Goal: Task Accomplishment & Management: Use online tool/utility

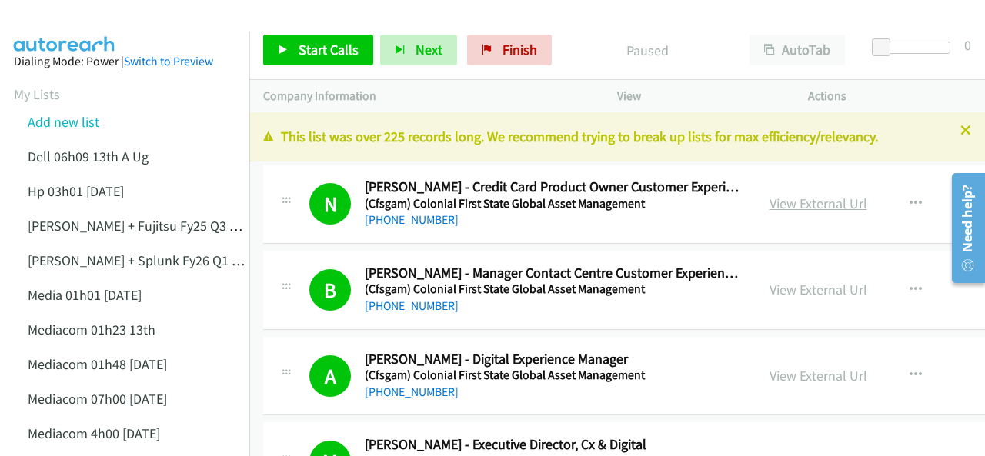
click at [796, 204] on link "View External Url" at bounding box center [818, 204] width 98 height 18
click at [960, 134] on icon at bounding box center [965, 131] width 11 height 11
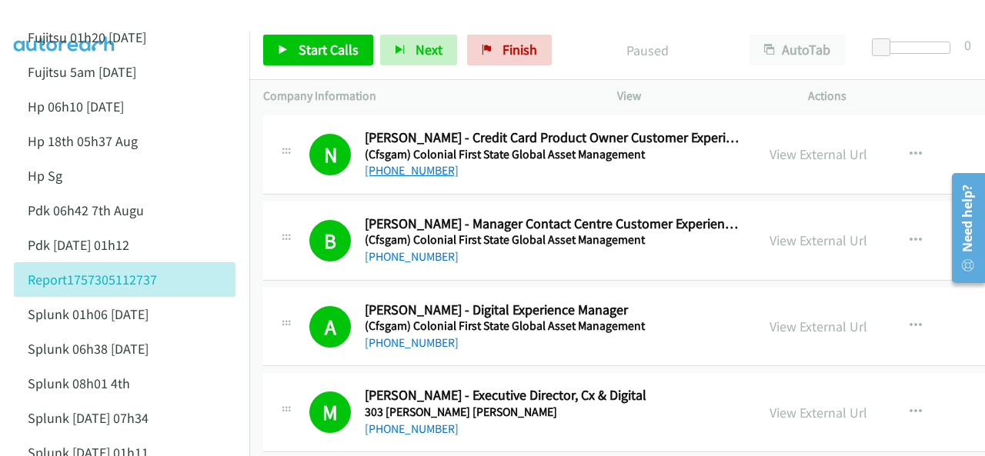
click at [418, 172] on link "+61 404 649 049" at bounding box center [412, 170] width 94 height 15
click at [70, 12] on img at bounding box center [64, 27] width 115 height 54
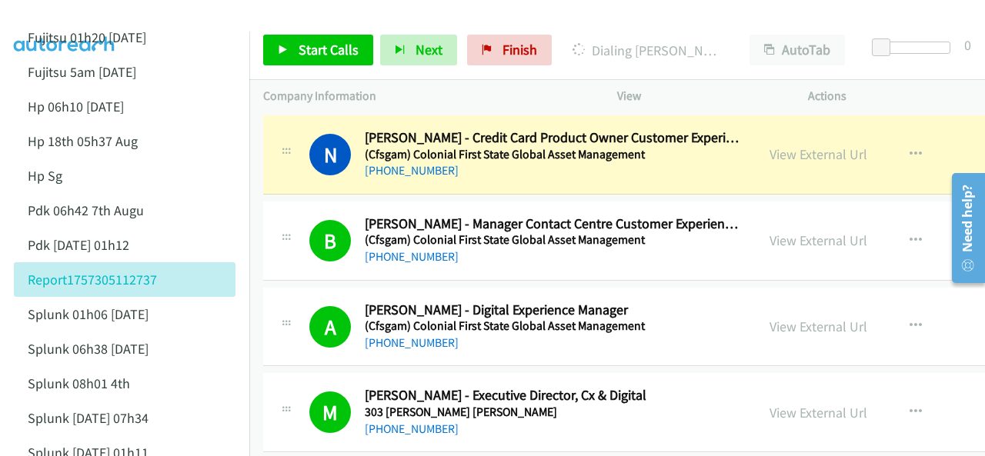
click at [205, 13] on div at bounding box center [485, 29] width 971 height 59
click at [325, 47] on span "Start Calls" at bounding box center [328, 50] width 60 height 18
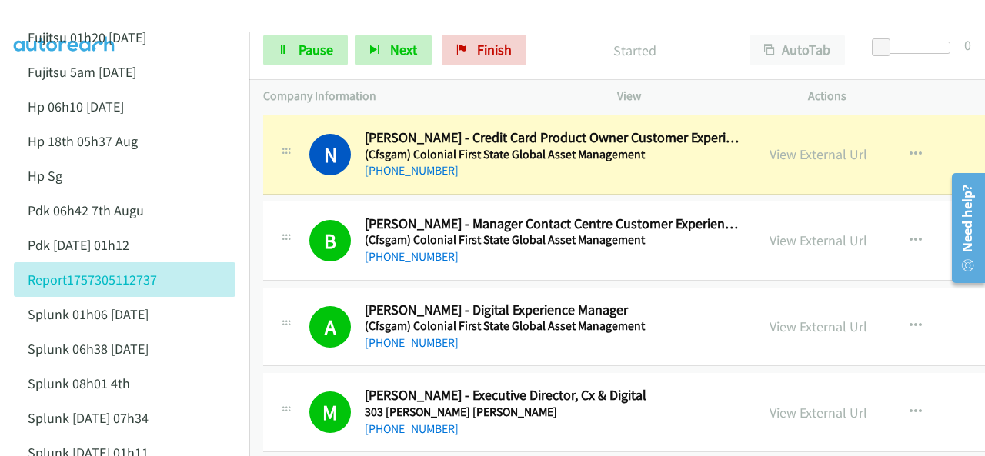
click at [58, 12] on img at bounding box center [64, 27] width 115 height 54
click at [302, 54] on span "Pause" at bounding box center [315, 50] width 35 height 18
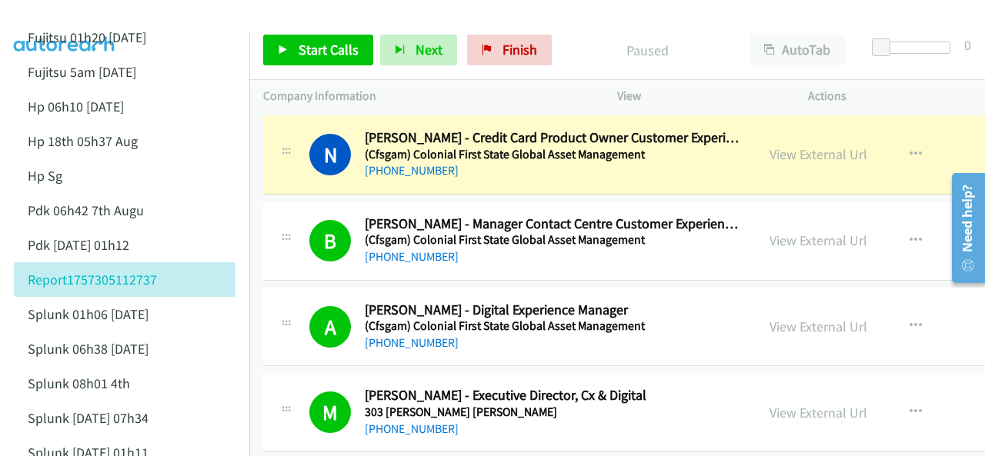
click at [98, 13] on img at bounding box center [64, 27] width 115 height 54
click at [397, 259] on link "+61 475 836 636" at bounding box center [412, 256] width 94 height 15
click at [47, 19] on img at bounding box center [64, 27] width 115 height 54
click at [316, 58] on span "Start Calls" at bounding box center [328, 50] width 60 height 18
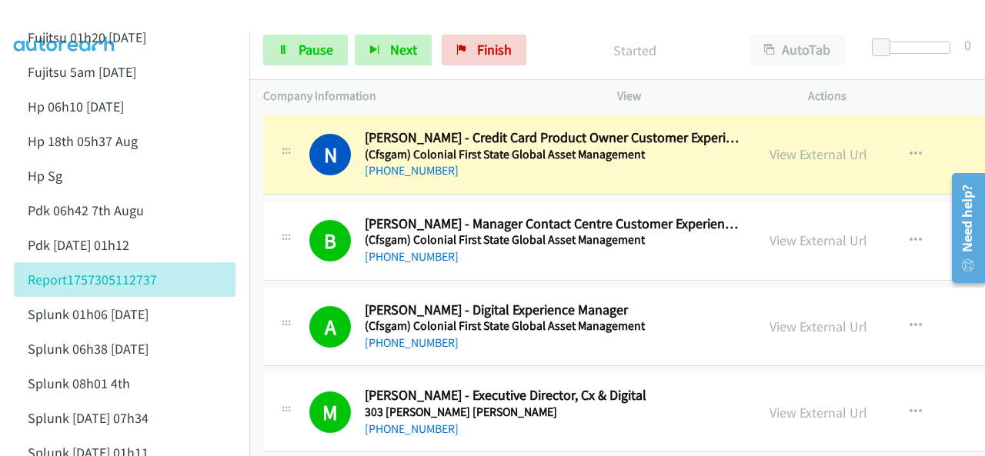
click at [66, 18] on img at bounding box center [64, 27] width 115 height 54
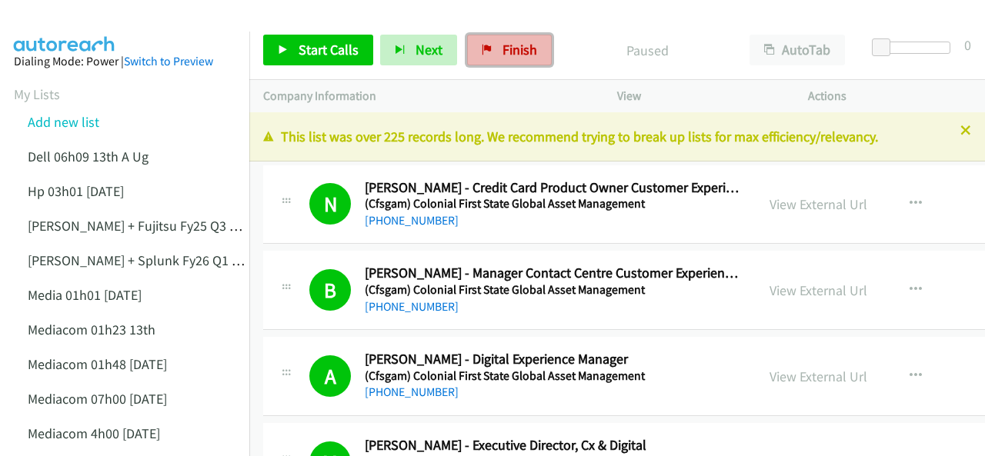
click at [509, 56] on span "Finish" at bounding box center [519, 50] width 35 height 18
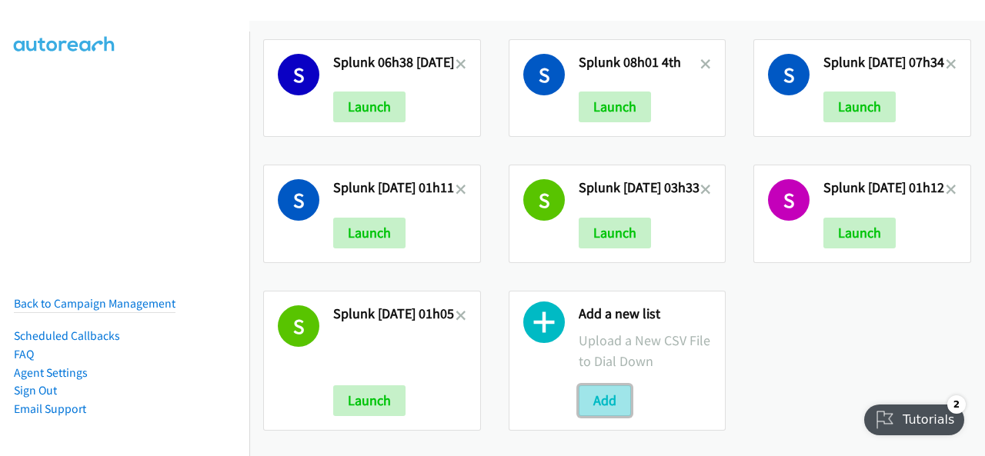
click at [612, 387] on button "Add" at bounding box center [604, 400] width 52 height 31
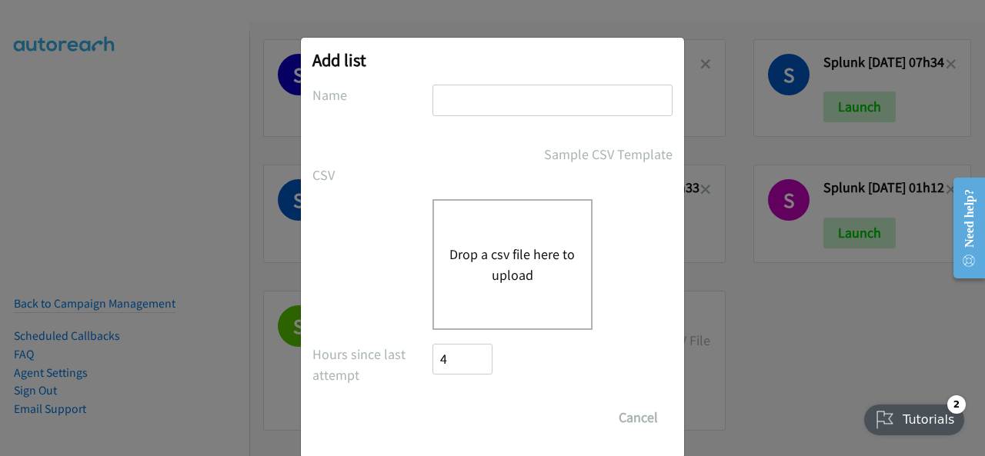
drag, startPoint x: 460, startPoint y: 95, endPoint x: 448, endPoint y: 97, distance: 12.4
click at [448, 97] on input "text" at bounding box center [552, 101] width 240 height 32
paste input "Justin Lennert + Zoomtopia 18 September ANZ (1)"
type input "Justin Lennert + Zoomtopia 18 September ANZ (1)"
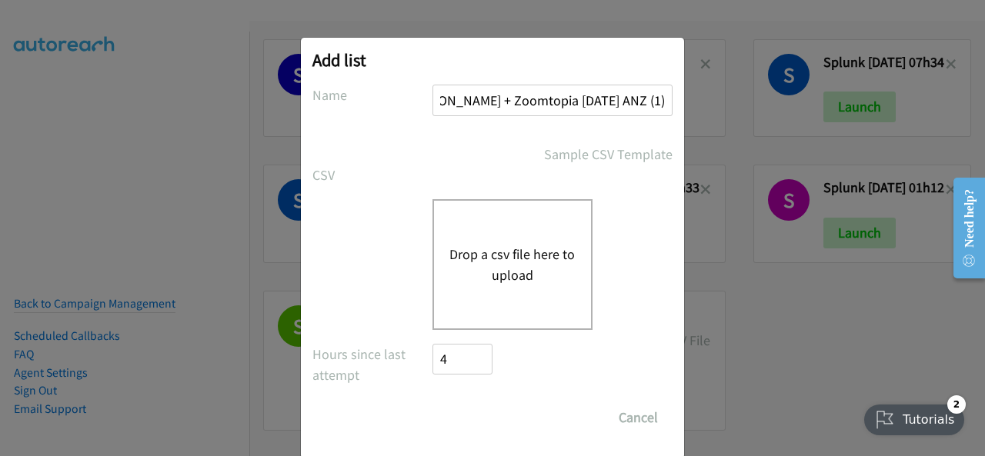
scroll to position [0, 0]
click at [471, 259] on button "Drop a csv file here to upload" at bounding box center [512, 265] width 126 height 42
click at [509, 253] on button "Drop a csv file here to upload" at bounding box center [512, 265] width 126 height 42
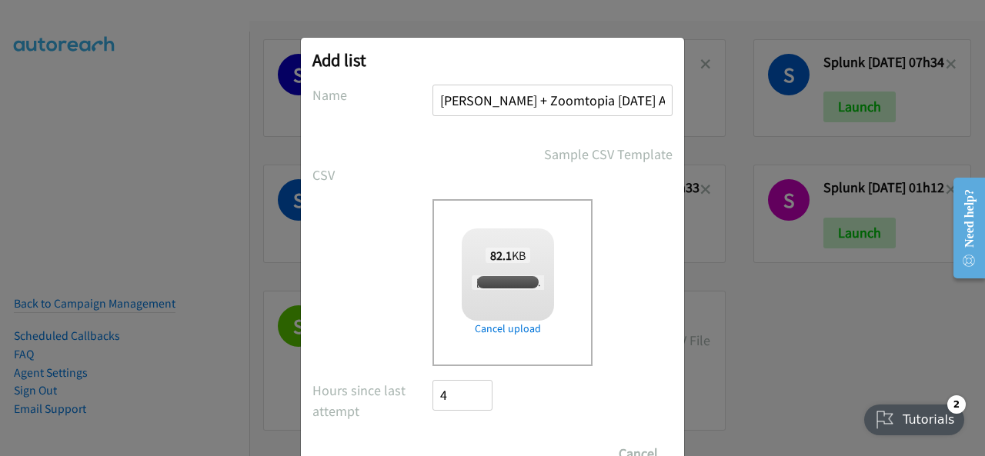
checkbox input "true"
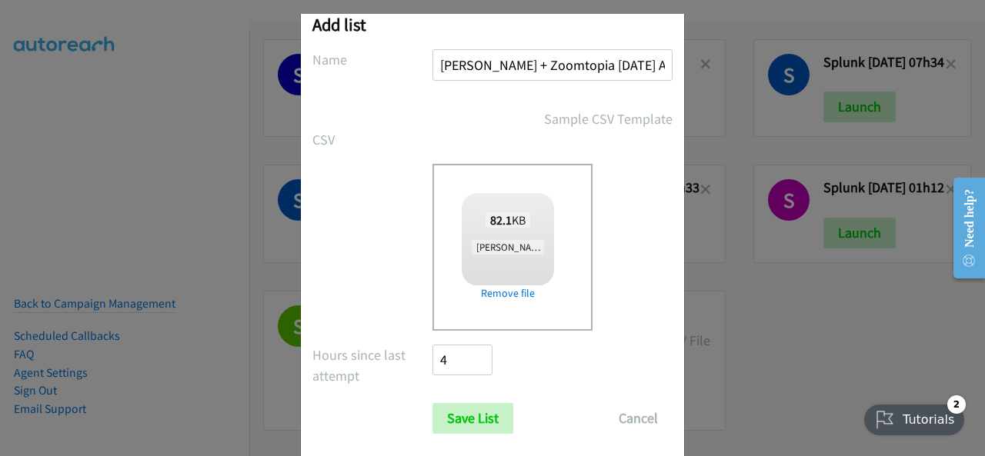
scroll to position [62, 0]
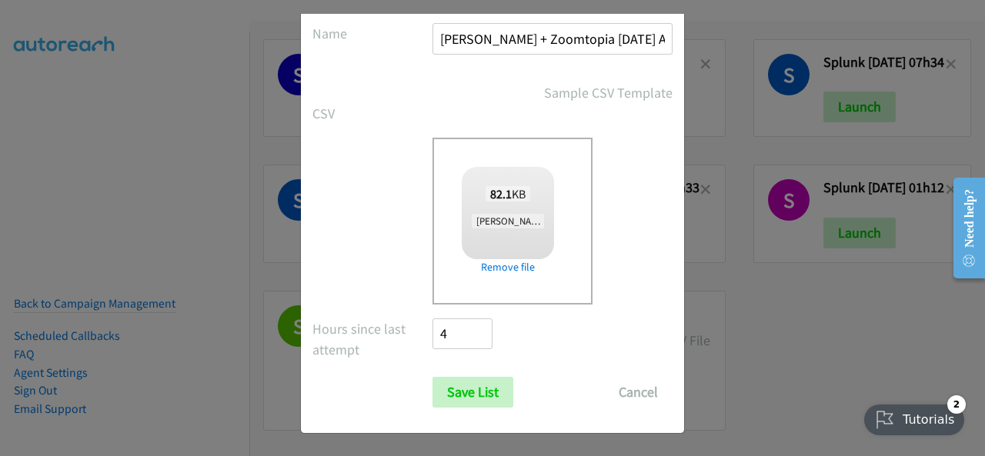
click at [754, 310] on div "Add list No phone fields were returned for that Report or List View Please uplo…" at bounding box center [492, 235] width 985 height 442
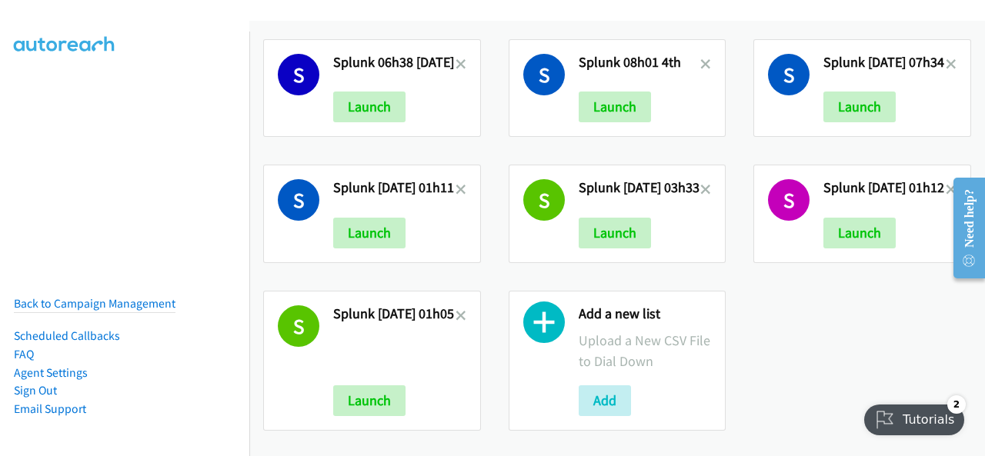
click at [45, 178] on nav "Back to Campaign Management Scheduled Callbacks FAQ Agent Settings Sign Out Com…" at bounding box center [125, 260] width 250 height 456
click at [600, 389] on button "Add" at bounding box center [604, 400] width 52 height 31
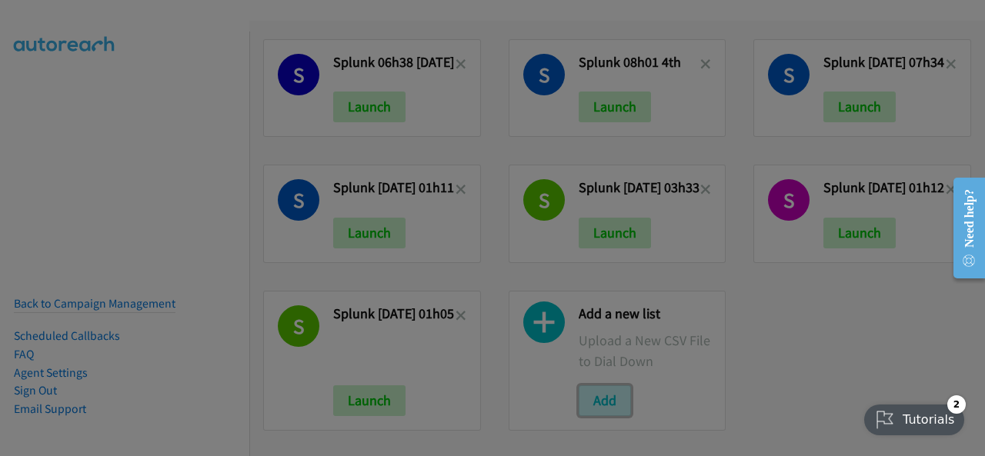
scroll to position [0, 0]
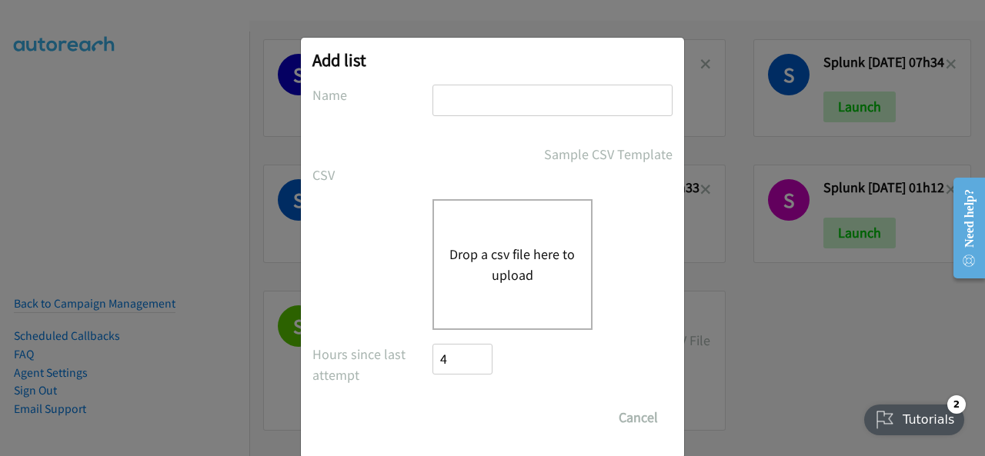
paste input "Justin Lennert + Zoomtopia 18 September ANZ (1)2"
type input "Justin Lennert + Zoomtopia 18 September ANZ (1)2"
drag, startPoint x: 482, startPoint y: 256, endPoint x: 467, endPoint y: 258, distance: 14.7
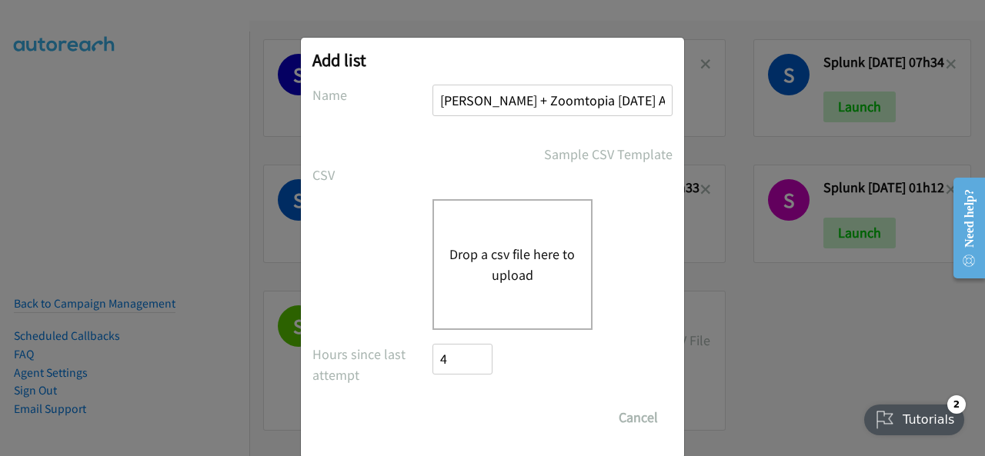
click at [467, 258] on button "Drop a csv file here to upload" at bounding box center [512, 265] width 126 height 42
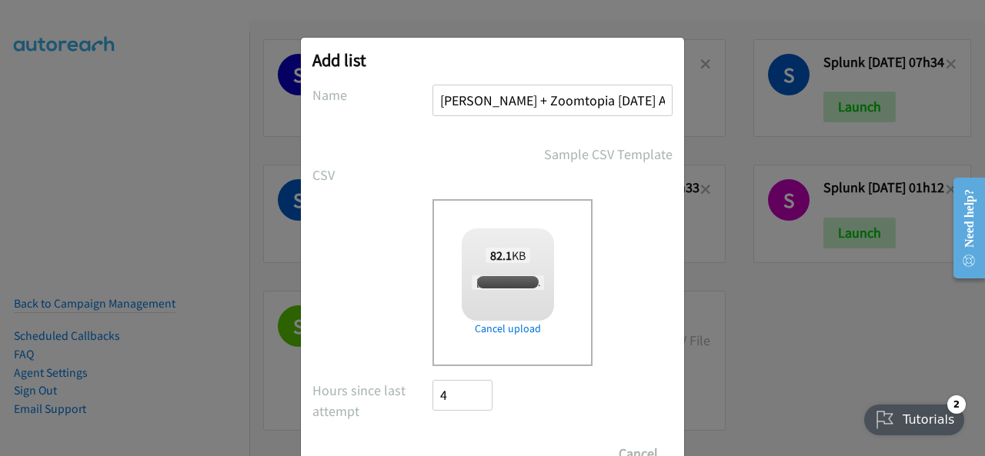
checkbox input "true"
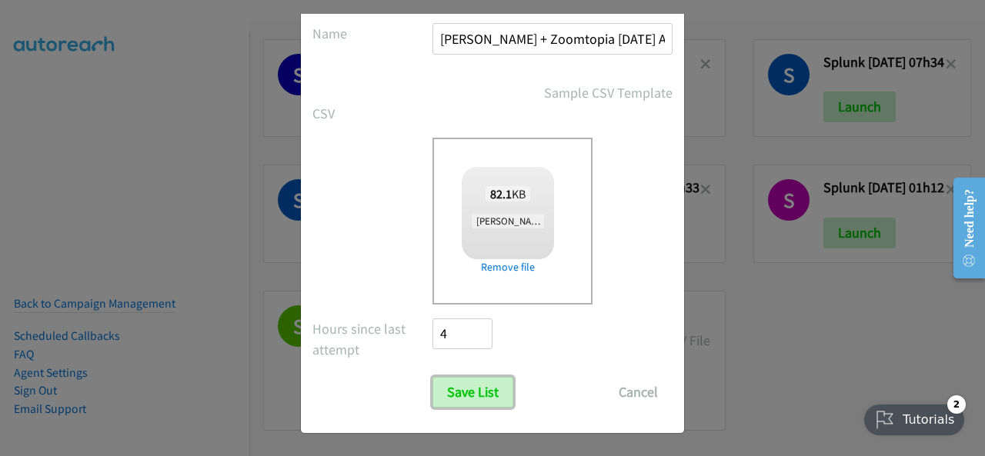
drag, startPoint x: 468, startPoint y: 392, endPoint x: 463, endPoint y: 408, distance: 16.1
click at [466, 392] on input "Save List" at bounding box center [472, 392] width 81 height 31
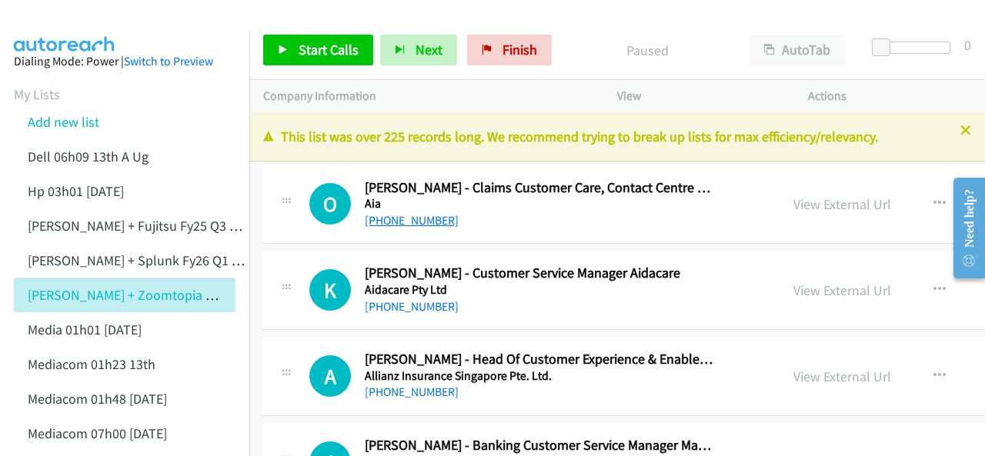
click at [403, 222] on link "[PHONE_NUMBER]" at bounding box center [412, 220] width 94 height 15
click at [80, 25] on img at bounding box center [64, 27] width 115 height 54
click at [322, 53] on span "Start Calls" at bounding box center [328, 50] width 60 height 18
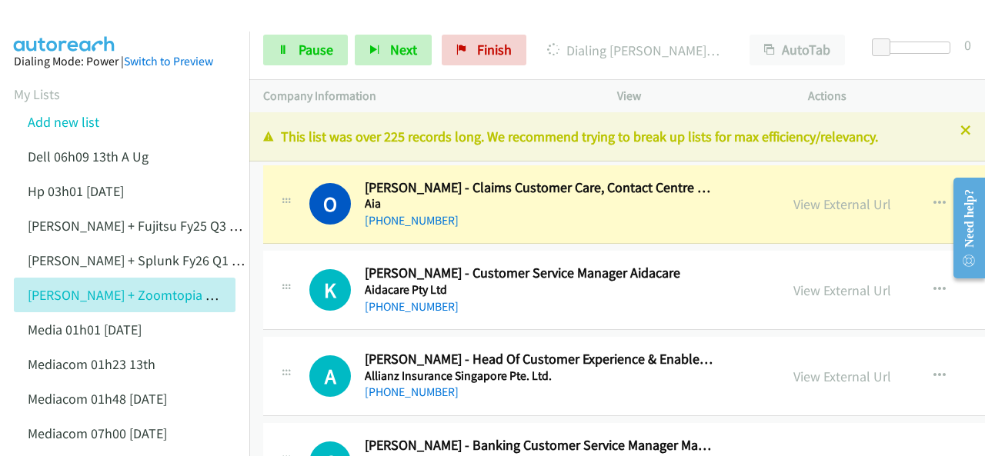
click at [57, 15] on img at bounding box center [64, 27] width 115 height 54
drag, startPoint x: 0, startPoint y: 21, endPoint x: 218, endPoint y: 24, distance: 217.7
click at [182, 16] on div at bounding box center [485, 29] width 971 height 59
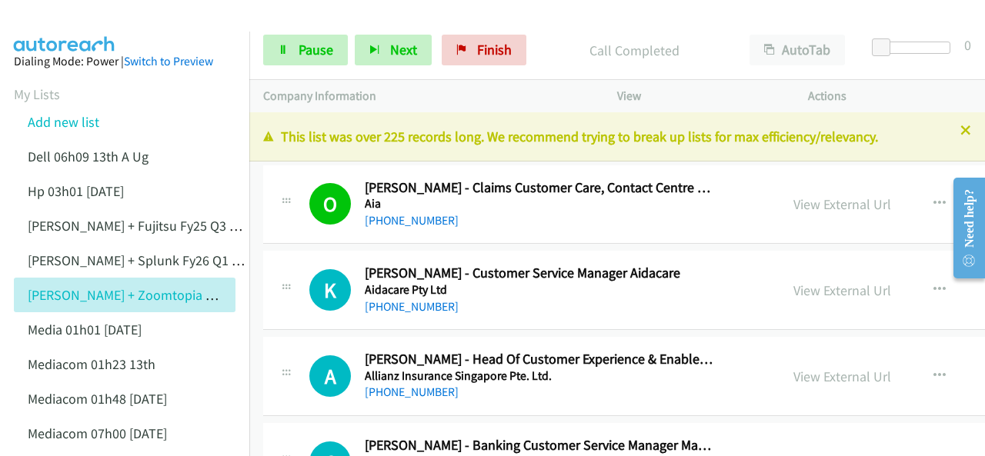
click at [94, 18] on img at bounding box center [64, 27] width 115 height 54
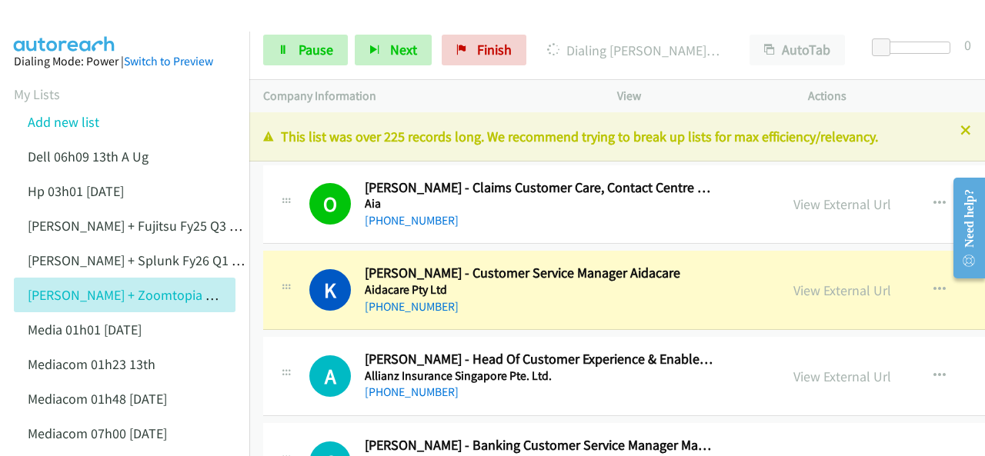
click at [65, 22] on img at bounding box center [64, 27] width 115 height 54
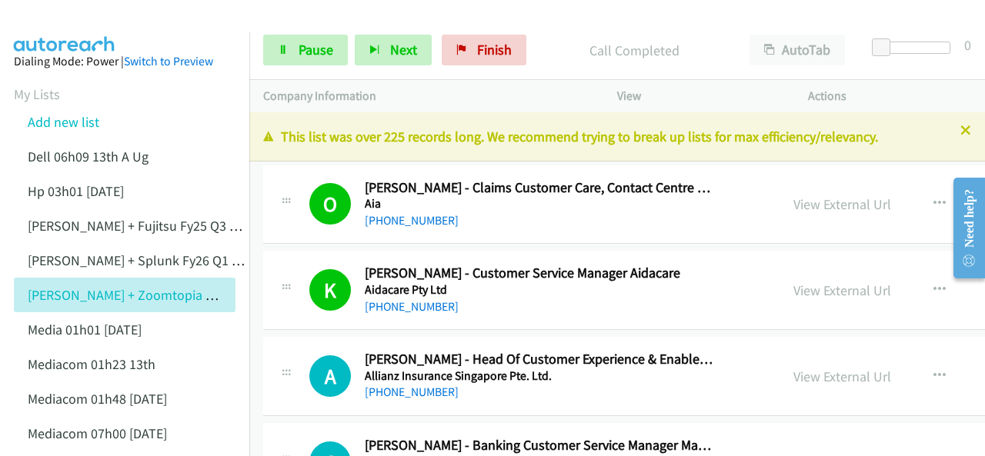
click at [62, 26] on img at bounding box center [64, 27] width 115 height 54
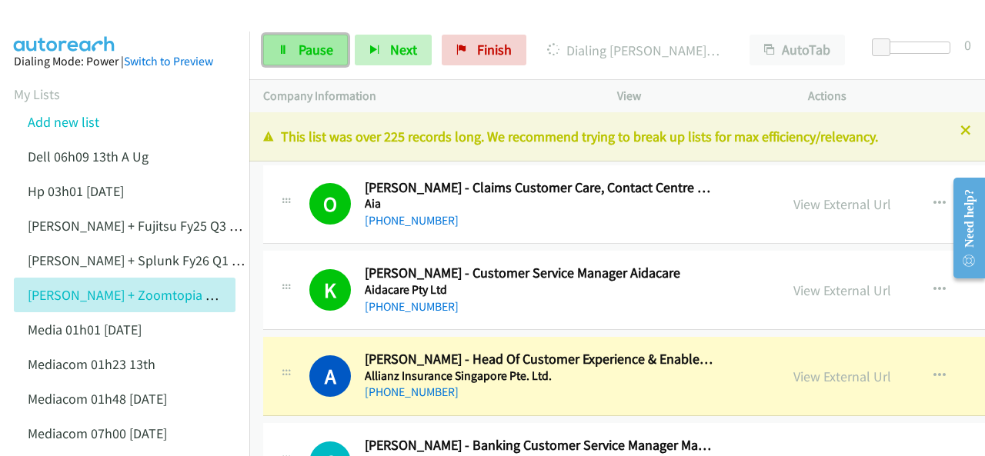
click at [310, 50] on span "Pause" at bounding box center [315, 50] width 35 height 18
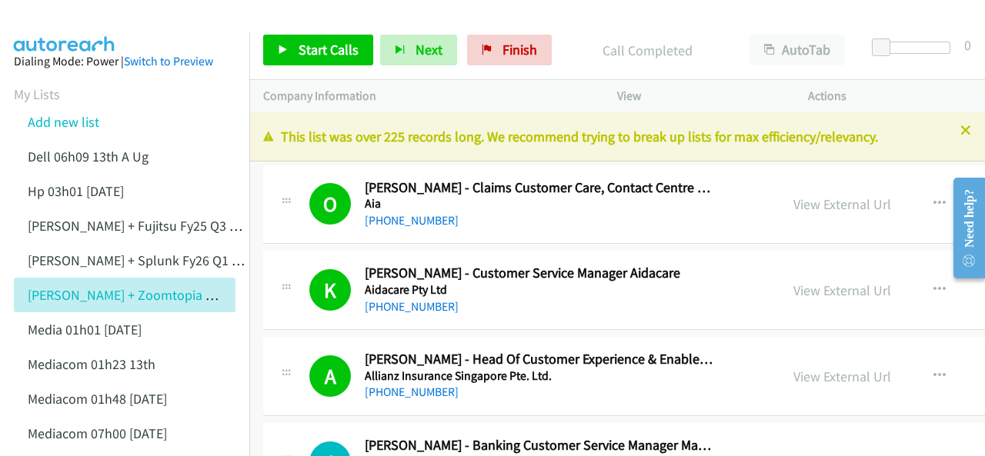
click at [69, 16] on img at bounding box center [64, 27] width 115 height 54
click at [321, 45] on span "Start Calls" at bounding box center [328, 50] width 60 height 18
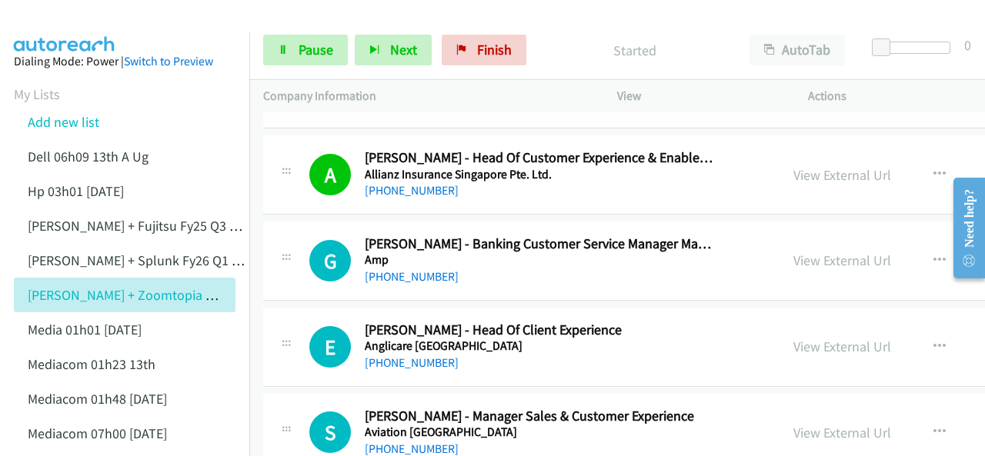
scroll to position [231, 0]
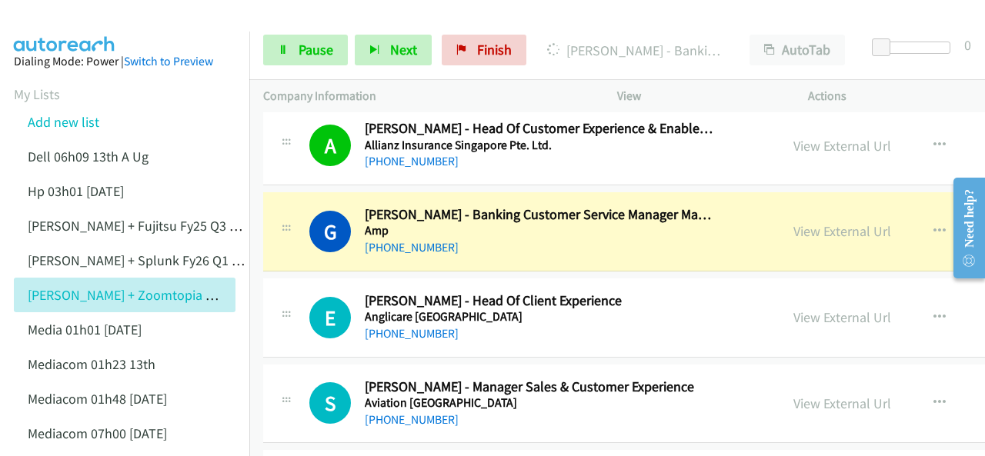
click at [76, 15] on img at bounding box center [64, 27] width 115 height 54
click at [793, 230] on link "View External Url" at bounding box center [842, 231] width 98 height 18
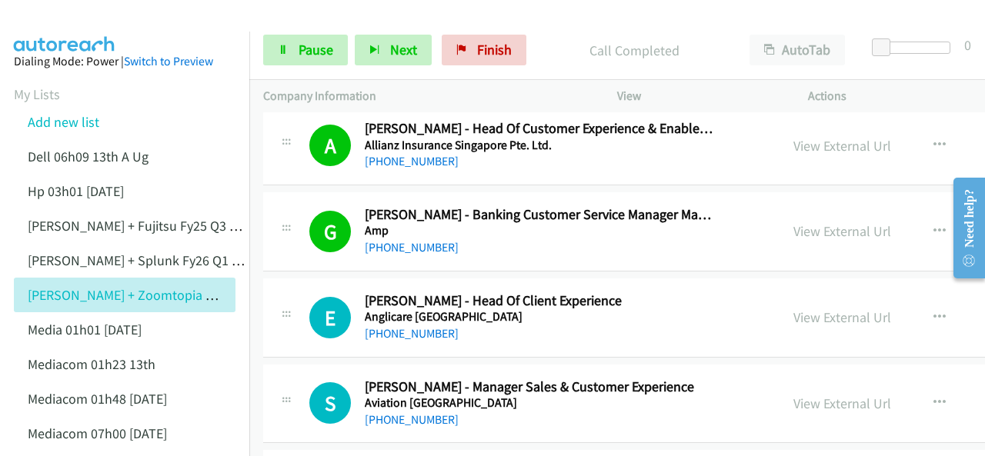
scroll to position [308, 0]
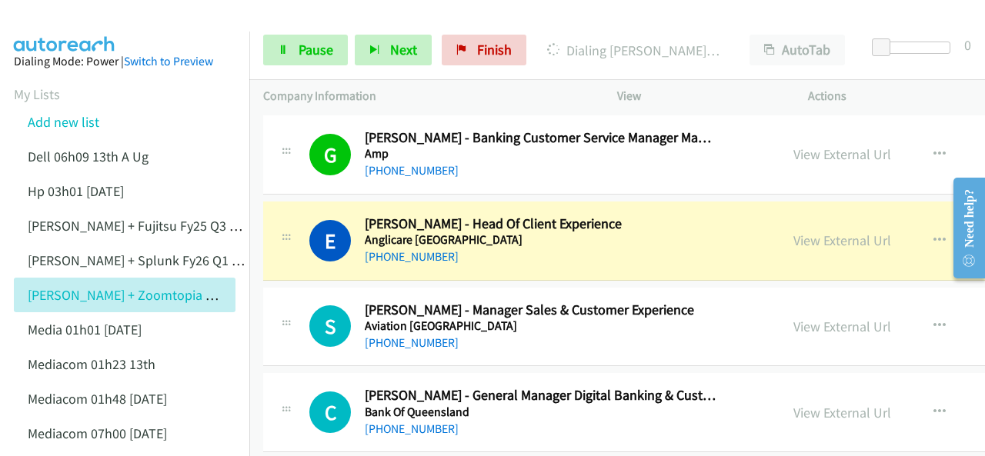
click at [79, 12] on img at bounding box center [64, 27] width 115 height 54
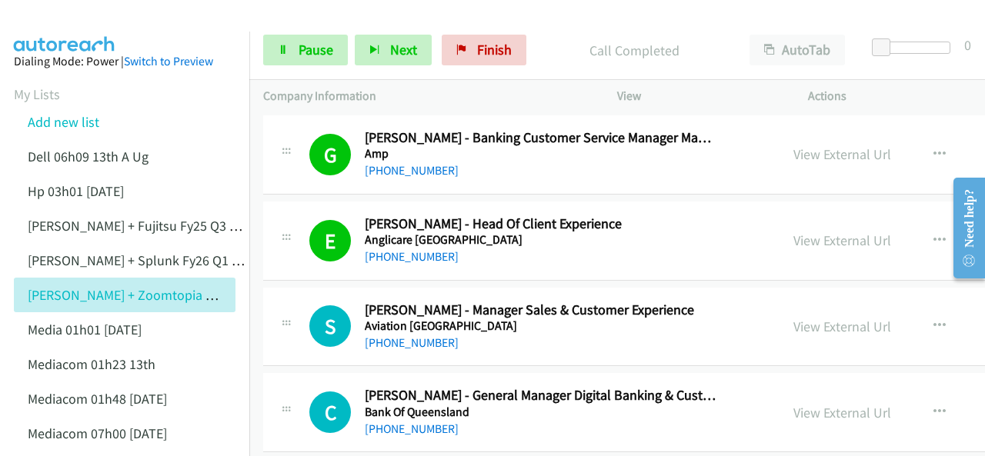
click at [75, 21] on img at bounding box center [64, 27] width 115 height 54
click at [71, 13] on img at bounding box center [64, 27] width 115 height 54
click at [62, 17] on img at bounding box center [64, 27] width 115 height 54
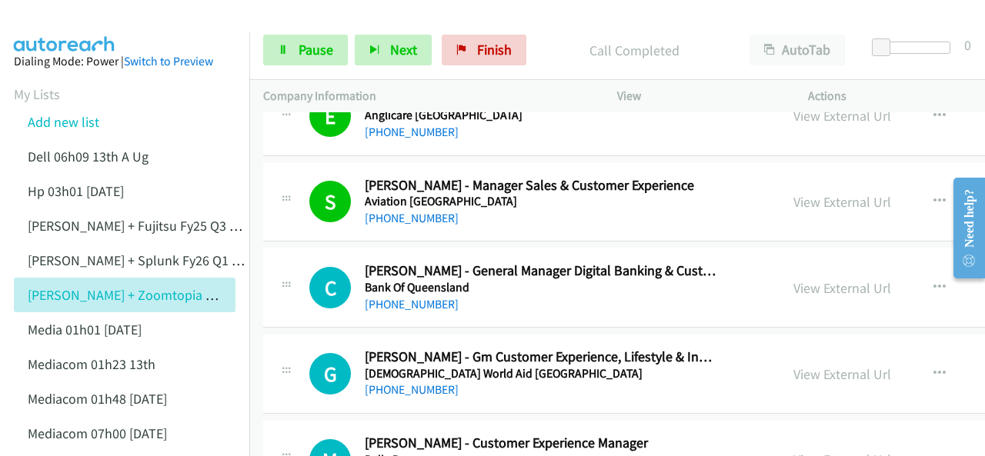
scroll to position [462, 0]
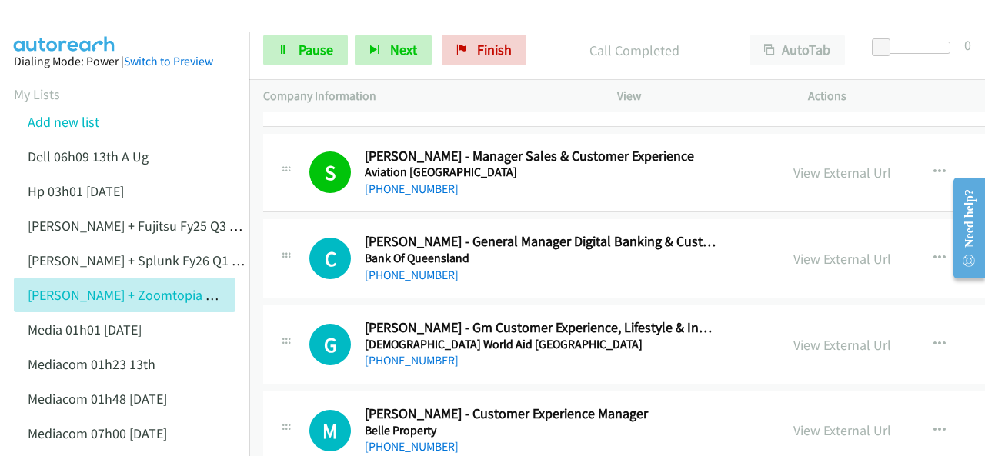
click at [311, 55] on span "Pause" at bounding box center [315, 50] width 35 height 18
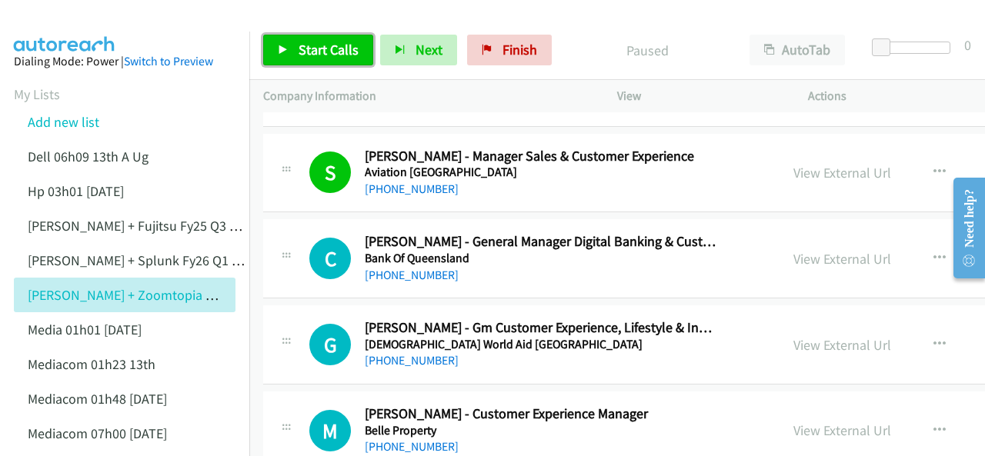
click at [300, 45] on span "Start Calls" at bounding box center [328, 50] width 60 height 18
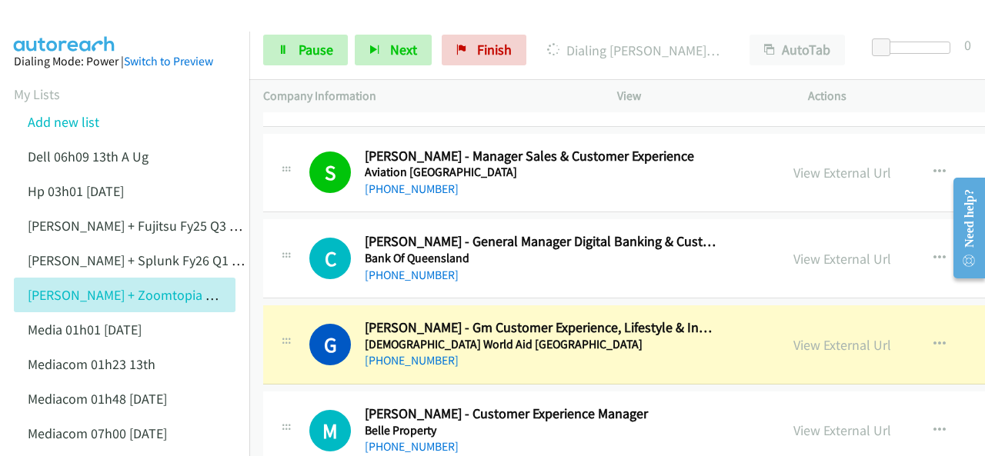
click at [48, 15] on img at bounding box center [64, 27] width 115 height 54
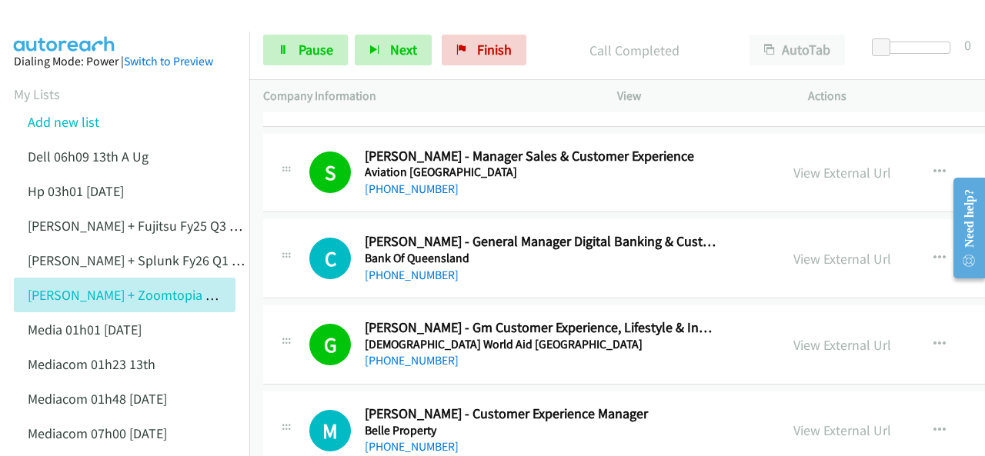
click at [66, 18] on img at bounding box center [64, 27] width 115 height 54
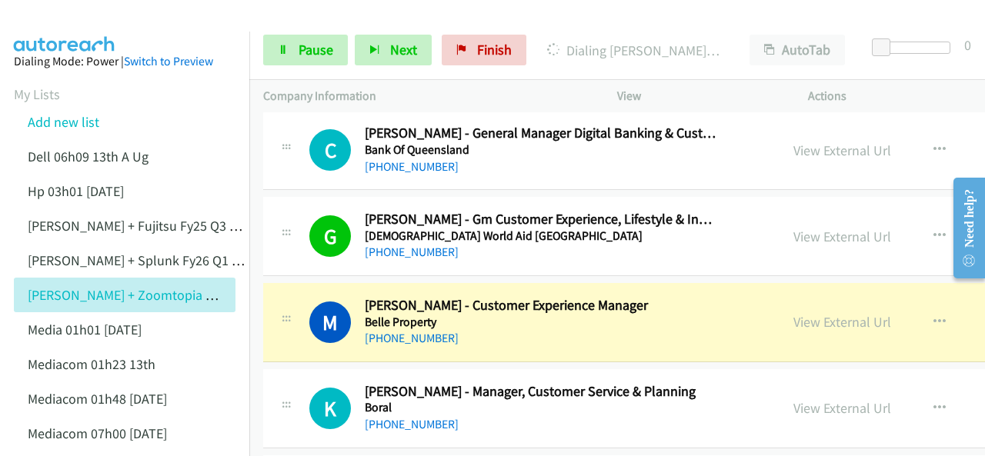
scroll to position [615, 0]
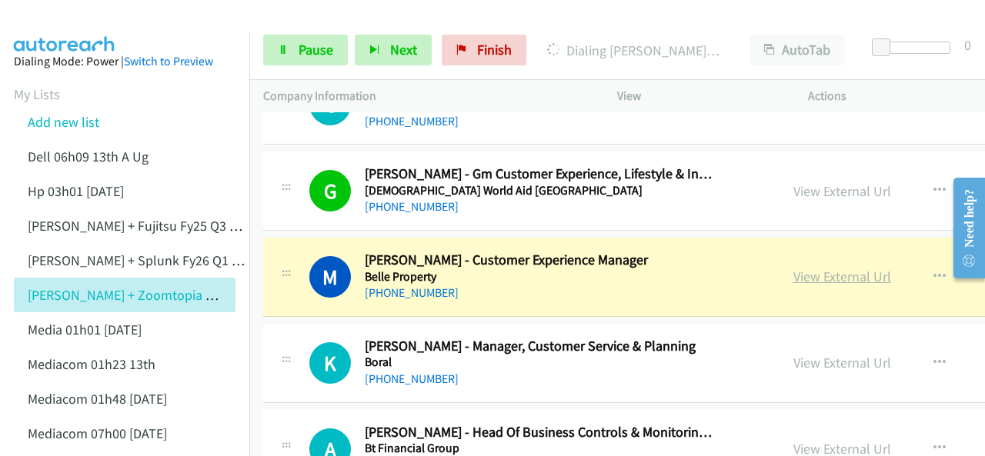
click at [793, 276] on link "View External Url" at bounding box center [842, 277] width 98 height 18
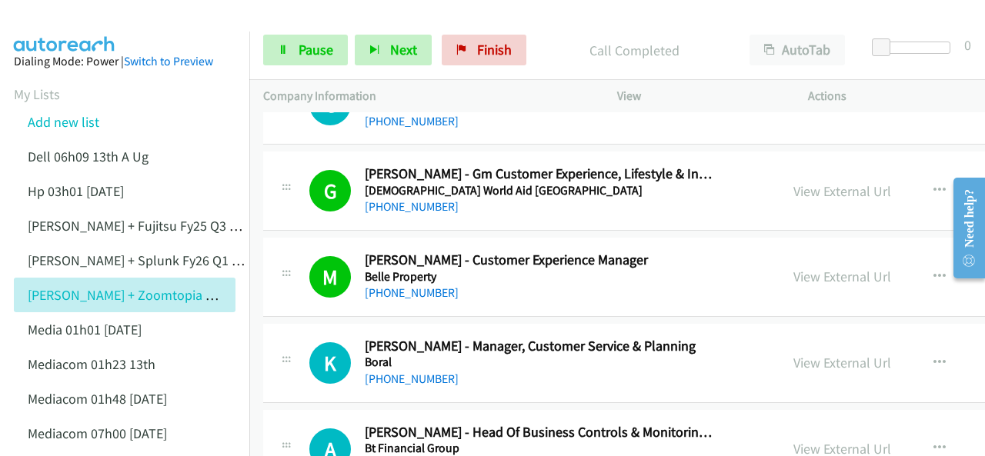
scroll to position [692, 0]
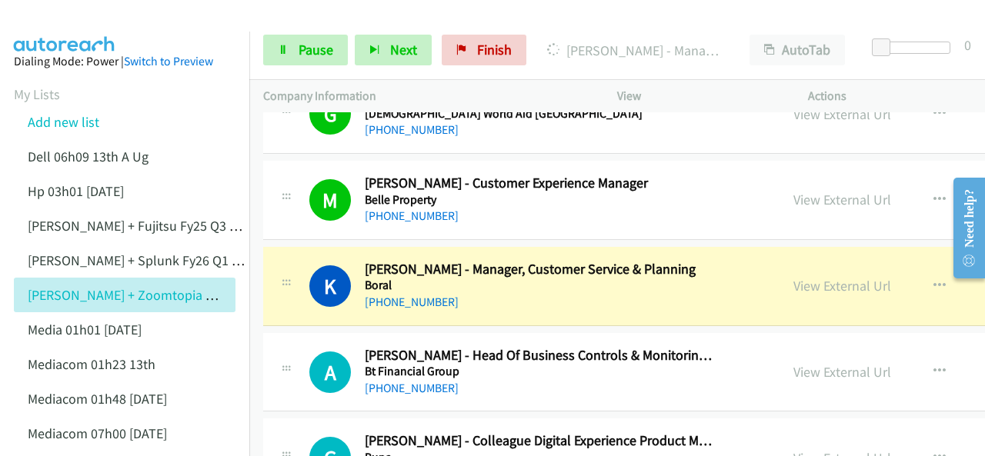
click at [82, 18] on img at bounding box center [64, 27] width 115 height 54
click at [68, 15] on img at bounding box center [64, 27] width 115 height 54
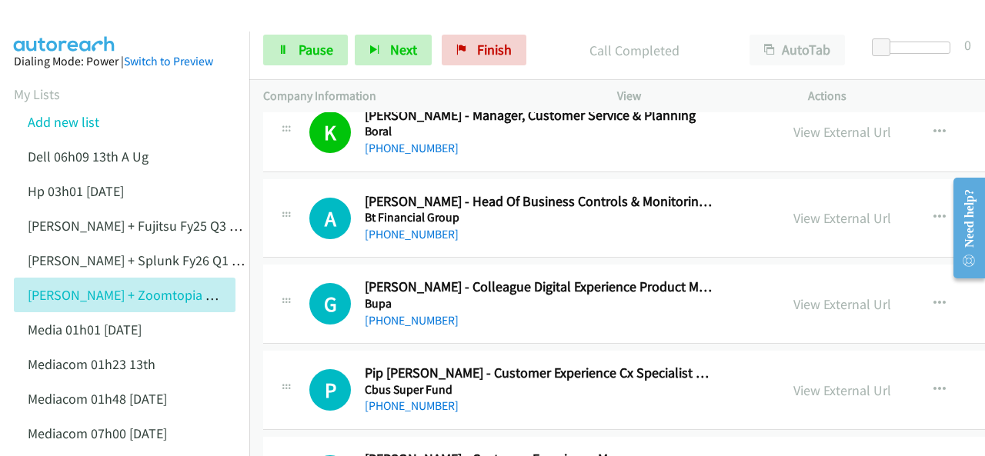
scroll to position [769, 0]
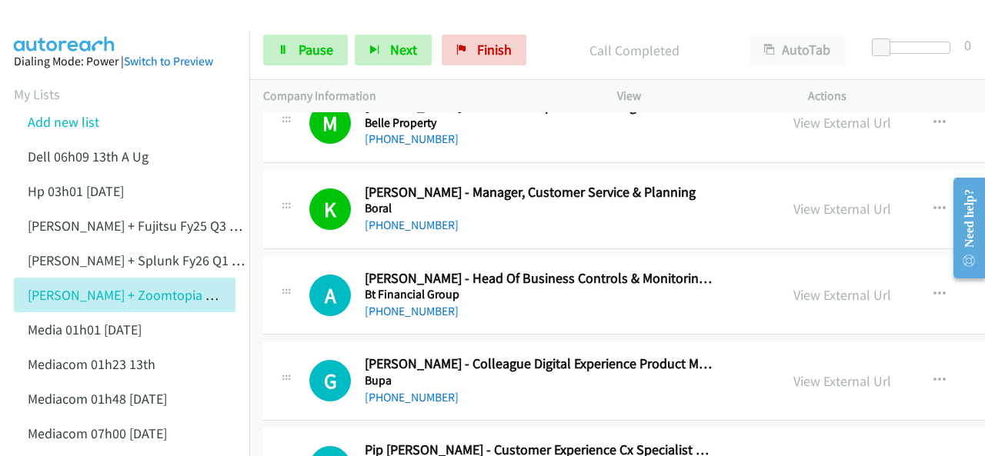
click at [62, 19] on img at bounding box center [64, 27] width 115 height 54
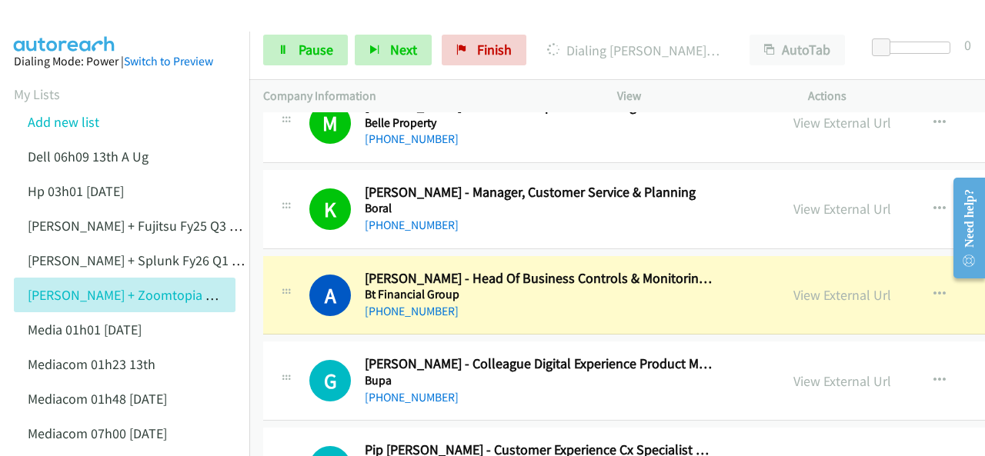
click at [45, 28] on img at bounding box center [64, 27] width 115 height 54
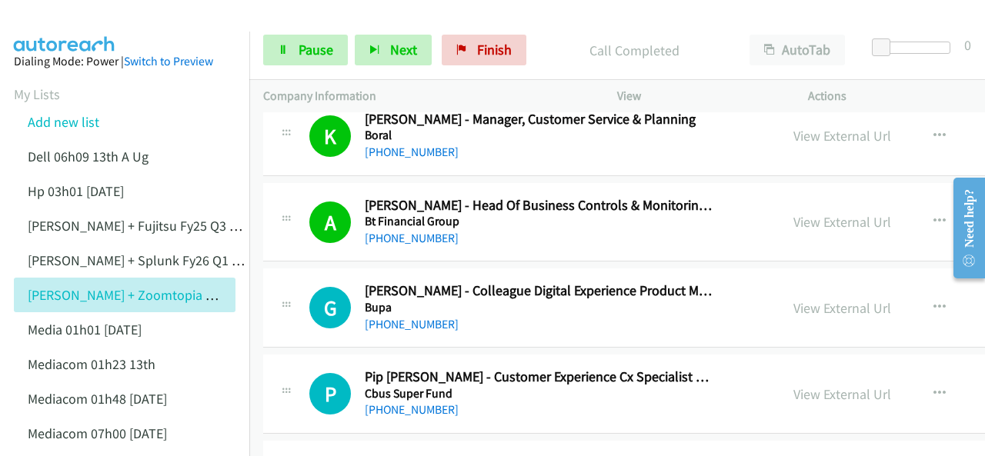
scroll to position [846, 0]
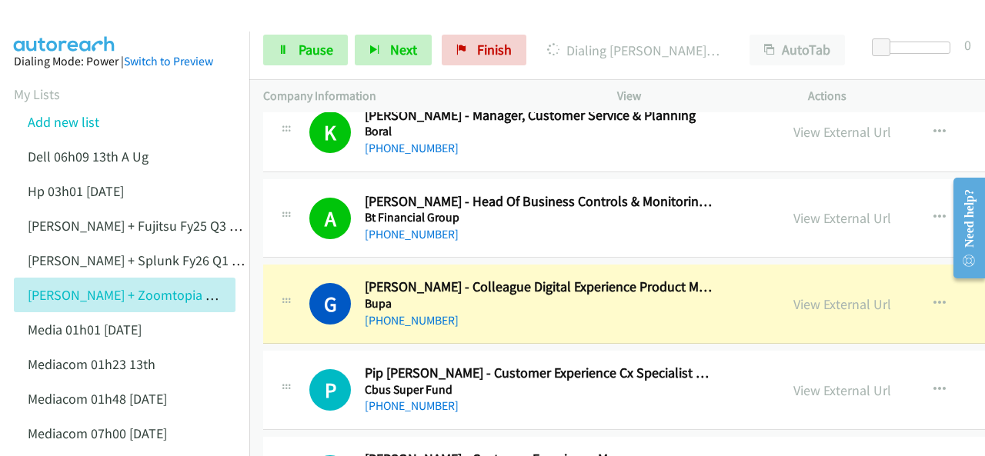
click at [56, 52] on div "Dialing Mode: Power | Switch to Preview" at bounding box center [125, 61] width 222 height 18
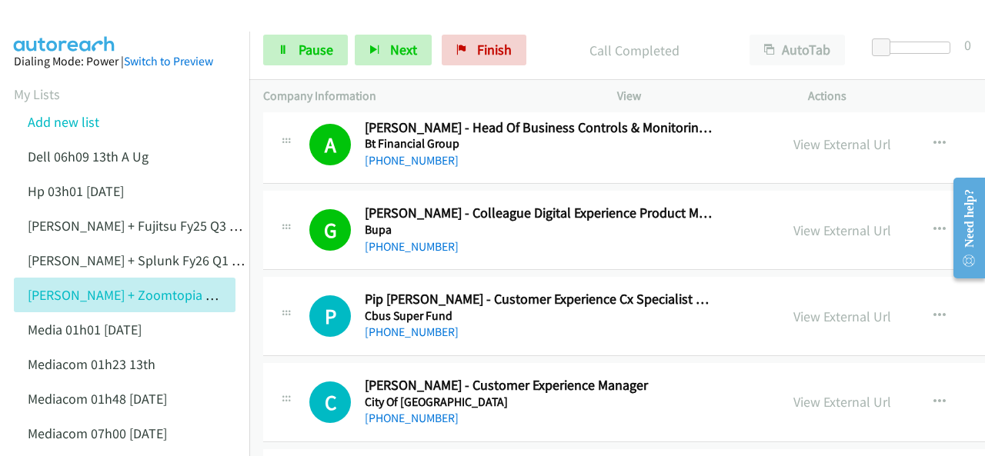
scroll to position [923, 0]
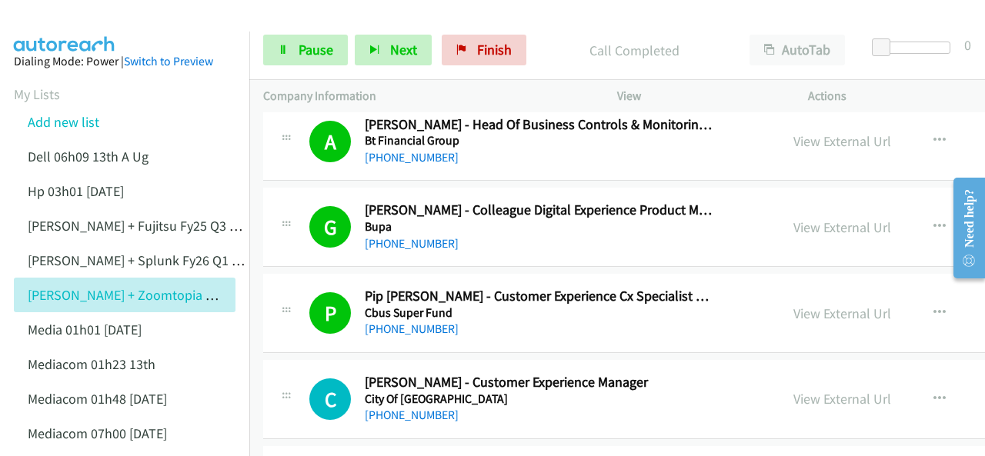
click at [63, 22] on img at bounding box center [64, 27] width 115 height 54
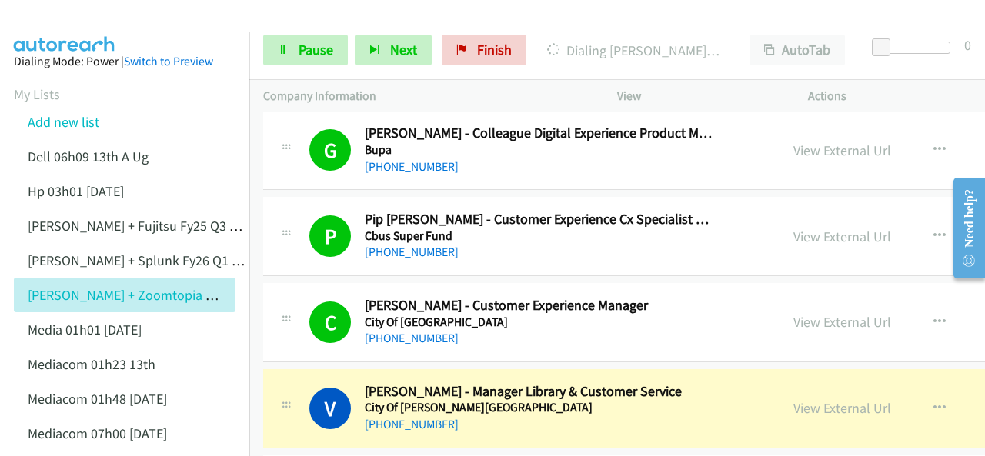
click at [55, 15] on img at bounding box center [64, 27] width 115 height 54
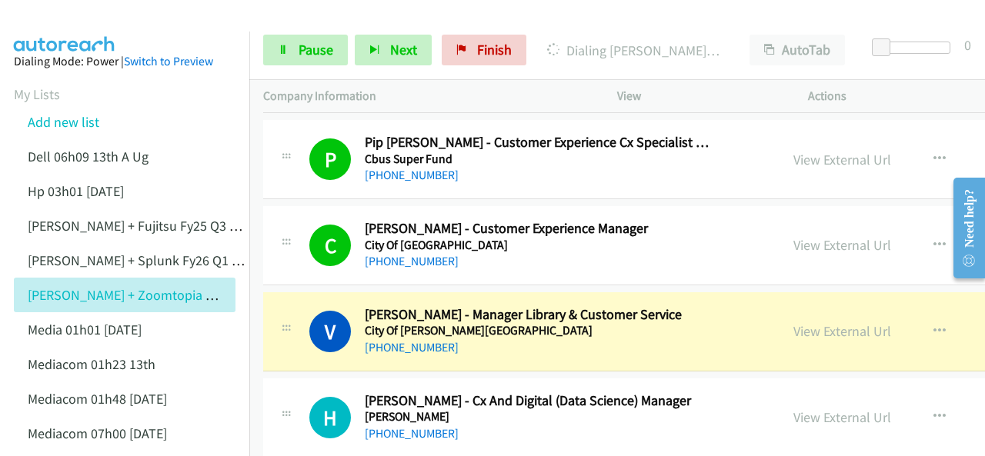
click at [82, 26] on img at bounding box center [64, 27] width 115 height 54
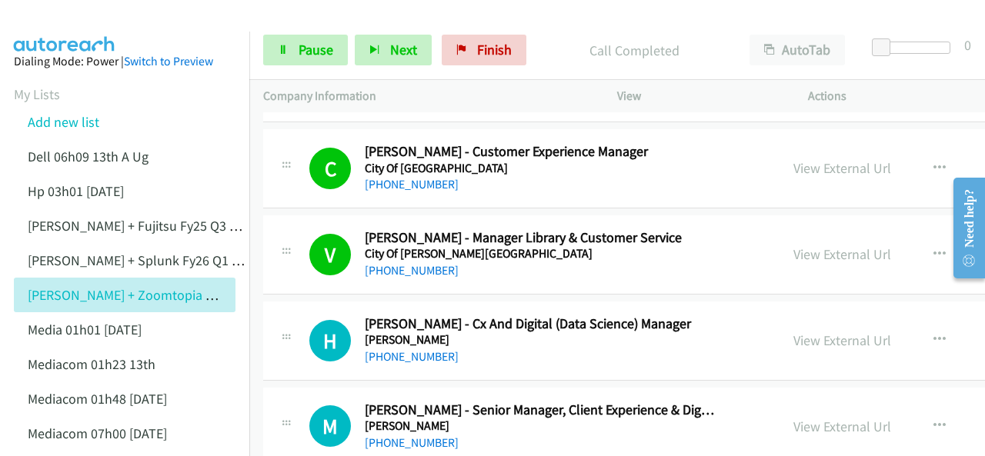
scroll to position [1231, 0]
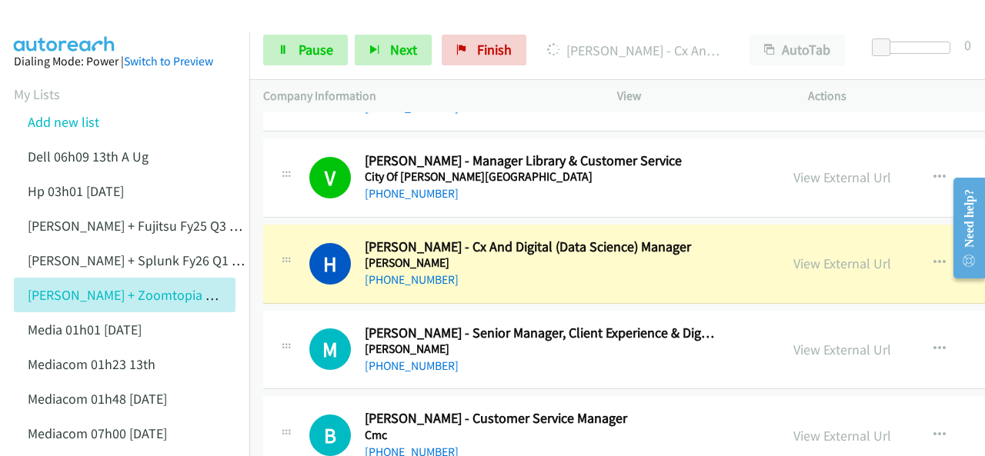
click at [55, 15] on img at bounding box center [64, 27] width 115 height 54
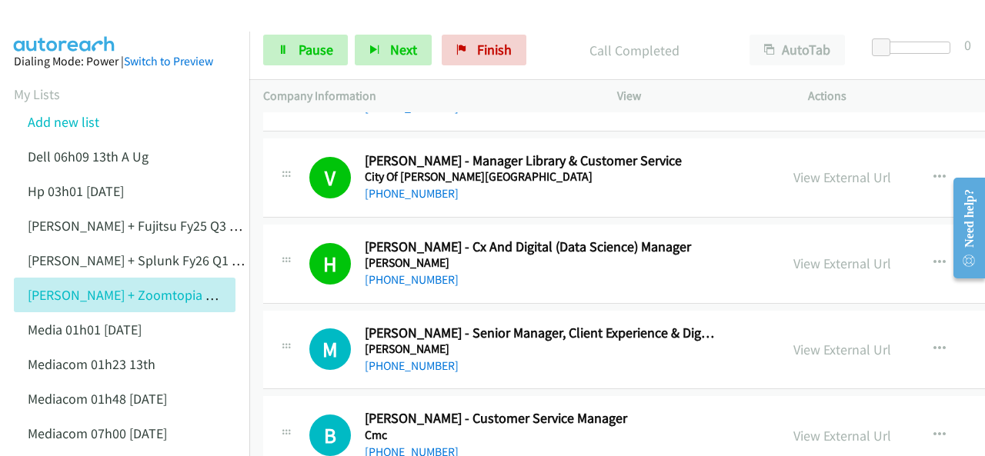
scroll to position [1308, 0]
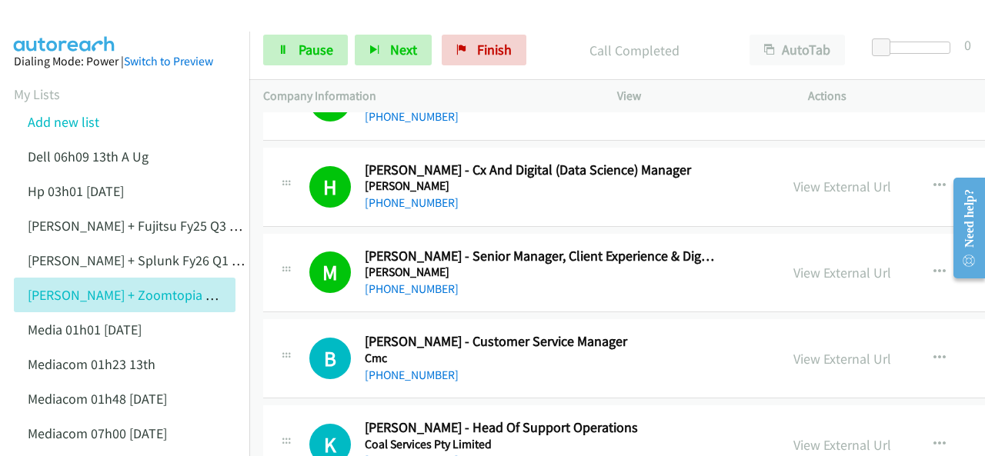
click at [55, 21] on img at bounding box center [64, 27] width 115 height 54
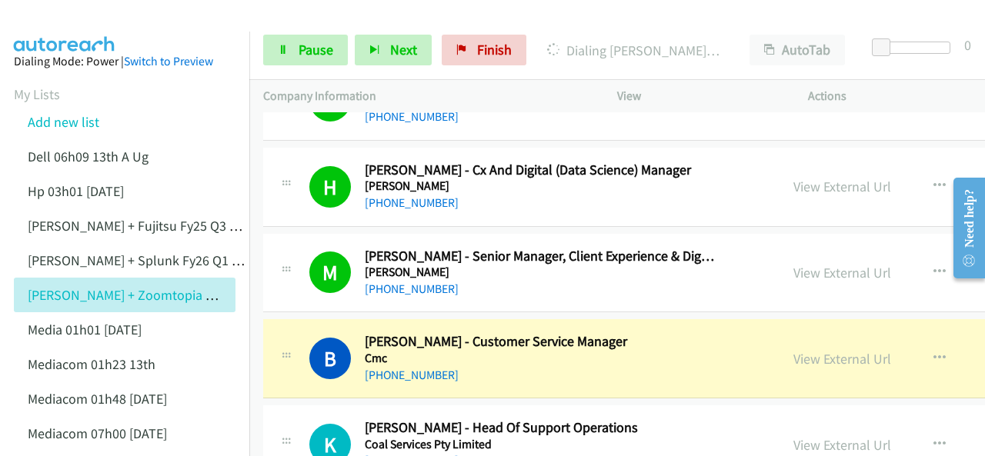
click at [74, 13] on img at bounding box center [64, 27] width 115 height 54
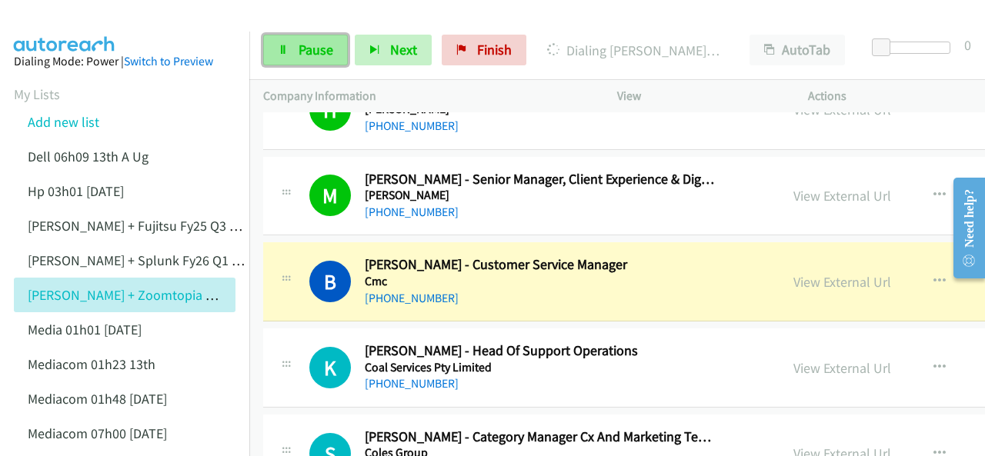
click at [292, 44] on link "Pause" at bounding box center [305, 50] width 85 height 31
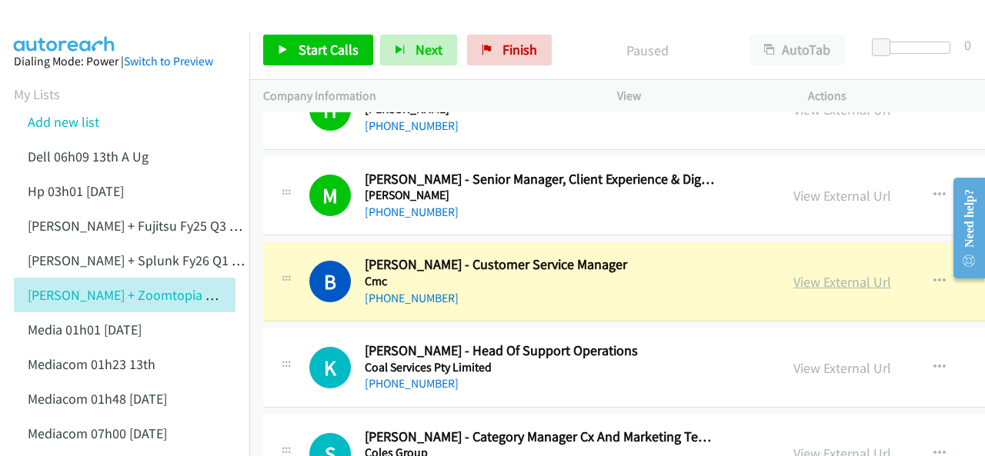
click at [793, 276] on link "View External Url" at bounding box center [842, 282] width 98 height 18
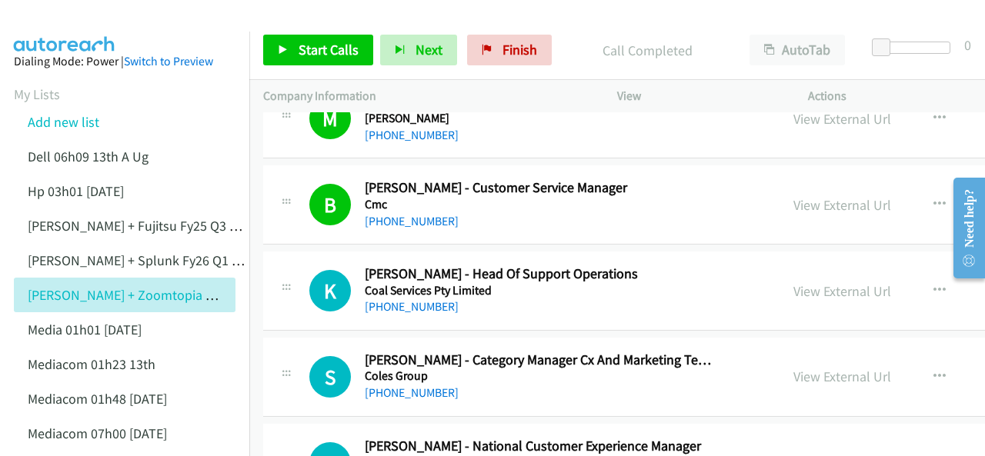
scroll to position [1538, 0]
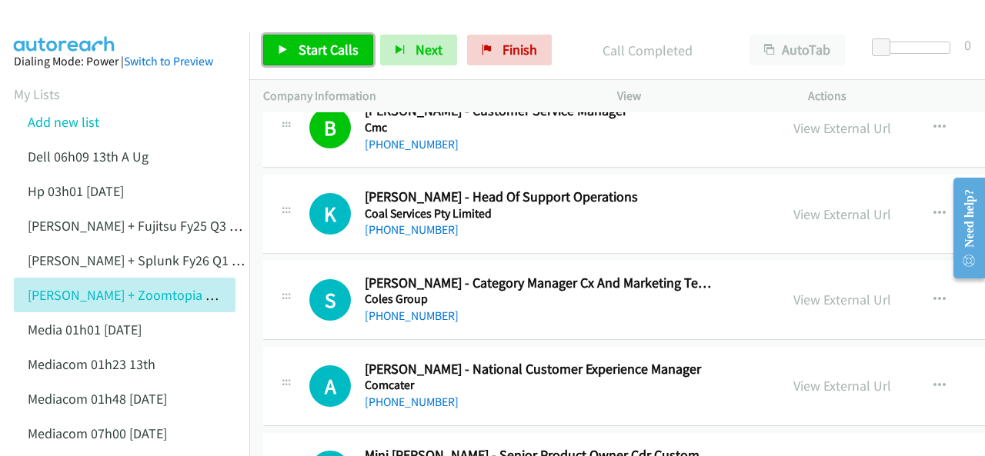
click at [315, 44] on span "Start Calls" at bounding box center [328, 50] width 60 height 18
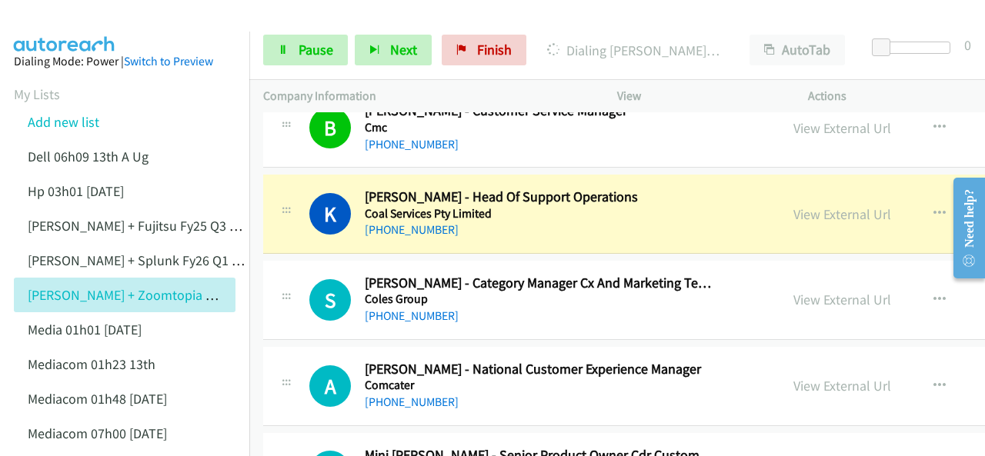
click at [66, 17] on img at bounding box center [64, 27] width 115 height 54
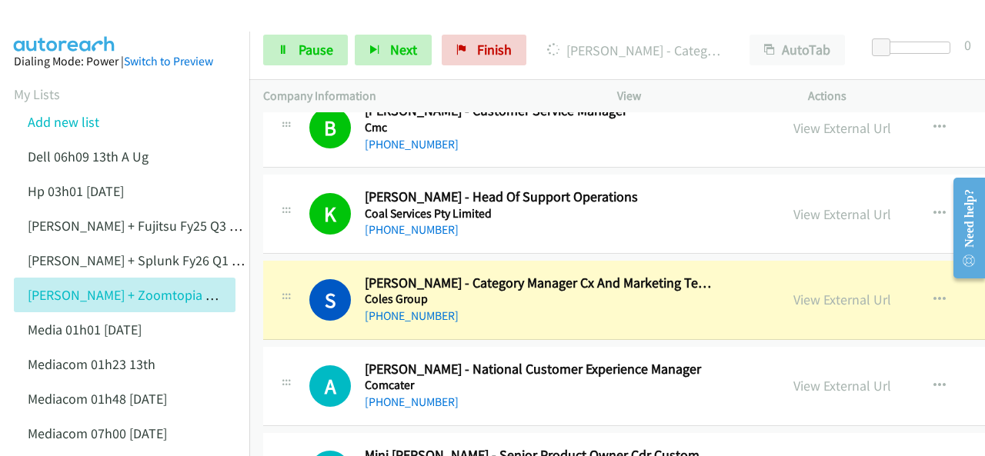
click at [57, 21] on img at bounding box center [64, 27] width 115 height 54
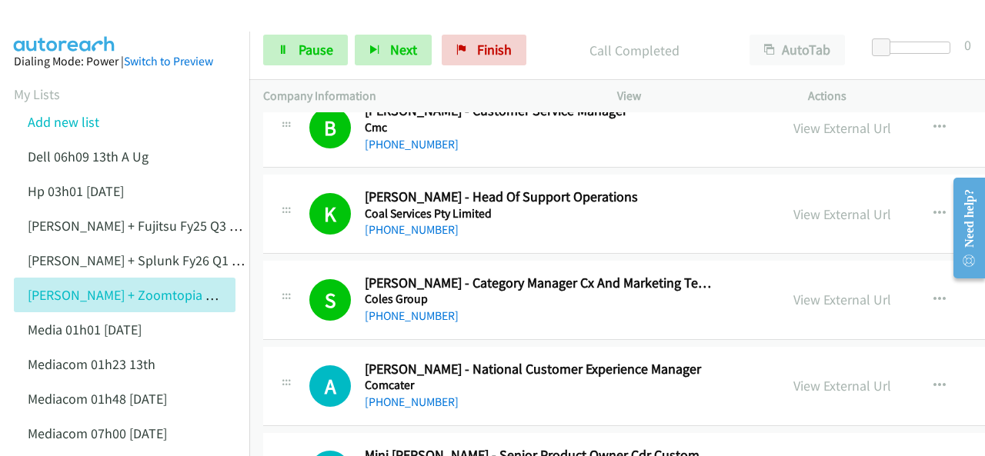
click at [31, 18] on img at bounding box center [64, 27] width 115 height 54
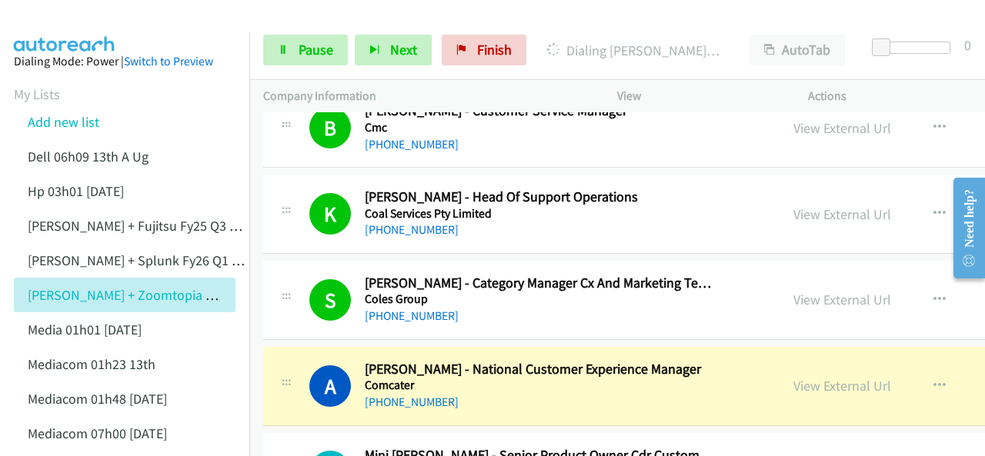
click at [69, 24] on img at bounding box center [64, 27] width 115 height 54
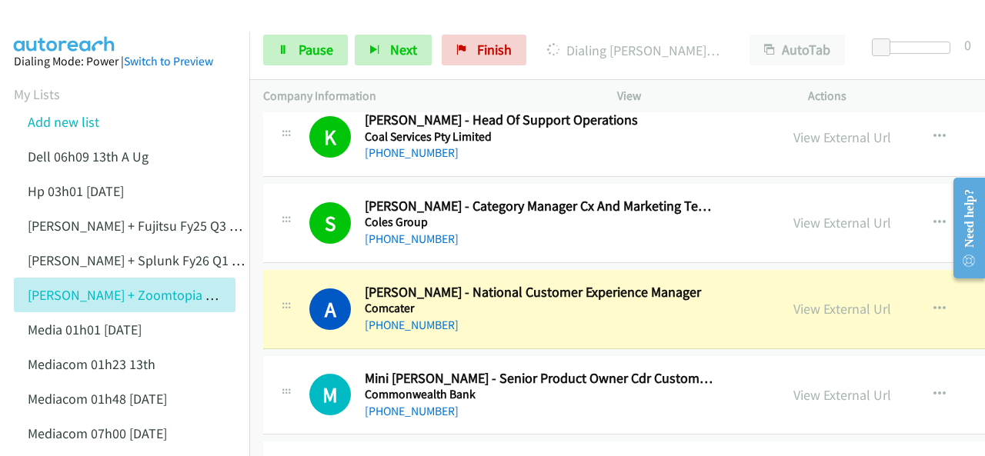
click at [58, 14] on img at bounding box center [64, 27] width 115 height 54
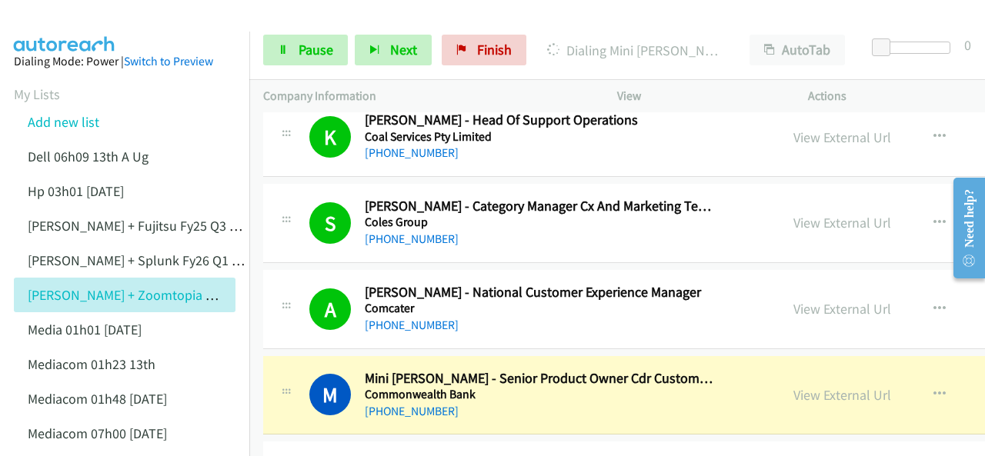
click at [47, 16] on img at bounding box center [64, 27] width 115 height 54
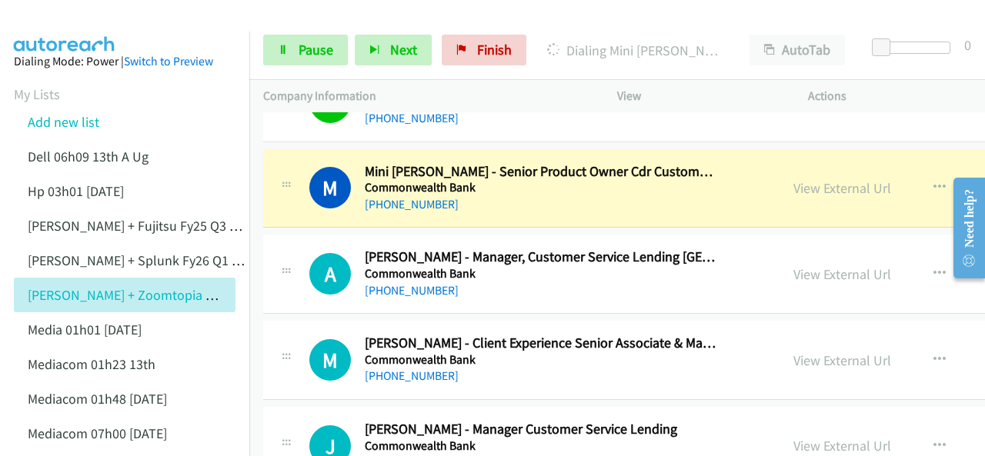
scroll to position [1846, 0]
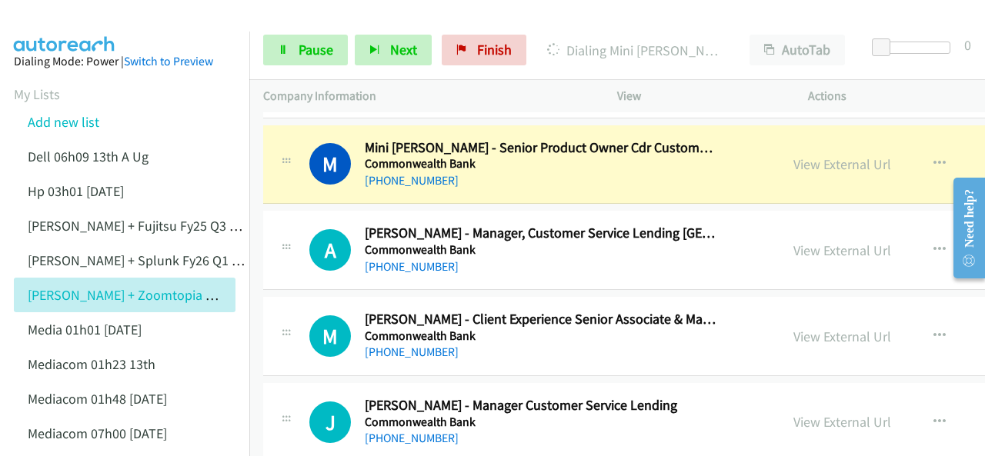
click at [76, 15] on img at bounding box center [64, 27] width 115 height 54
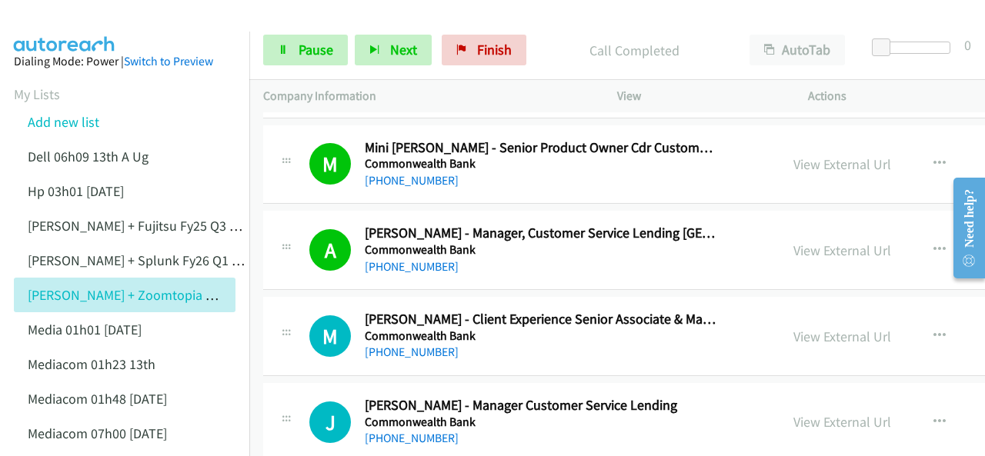
drag, startPoint x: 60, startPoint y: 19, endPoint x: 124, endPoint y: 47, distance: 69.6
click at [60, 19] on img at bounding box center [64, 27] width 115 height 54
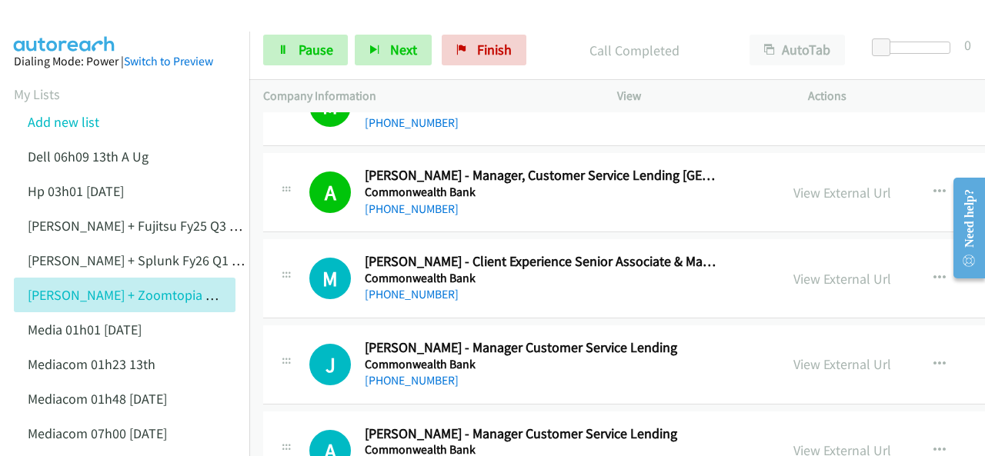
scroll to position [1923, 0]
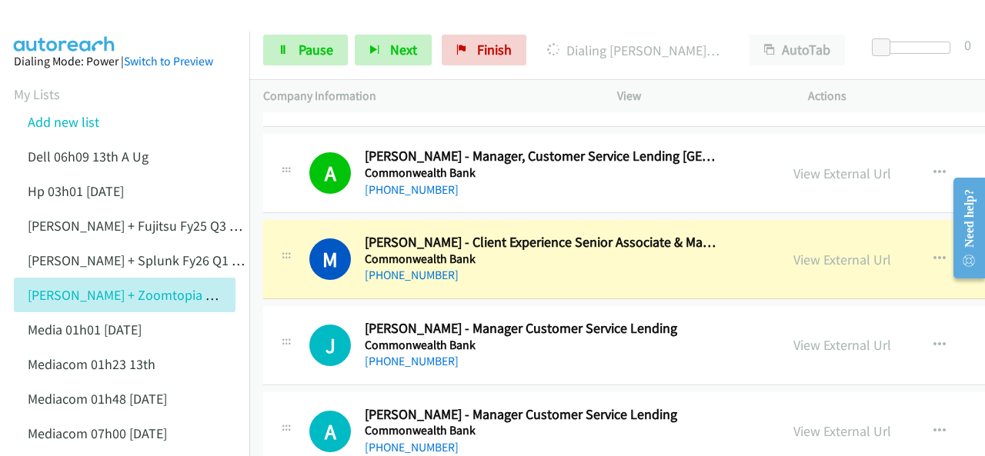
click at [68, 23] on img at bounding box center [64, 27] width 115 height 54
click at [57, 18] on img at bounding box center [64, 27] width 115 height 54
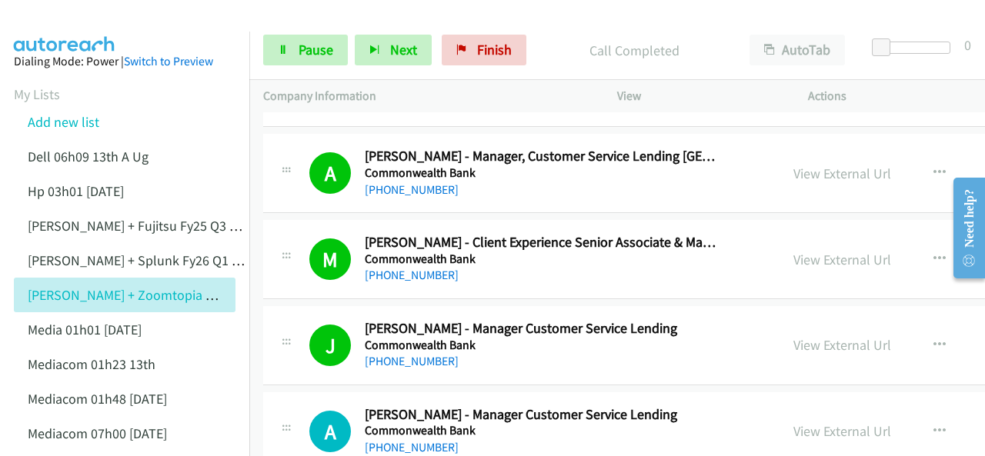
click at [42, 19] on img at bounding box center [64, 27] width 115 height 54
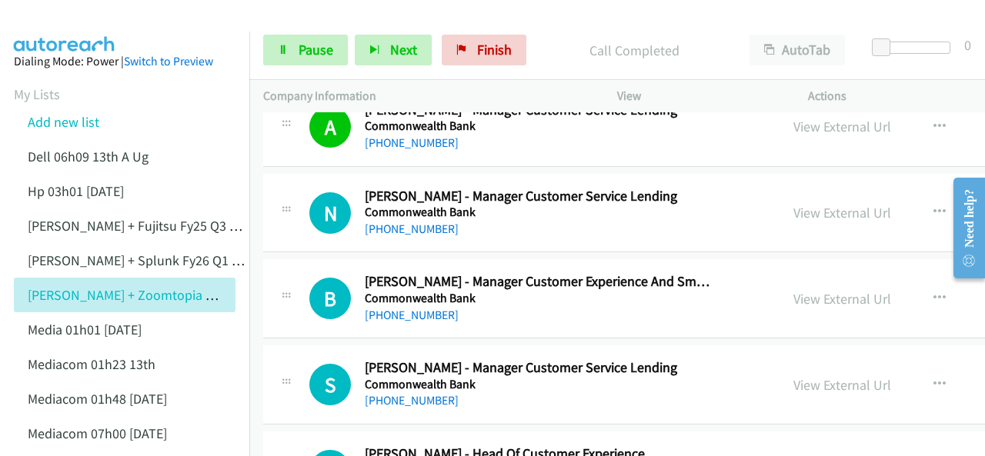
scroll to position [2231, 0]
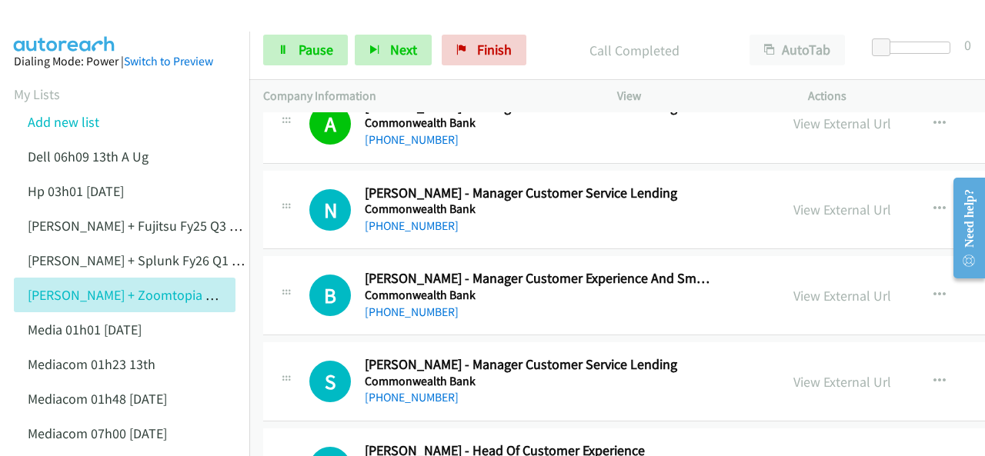
click at [67, 21] on img at bounding box center [64, 27] width 115 height 54
click at [300, 52] on span "Pause" at bounding box center [315, 50] width 35 height 18
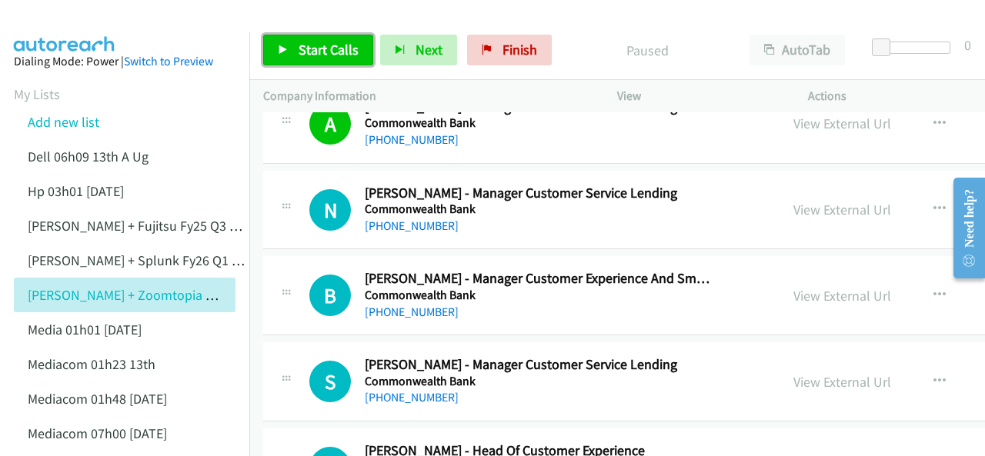
click at [328, 46] on span "Start Calls" at bounding box center [328, 50] width 60 height 18
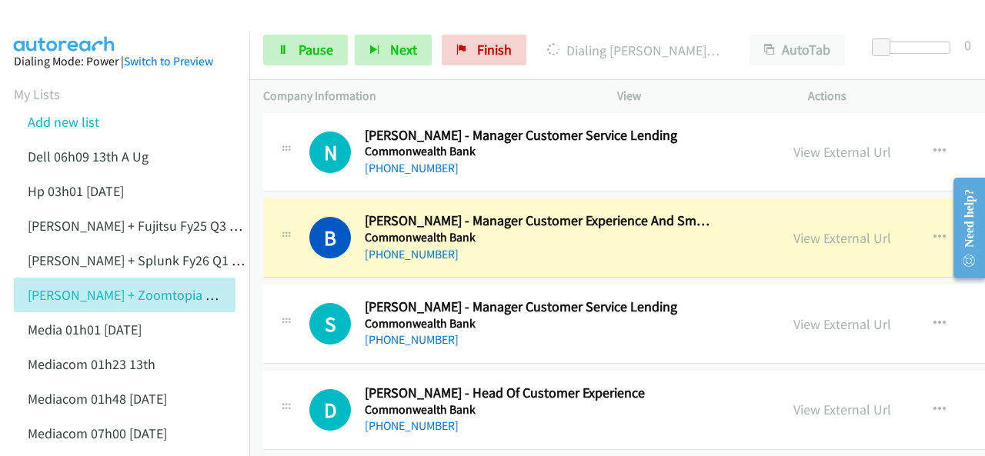
scroll to position [2308, 0]
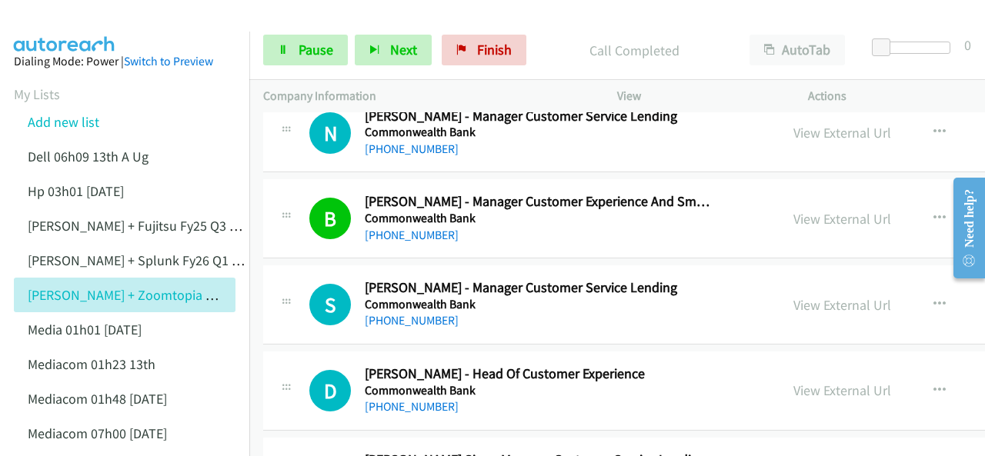
click at [68, 12] on img at bounding box center [64, 27] width 115 height 54
click at [55, 18] on img at bounding box center [64, 27] width 115 height 54
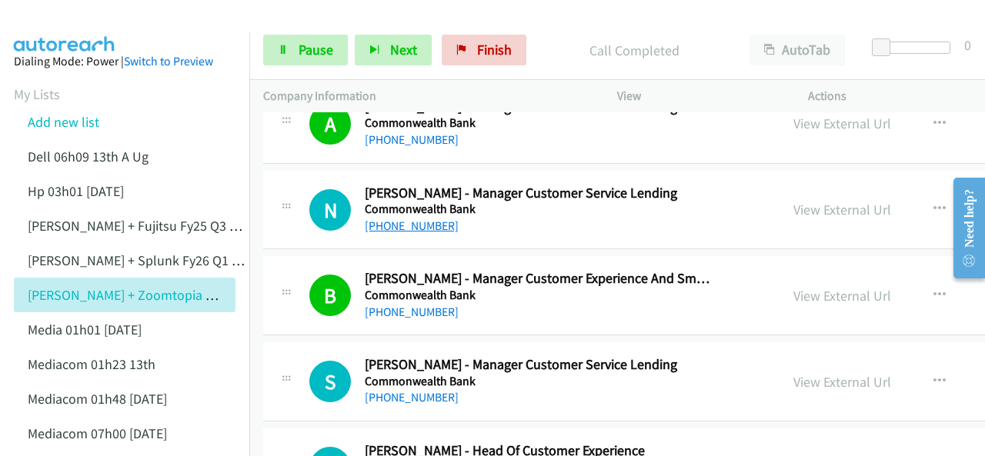
click at [396, 218] on link "[PHONE_NUMBER]" at bounding box center [412, 225] width 94 height 15
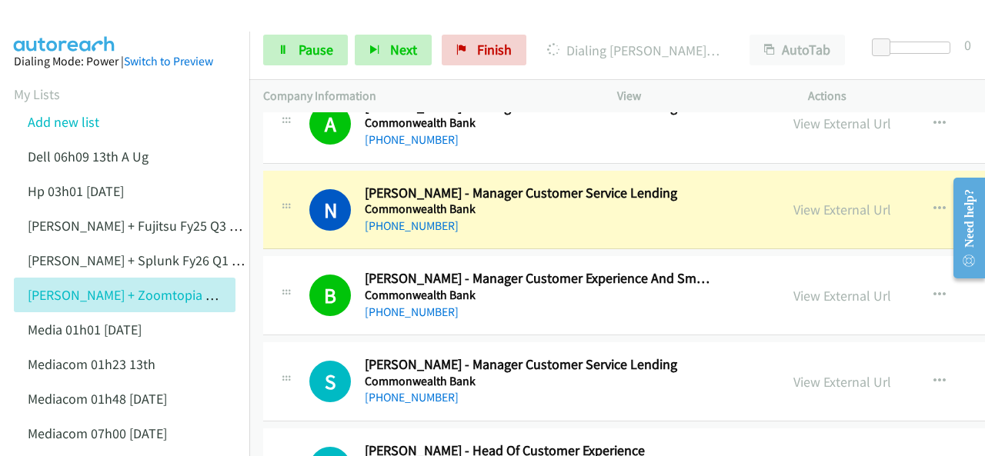
click at [66, 24] on img at bounding box center [64, 27] width 115 height 54
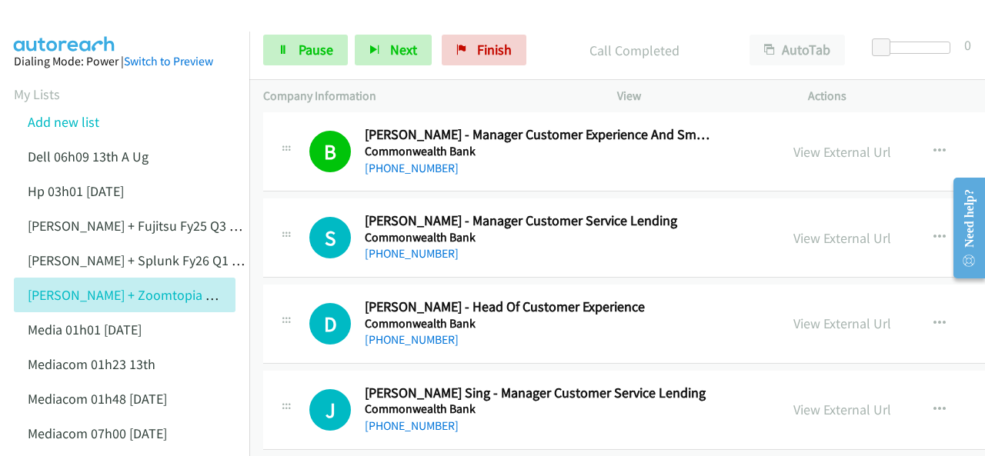
scroll to position [2385, 0]
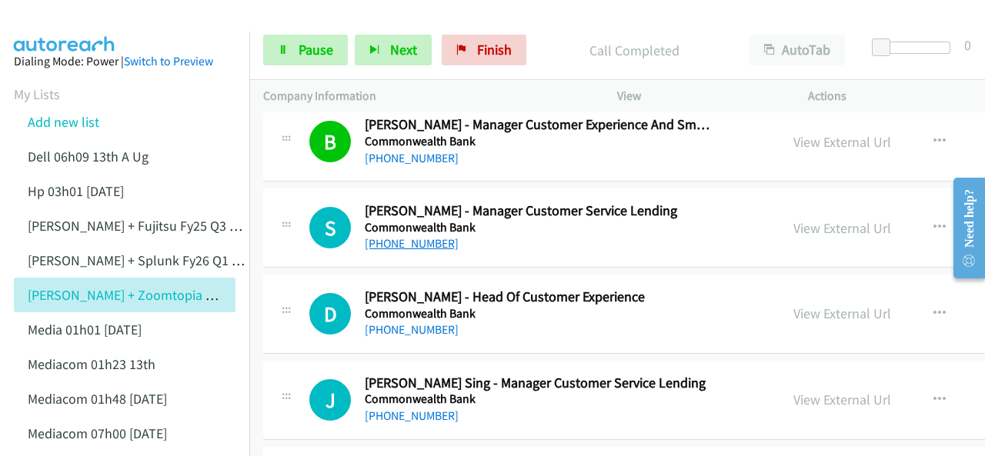
click at [403, 236] on link "[PHONE_NUMBER]" at bounding box center [412, 243] width 94 height 15
click at [48, 18] on img at bounding box center [64, 27] width 115 height 54
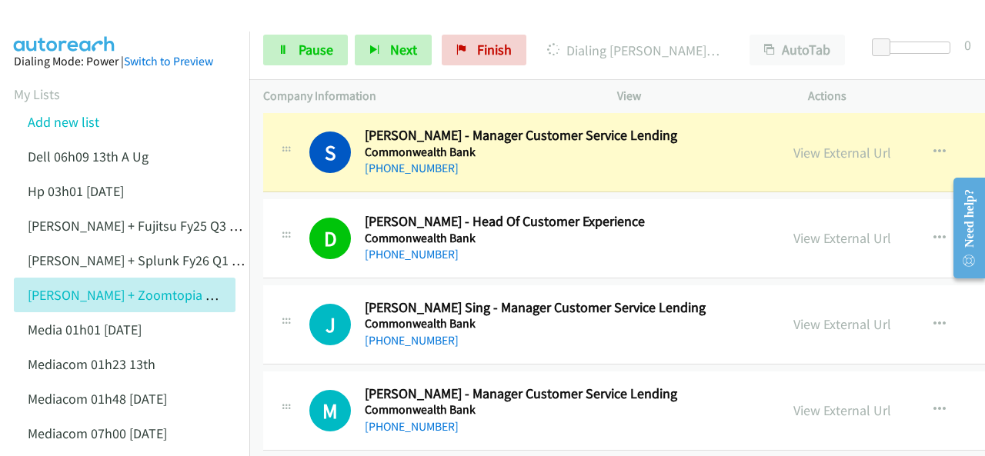
scroll to position [2461, 0]
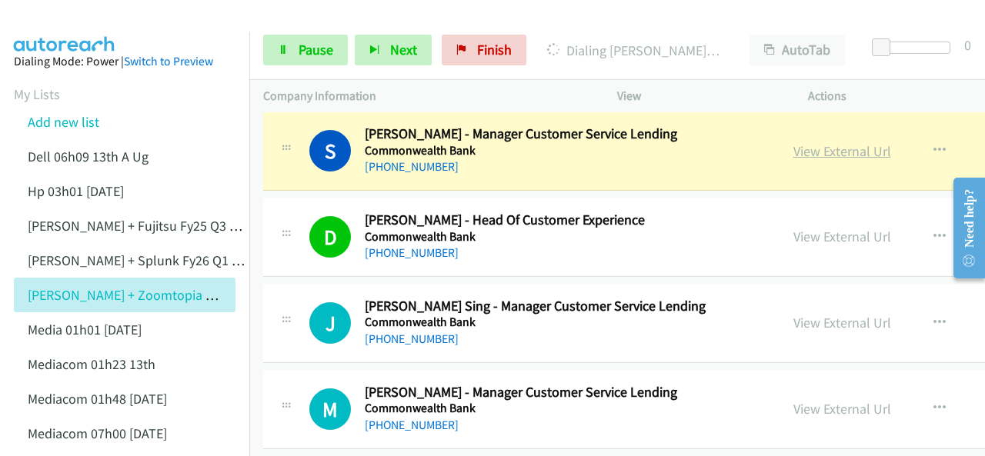
click at [801, 144] on link "View External Url" at bounding box center [842, 151] width 98 height 18
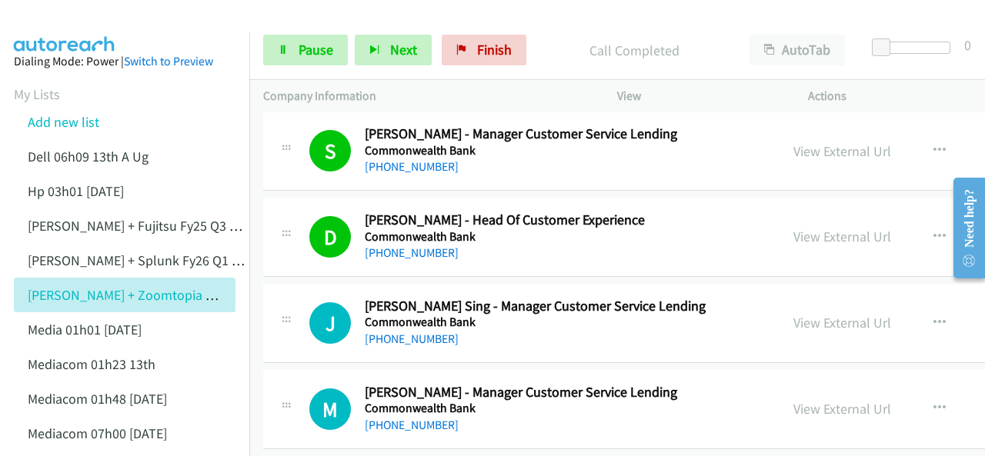
scroll to position [2538, 0]
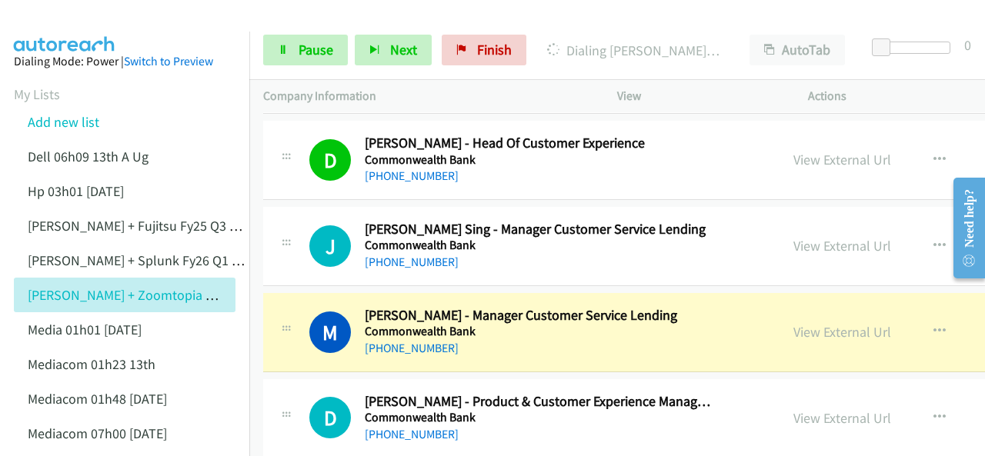
click at [68, 14] on img at bounding box center [64, 27] width 115 height 54
click at [92, 25] on img at bounding box center [64, 27] width 115 height 54
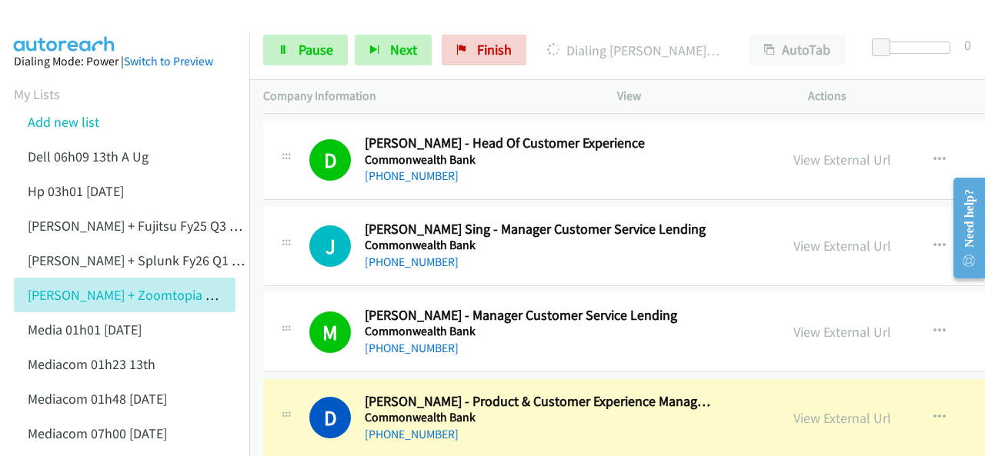
click at [63, 23] on img at bounding box center [64, 27] width 115 height 54
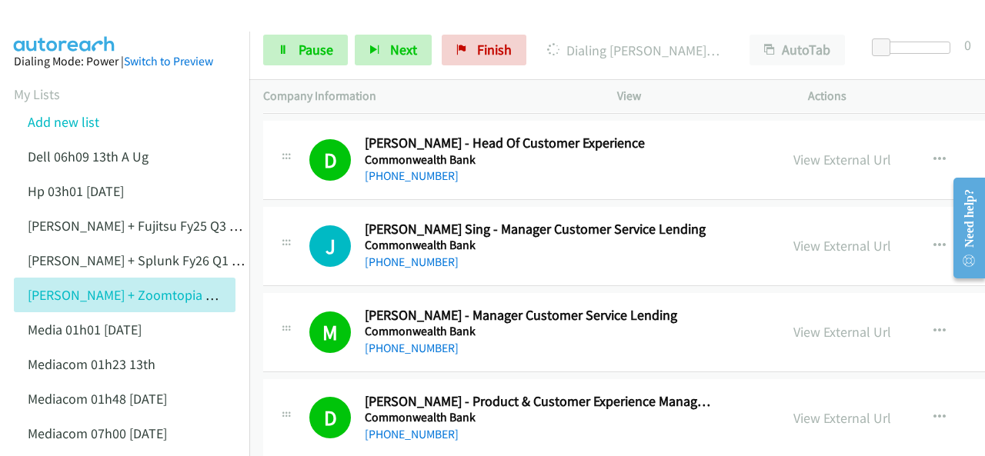
click at [58, 23] on img at bounding box center [64, 27] width 115 height 54
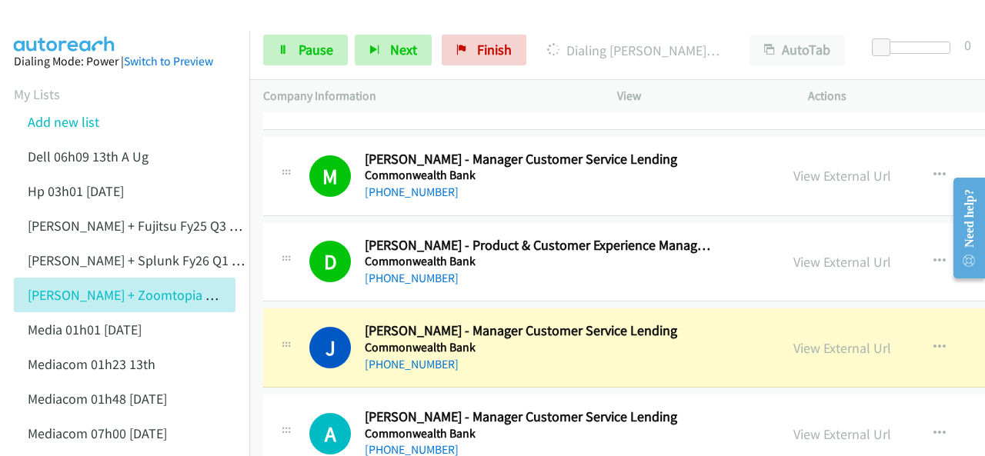
scroll to position [2769, 0]
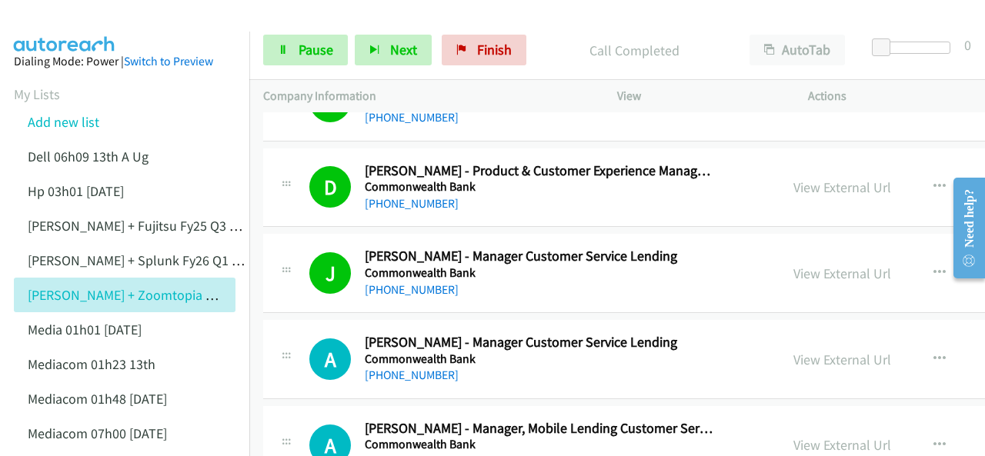
click at [62, 16] on img at bounding box center [64, 27] width 115 height 54
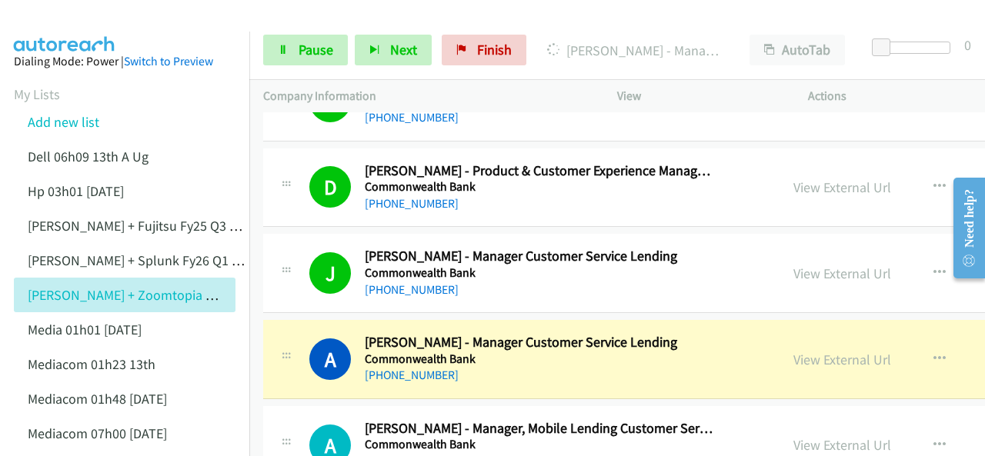
click at [80, 16] on img at bounding box center [64, 27] width 115 height 54
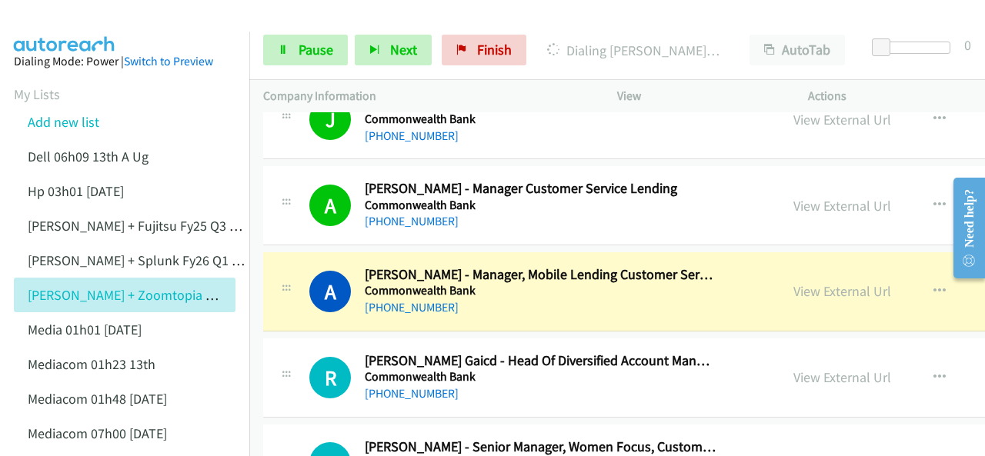
scroll to position [3000, 0]
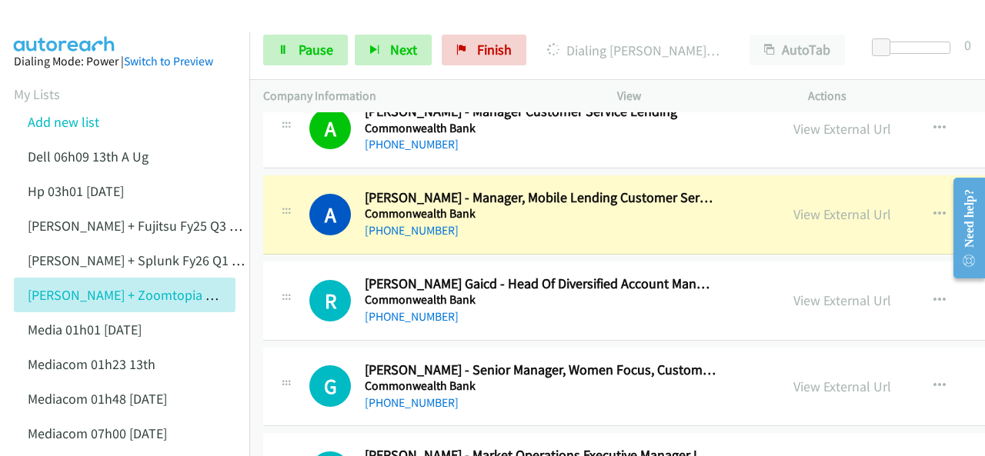
click at [53, 16] on img at bounding box center [64, 27] width 115 height 54
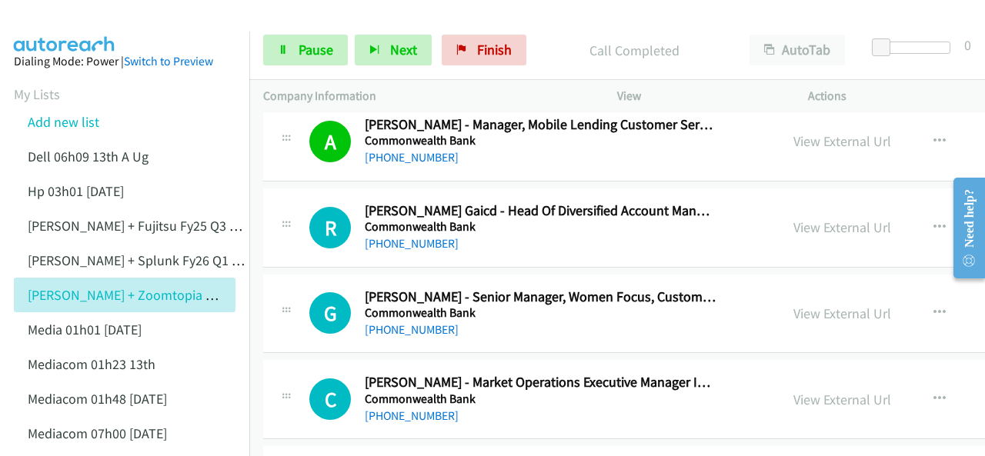
scroll to position [3077, 0]
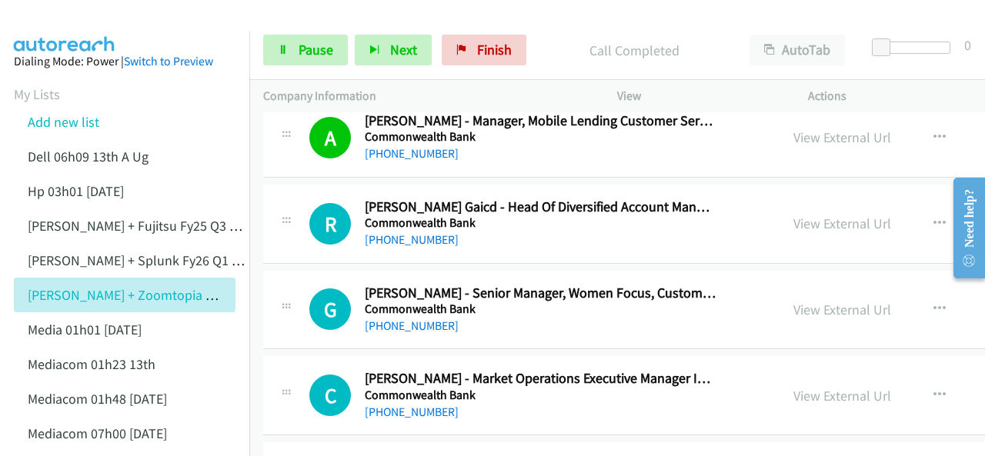
click at [67, 21] on img at bounding box center [64, 27] width 115 height 54
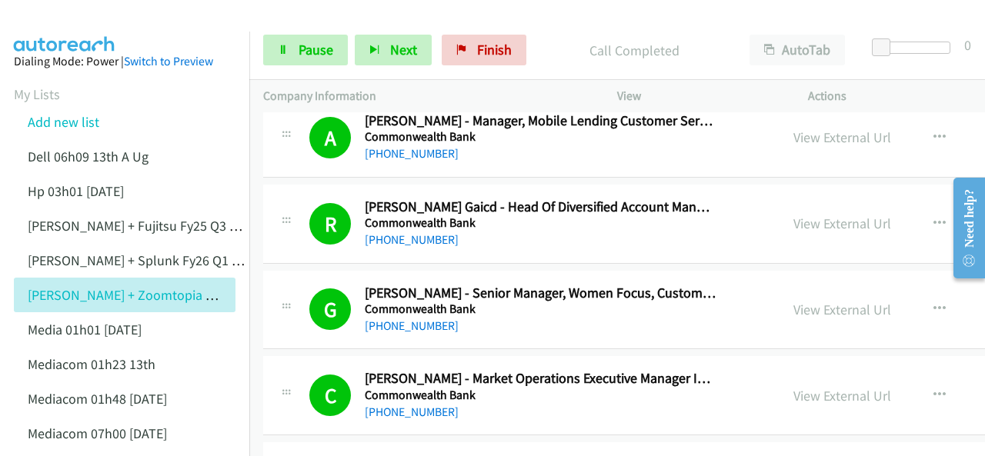
click at [81, 25] on img at bounding box center [64, 27] width 115 height 54
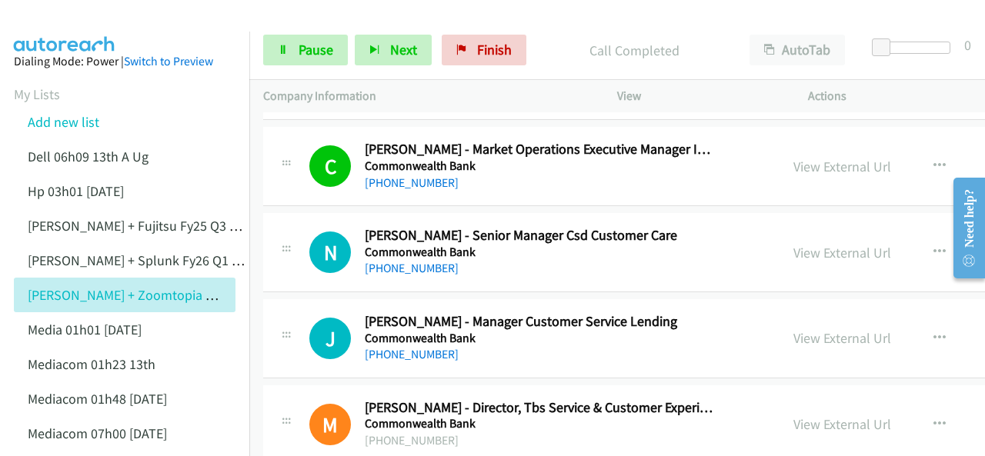
scroll to position [3308, 0]
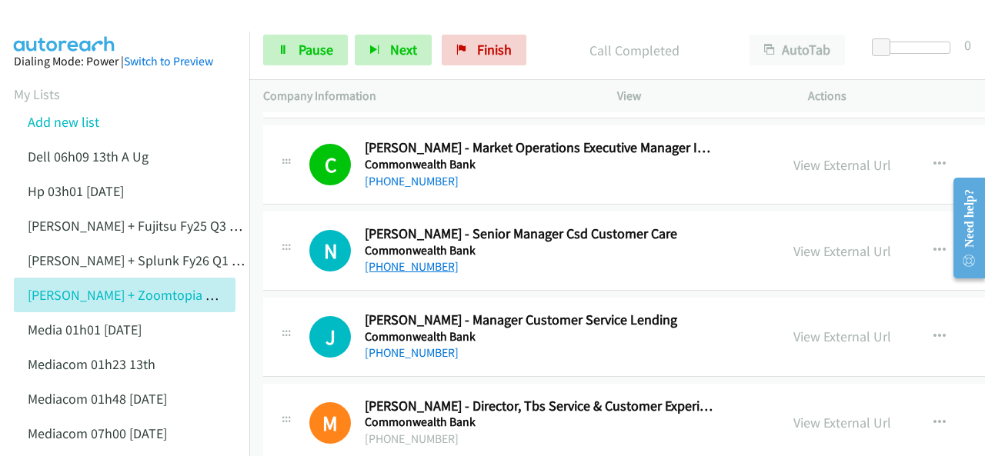
click at [395, 263] on link "[PHONE_NUMBER]" at bounding box center [412, 266] width 94 height 15
click at [62, 12] on img at bounding box center [64, 27] width 115 height 54
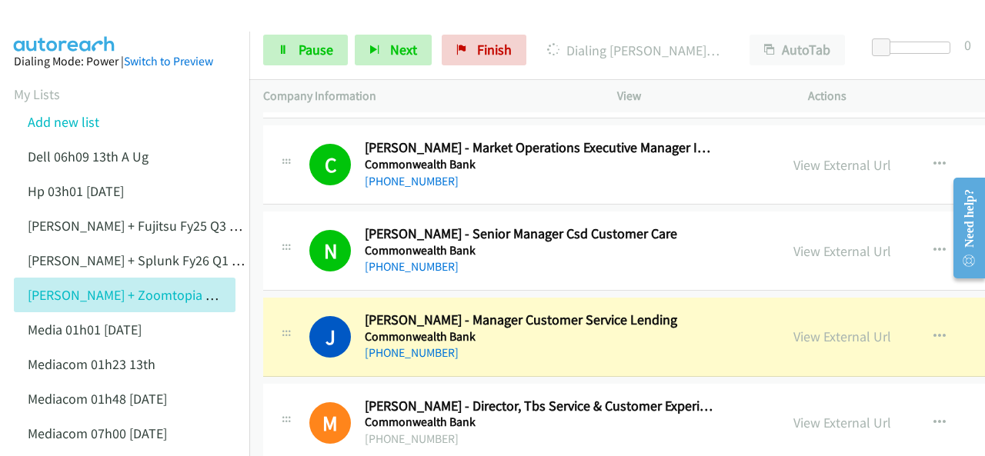
click at [48, 22] on img at bounding box center [64, 27] width 115 height 54
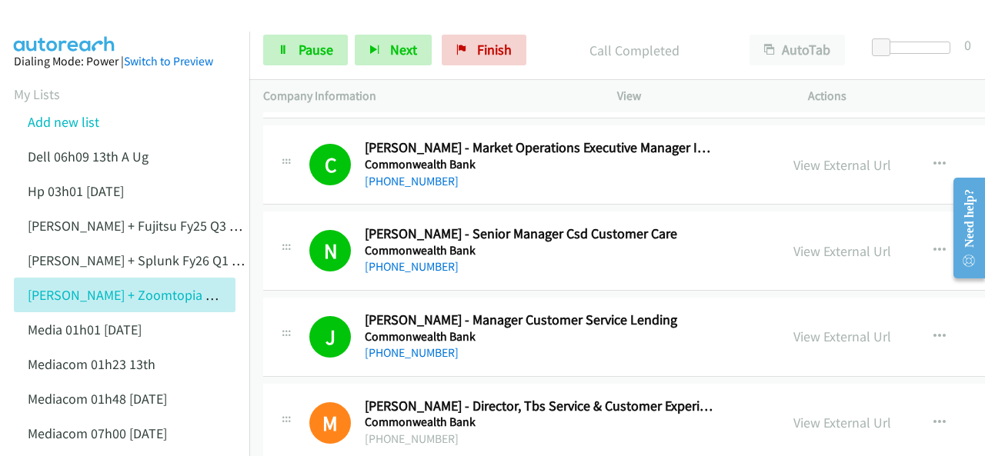
click at [50, 26] on img at bounding box center [64, 27] width 115 height 54
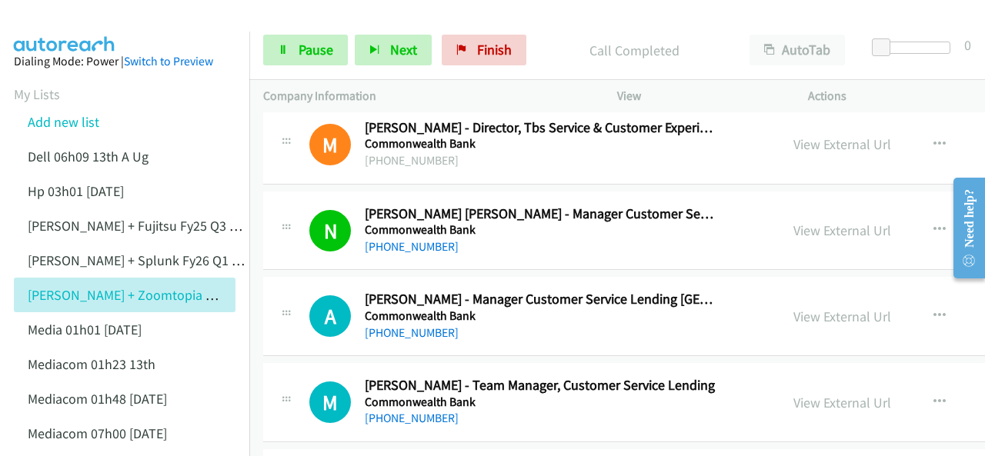
scroll to position [3615, 0]
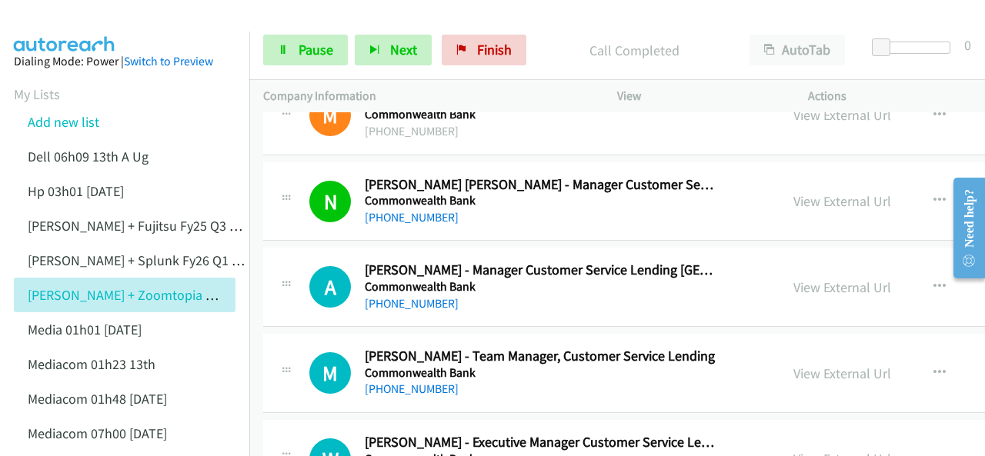
click at [93, 19] on img at bounding box center [64, 27] width 115 height 54
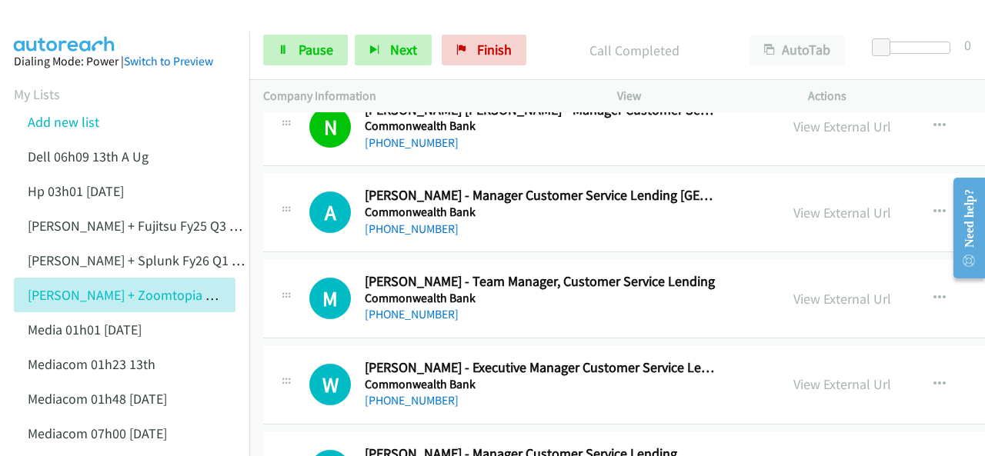
scroll to position [3692, 0]
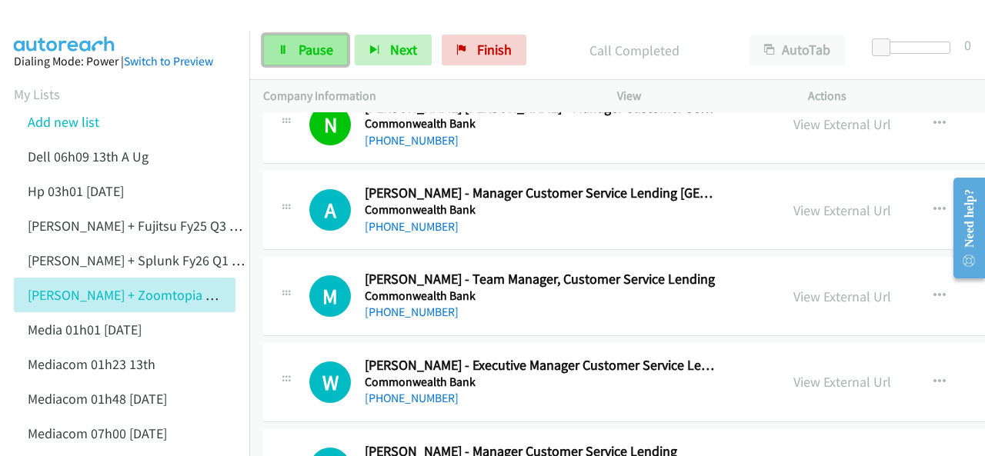
click at [308, 44] on span "Pause" at bounding box center [315, 50] width 35 height 18
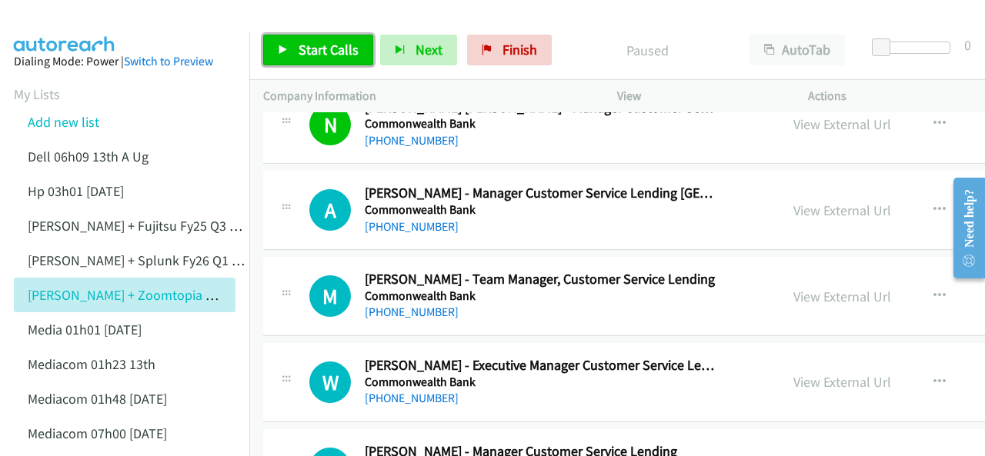
click at [303, 52] on span "Start Calls" at bounding box center [328, 50] width 60 height 18
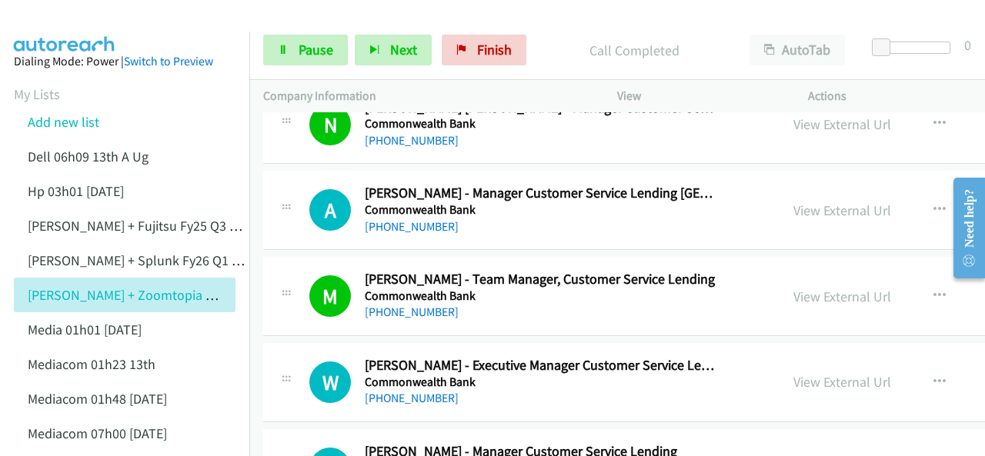
drag, startPoint x: 75, startPoint y: 15, endPoint x: 82, endPoint y: 22, distance: 10.9
click at [75, 15] on img at bounding box center [64, 27] width 115 height 54
click at [58, 27] on img at bounding box center [64, 27] width 115 height 54
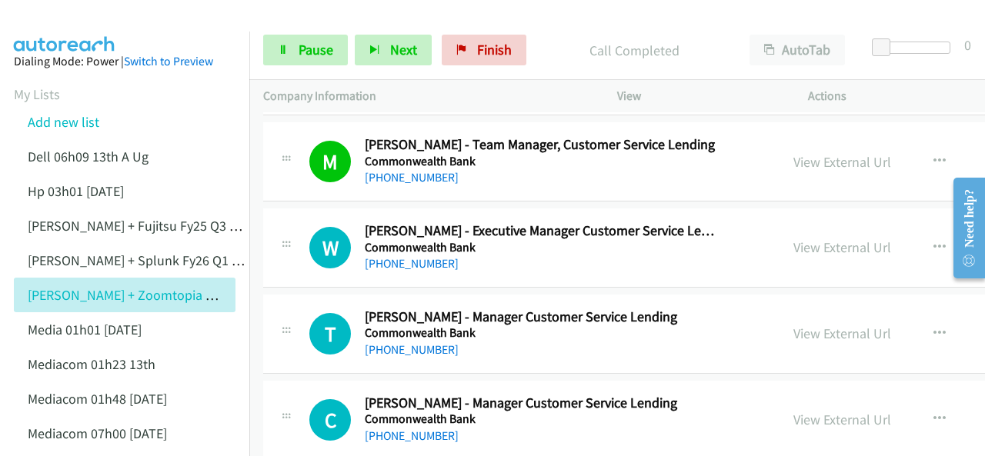
scroll to position [3846, 0]
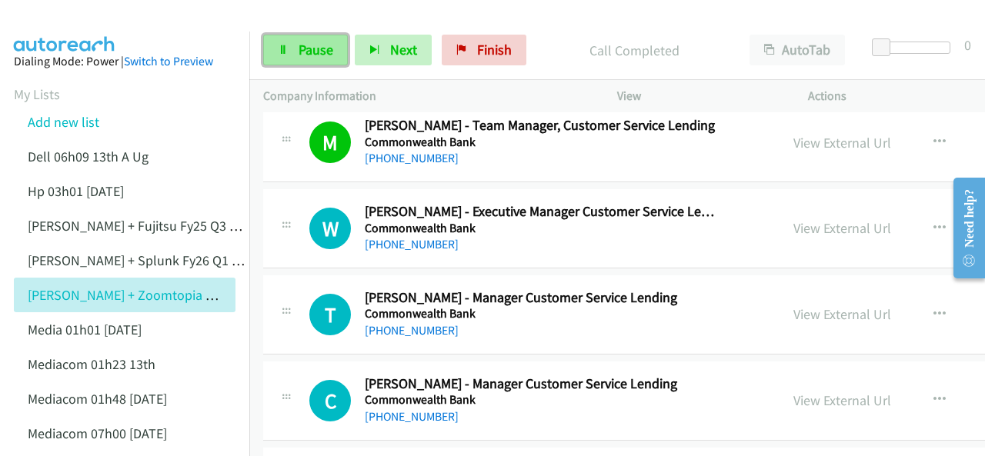
click at [320, 49] on span "Pause" at bounding box center [315, 50] width 35 height 18
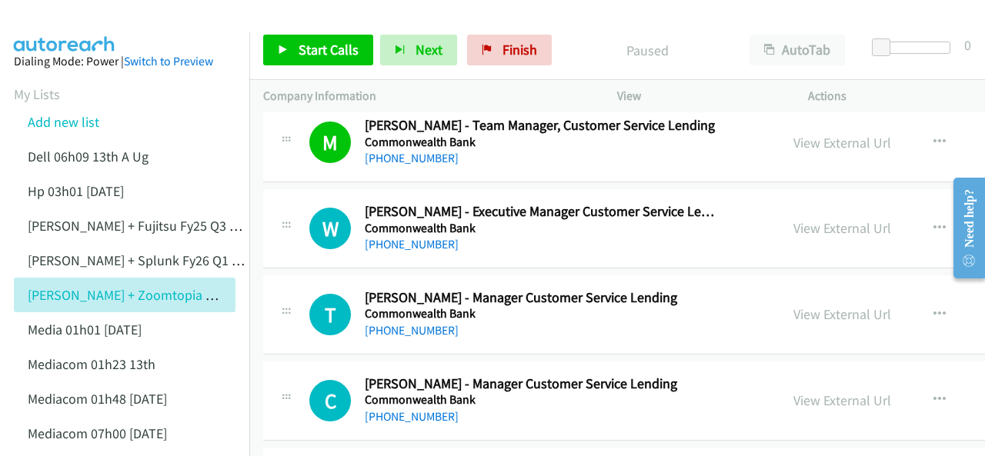
click at [314, 55] on span "Start Calls" at bounding box center [328, 50] width 60 height 18
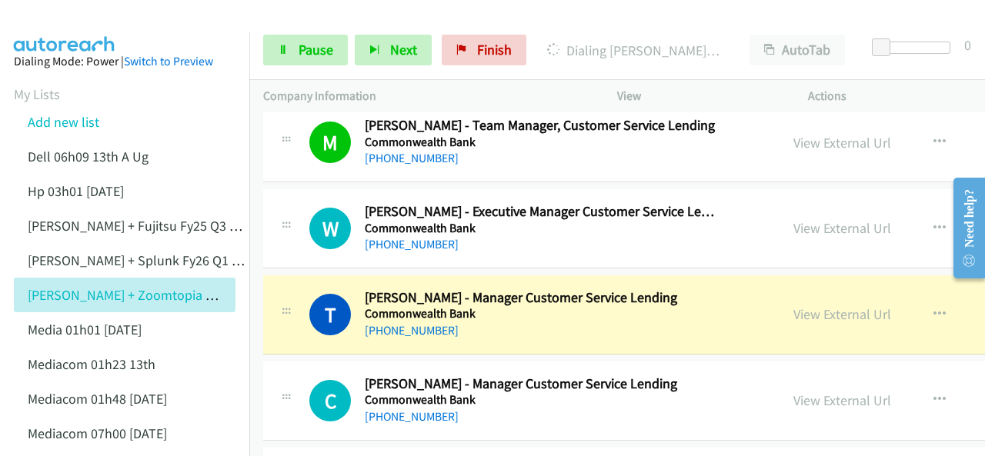
click at [56, 22] on img at bounding box center [64, 27] width 115 height 54
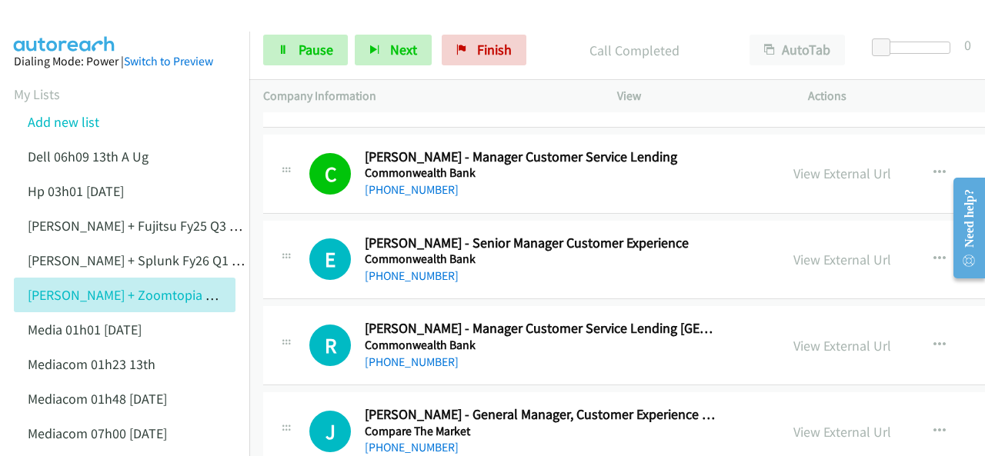
scroll to position [4077, 0]
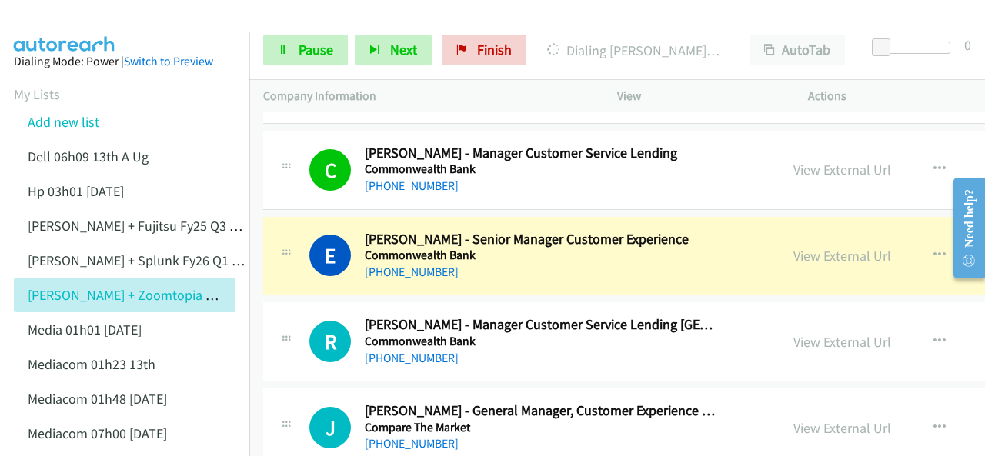
click at [80, 21] on img at bounding box center [64, 27] width 115 height 54
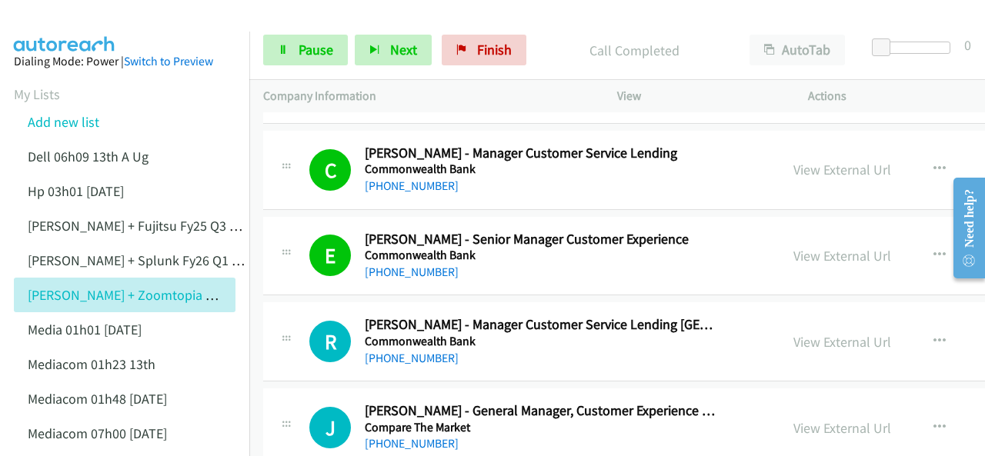
click at [66, 16] on img at bounding box center [64, 27] width 115 height 54
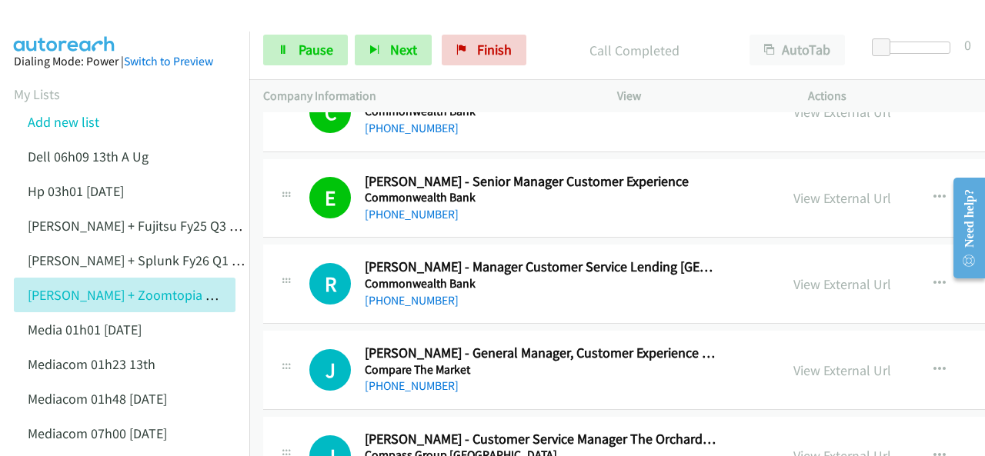
scroll to position [4154, 0]
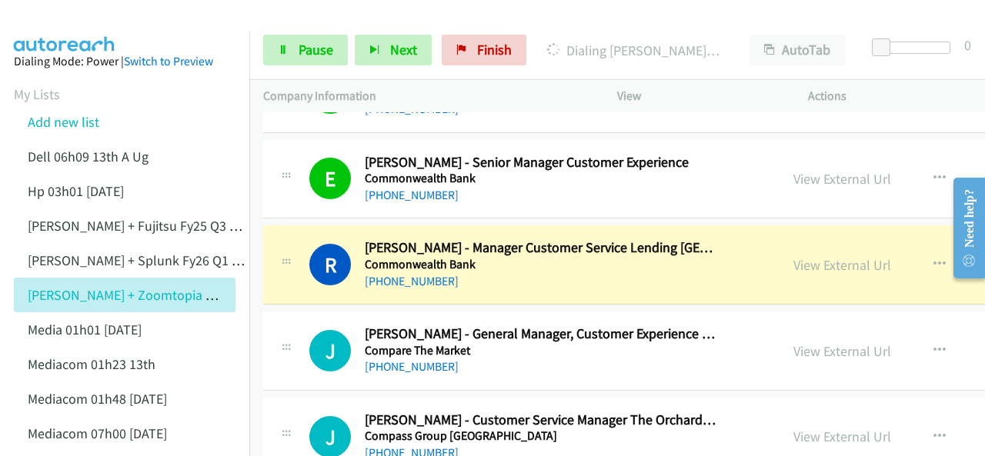
click at [57, 25] on img at bounding box center [64, 27] width 115 height 54
click at [321, 55] on span "Pause" at bounding box center [315, 50] width 35 height 18
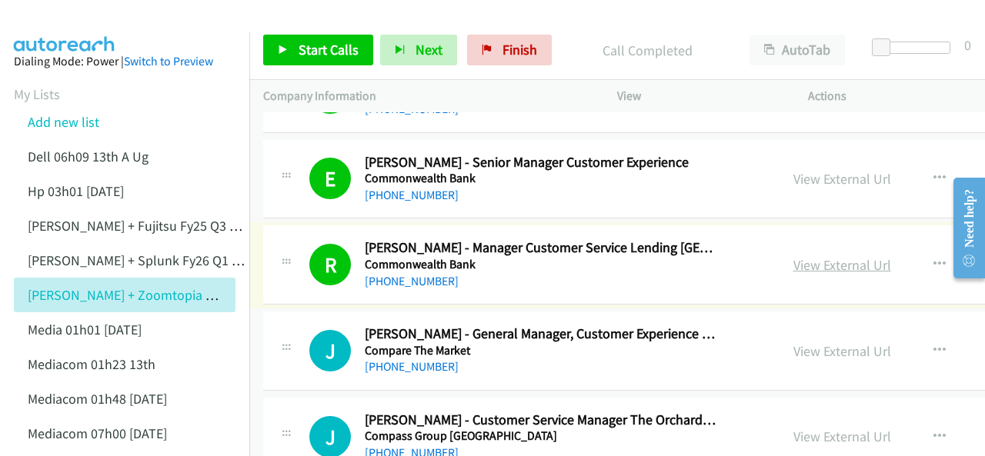
click at [793, 256] on link "View External Url" at bounding box center [842, 265] width 98 height 18
click at [326, 44] on span "Start Calls" at bounding box center [328, 50] width 60 height 18
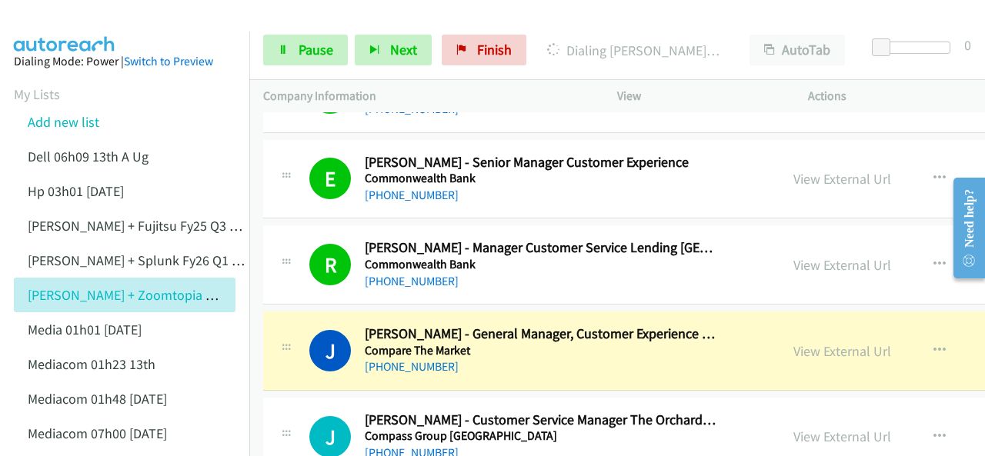
click at [70, 15] on img at bounding box center [64, 27] width 115 height 54
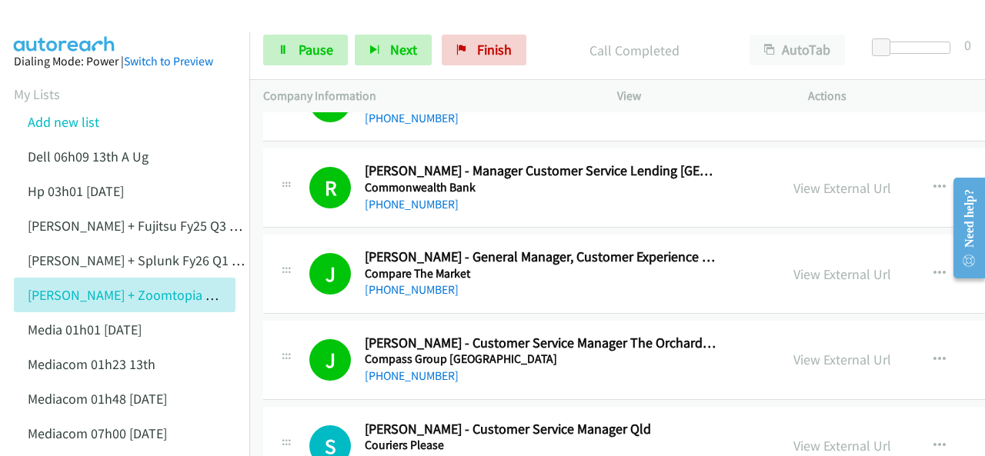
drag, startPoint x: 63, startPoint y: 18, endPoint x: 242, endPoint y: 85, distance: 190.9
click at [63, 19] on img at bounding box center [64, 27] width 115 height 54
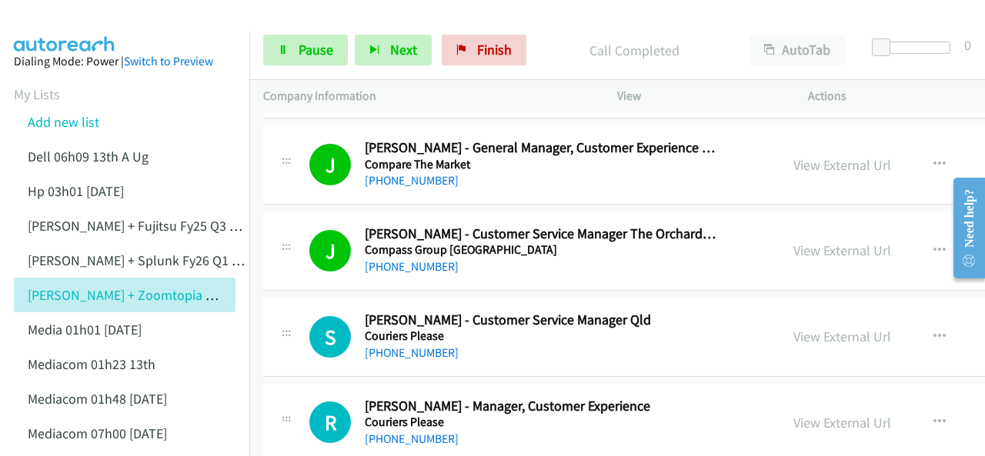
scroll to position [4385, 0]
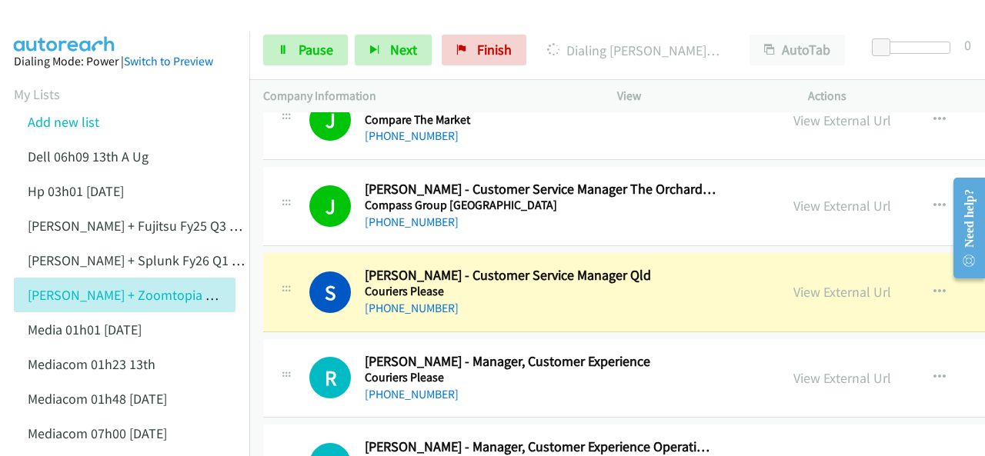
click at [60, 21] on img at bounding box center [64, 27] width 115 height 54
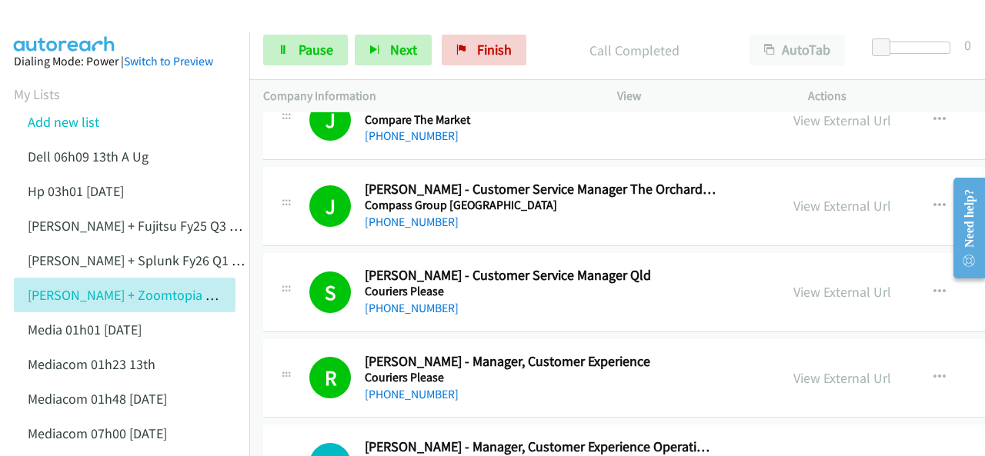
click at [92, 16] on img at bounding box center [64, 27] width 115 height 54
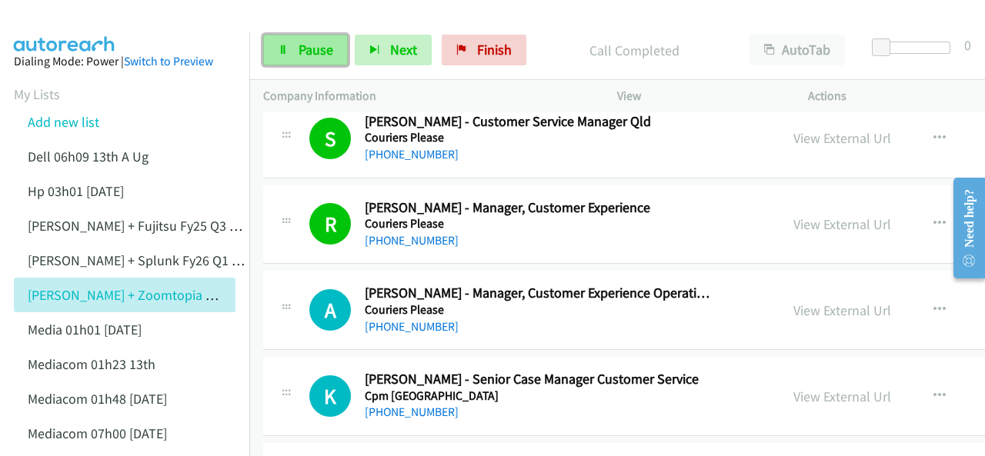
click at [300, 45] on span "Pause" at bounding box center [315, 50] width 35 height 18
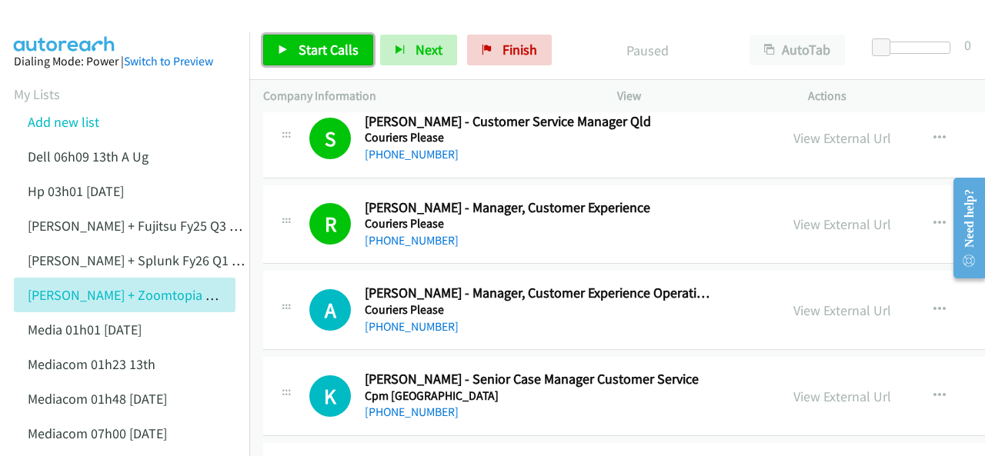
click at [294, 47] on link "Start Calls" at bounding box center [318, 50] width 110 height 31
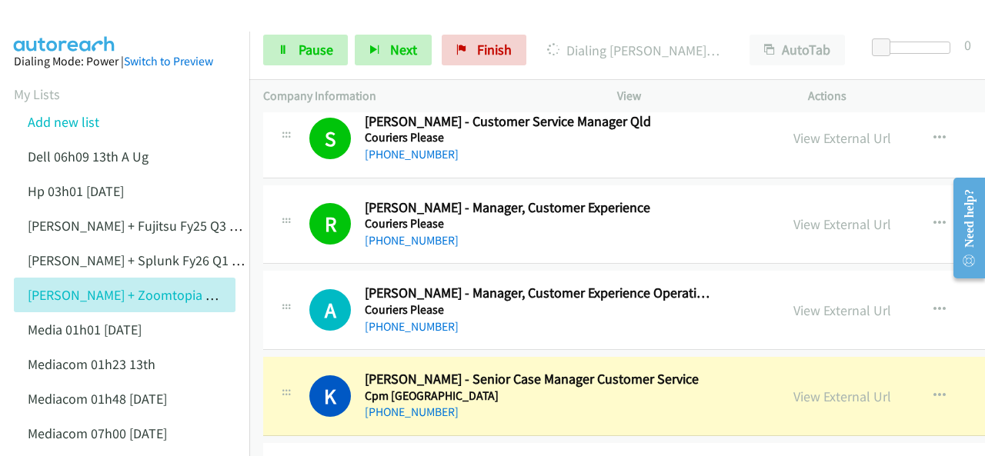
click at [74, 25] on img at bounding box center [64, 27] width 115 height 54
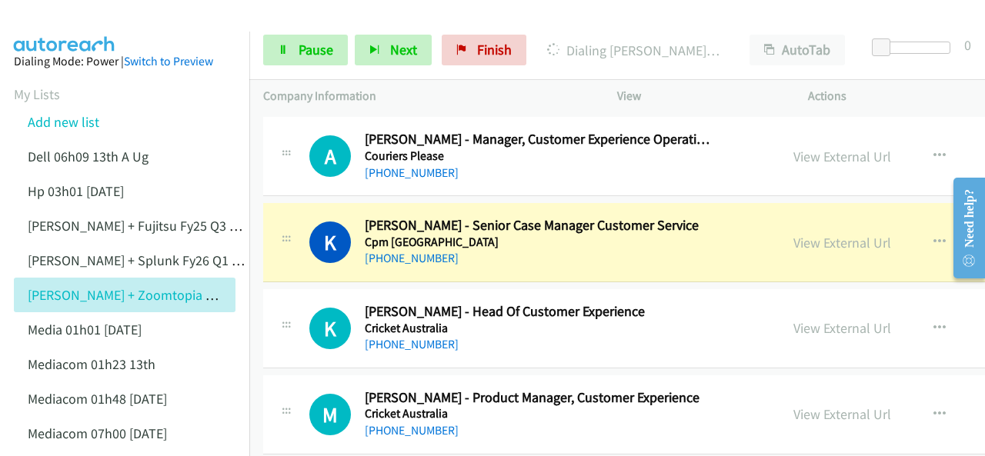
click at [91, 22] on img at bounding box center [64, 27] width 115 height 54
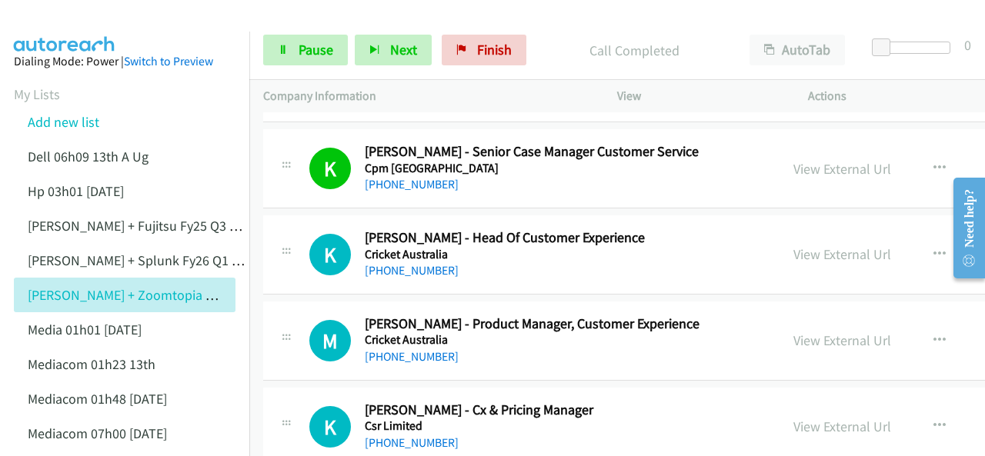
scroll to position [4769, 0]
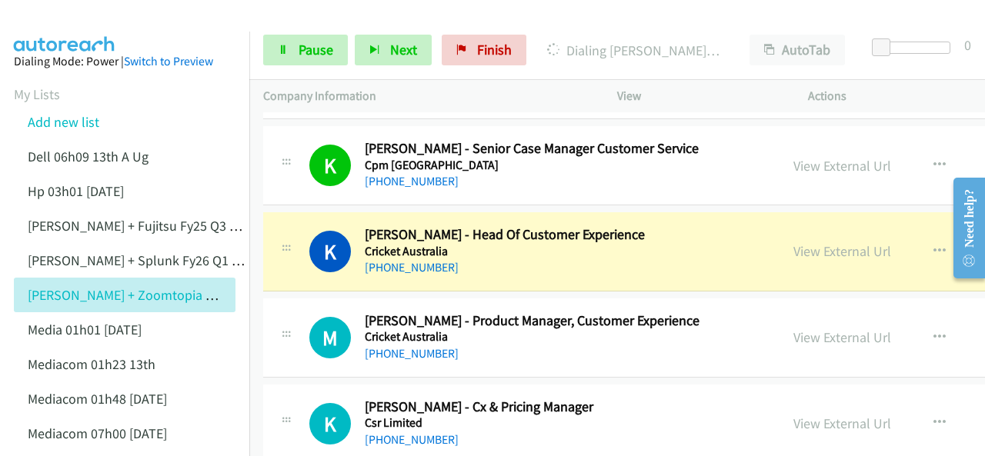
click at [82, 21] on img at bounding box center [64, 27] width 115 height 54
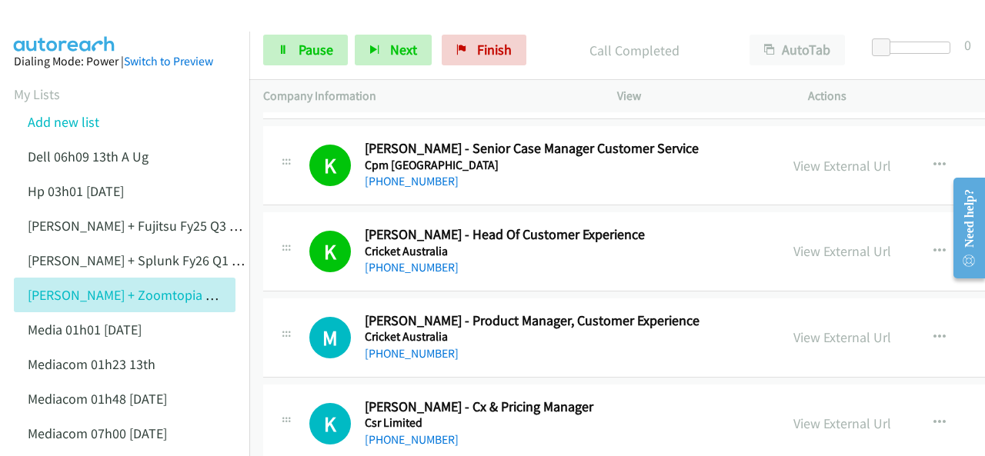
click at [49, 20] on img at bounding box center [64, 27] width 115 height 54
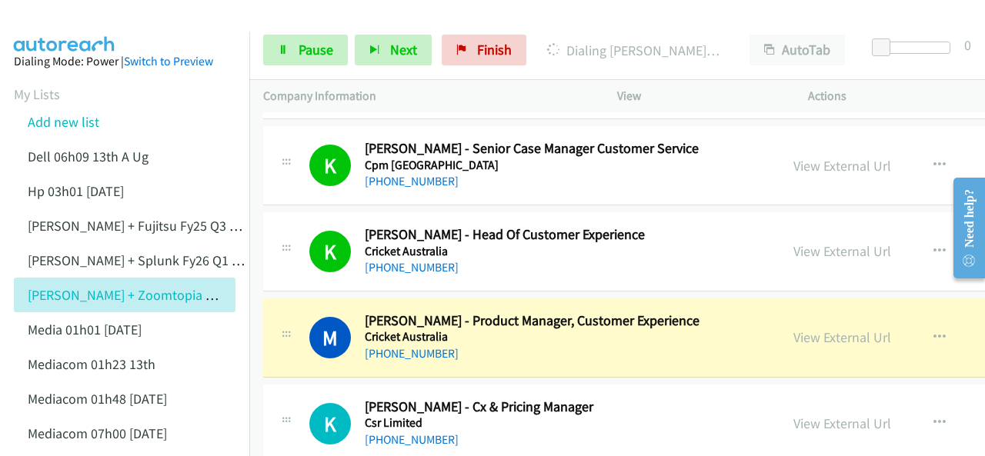
click at [67, 22] on img at bounding box center [64, 27] width 115 height 54
click at [83, 15] on img at bounding box center [64, 27] width 115 height 54
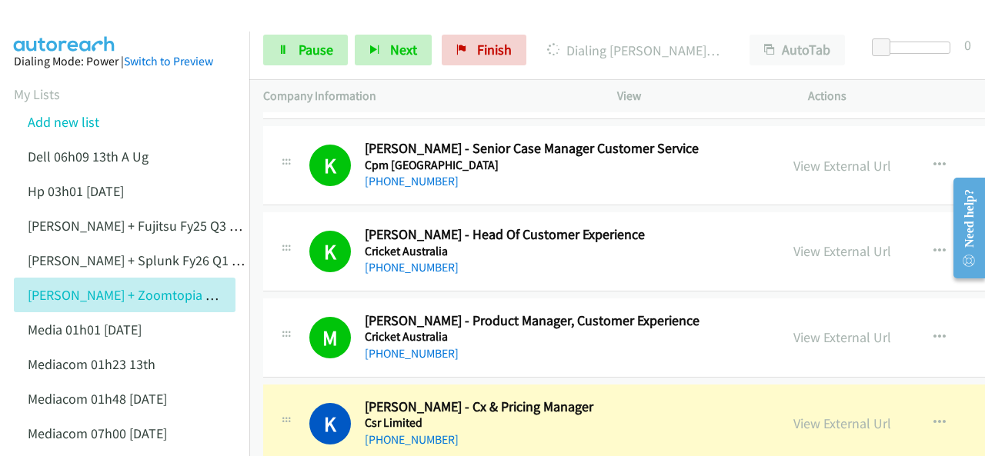
drag, startPoint x: 63, startPoint y: 23, endPoint x: 242, endPoint y: 54, distance: 181.1
click at [63, 23] on img at bounding box center [64, 27] width 115 height 54
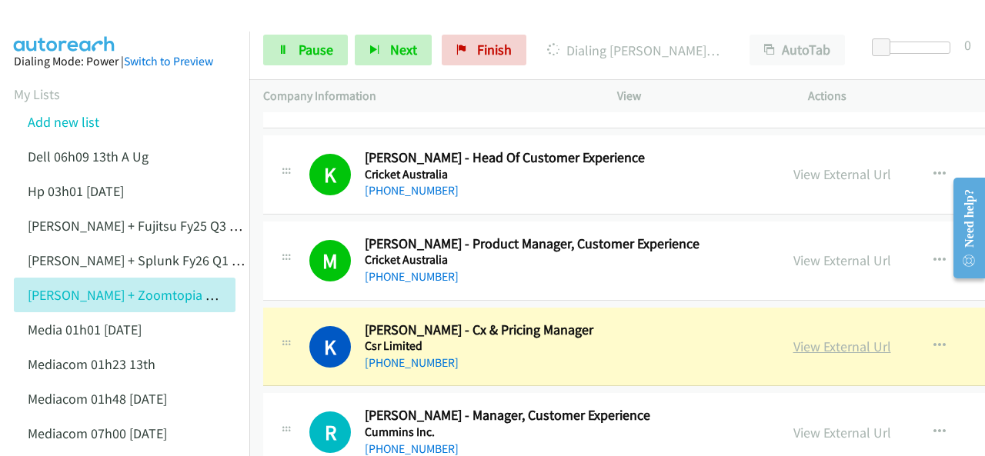
click at [793, 338] on link "View External Url" at bounding box center [842, 347] width 98 height 18
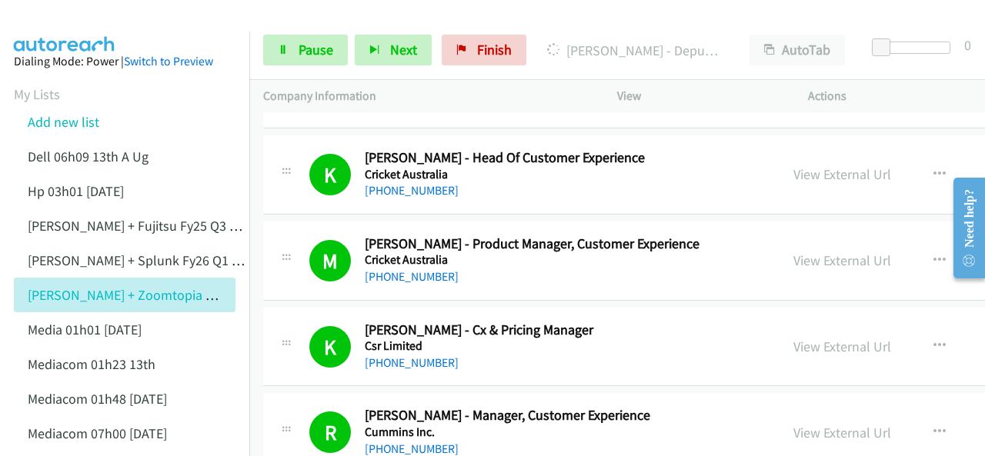
click at [58, 21] on img at bounding box center [64, 27] width 115 height 54
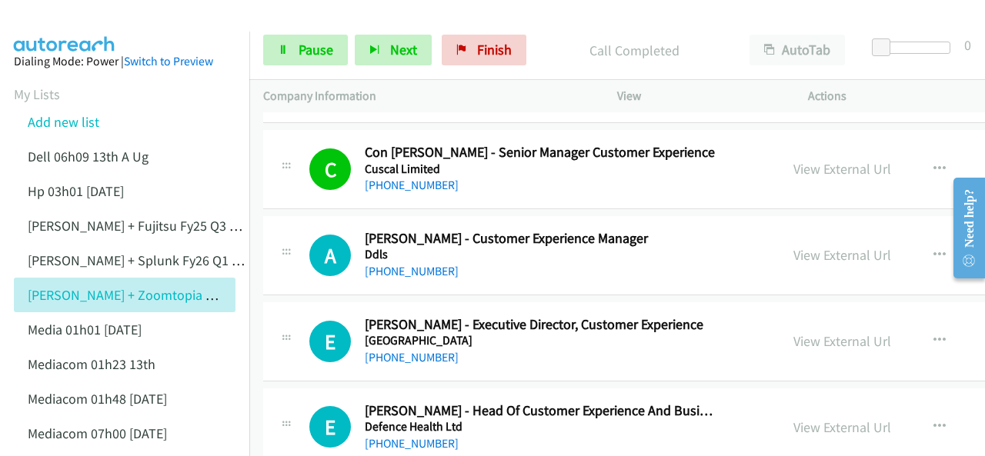
scroll to position [5308, 0]
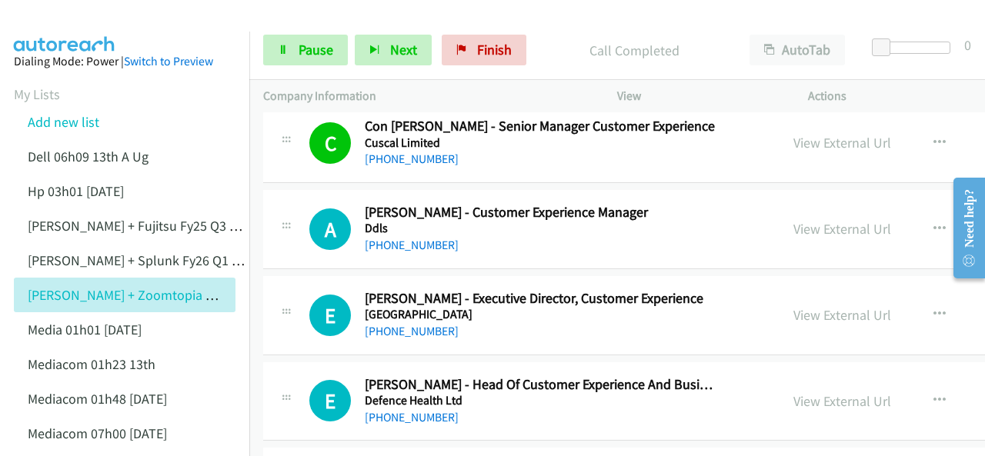
click at [60, 12] on img at bounding box center [64, 27] width 115 height 54
click at [304, 55] on span "Pause" at bounding box center [315, 50] width 35 height 18
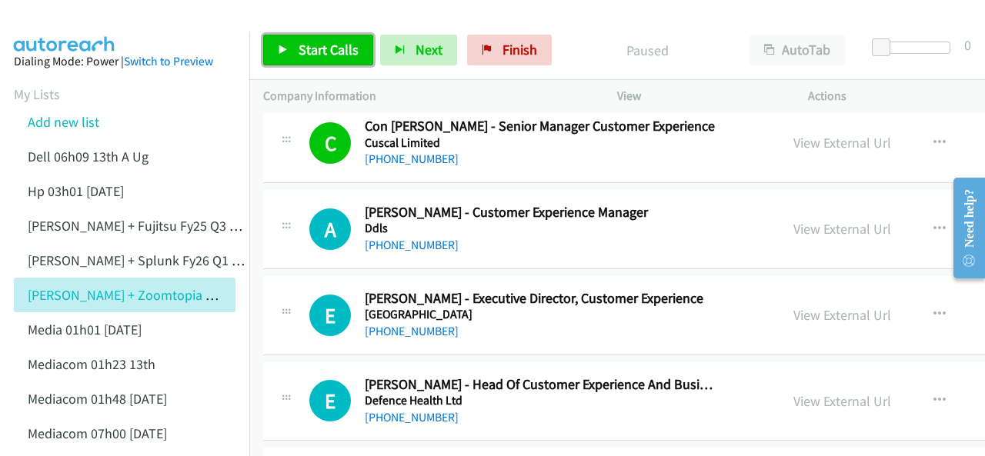
click at [305, 51] on span "Start Calls" at bounding box center [328, 50] width 60 height 18
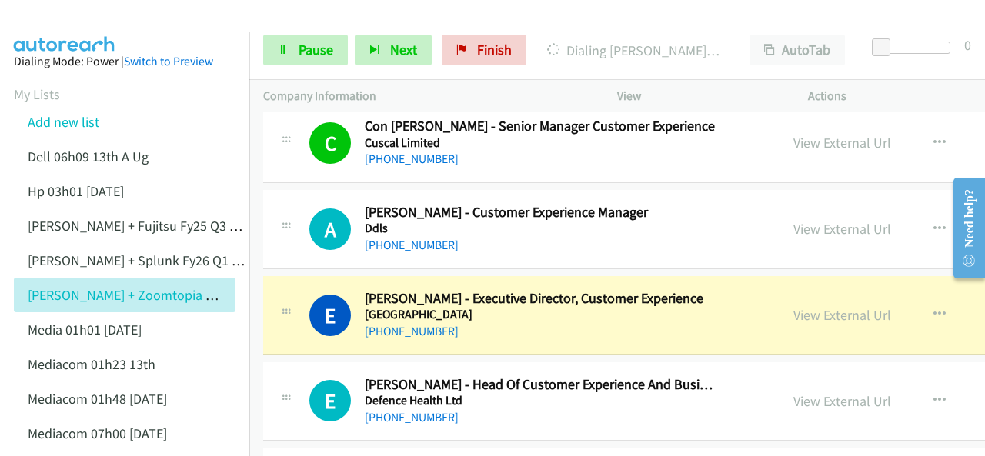
click at [49, 28] on img at bounding box center [64, 27] width 115 height 54
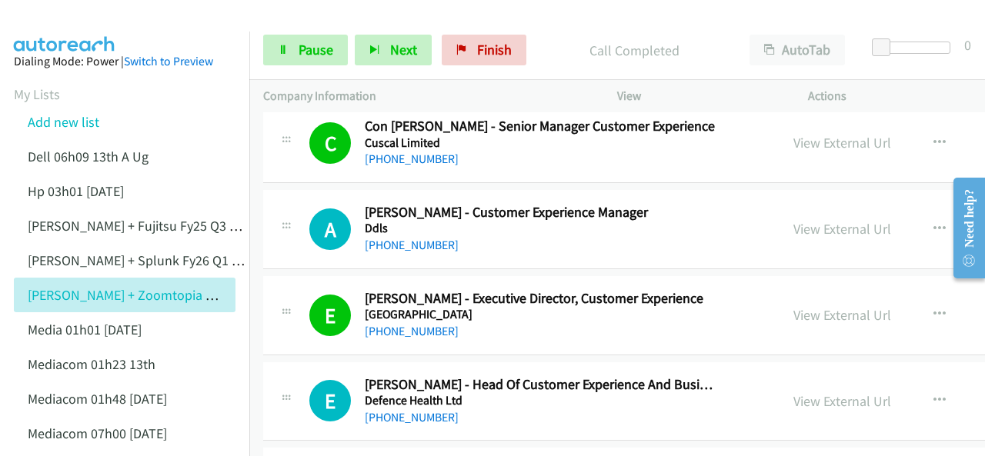
click at [62, 18] on img at bounding box center [64, 27] width 115 height 54
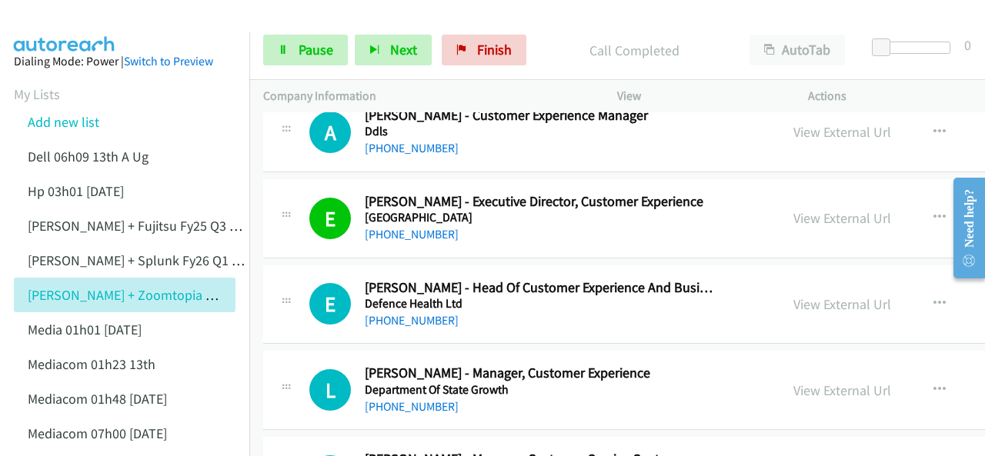
scroll to position [5461, 0]
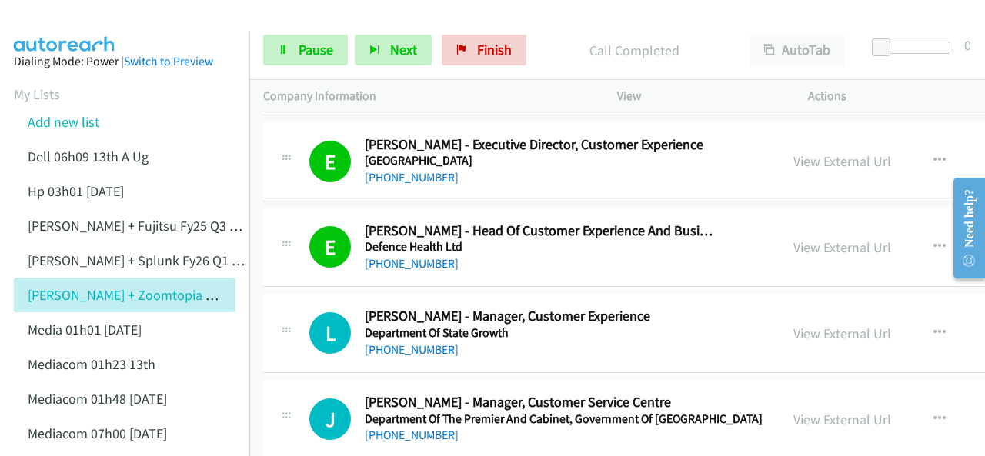
click at [58, 12] on img at bounding box center [64, 27] width 115 height 54
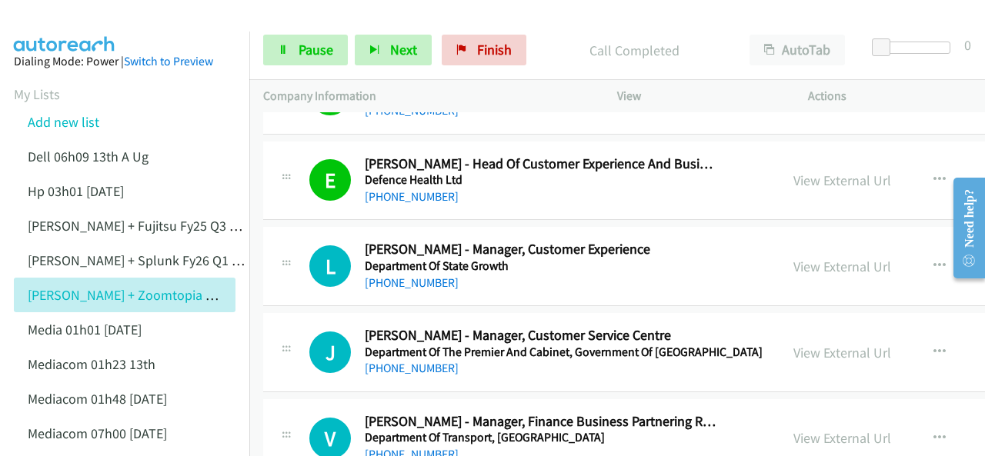
scroll to position [5538, 0]
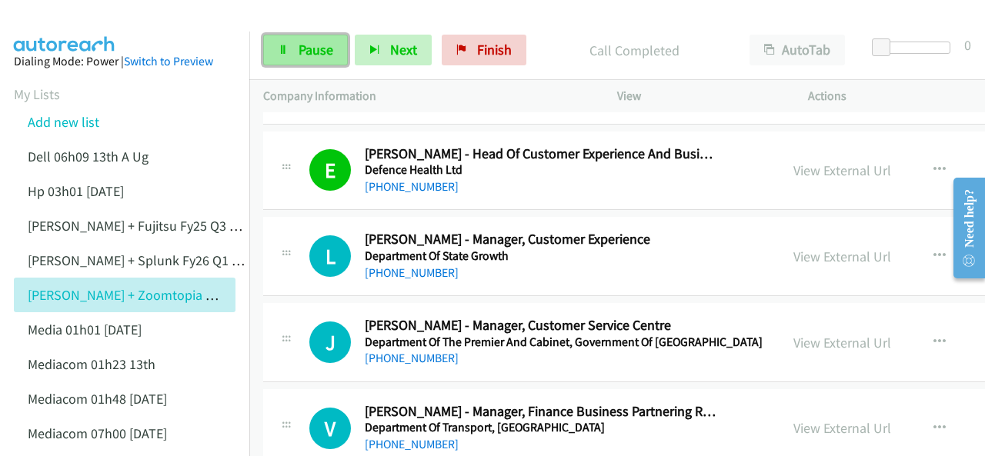
click at [299, 50] on span "Pause" at bounding box center [315, 50] width 35 height 18
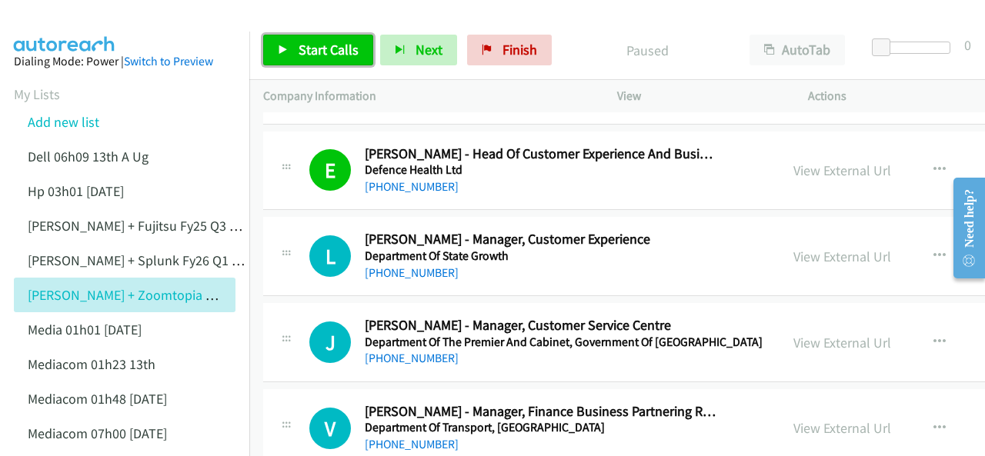
click at [303, 52] on span "Start Calls" at bounding box center [328, 50] width 60 height 18
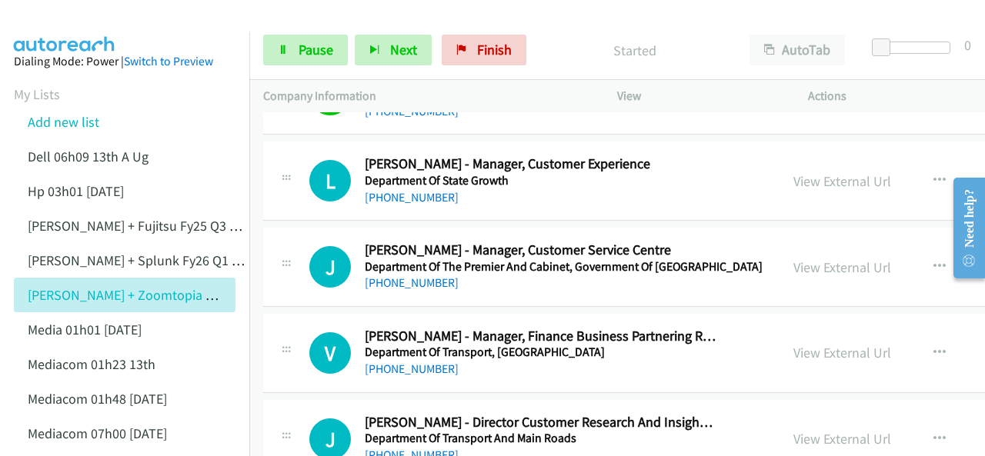
scroll to position [5615, 0]
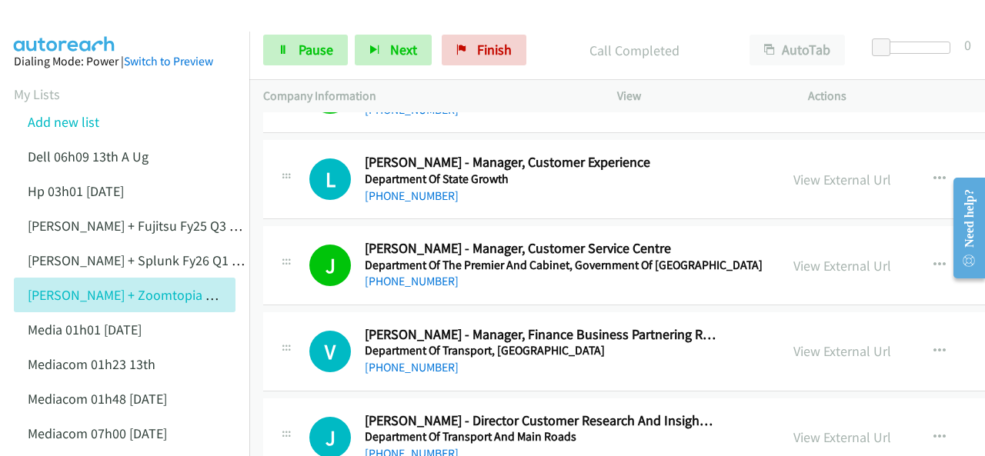
click at [58, 25] on img at bounding box center [64, 27] width 115 height 54
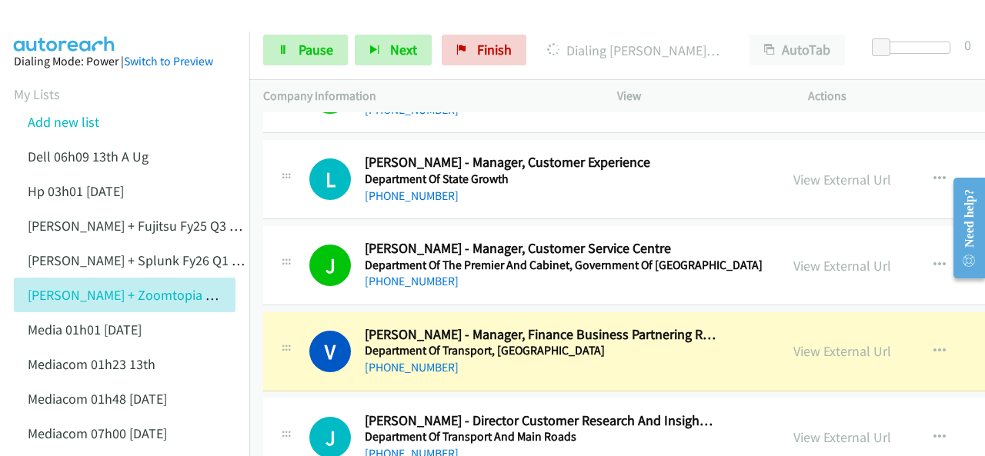
click at [55, 25] on img at bounding box center [64, 27] width 115 height 54
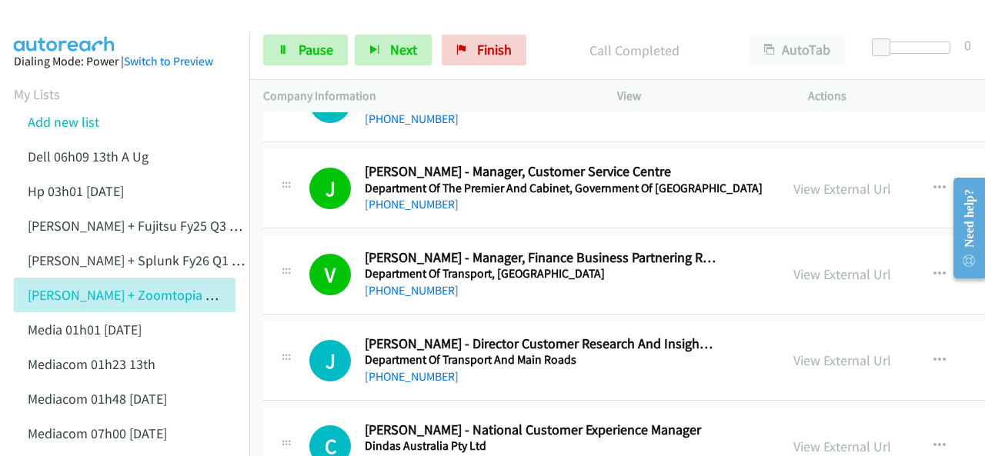
scroll to position [5769, 0]
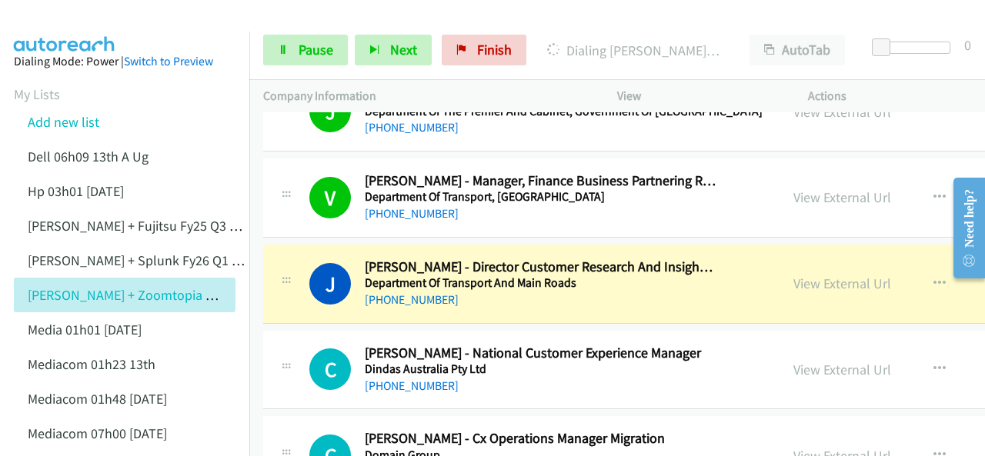
click at [54, 30] on img at bounding box center [64, 27] width 115 height 54
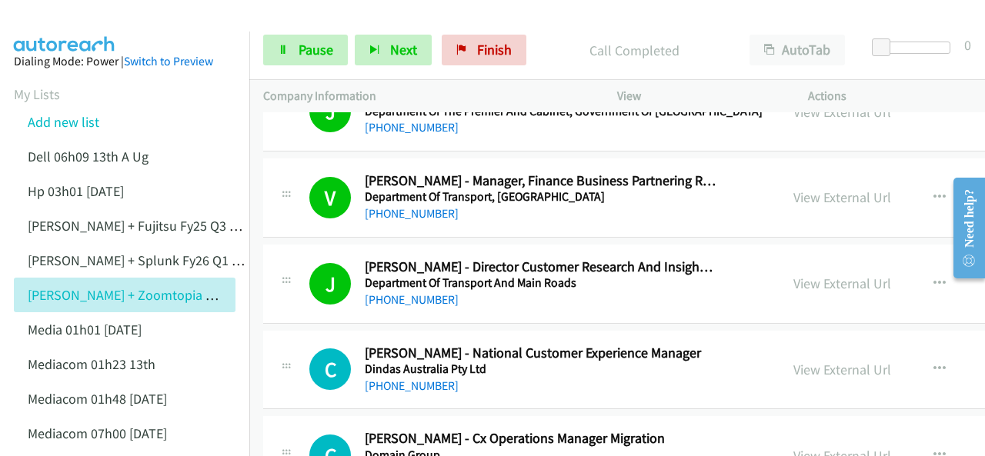
drag, startPoint x: 40, startPoint y: 12, endPoint x: 50, endPoint y: 8, distance: 10.5
click at [40, 12] on img at bounding box center [64, 27] width 115 height 54
click at [57, 28] on img at bounding box center [64, 27] width 115 height 54
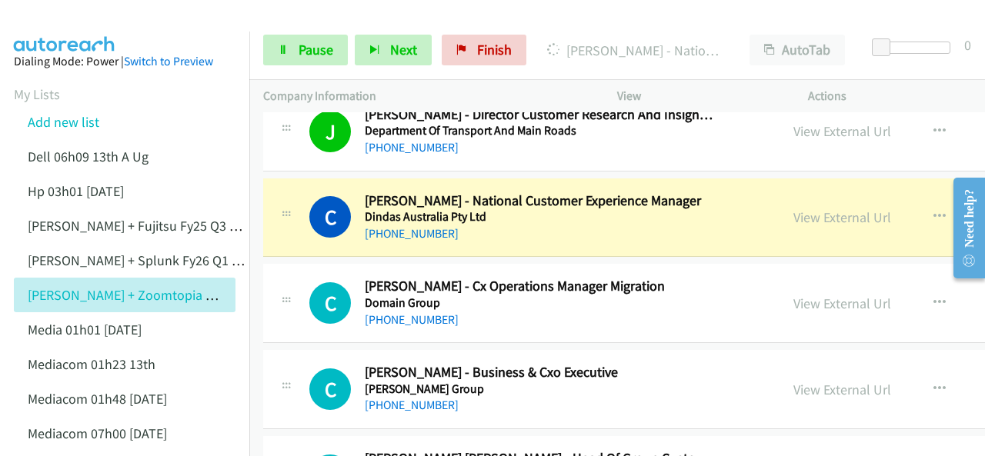
scroll to position [5923, 0]
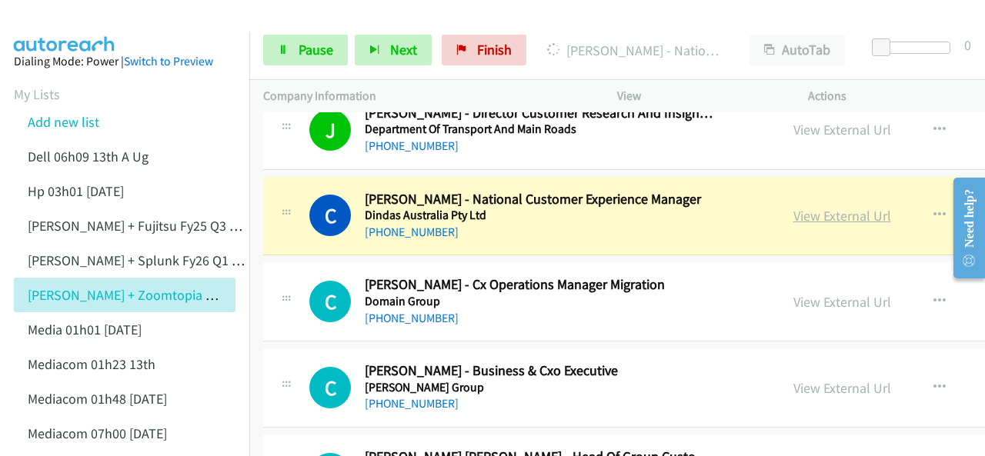
click at [793, 207] on link "View External Url" at bounding box center [842, 216] width 98 height 18
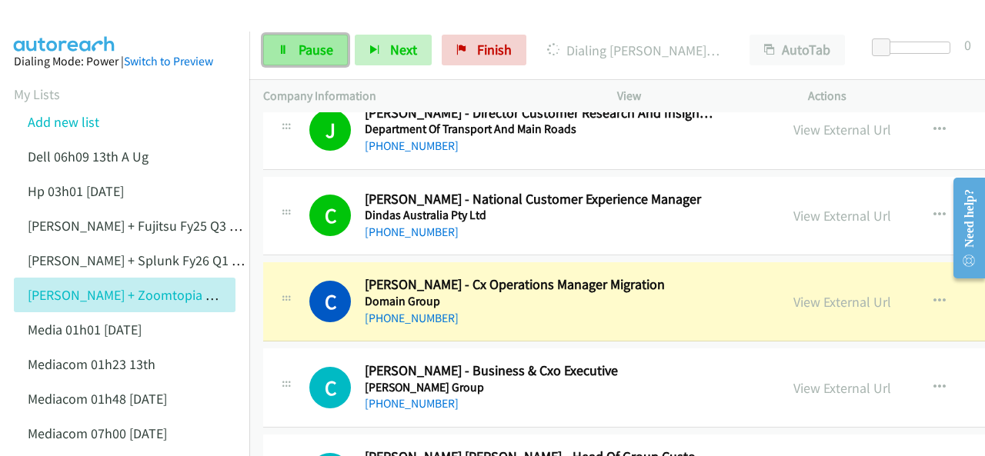
click at [311, 55] on span "Pause" at bounding box center [315, 50] width 35 height 18
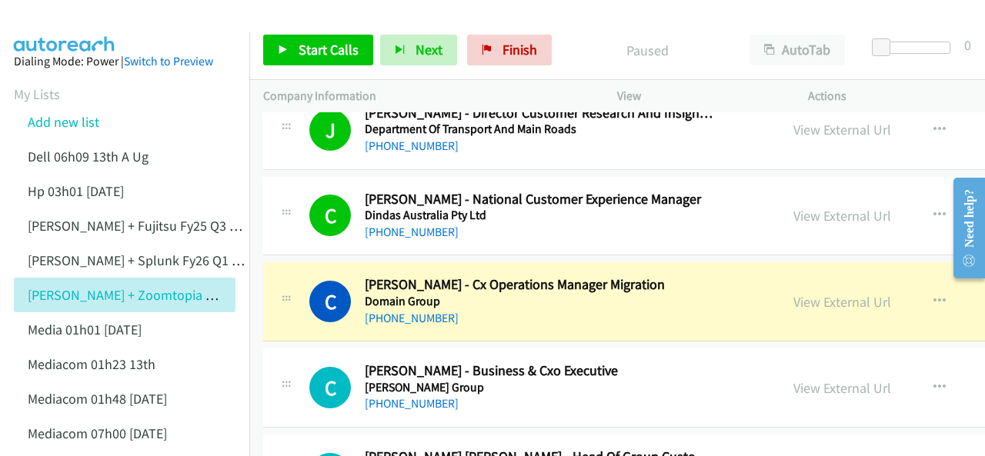
drag, startPoint x: 46, startPoint y: 15, endPoint x: 358, endPoint y: 15, distance: 312.3
click at [46, 15] on img at bounding box center [64, 27] width 115 height 54
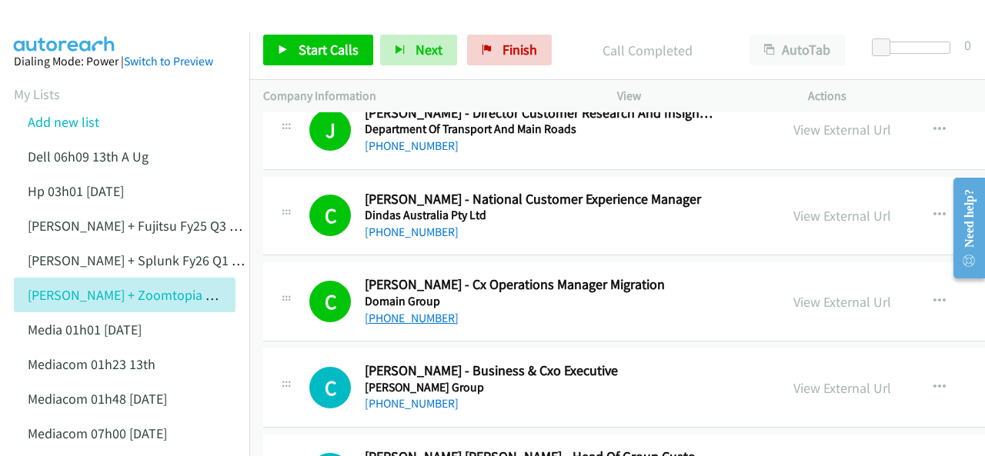
click at [408, 311] on link "[PHONE_NUMBER]" at bounding box center [412, 318] width 94 height 15
click at [43, 17] on img at bounding box center [64, 27] width 115 height 54
click at [64, 23] on img at bounding box center [64, 27] width 115 height 54
click at [52, 21] on img at bounding box center [64, 27] width 115 height 54
click at [51, 24] on img at bounding box center [64, 27] width 115 height 54
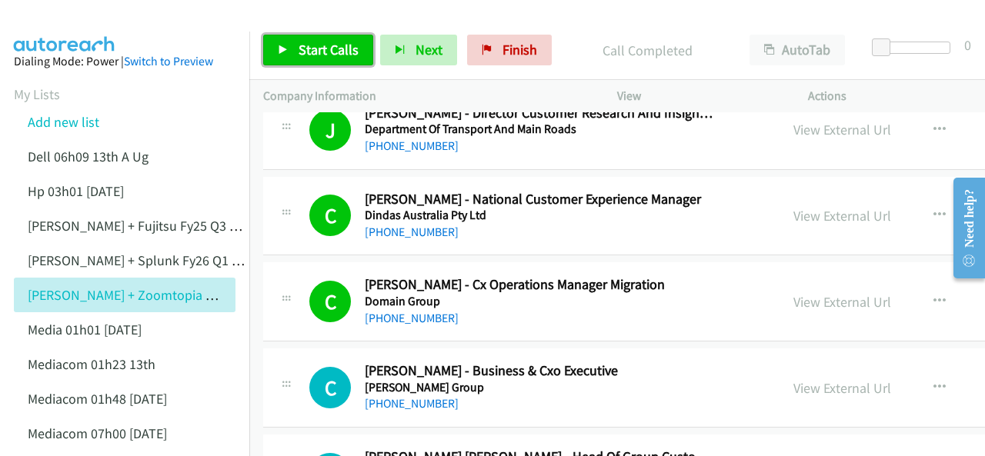
click at [315, 44] on span "Start Calls" at bounding box center [328, 50] width 60 height 18
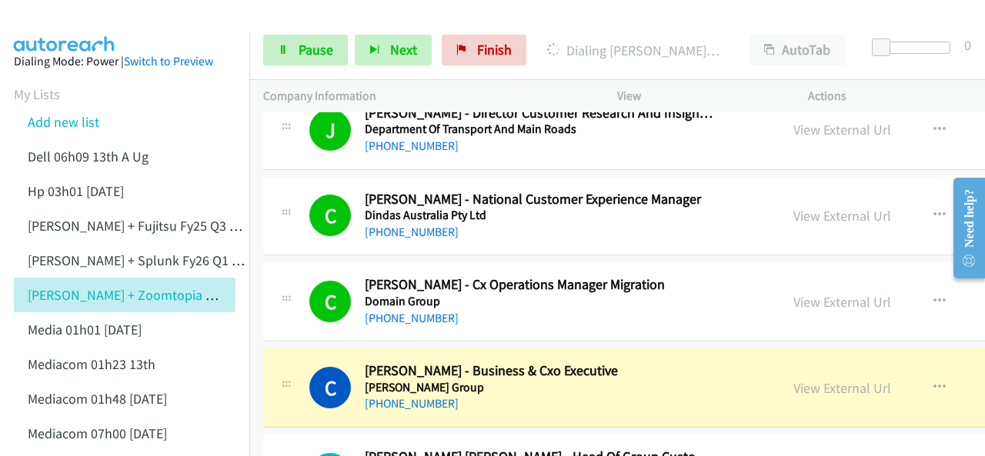
click at [63, 25] on img at bounding box center [64, 27] width 115 height 54
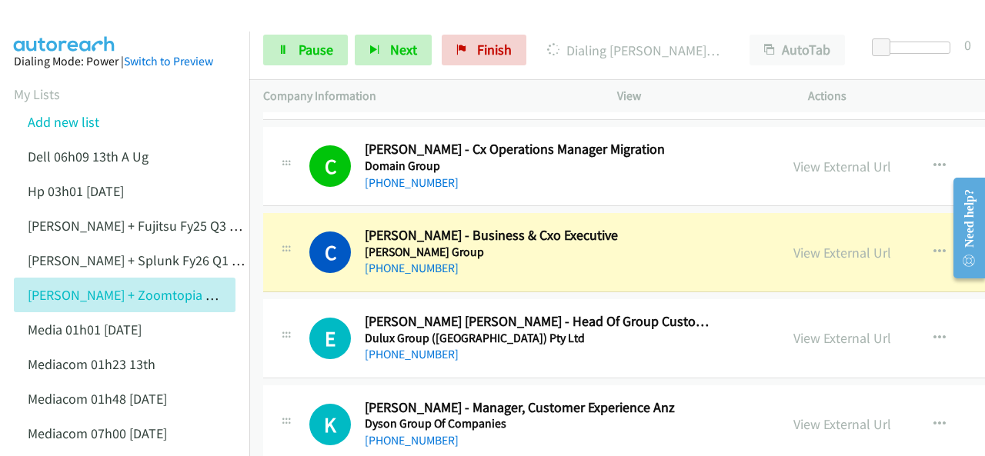
scroll to position [6077, 0]
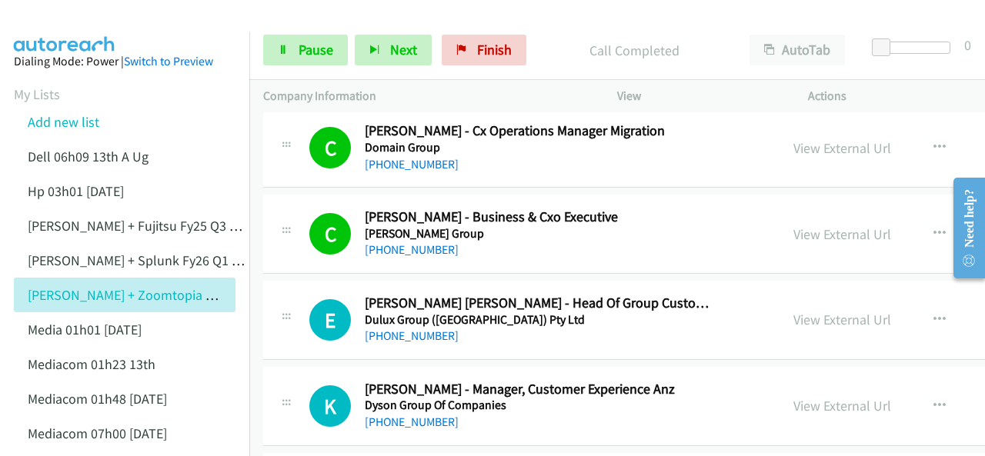
drag, startPoint x: 83, startPoint y: 19, endPoint x: 93, endPoint y: 24, distance: 11.0
click at [82, 19] on img at bounding box center [64, 27] width 115 height 54
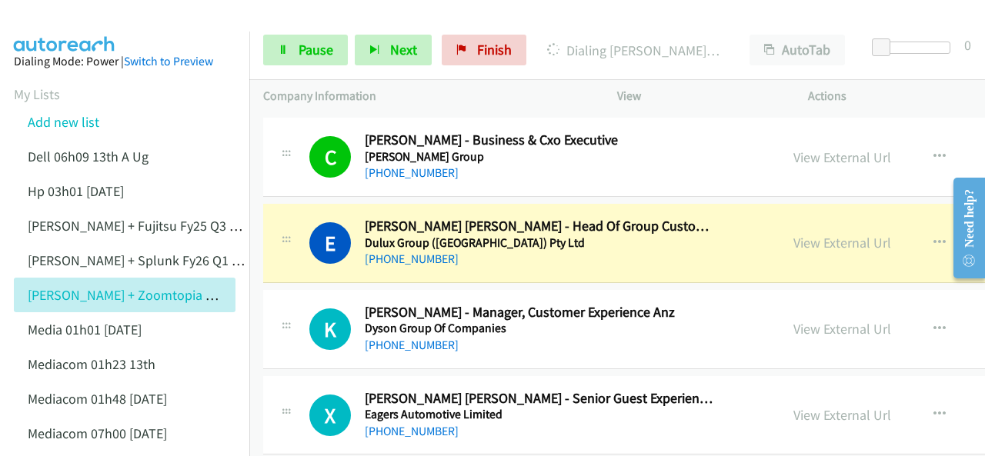
click at [57, 17] on img at bounding box center [64, 27] width 115 height 54
click at [73, 24] on img at bounding box center [64, 27] width 115 height 54
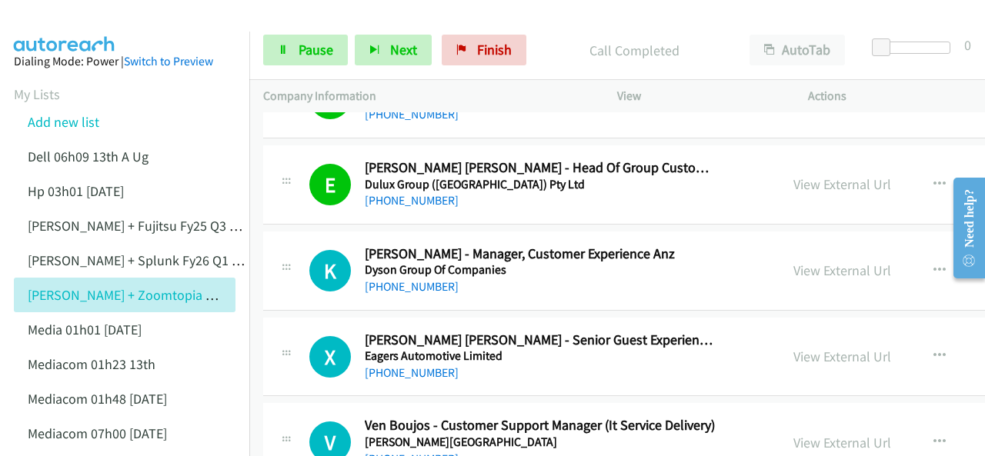
scroll to position [6231, 0]
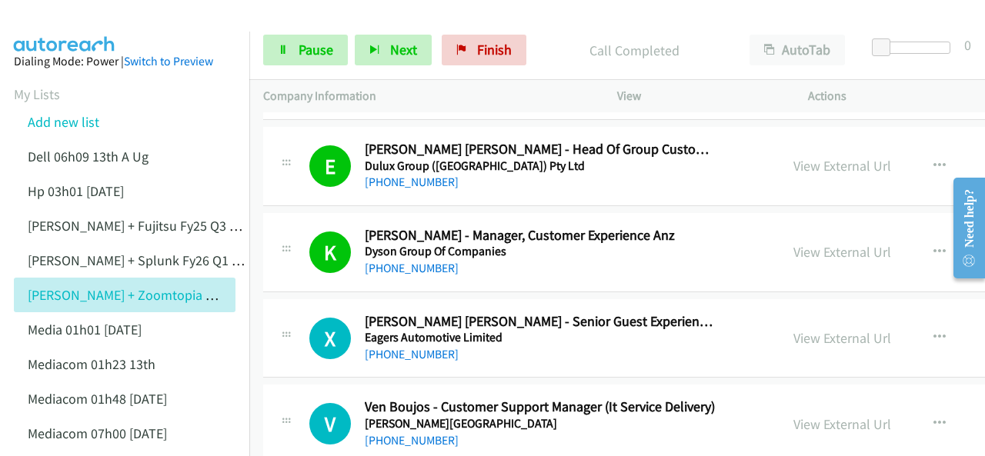
click at [55, 29] on img at bounding box center [64, 27] width 115 height 54
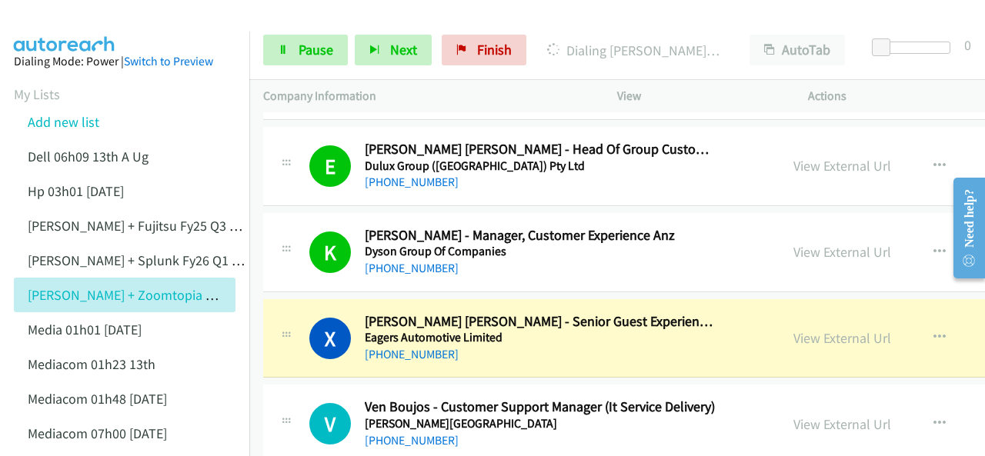
scroll to position [6308, 0]
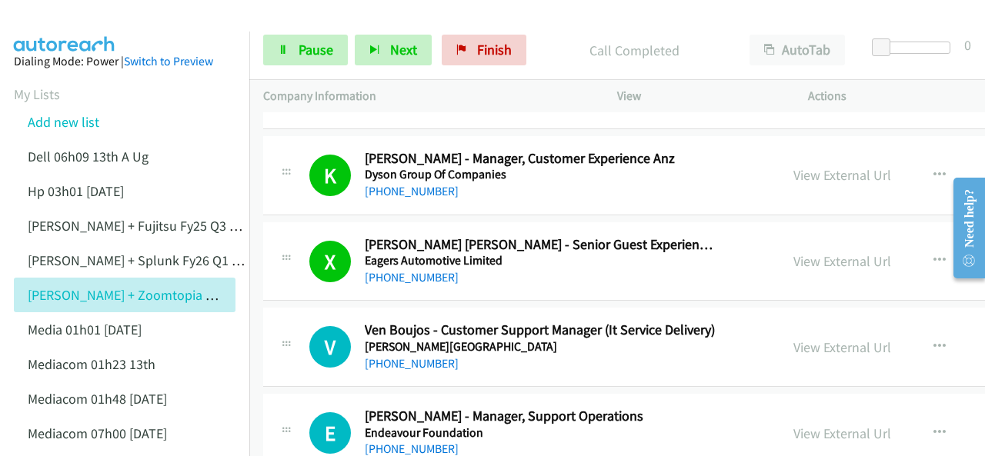
click at [72, 15] on img at bounding box center [64, 27] width 115 height 54
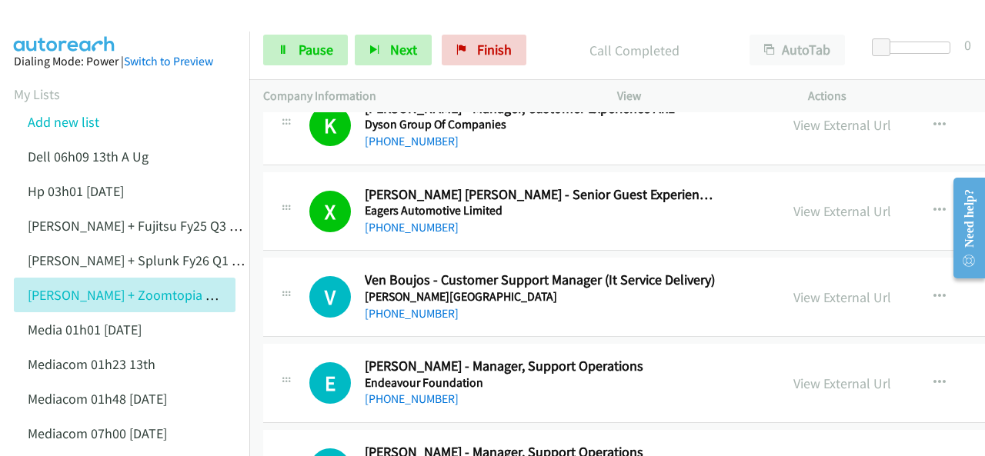
scroll to position [6384, 0]
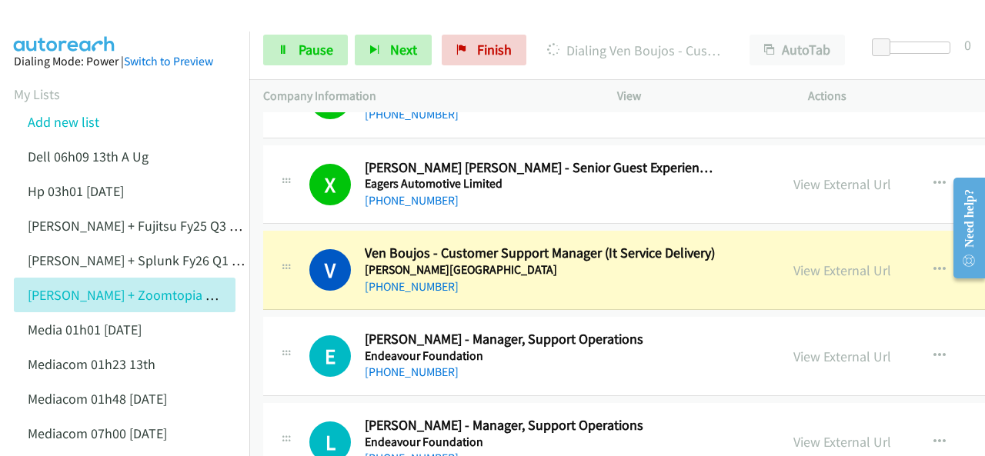
click at [68, 22] on img at bounding box center [64, 27] width 115 height 54
click at [66, 16] on img at bounding box center [64, 27] width 115 height 54
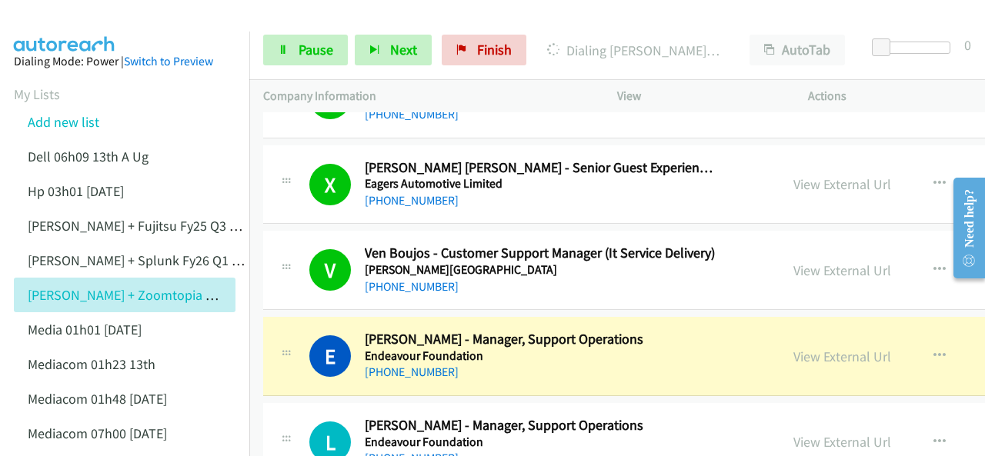
click at [72, 15] on img at bounding box center [64, 27] width 115 height 54
click at [63, 24] on img at bounding box center [64, 27] width 115 height 54
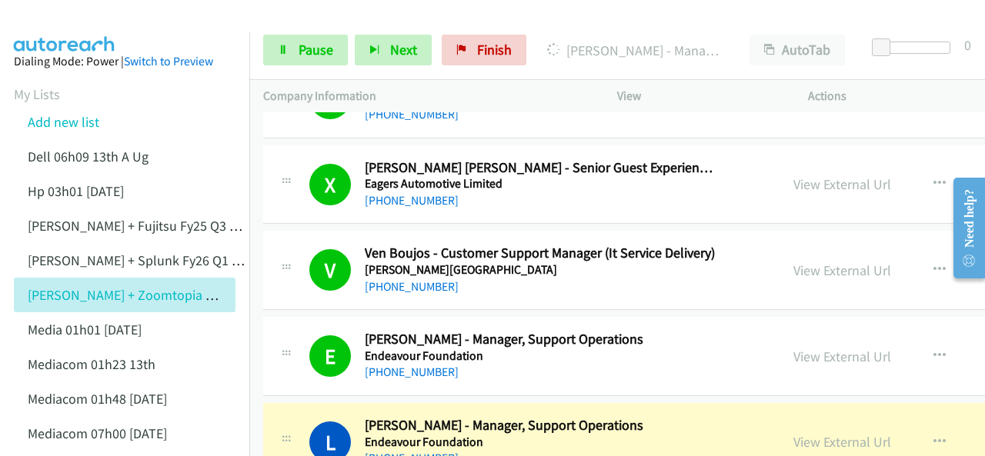
click at [45, 19] on img at bounding box center [64, 27] width 115 height 54
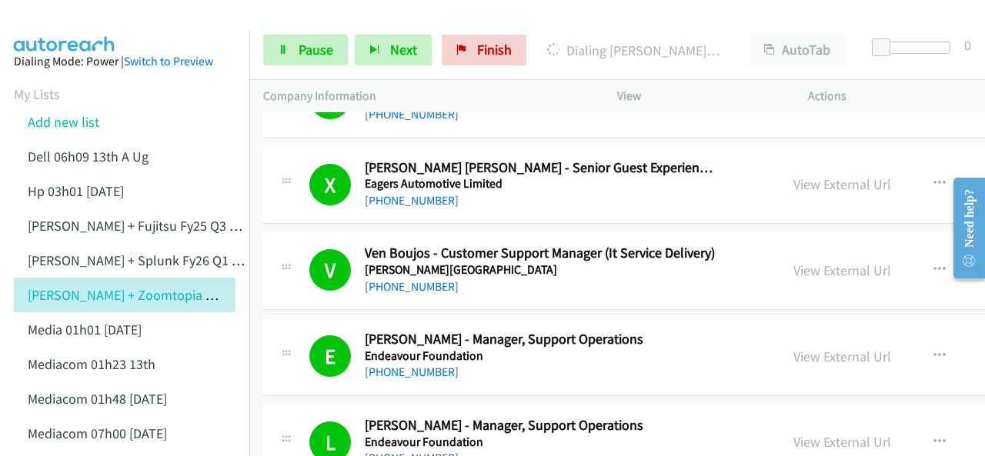
drag, startPoint x: 45, startPoint y: 15, endPoint x: 88, endPoint y: 35, distance: 47.5
click at [45, 15] on img at bounding box center [64, 27] width 115 height 54
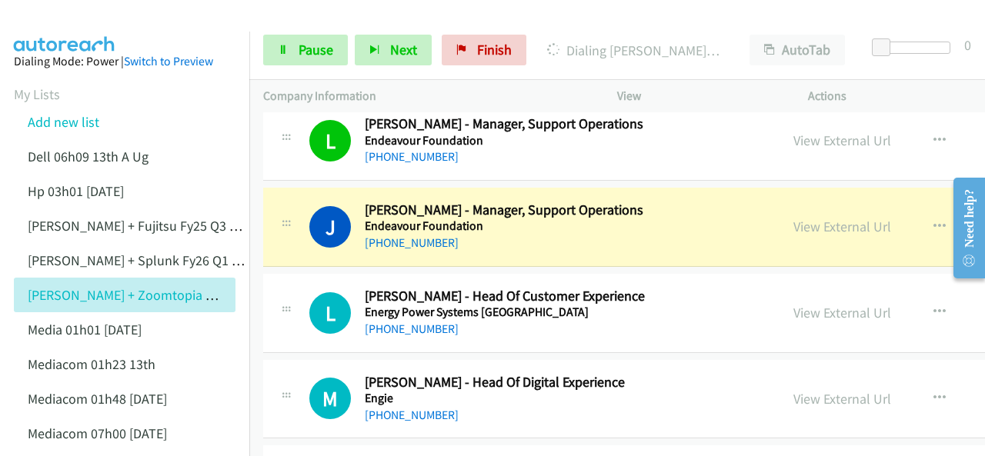
scroll to position [6692, 0]
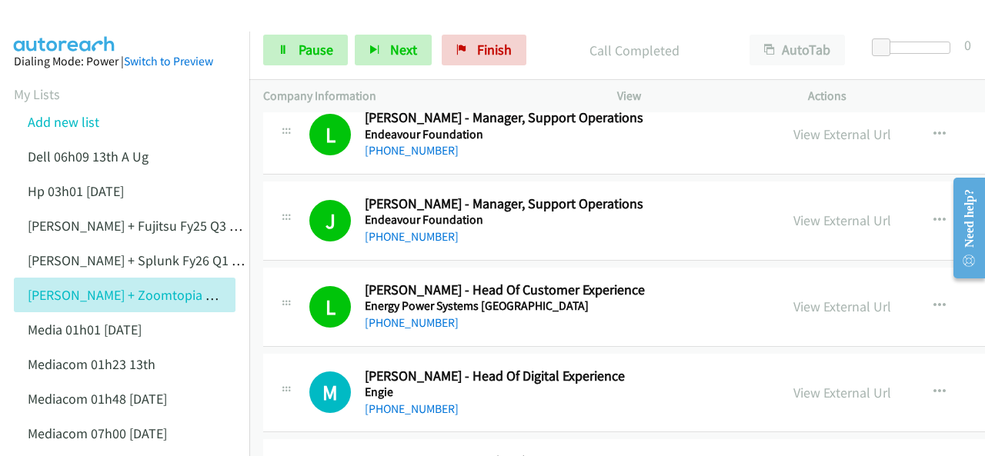
click at [86, 23] on img at bounding box center [64, 27] width 115 height 54
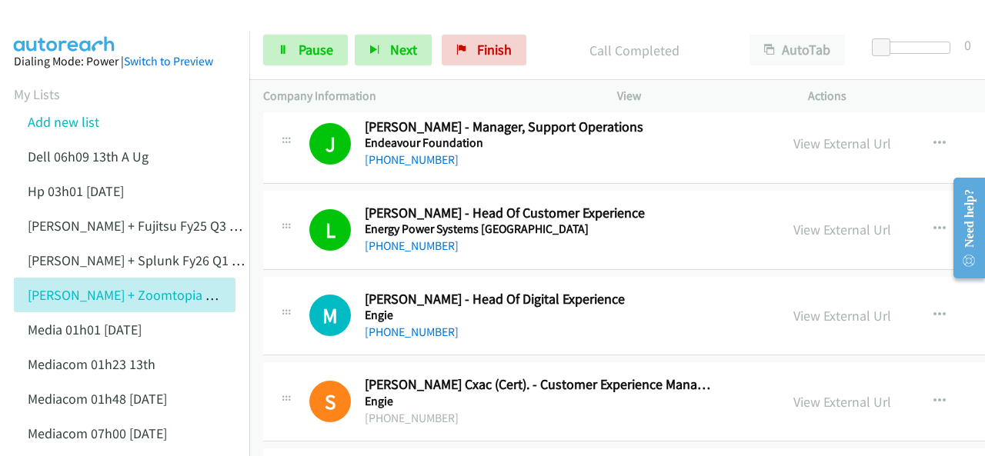
click at [71, 16] on img at bounding box center [64, 27] width 115 height 54
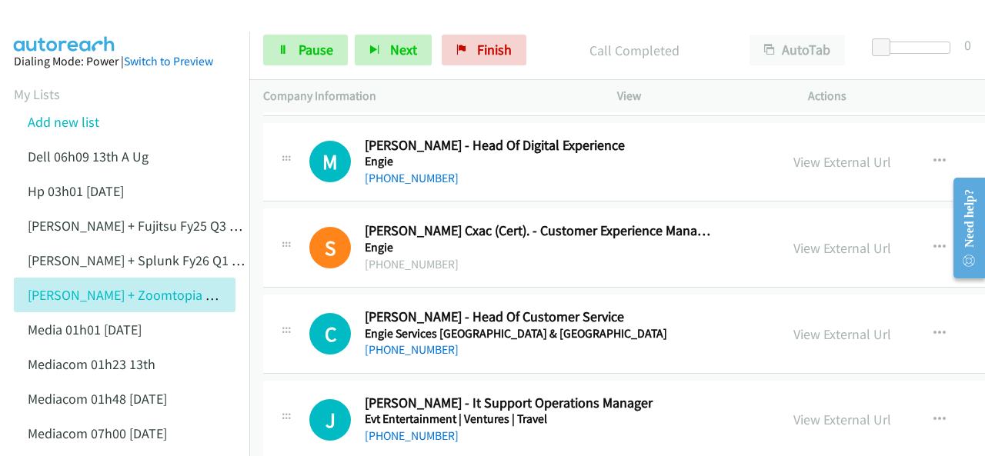
scroll to position [6846, 0]
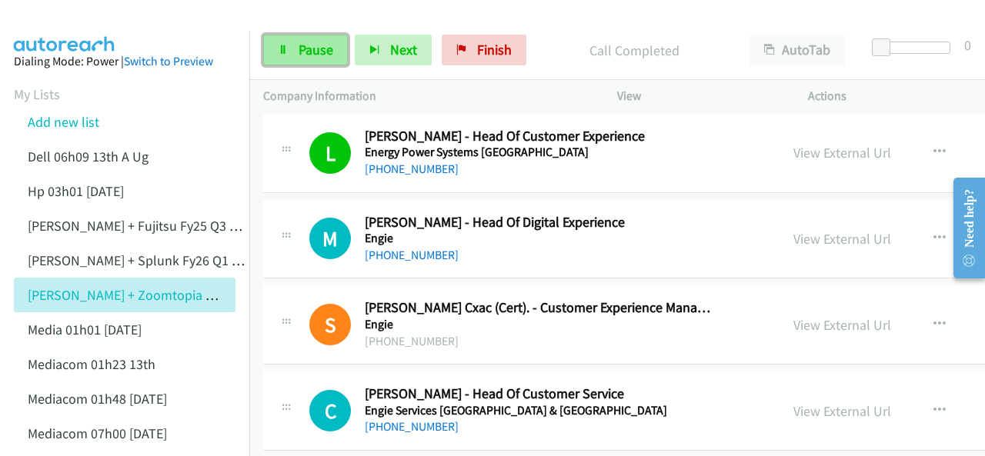
click at [307, 45] on span "Pause" at bounding box center [315, 50] width 35 height 18
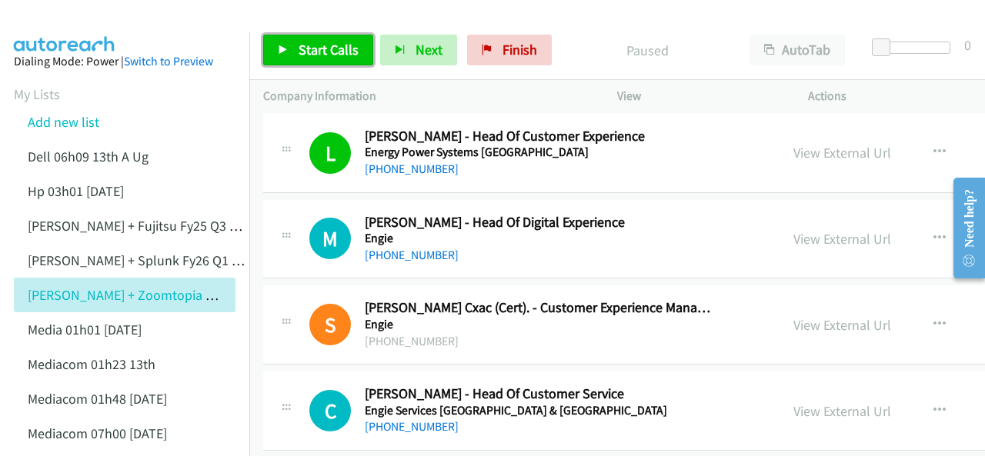
click at [298, 45] on span "Start Calls" at bounding box center [328, 50] width 60 height 18
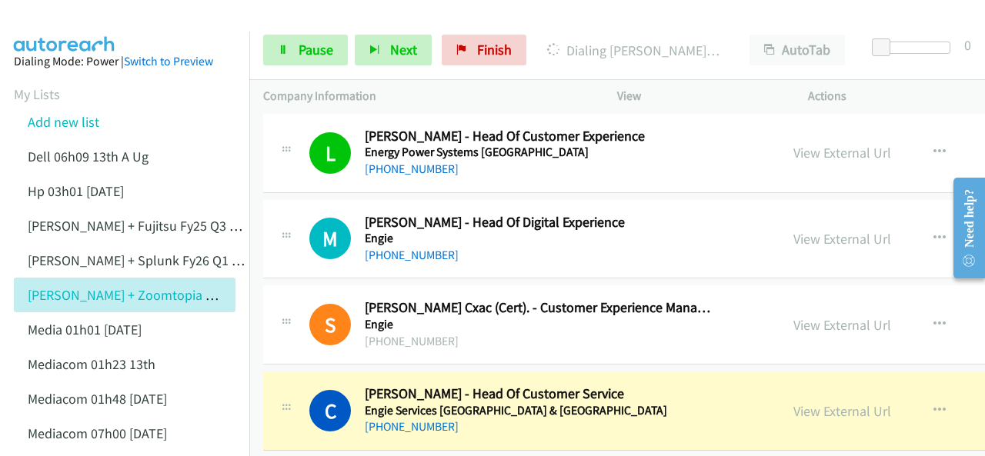
click at [53, 13] on img at bounding box center [64, 27] width 115 height 54
click at [61, 22] on img at bounding box center [64, 27] width 115 height 54
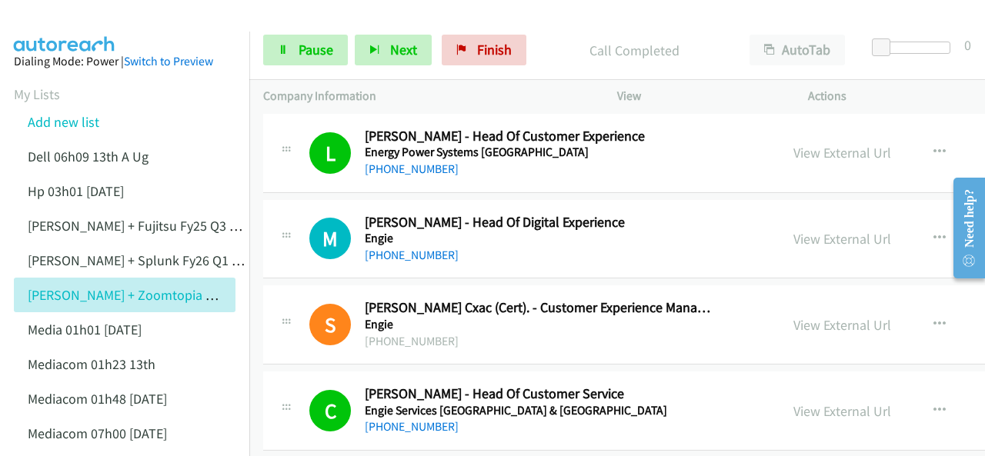
click at [63, 21] on img at bounding box center [64, 27] width 115 height 54
click at [60, 19] on img at bounding box center [64, 27] width 115 height 54
click at [72, 30] on img at bounding box center [64, 27] width 115 height 54
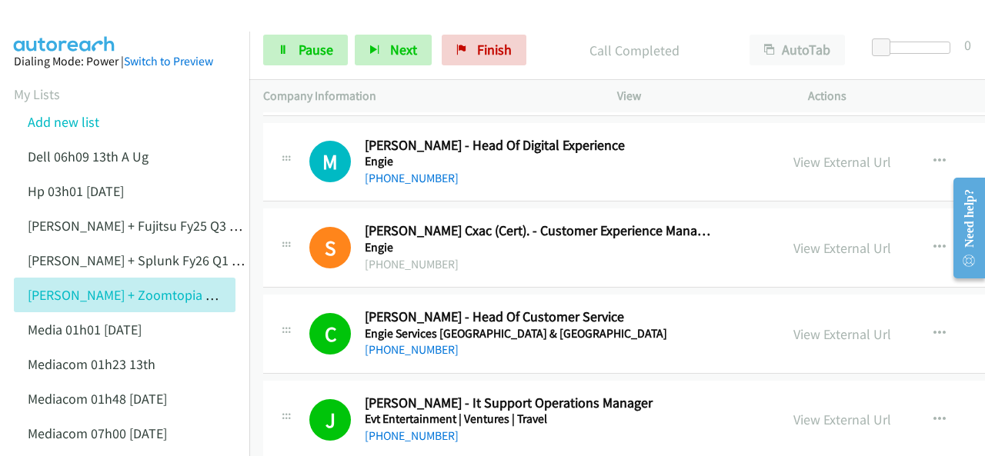
click at [57, 18] on img at bounding box center [64, 27] width 115 height 54
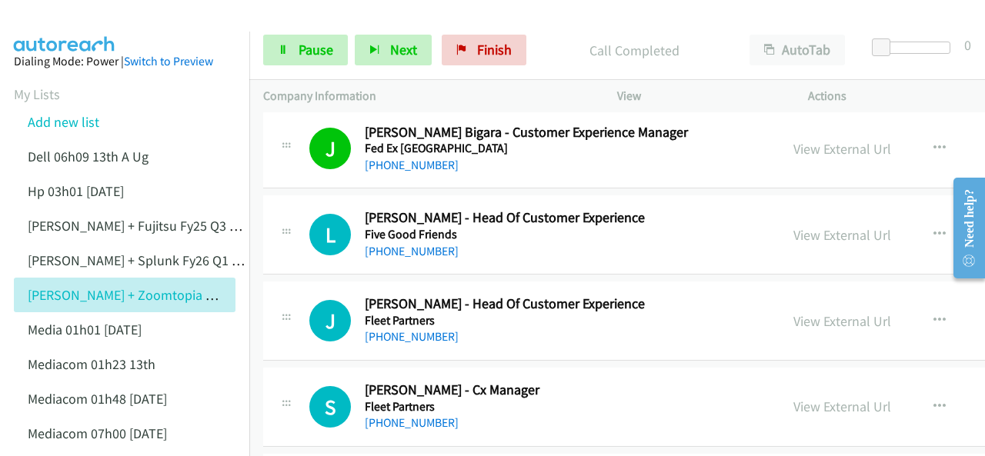
scroll to position [7384, 0]
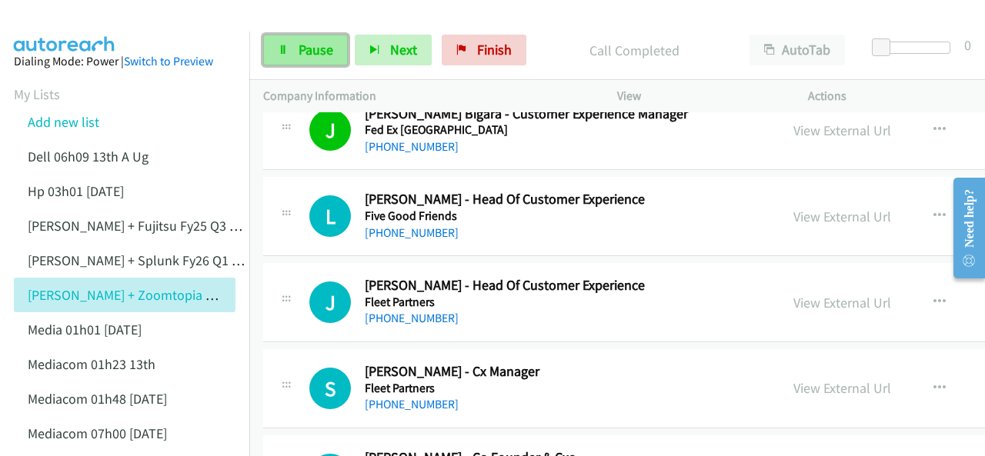
click at [318, 50] on span "Pause" at bounding box center [315, 50] width 35 height 18
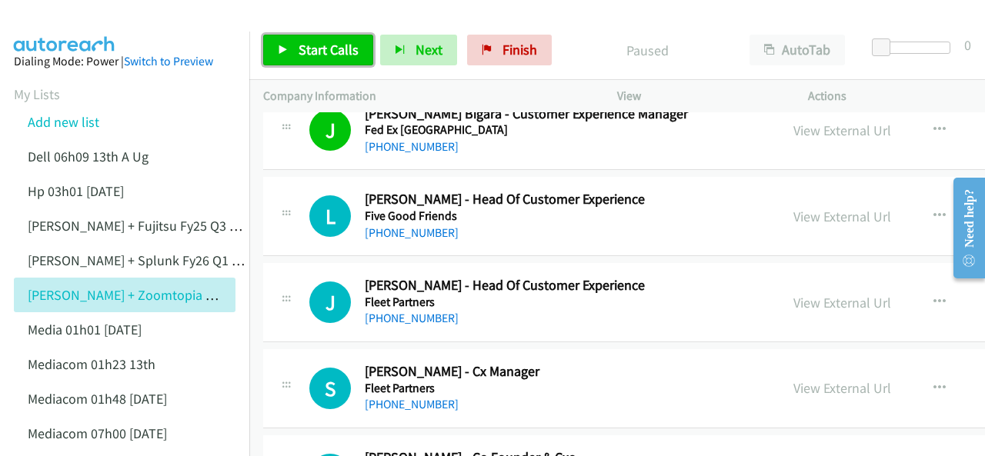
click at [302, 53] on span "Start Calls" at bounding box center [328, 50] width 60 height 18
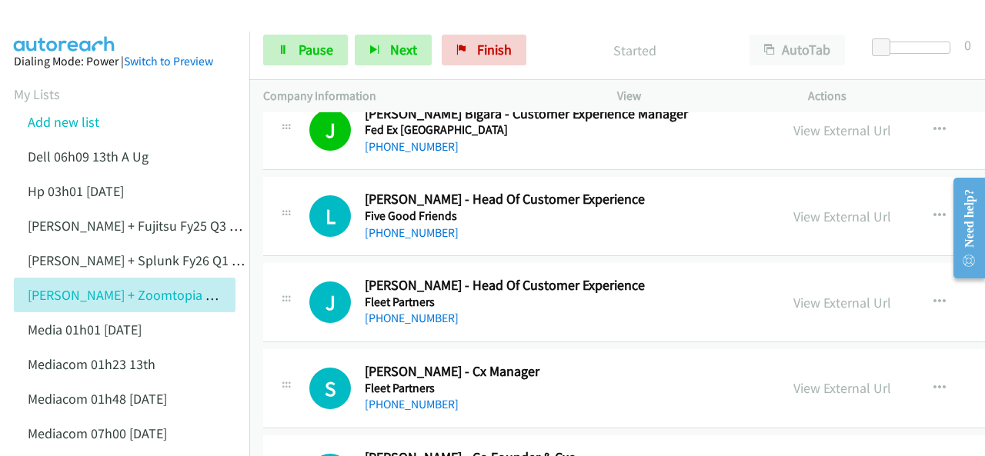
click at [46, 15] on img at bounding box center [64, 27] width 115 height 54
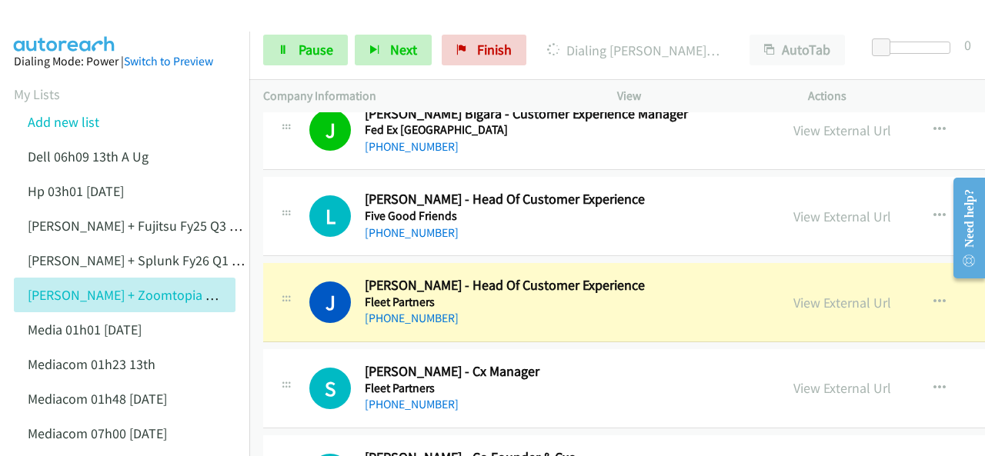
scroll to position [7308, 0]
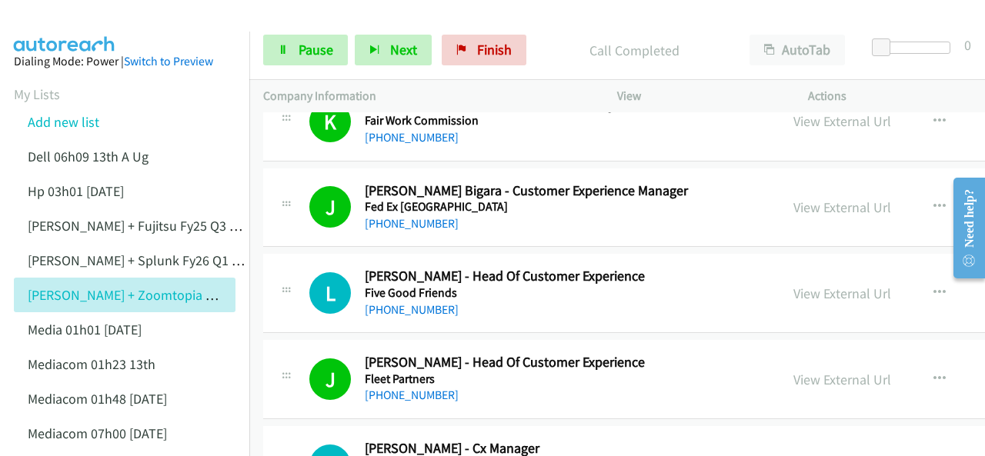
click at [66, 18] on img at bounding box center [64, 27] width 115 height 54
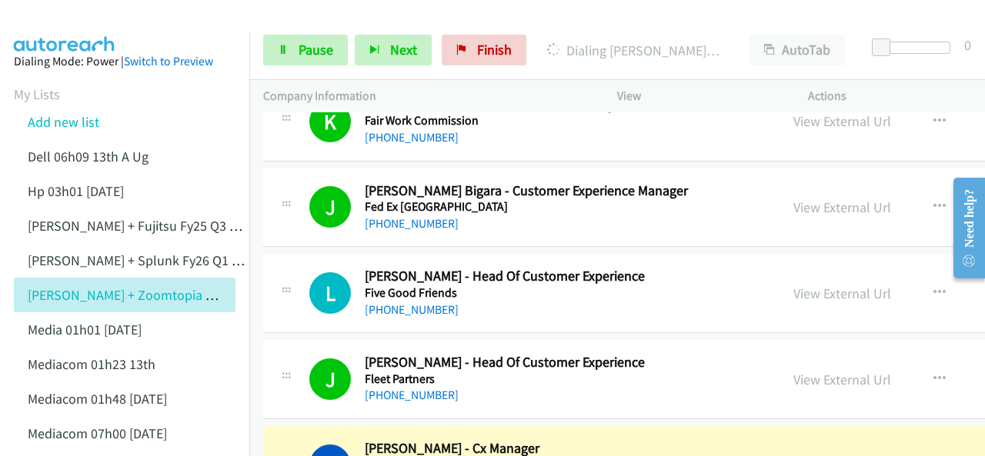
click at [54, 22] on img at bounding box center [64, 27] width 115 height 54
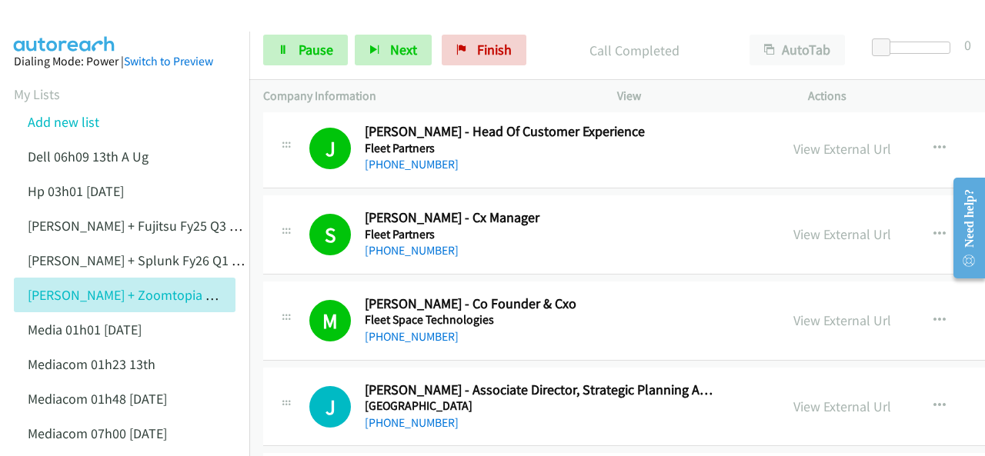
click at [56, 25] on img at bounding box center [64, 27] width 115 height 54
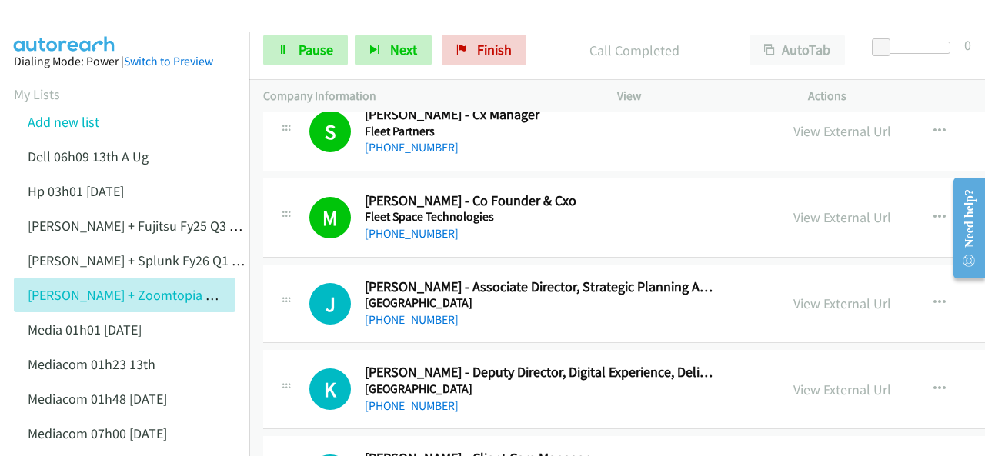
scroll to position [7615, 0]
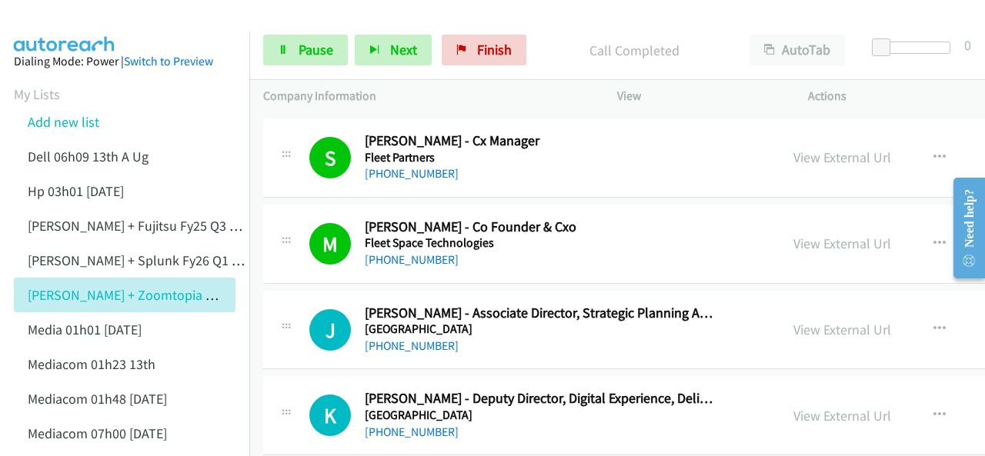
click at [43, 16] on img at bounding box center [64, 27] width 115 height 54
click at [312, 50] on span "Pause" at bounding box center [315, 50] width 35 height 18
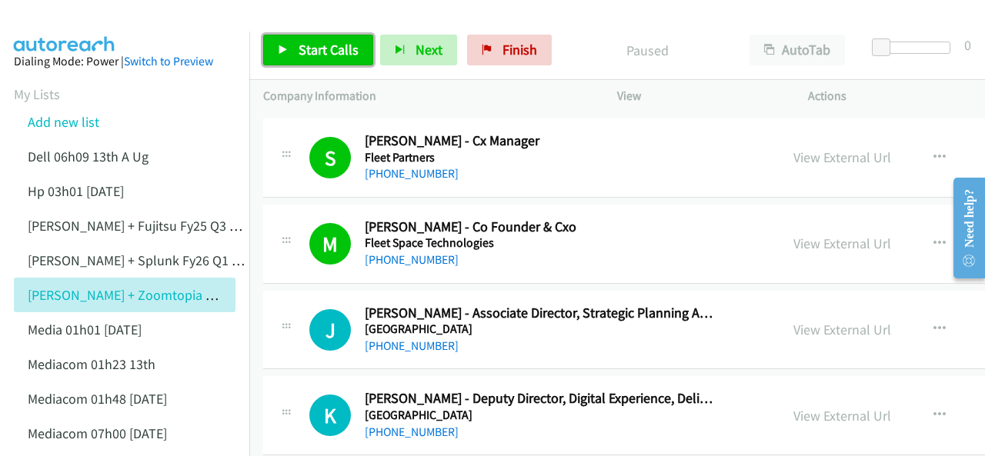
click at [303, 52] on span "Start Calls" at bounding box center [328, 50] width 60 height 18
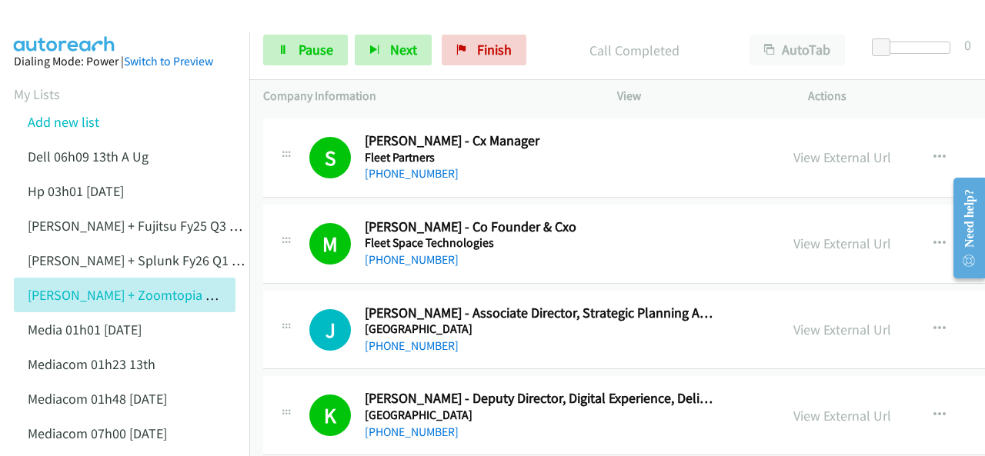
click at [53, 17] on img at bounding box center [64, 27] width 115 height 54
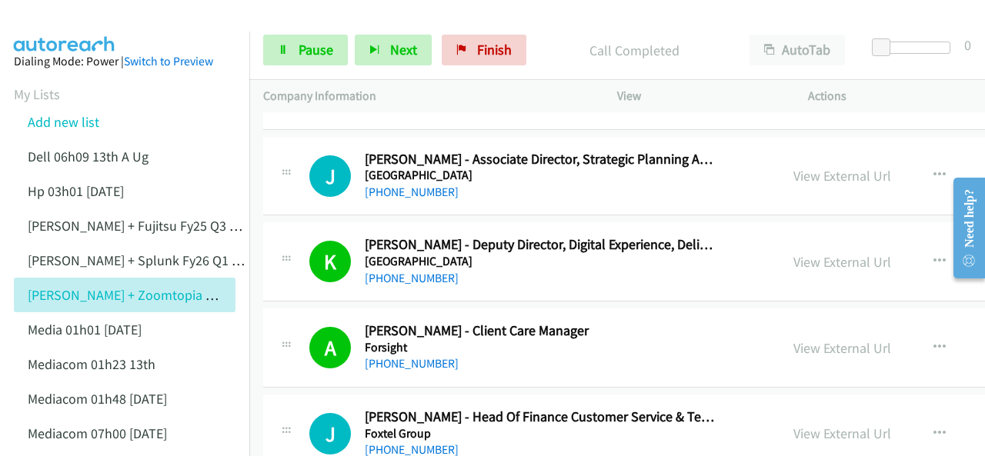
click at [41, 22] on img at bounding box center [64, 27] width 115 height 54
click at [69, 25] on img at bounding box center [64, 27] width 115 height 54
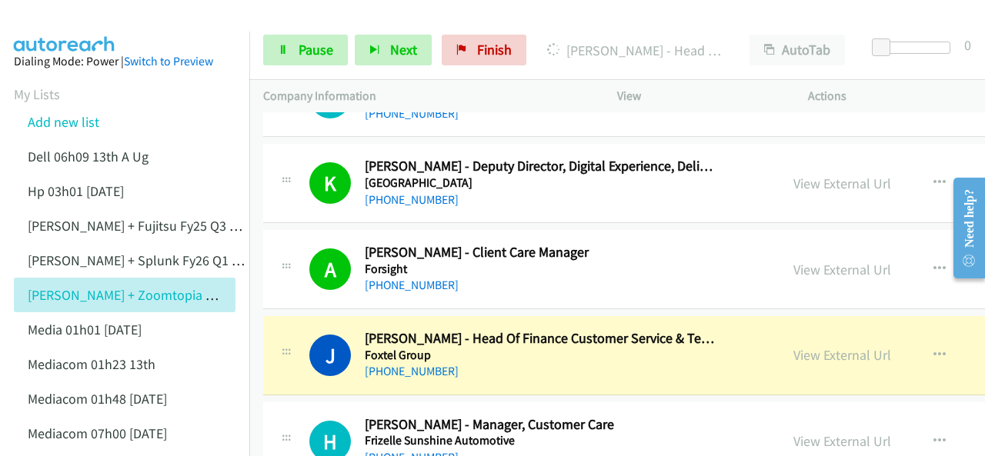
scroll to position [7923, 0]
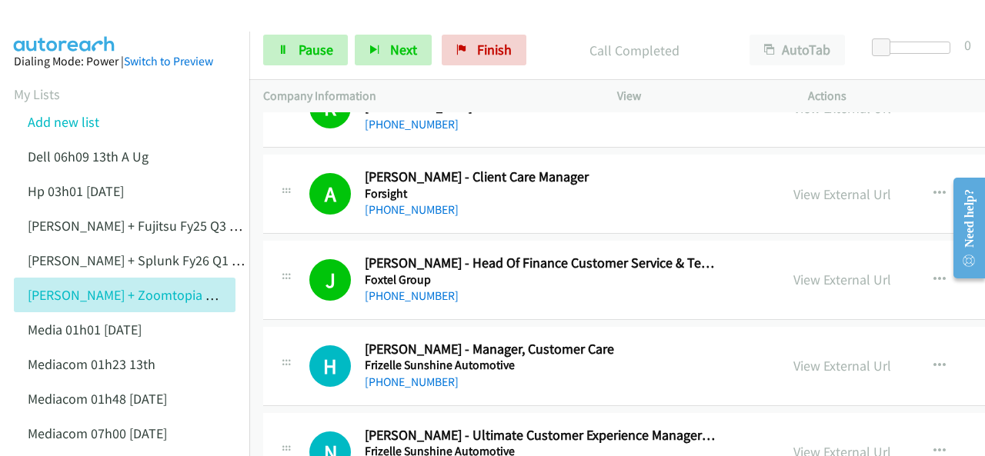
click at [100, 20] on img at bounding box center [64, 27] width 115 height 54
click at [65, 14] on img at bounding box center [64, 27] width 115 height 54
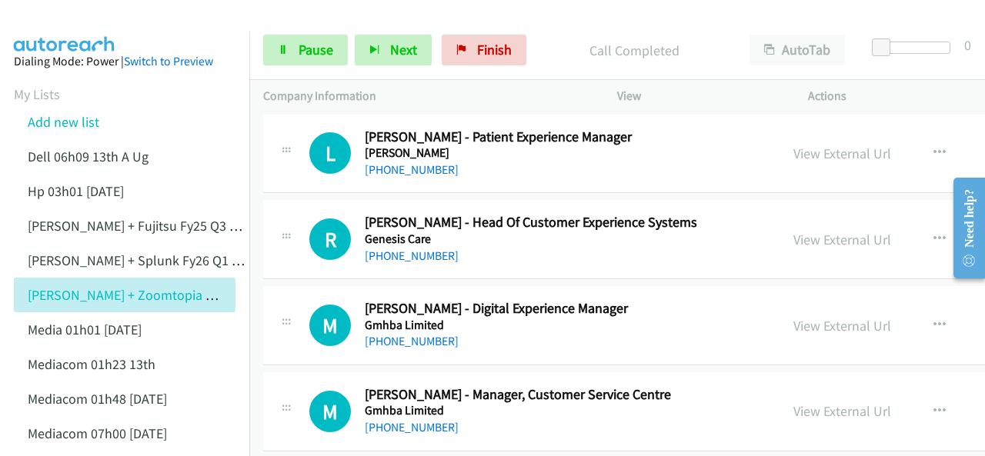
scroll to position [8231, 0]
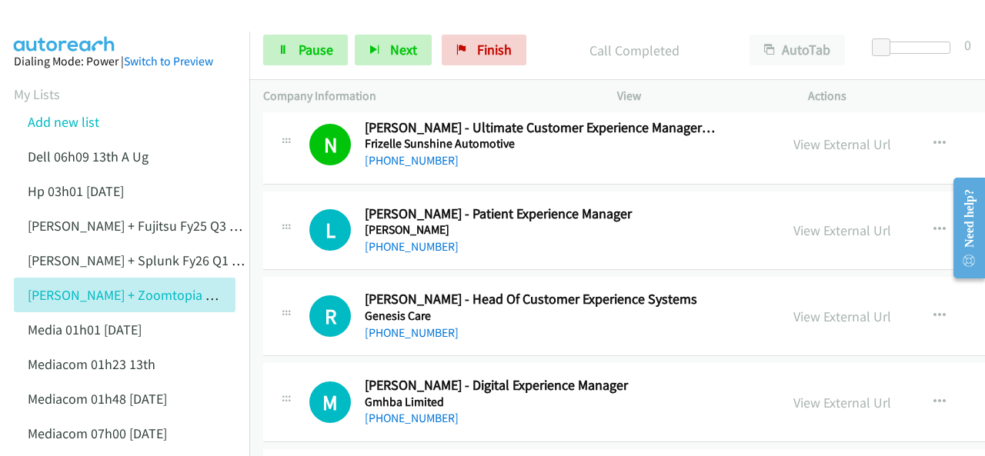
click at [78, 18] on img at bounding box center [64, 27] width 115 height 54
click at [272, 55] on link "Pause" at bounding box center [305, 50] width 85 height 31
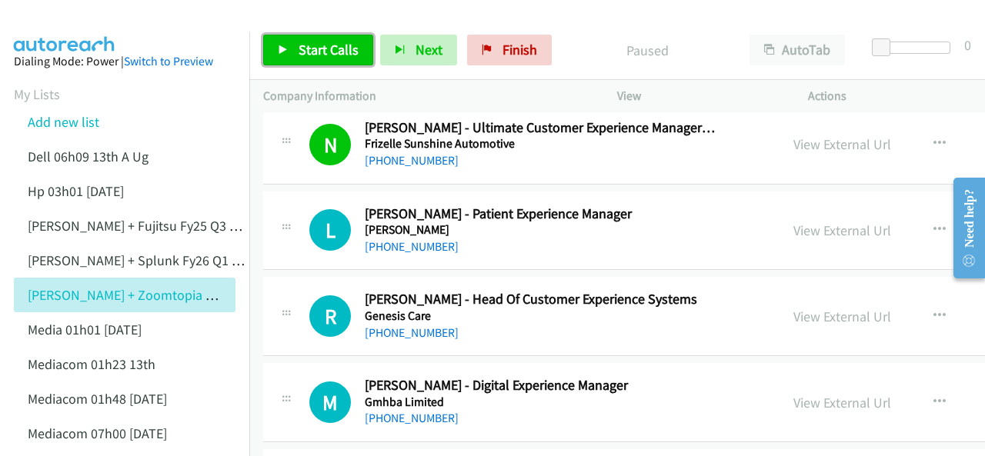
click at [301, 51] on span "Start Calls" at bounding box center [328, 50] width 60 height 18
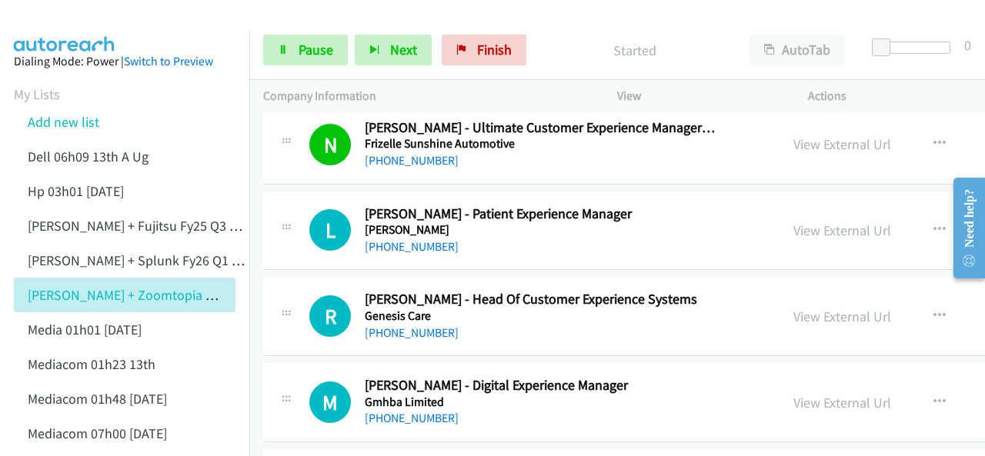
scroll to position [8154, 0]
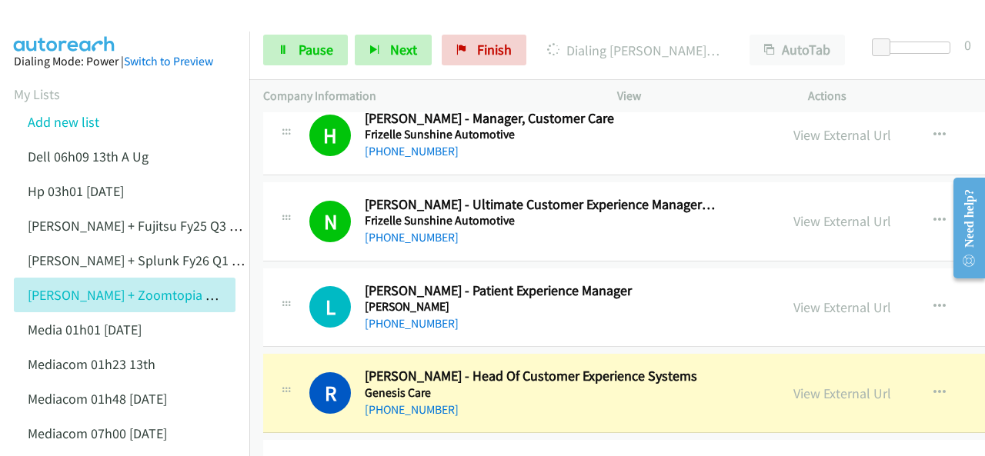
click at [72, 28] on img at bounding box center [64, 27] width 115 height 54
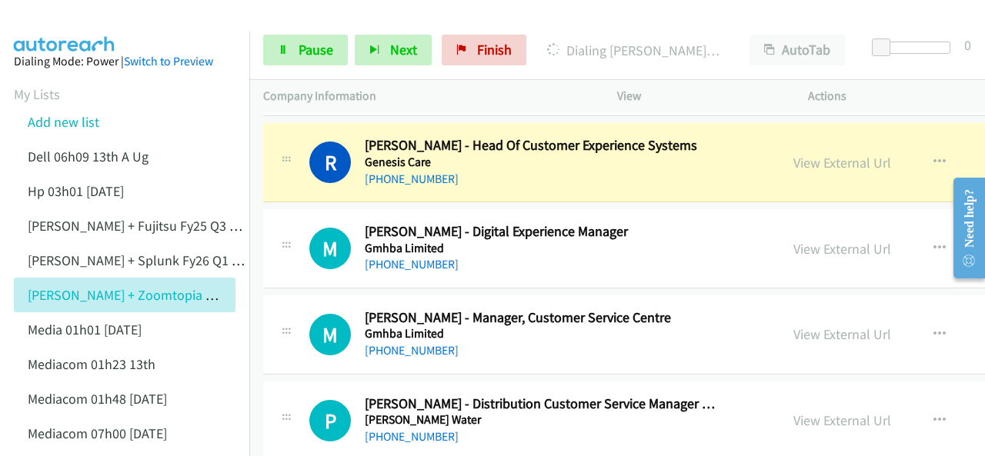
scroll to position [8307, 0]
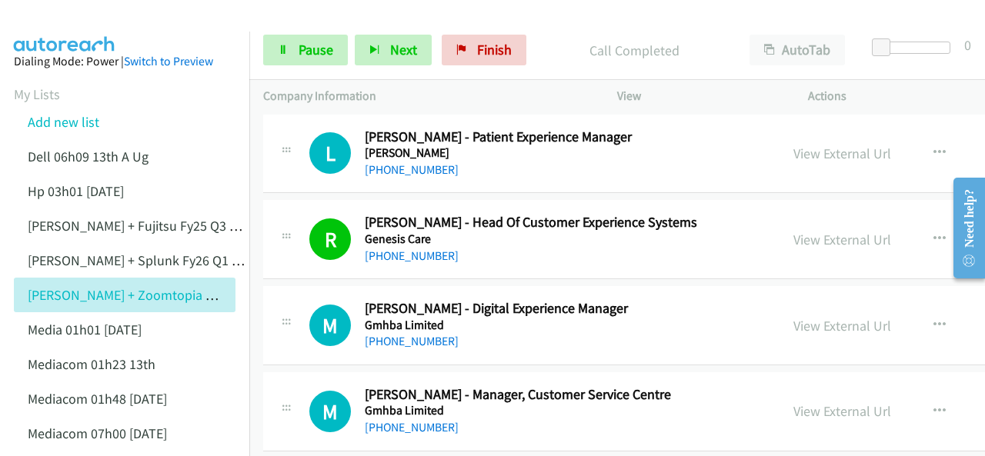
click at [70, 27] on img at bounding box center [64, 27] width 115 height 54
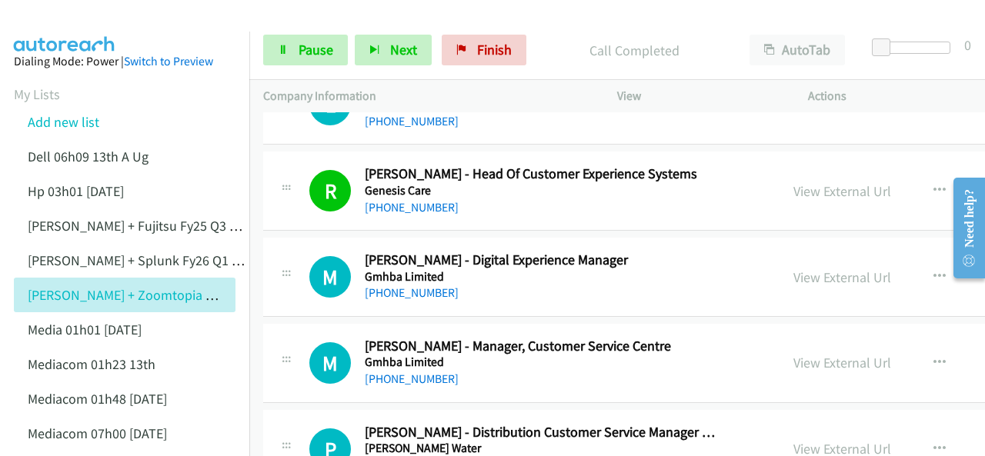
scroll to position [8384, 0]
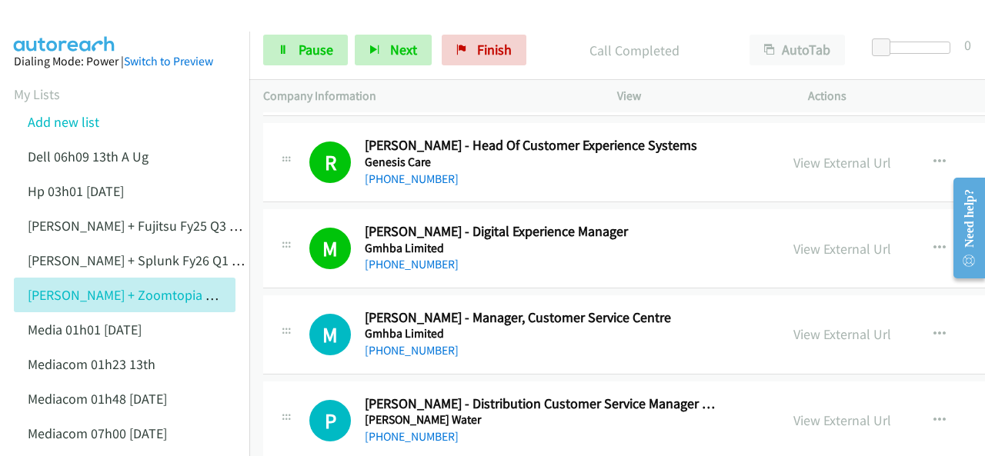
click at [62, 28] on img at bounding box center [64, 27] width 115 height 54
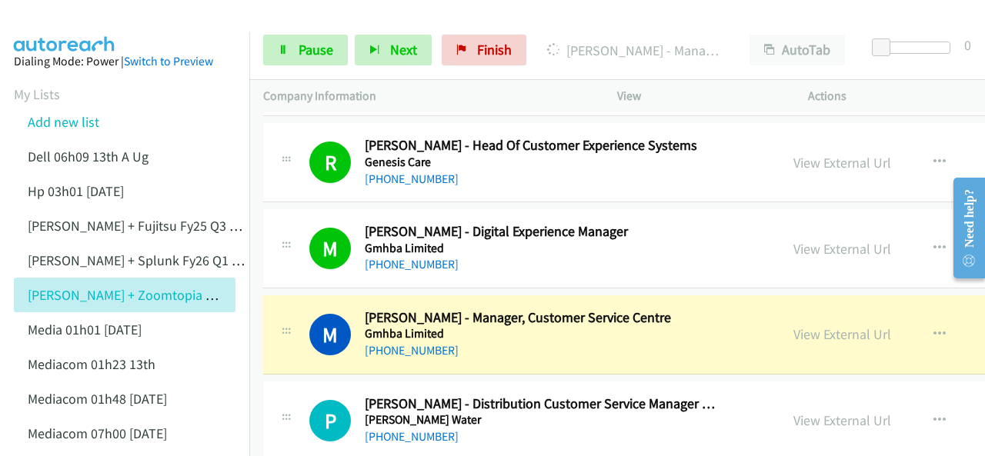
click at [49, 21] on img at bounding box center [64, 27] width 115 height 54
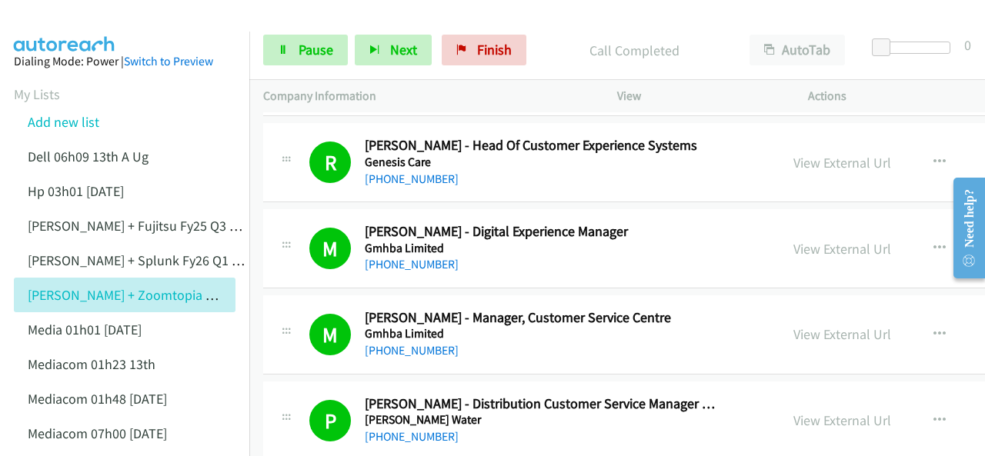
click at [74, 17] on img at bounding box center [64, 27] width 115 height 54
click at [309, 45] on span "Pause" at bounding box center [315, 50] width 35 height 18
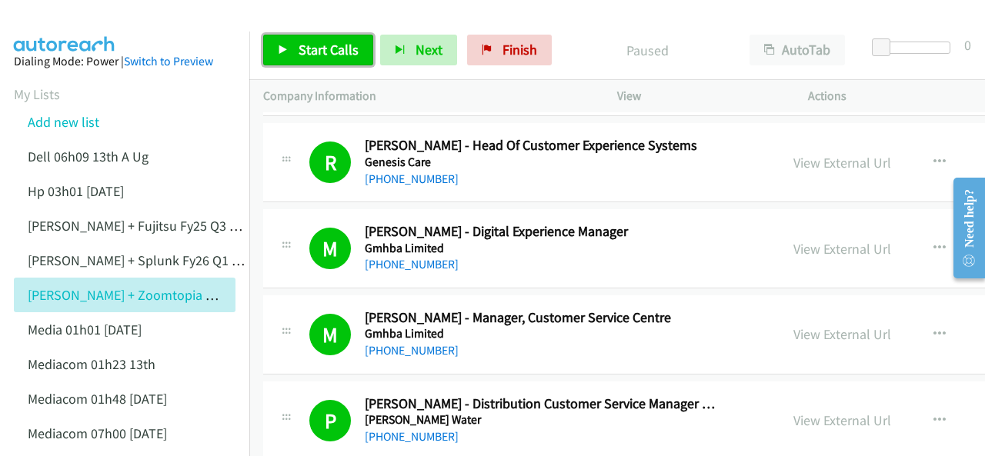
click at [309, 45] on span "Start Calls" at bounding box center [328, 50] width 60 height 18
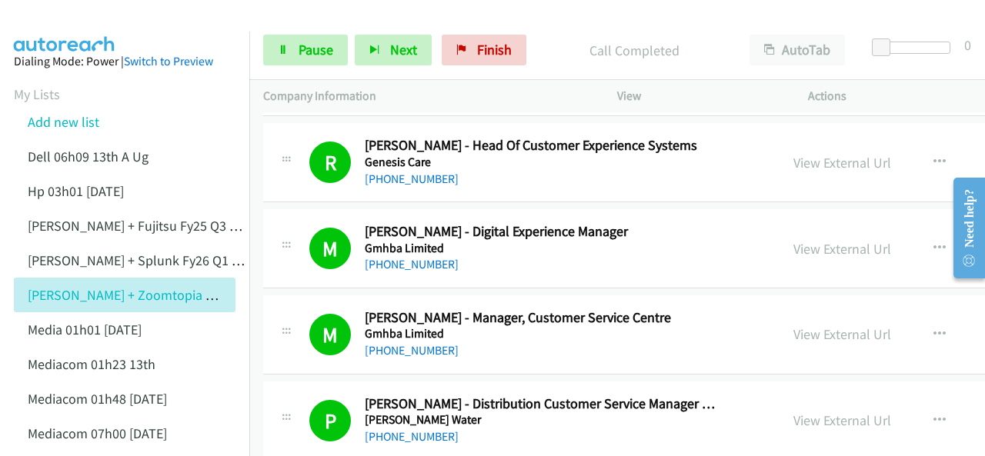
click at [106, 14] on img at bounding box center [64, 27] width 115 height 54
click at [342, 45] on link "Pause" at bounding box center [305, 50] width 85 height 31
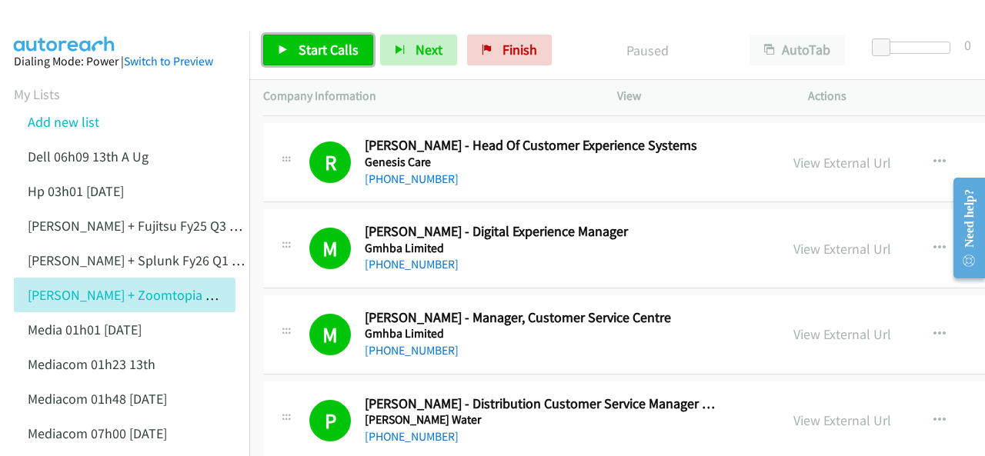
click at [312, 47] on span "Start Calls" at bounding box center [328, 50] width 60 height 18
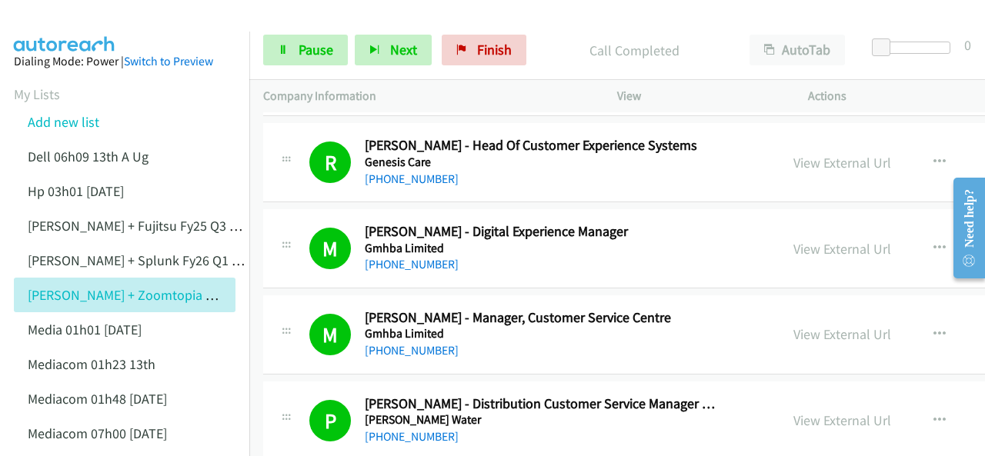
click at [72, 21] on img at bounding box center [64, 27] width 115 height 54
click at [80, 27] on img at bounding box center [64, 27] width 115 height 54
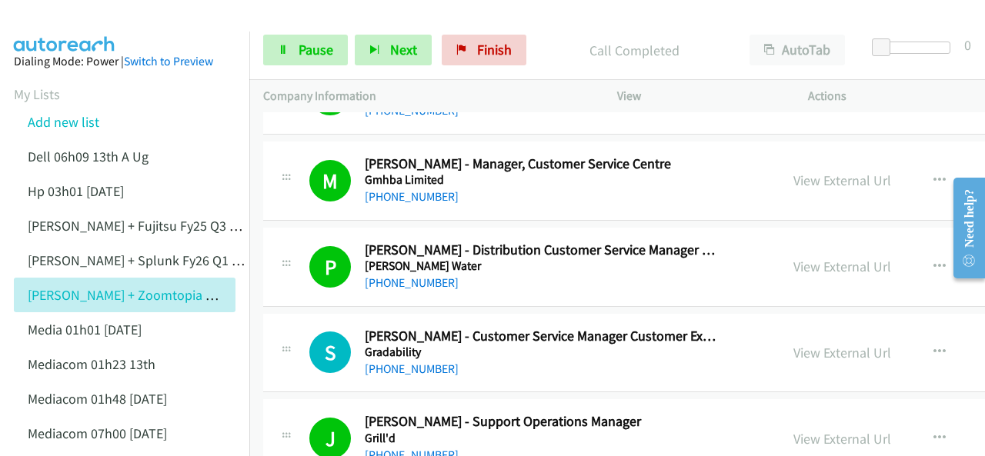
scroll to position [8615, 0]
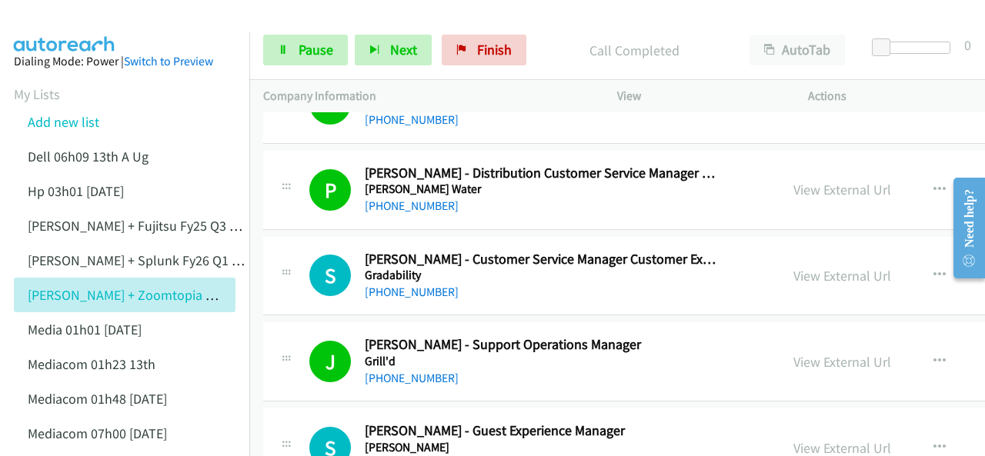
click at [91, 25] on img at bounding box center [64, 27] width 115 height 54
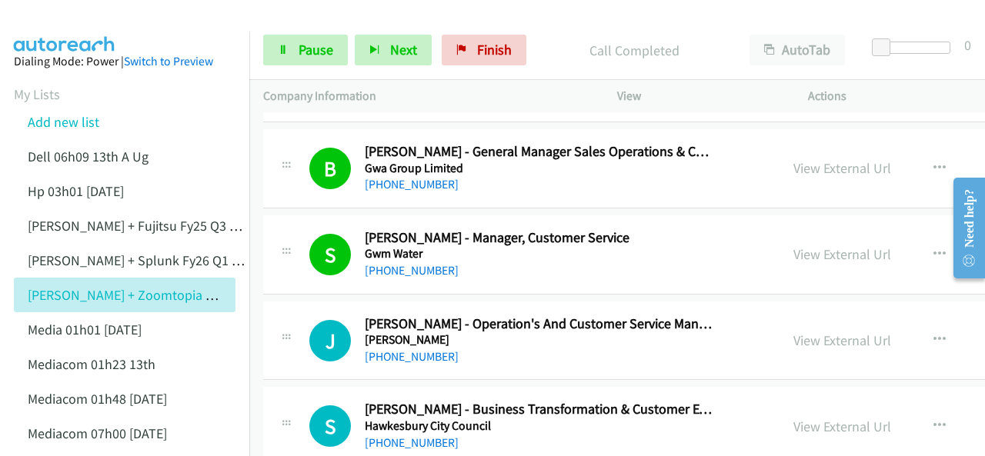
scroll to position [9000, 0]
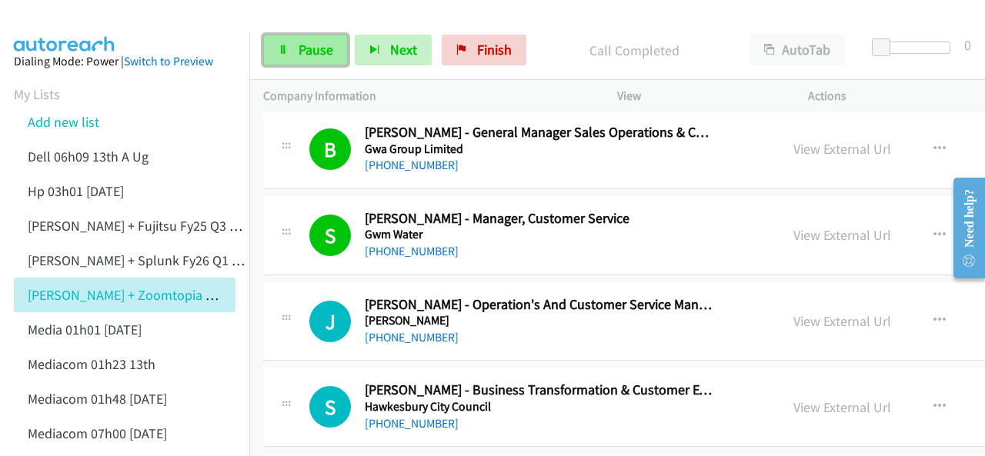
click at [302, 60] on link "Pause" at bounding box center [305, 50] width 85 height 31
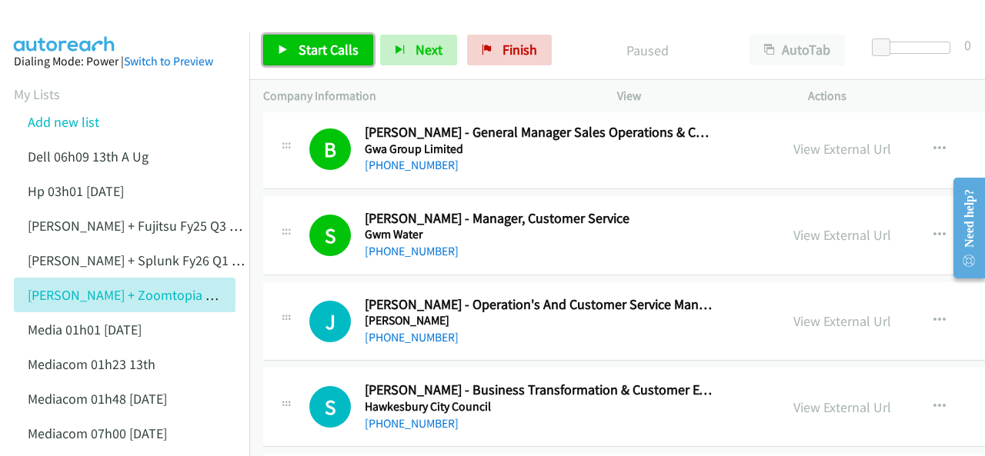
click at [296, 48] on link "Start Calls" at bounding box center [318, 50] width 110 height 31
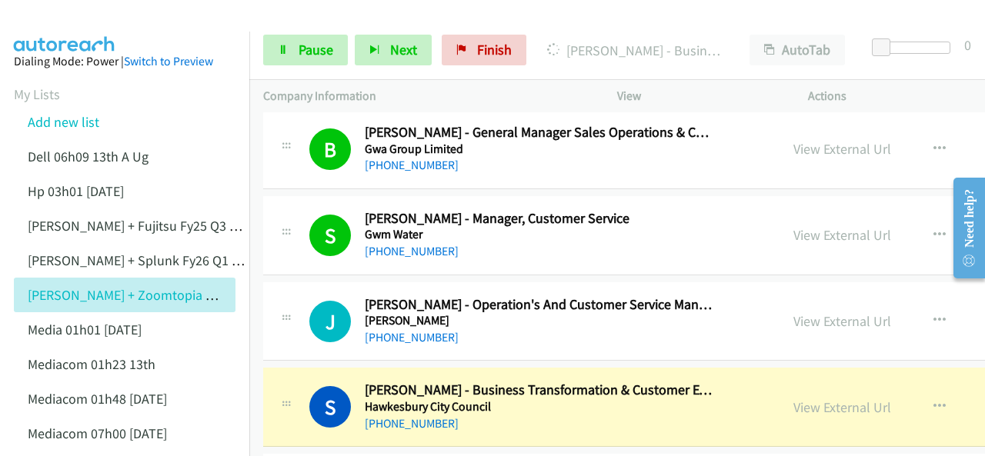
click at [53, 25] on img at bounding box center [64, 27] width 115 height 54
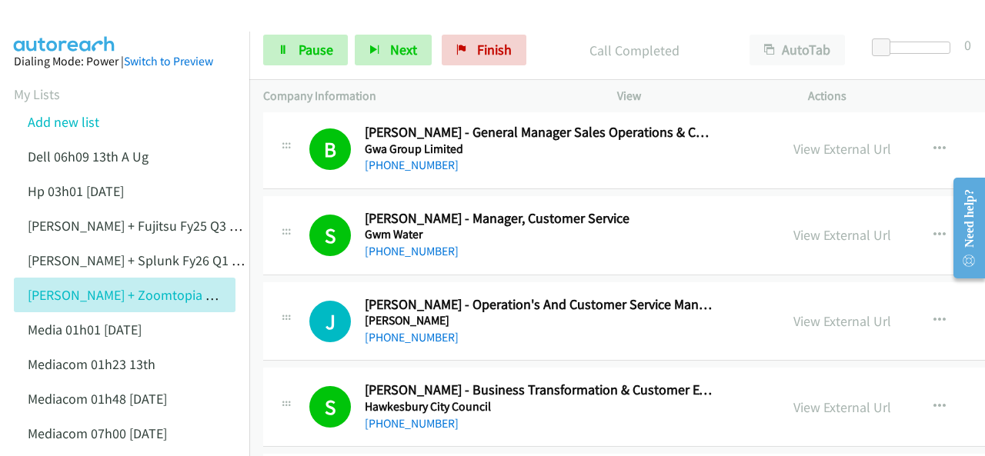
click at [43, 25] on img at bounding box center [64, 27] width 115 height 54
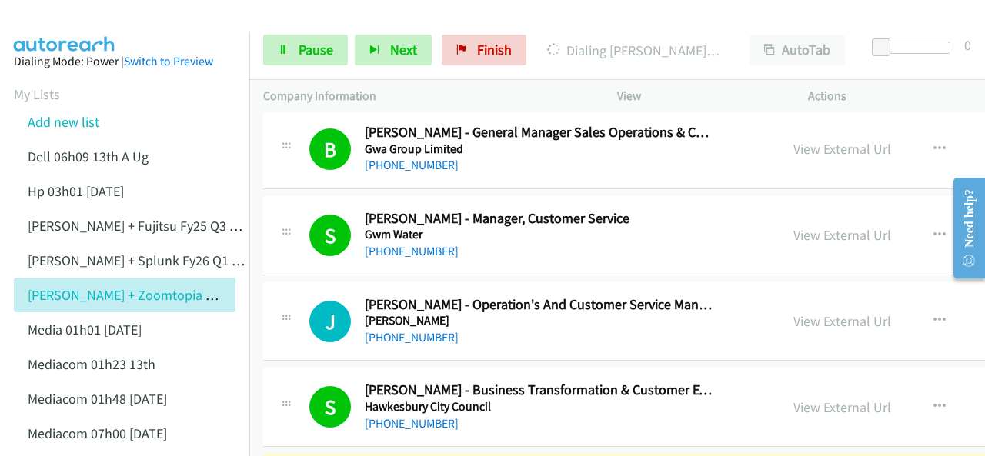
scroll to position [9077, 0]
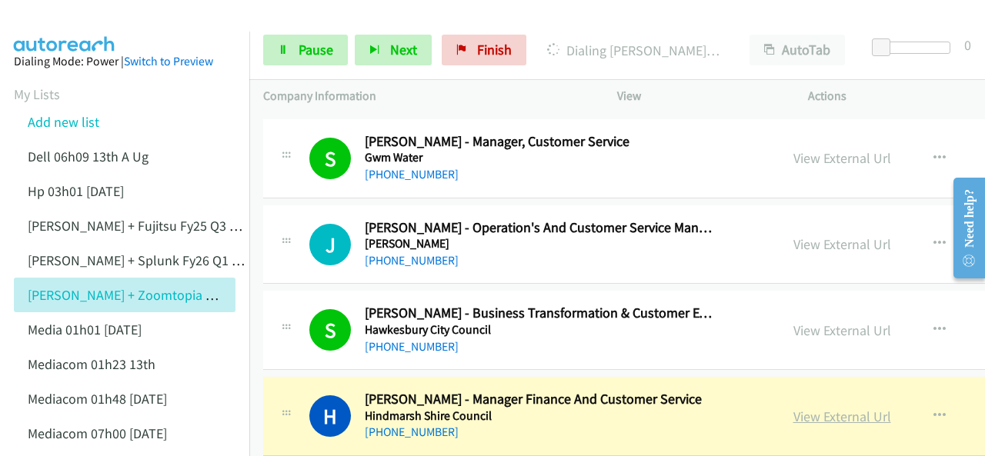
click at [793, 408] on link "View External Url" at bounding box center [842, 417] width 98 height 18
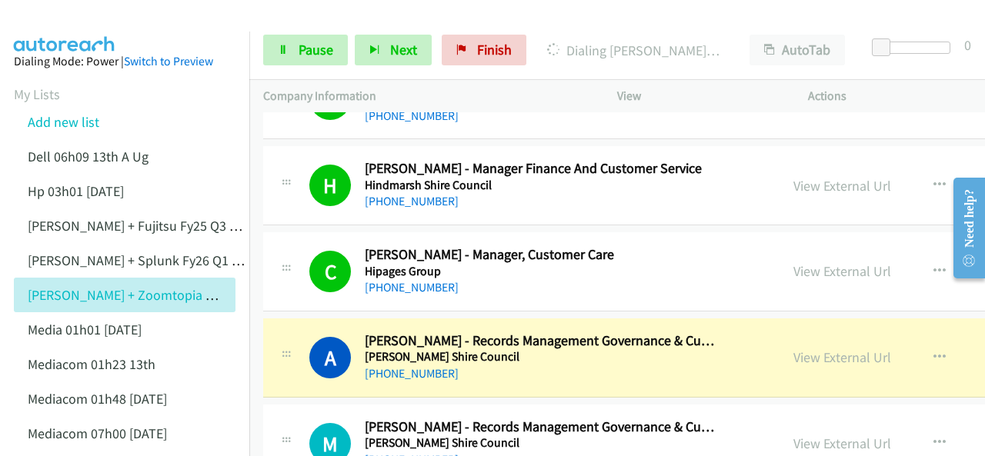
scroll to position [9384, 0]
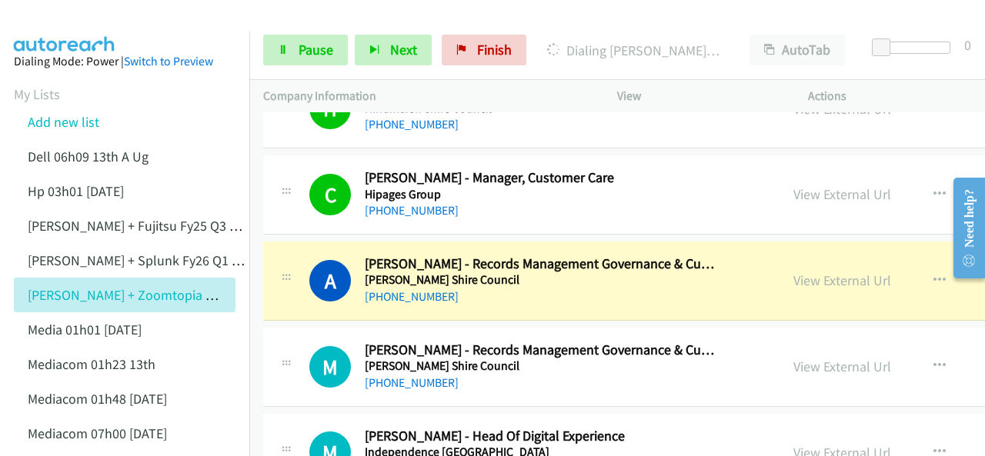
click at [61, 19] on img at bounding box center [64, 27] width 115 height 54
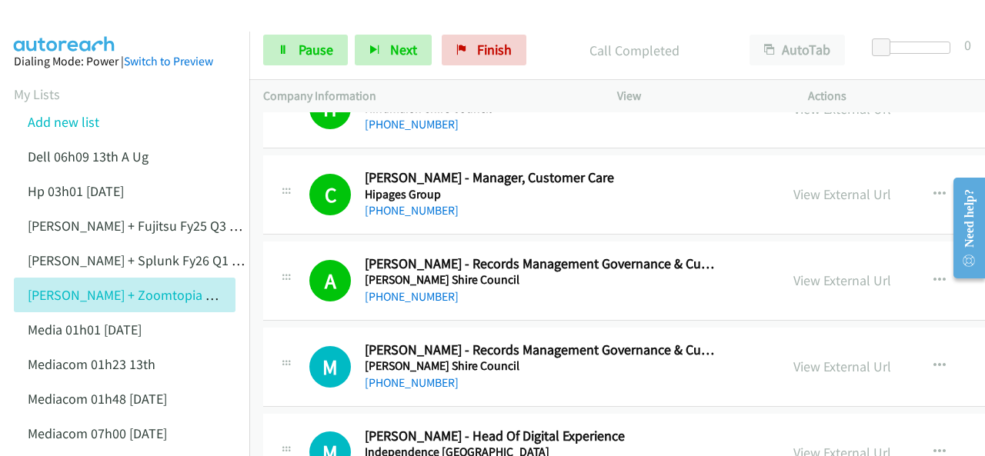
scroll to position [9461, 0]
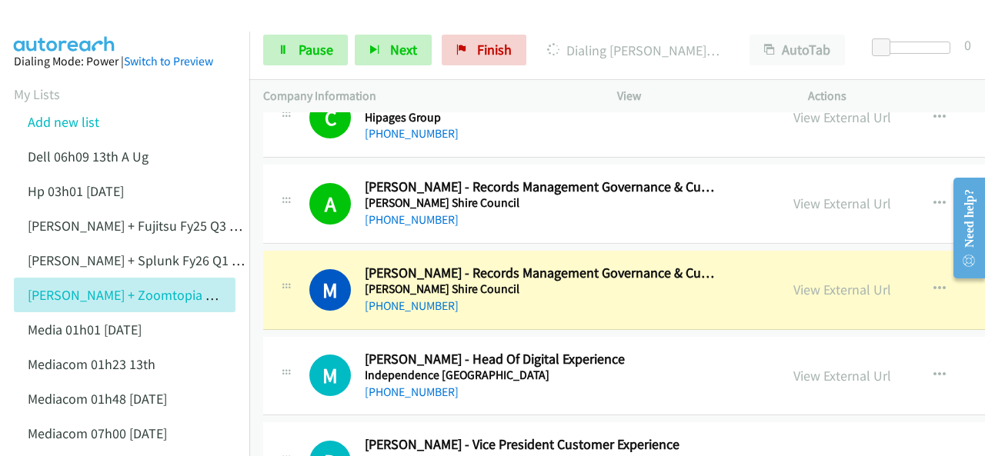
click at [68, 12] on img at bounding box center [64, 27] width 115 height 54
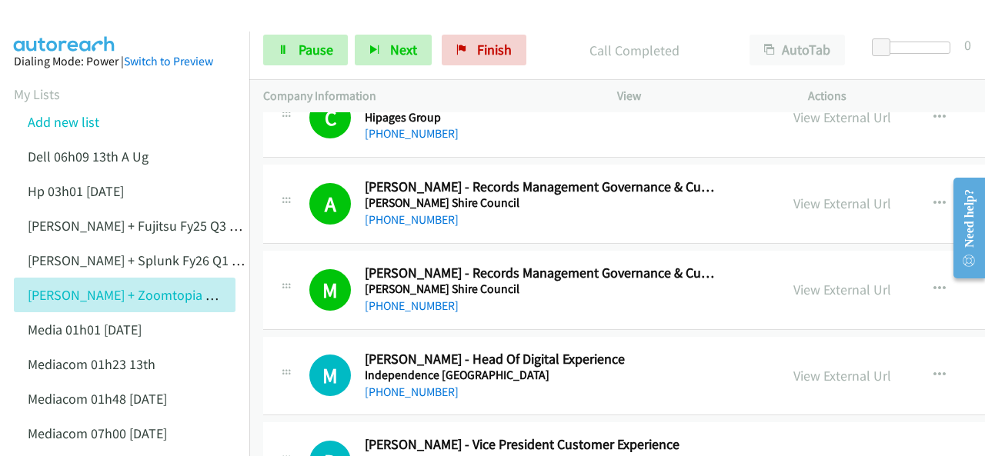
click at [69, 22] on img at bounding box center [64, 27] width 115 height 54
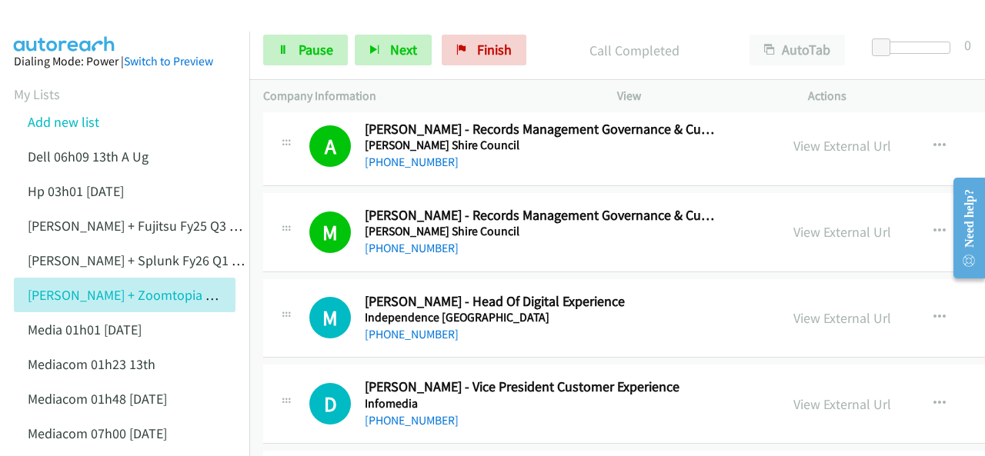
scroll to position [9538, 0]
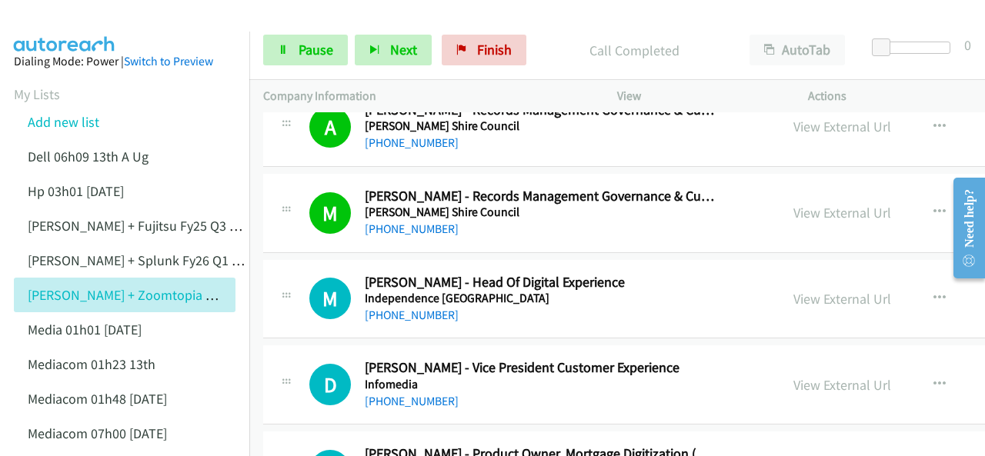
click at [68, 21] on img at bounding box center [64, 27] width 115 height 54
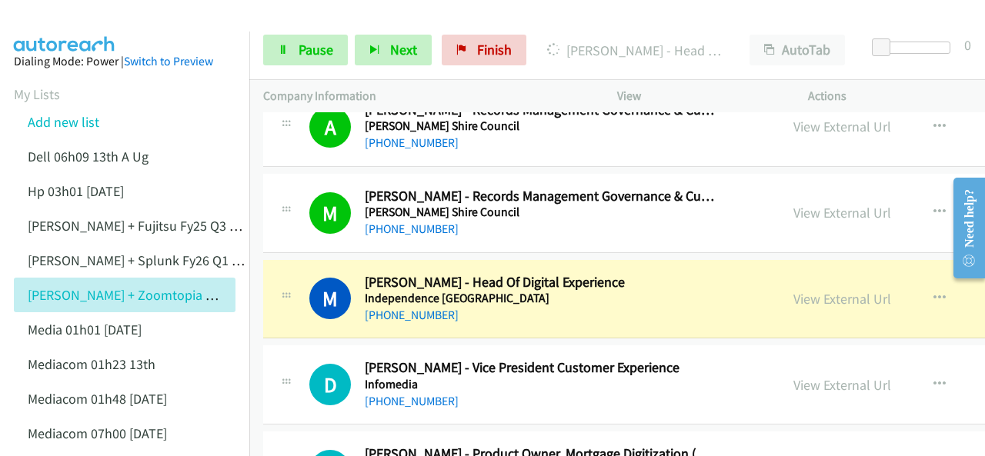
click at [48, 23] on img at bounding box center [64, 27] width 115 height 54
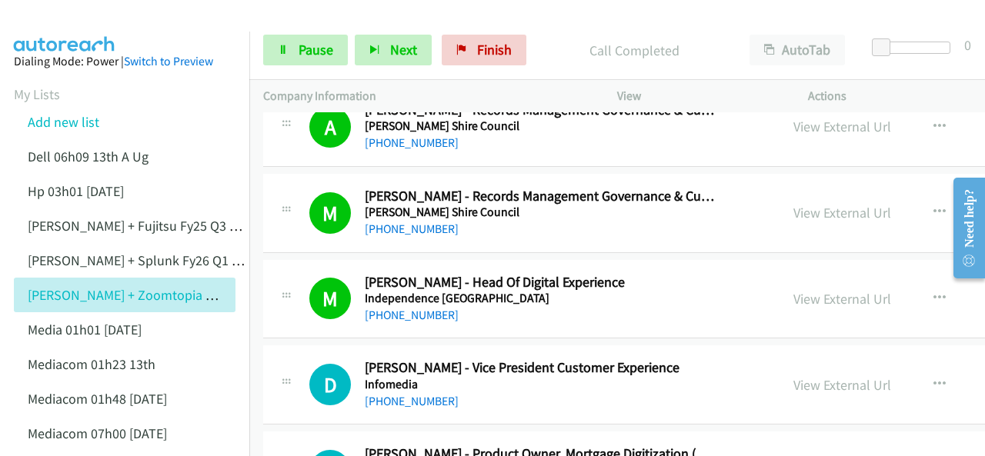
scroll to position [9615, 0]
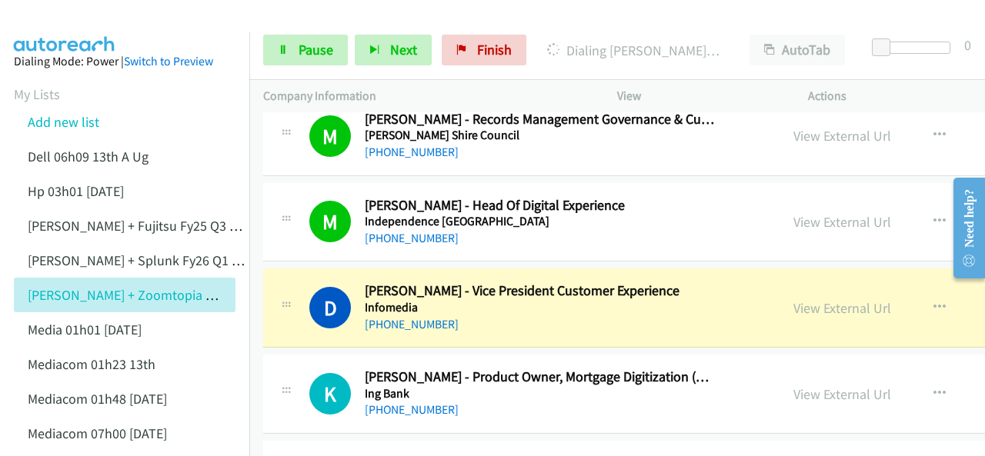
click at [55, 22] on img at bounding box center [64, 27] width 115 height 54
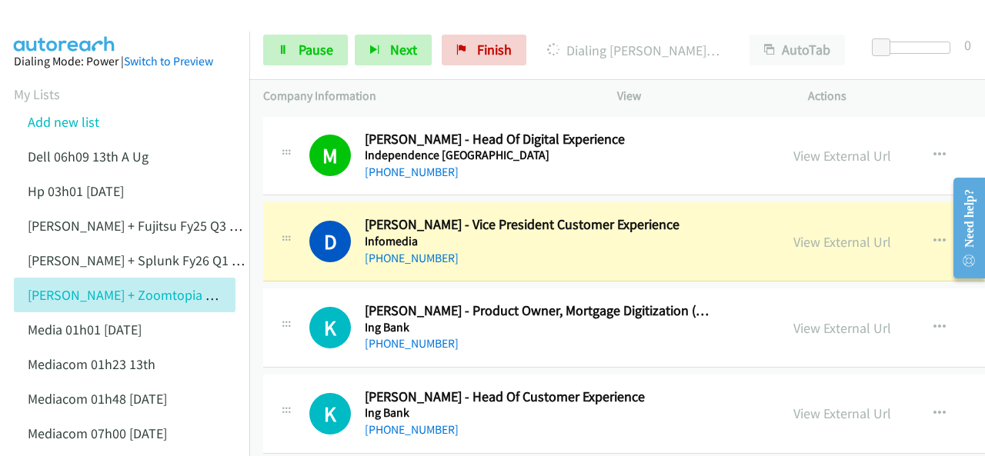
scroll to position [9692, 0]
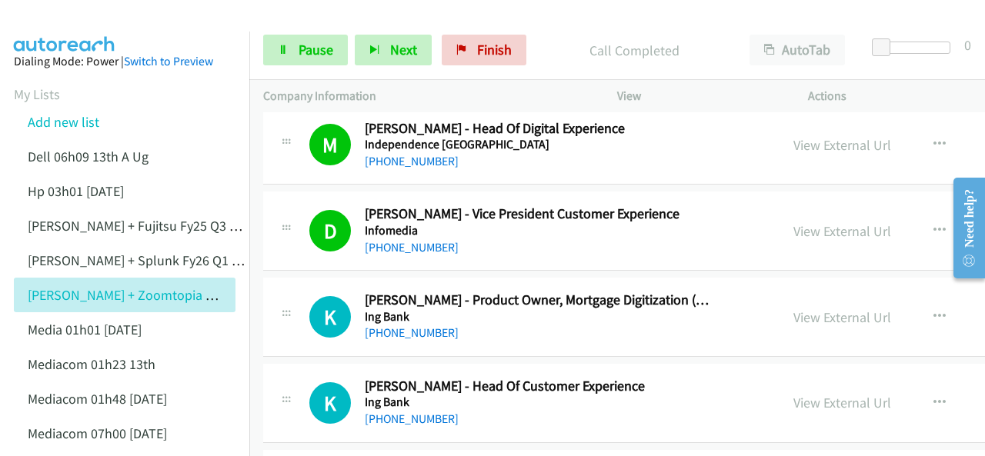
click at [91, 25] on img at bounding box center [64, 27] width 115 height 54
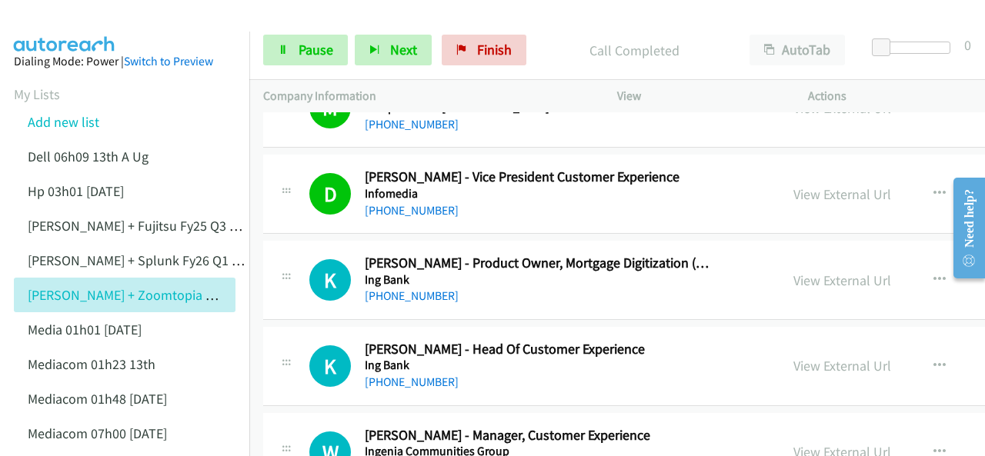
scroll to position [9769, 0]
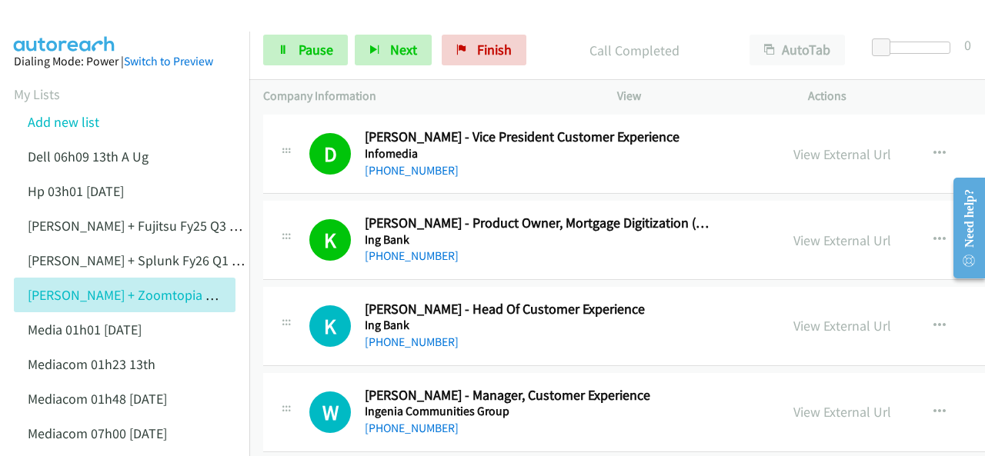
click at [57, 29] on img at bounding box center [64, 27] width 115 height 54
click at [287, 52] on icon at bounding box center [283, 50] width 11 height 11
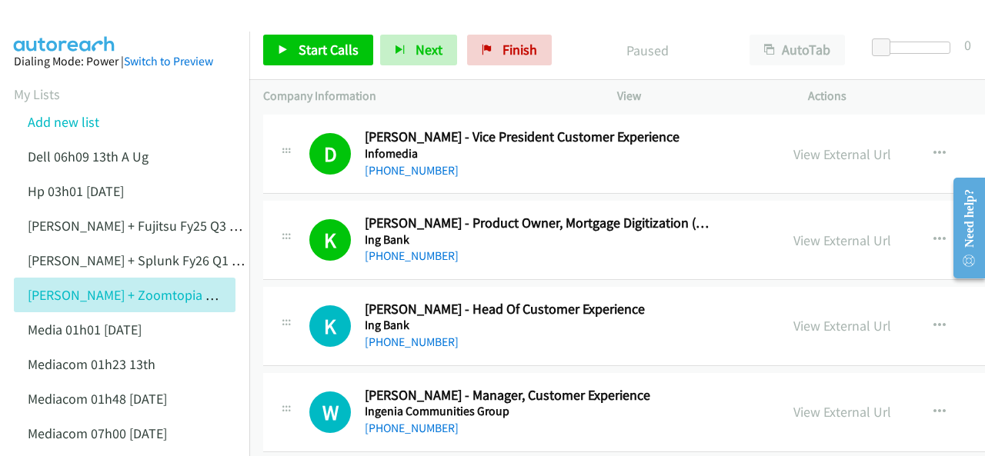
click at [178, 18] on div at bounding box center [485, 29] width 971 height 59
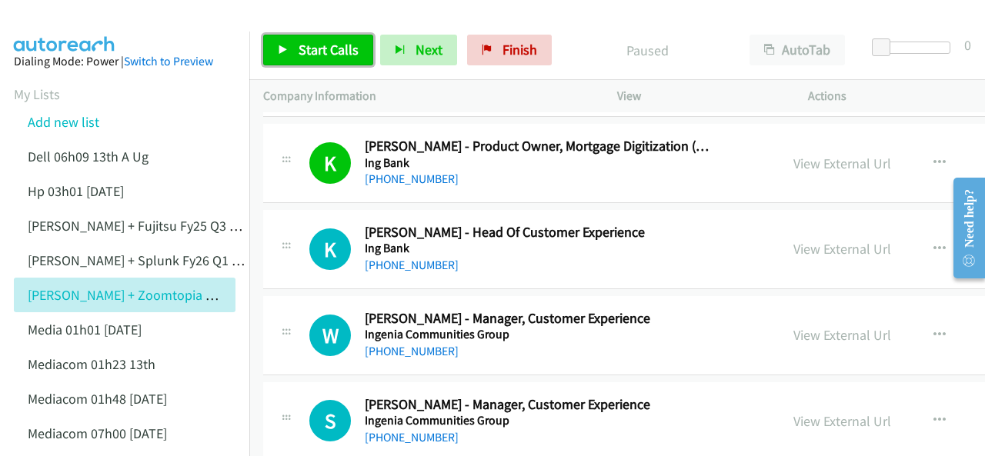
click at [302, 48] on span "Start Calls" at bounding box center [328, 50] width 60 height 18
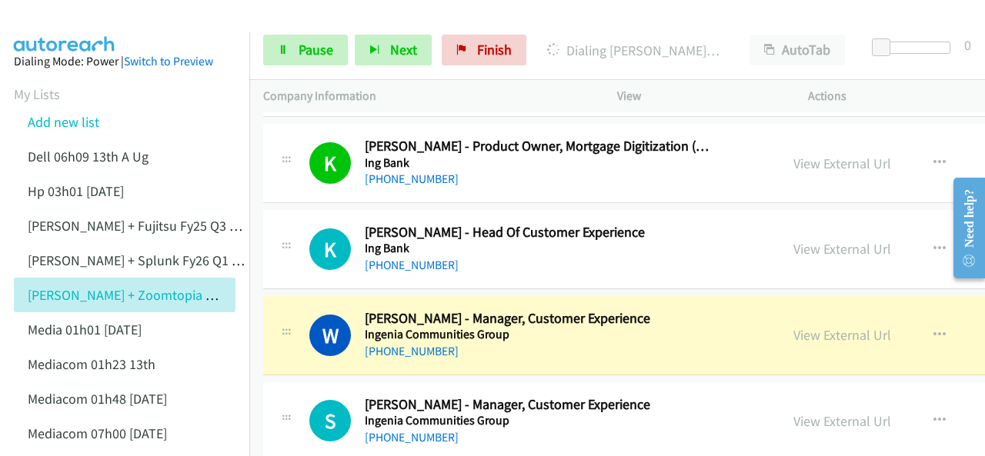
click at [29, 12] on img at bounding box center [64, 27] width 115 height 54
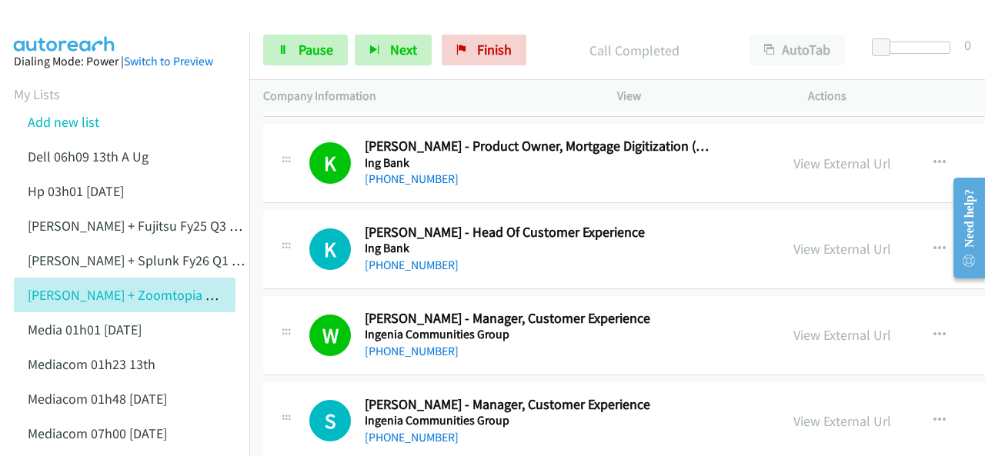
click at [82, 19] on img at bounding box center [64, 27] width 115 height 54
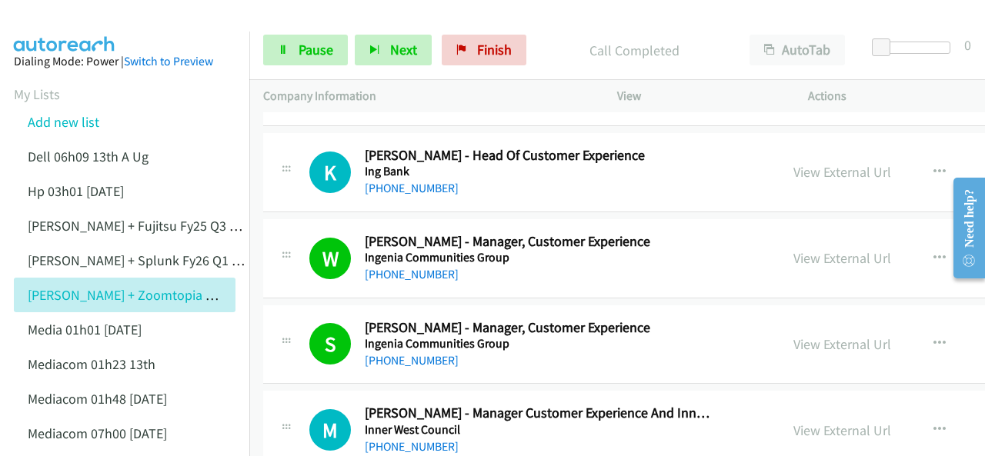
click at [52, 13] on img at bounding box center [64, 27] width 115 height 54
click at [78, 24] on img at bounding box center [64, 27] width 115 height 54
click at [302, 49] on span "Pause" at bounding box center [315, 50] width 35 height 18
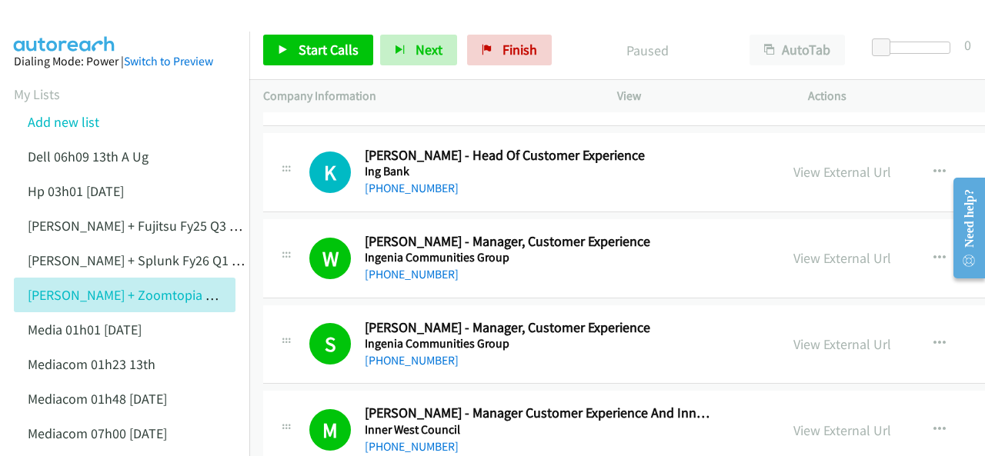
click at [88, 18] on img at bounding box center [64, 27] width 115 height 54
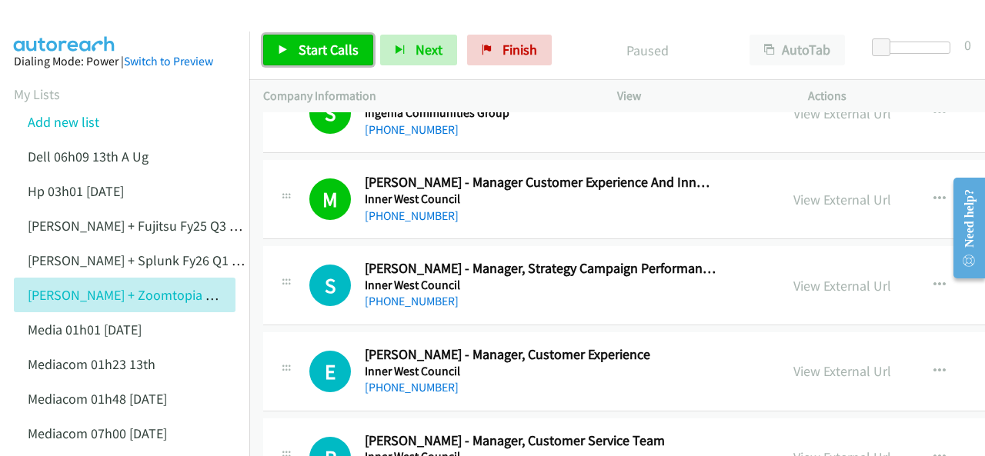
click at [281, 45] on icon at bounding box center [283, 50] width 11 height 11
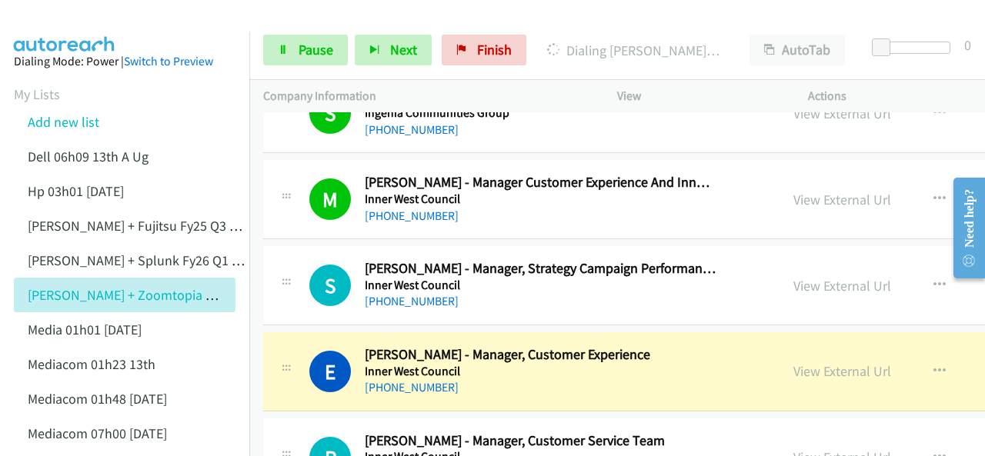
click at [66, 18] on img at bounding box center [64, 27] width 115 height 54
click at [92, 18] on img at bounding box center [64, 27] width 115 height 54
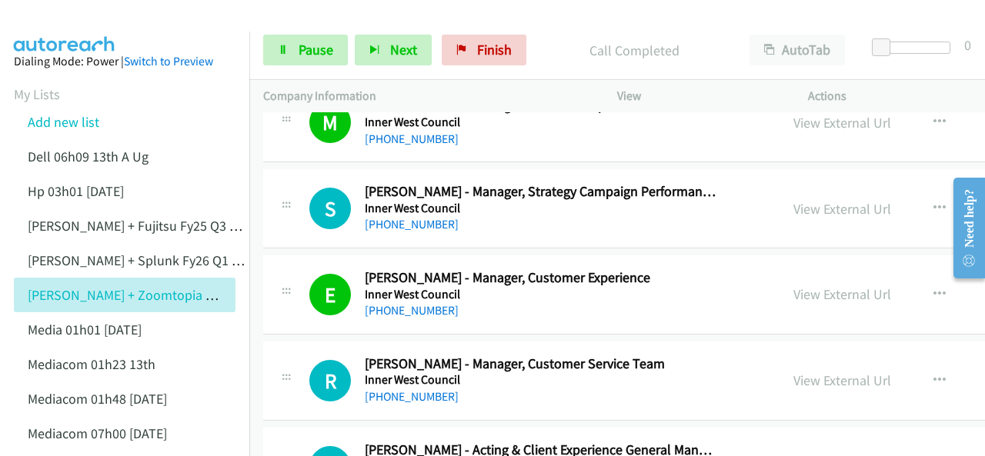
scroll to position [10307, 0]
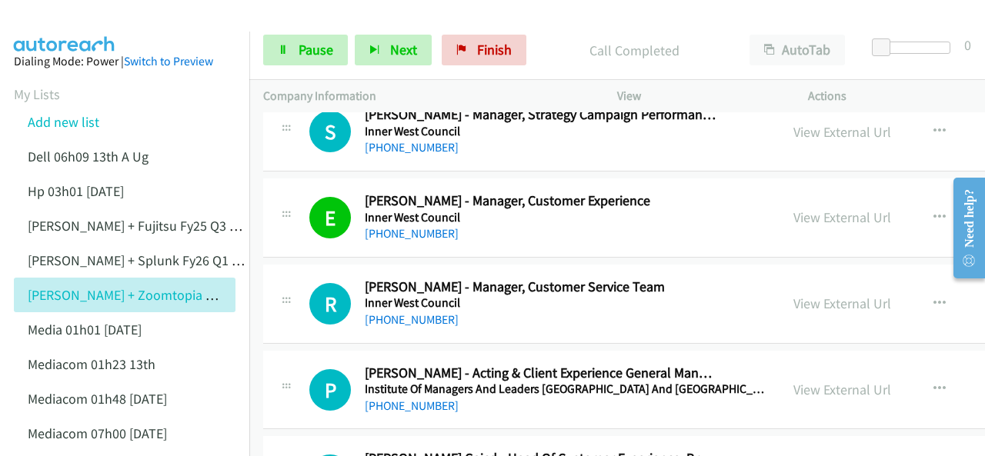
click at [62, 19] on img at bounding box center [64, 27] width 115 height 54
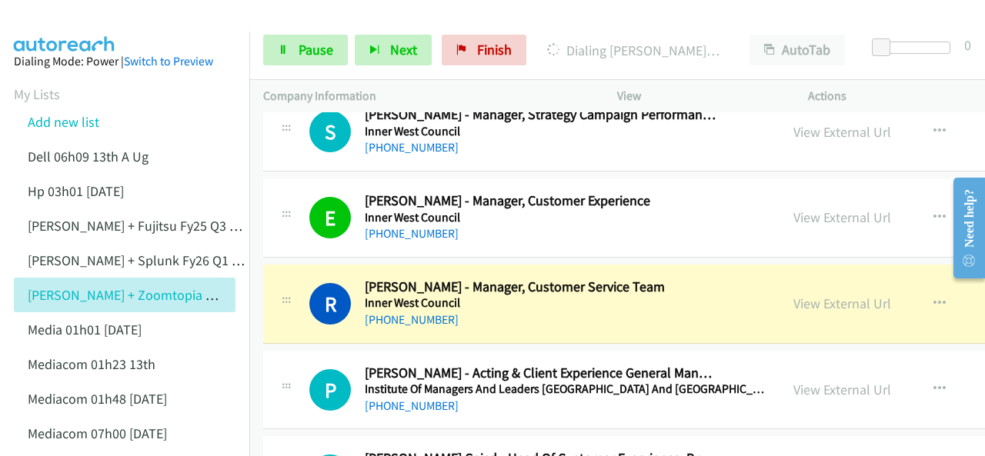
click at [48, 15] on img at bounding box center [64, 27] width 115 height 54
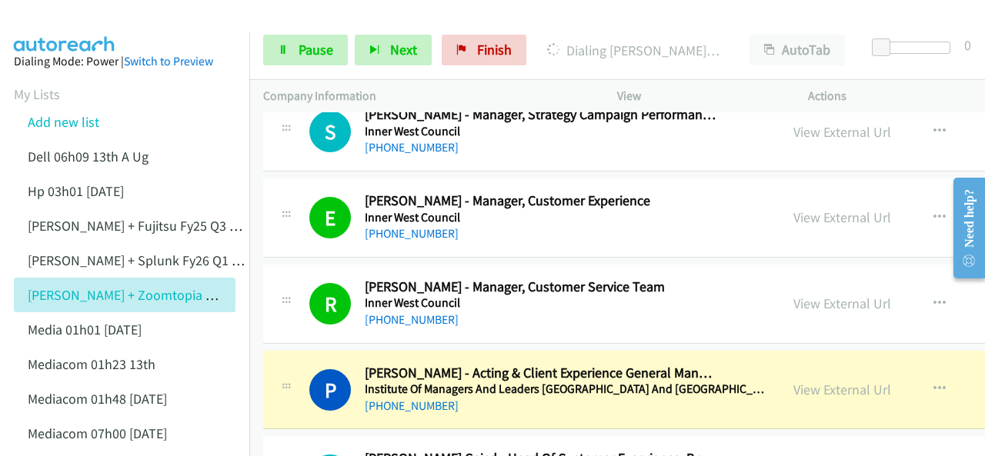
drag, startPoint x: 100, startPoint y: 33, endPoint x: 152, endPoint y: 47, distance: 54.1
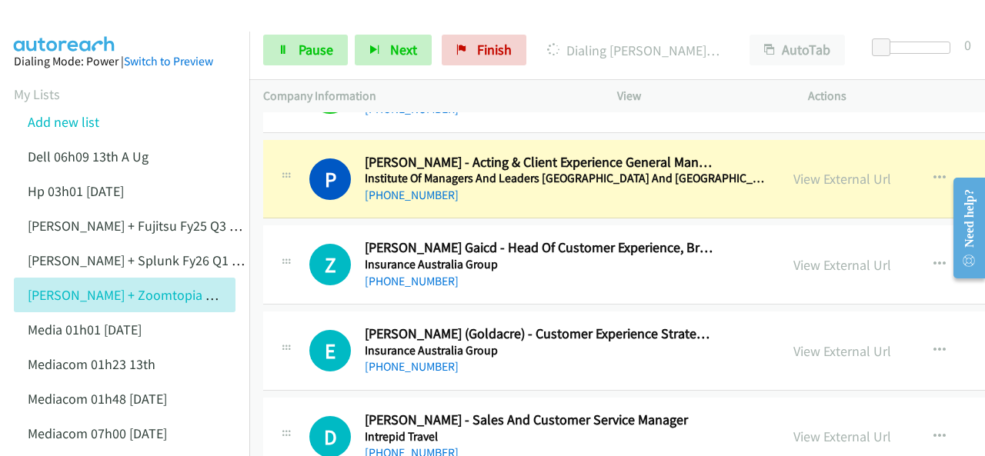
scroll to position [10538, 0]
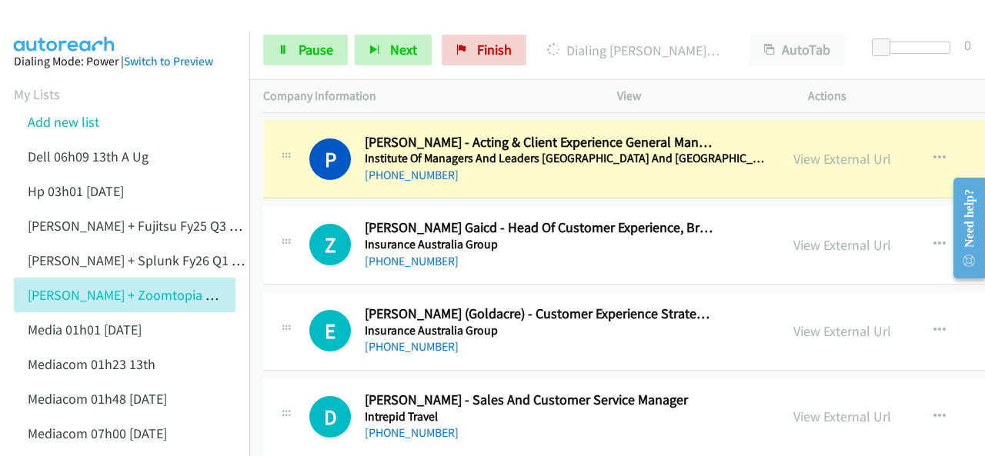
click at [52, 25] on img at bounding box center [64, 27] width 115 height 54
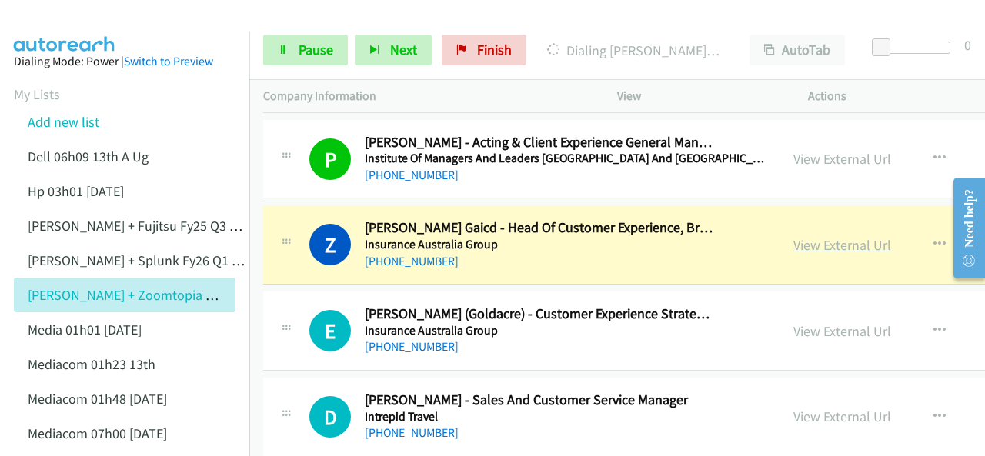
click at [793, 236] on link "View External Url" at bounding box center [842, 245] width 98 height 18
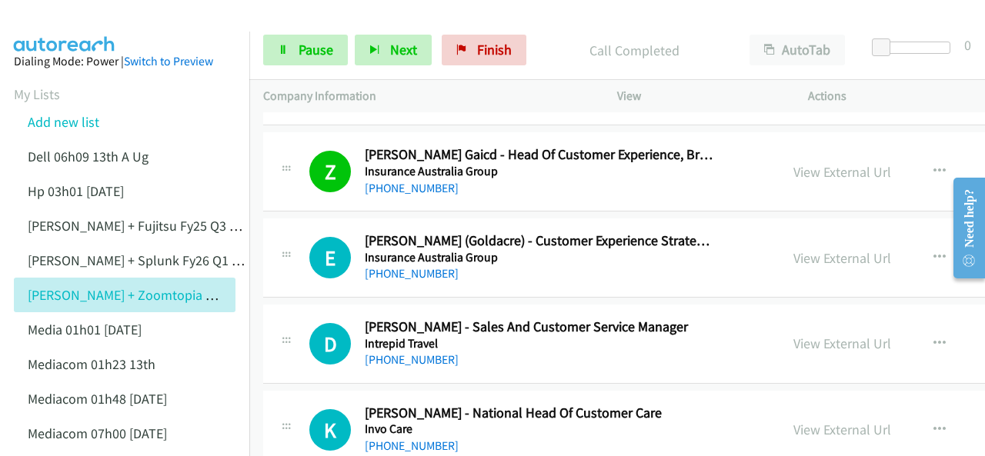
scroll to position [10615, 0]
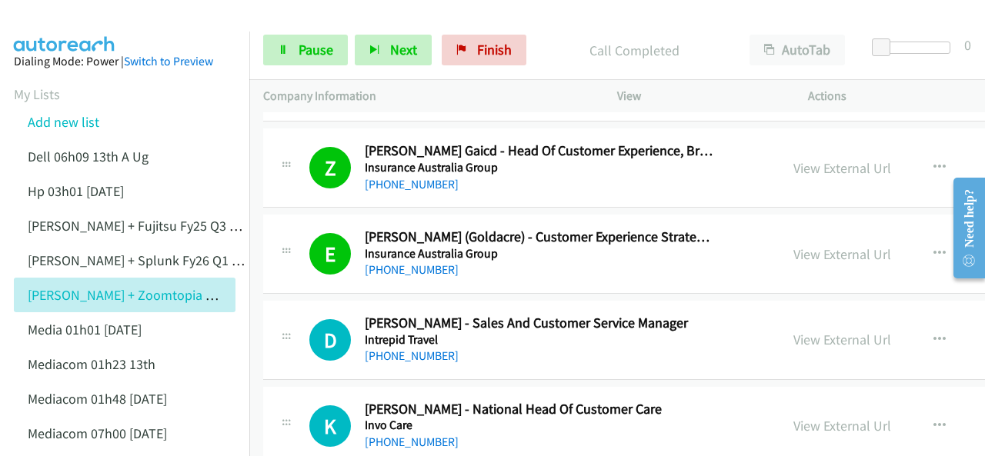
click at [63, 16] on img at bounding box center [64, 27] width 115 height 54
click at [46, 23] on img at bounding box center [64, 27] width 115 height 54
click at [79, 20] on img at bounding box center [64, 27] width 115 height 54
click at [302, 41] on span "Pause" at bounding box center [315, 50] width 35 height 18
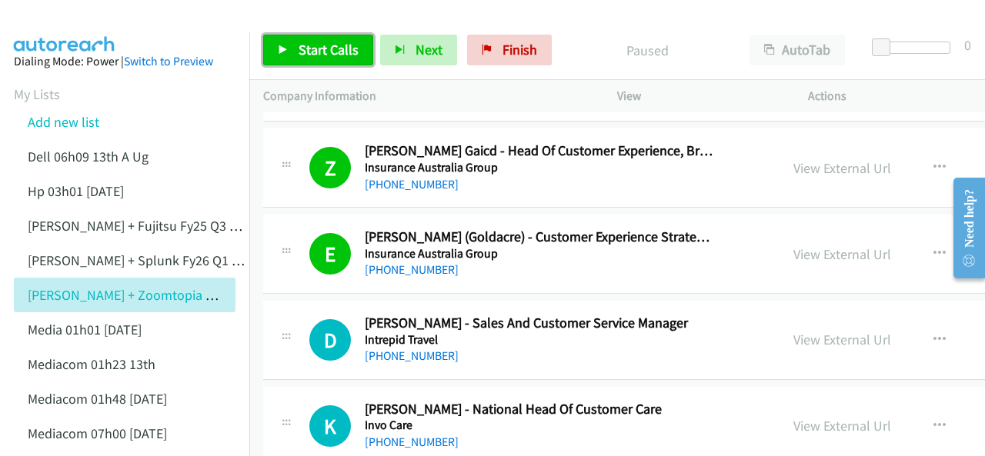
click at [291, 50] on link "Start Calls" at bounding box center [318, 50] width 110 height 31
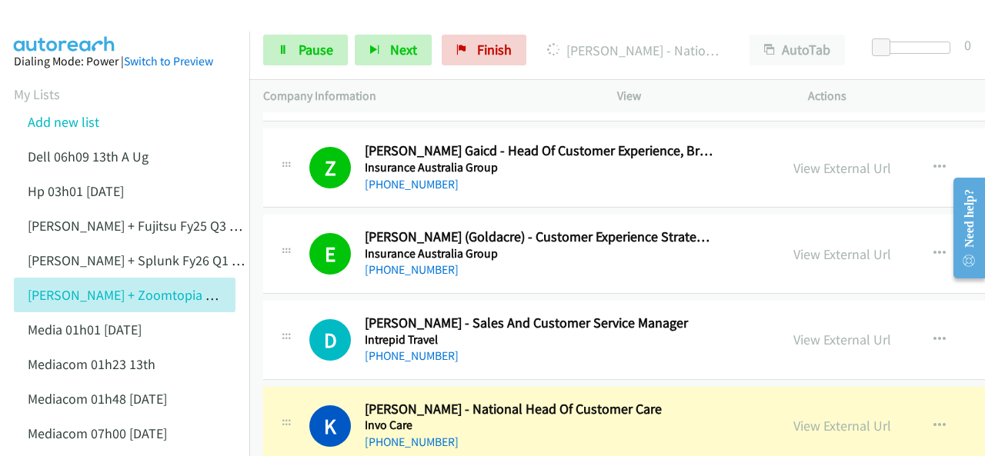
scroll to position [10692, 0]
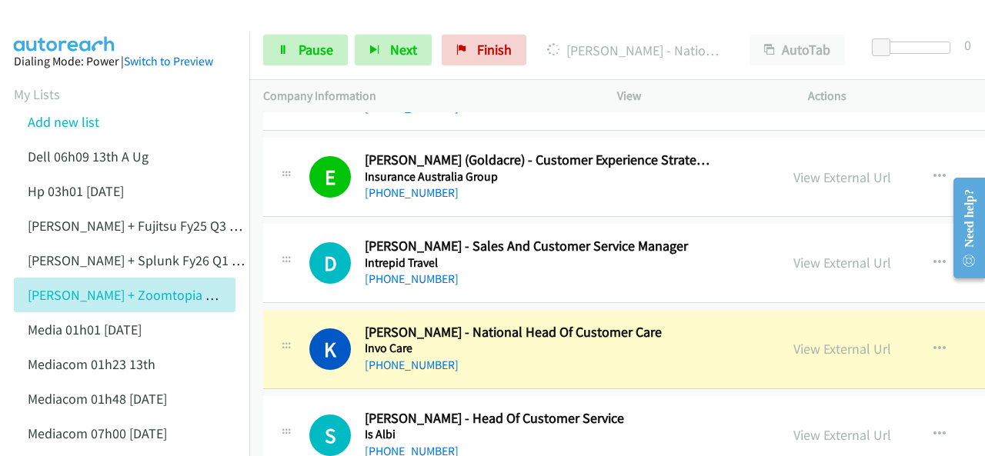
click at [47, 12] on img at bounding box center [64, 27] width 115 height 54
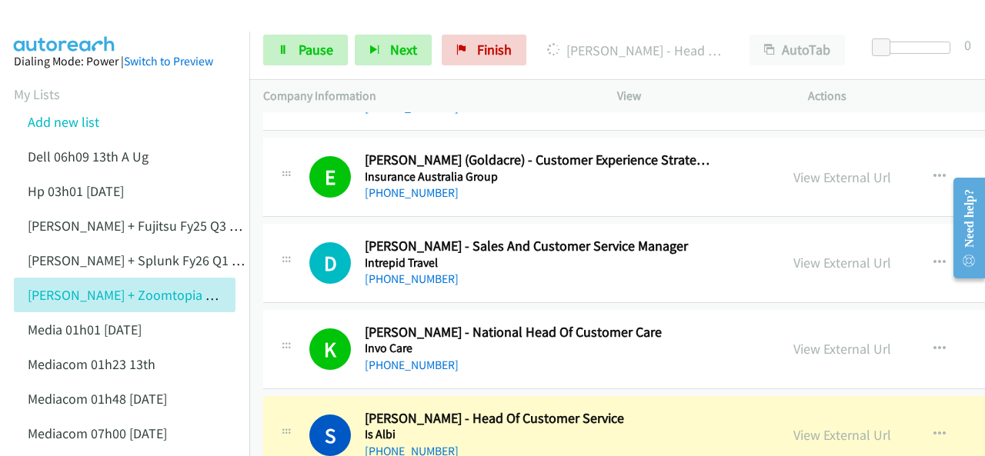
scroll to position [10769, 0]
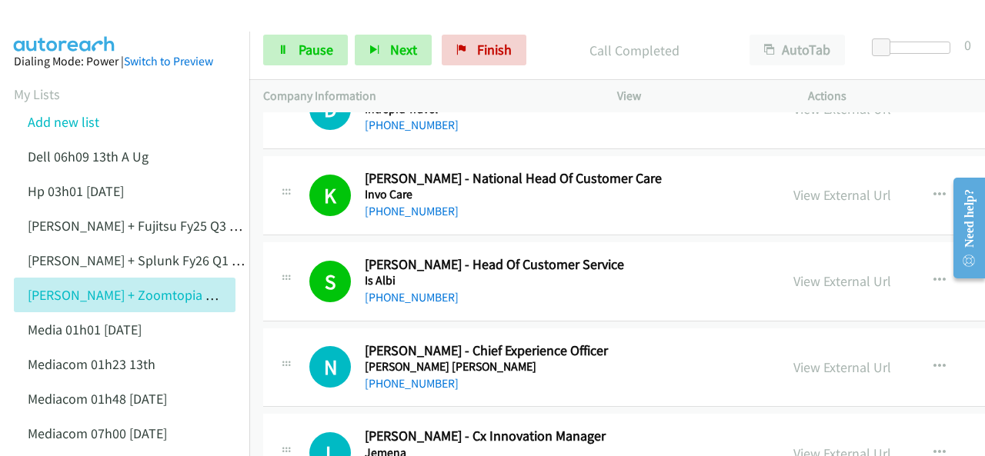
scroll to position [10923, 0]
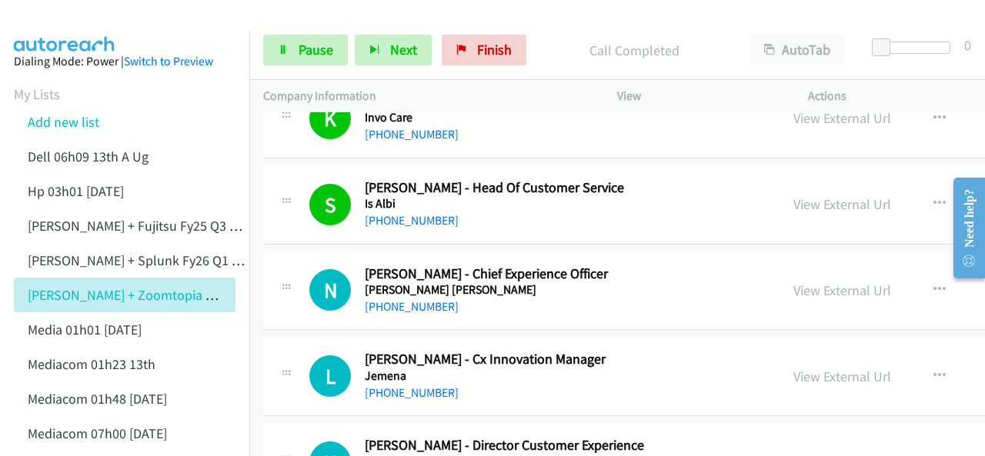
click at [78, 18] on img at bounding box center [64, 27] width 115 height 54
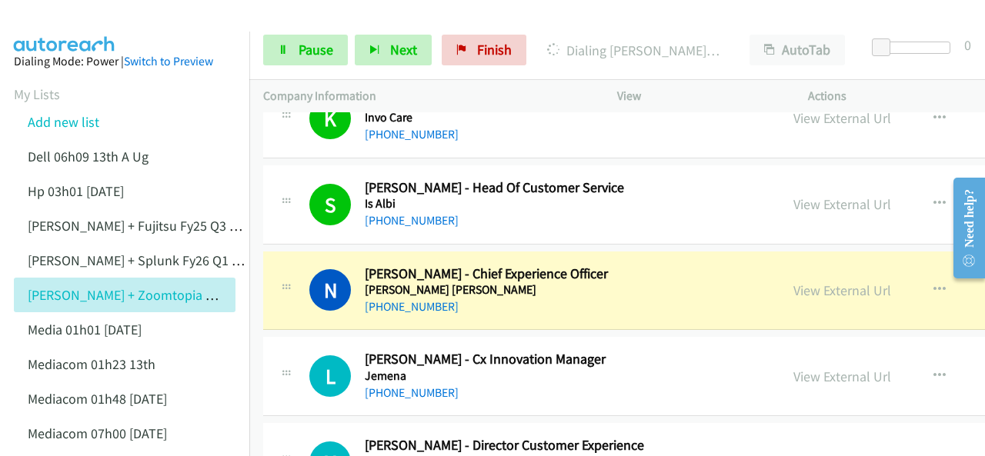
click at [49, 22] on img at bounding box center [64, 27] width 115 height 54
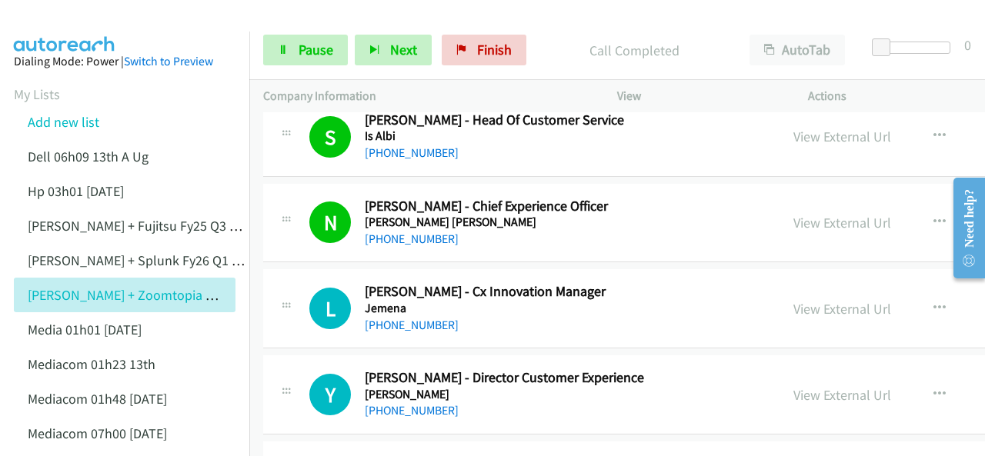
scroll to position [11077, 0]
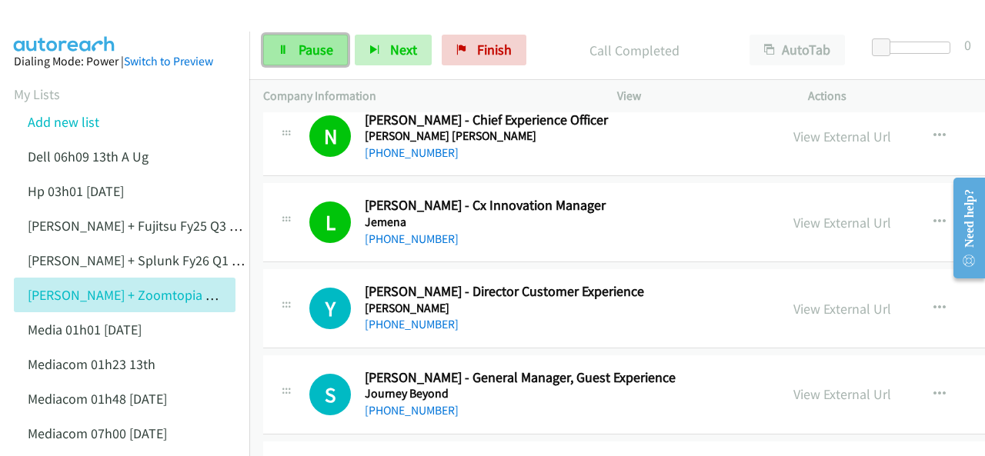
click at [305, 38] on link "Pause" at bounding box center [305, 50] width 85 height 31
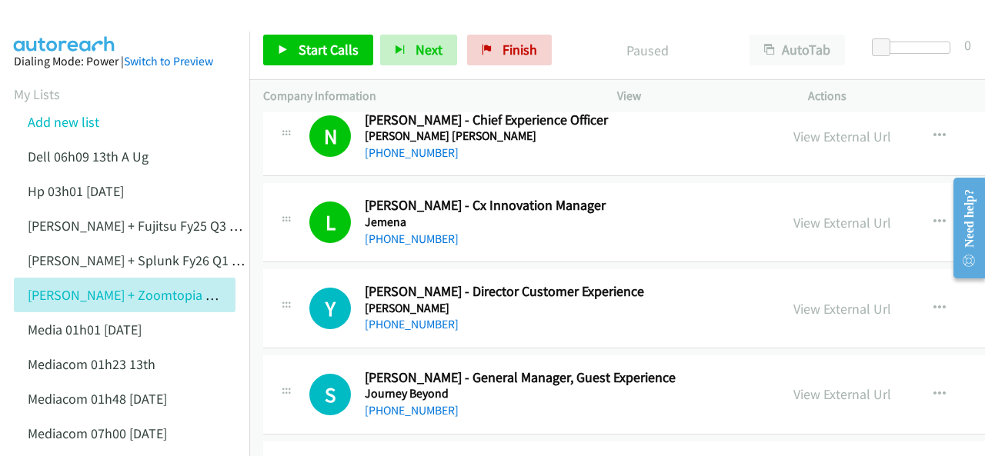
click at [59, 26] on img at bounding box center [64, 27] width 115 height 54
click at [306, 50] on span "Start Calls" at bounding box center [328, 50] width 60 height 18
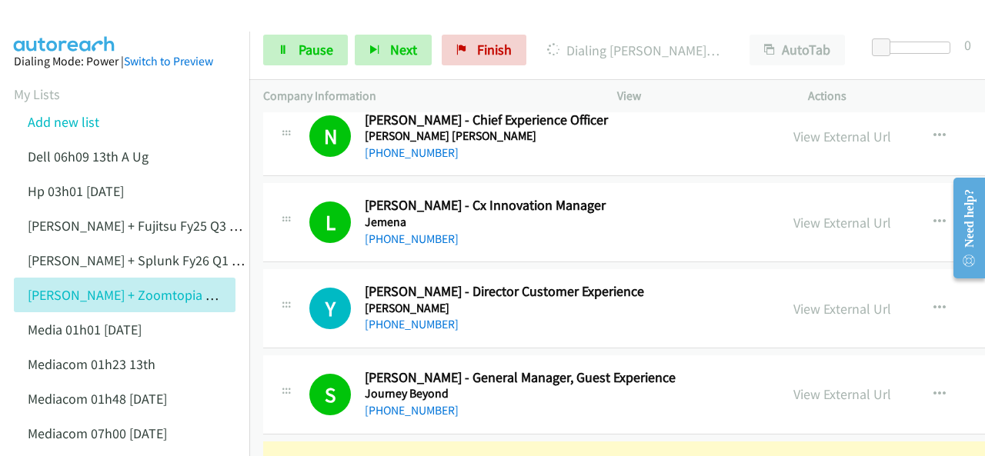
click at [51, 29] on img at bounding box center [64, 27] width 115 height 54
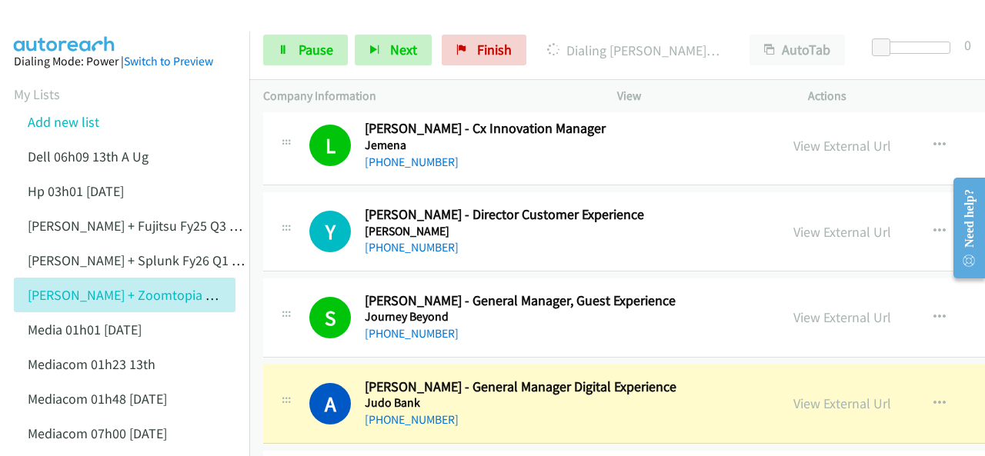
scroll to position [11230, 0]
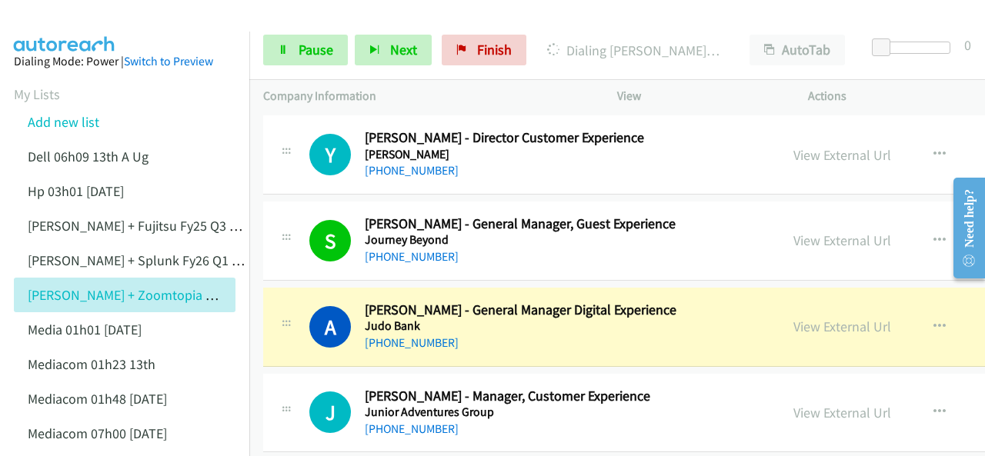
click at [48, 21] on img at bounding box center [64, 27] width 115 height 54
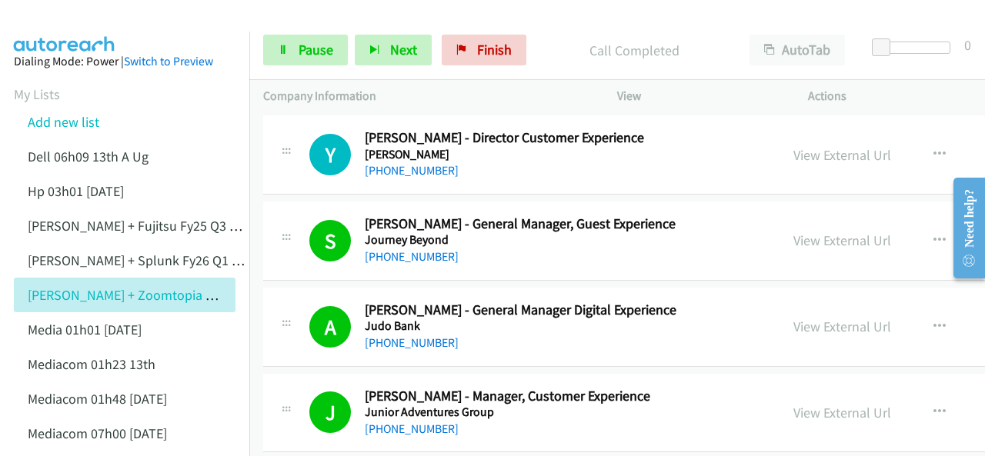
click at [66, 18] on img at bounding box center [64, 27] width 115 height 54
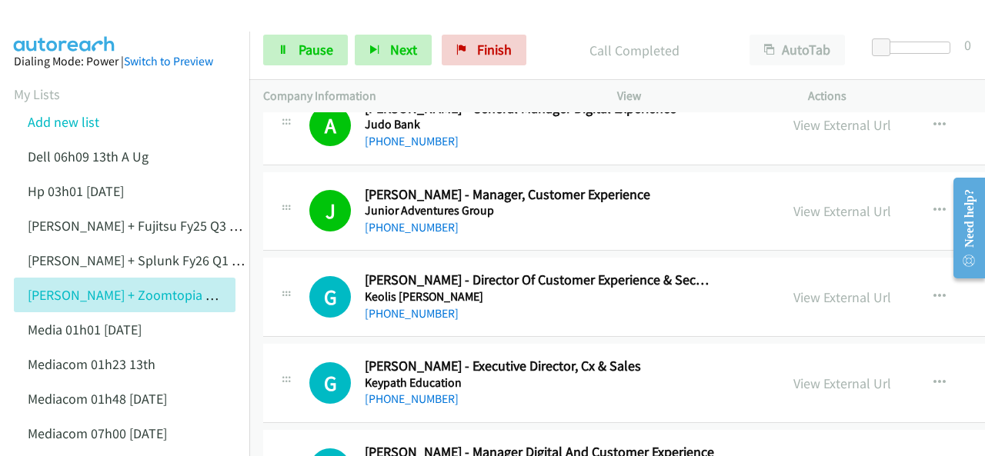
scroll to position [11461, 0]
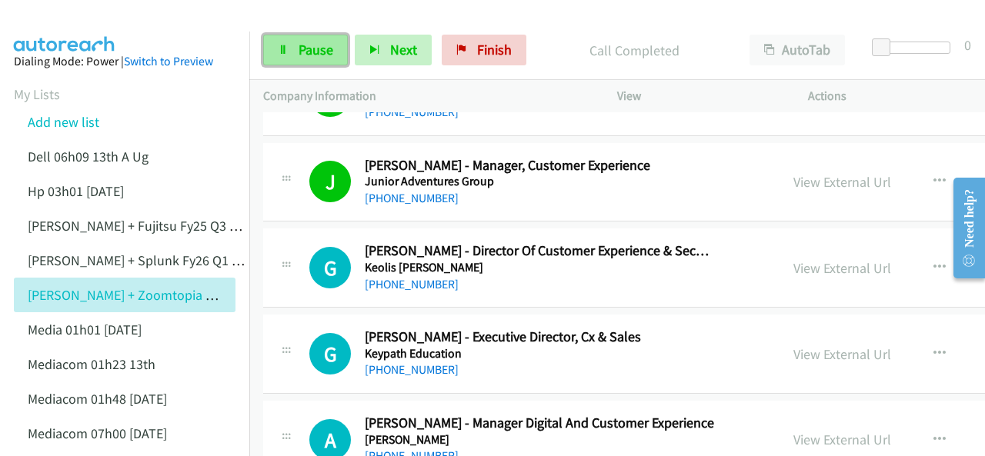
click at [316, 52] on span "Pause" at bounding box center [315, 50] width 35 height 18
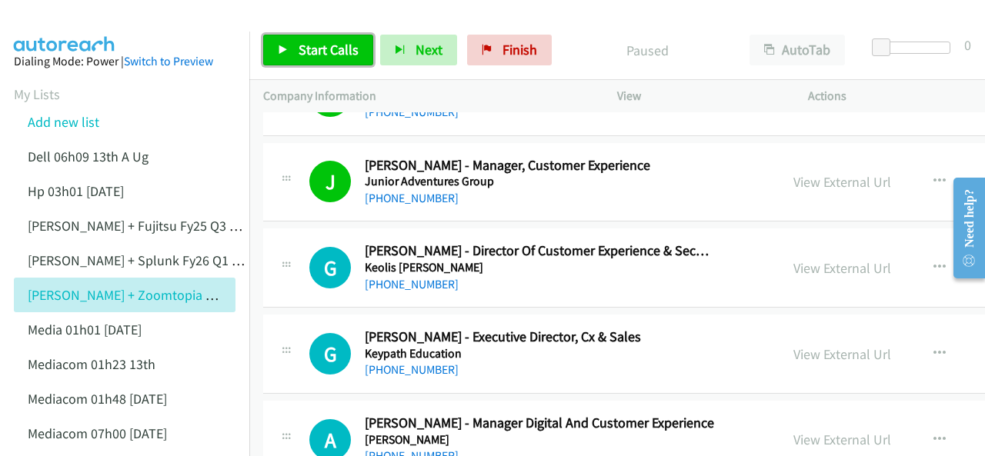
click at [312, 55] on span "Start Calls" at bounding box center [328, 50] width 60 height 18
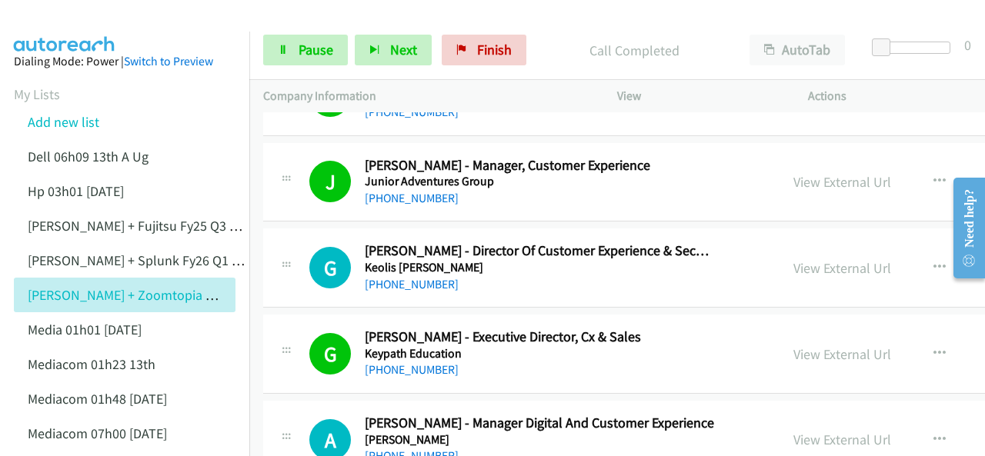
click at [62, 15] on img at bounding box center [64, 27] width 115 height 54
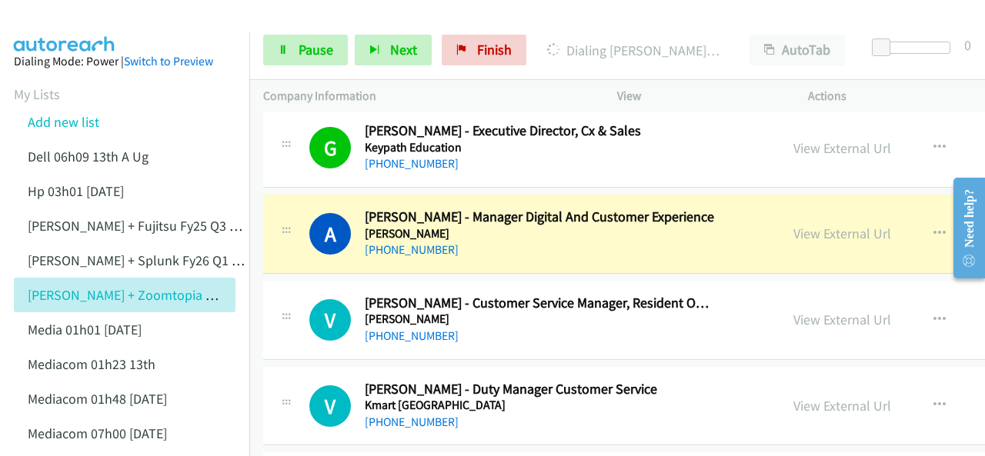
scroll to position [11692, 0]
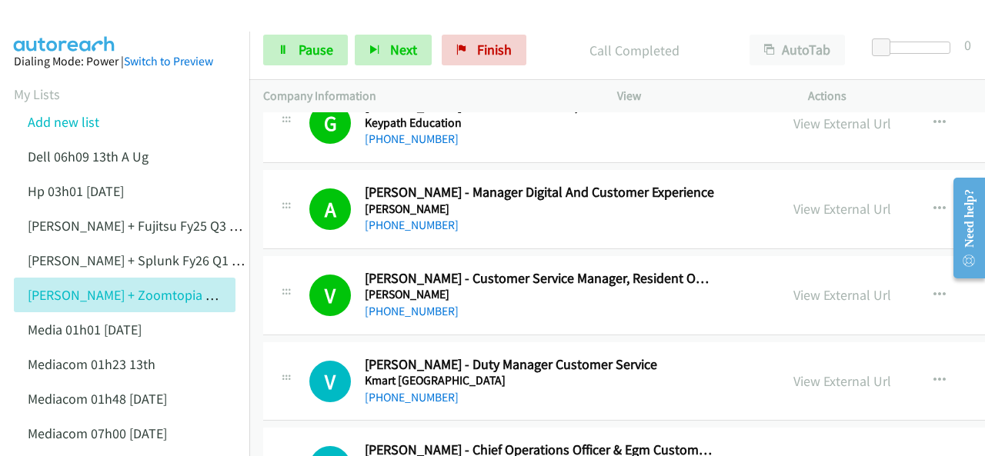
click at [69, 21] on img at bounding box center [64, 27] width 115 height 54
click at [312, 48] on span "Pause" at bounding box center [315, 50] width 35 height 18
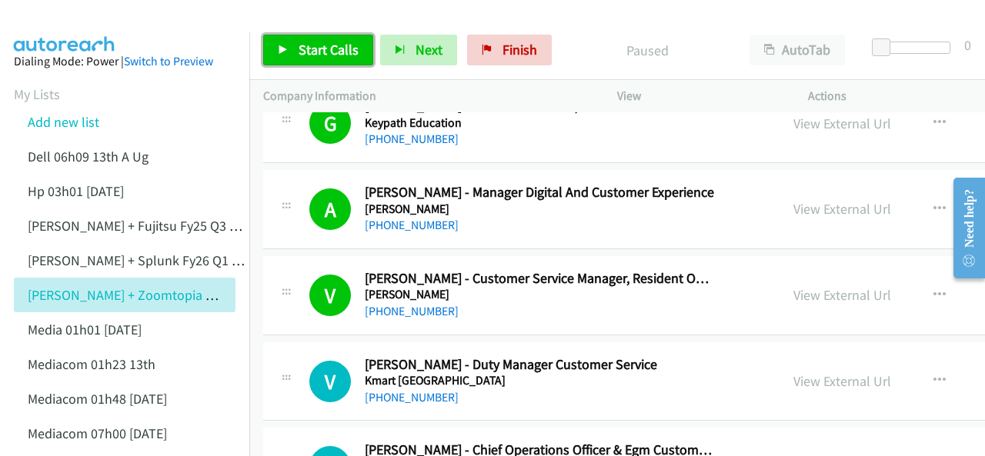
click at [294, 39] on link "Start Calls" at bounding box center [318, 50] width 110 height 31
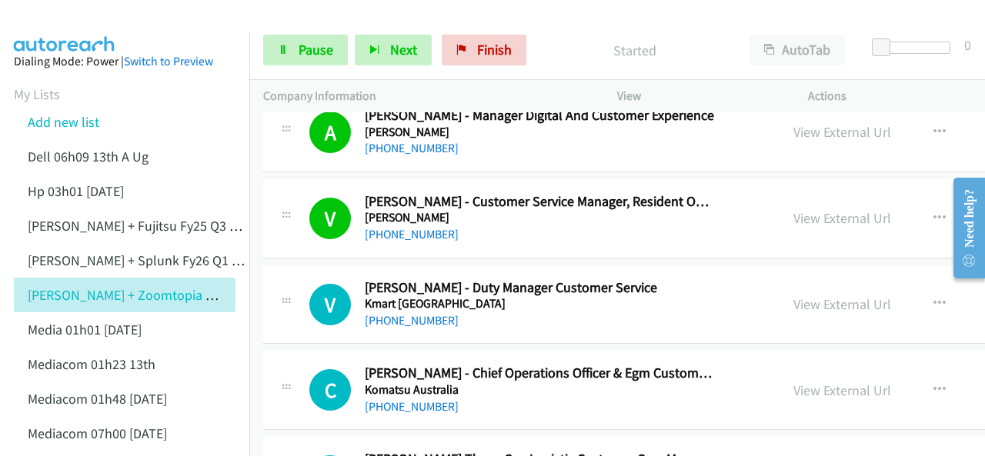
scroll to position [11846, 0]
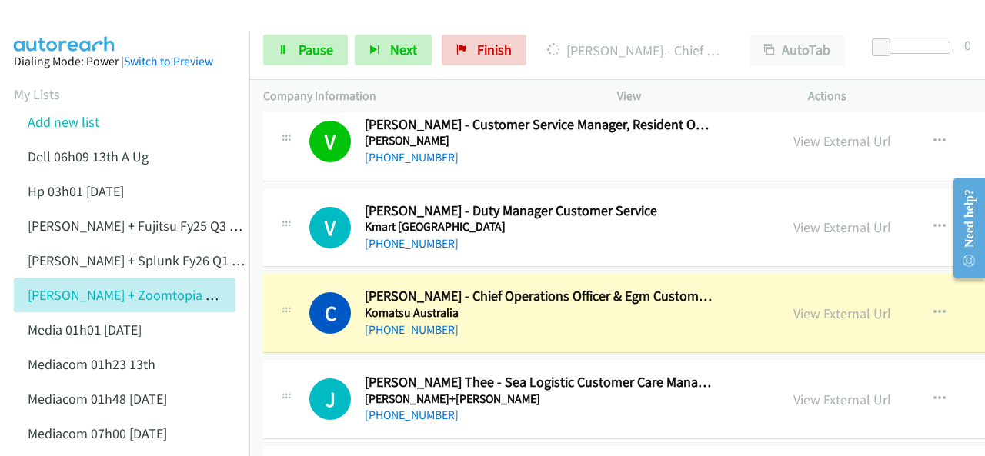
click at [77, 23] on img at bounding box center [64, 27] width 115 height 54
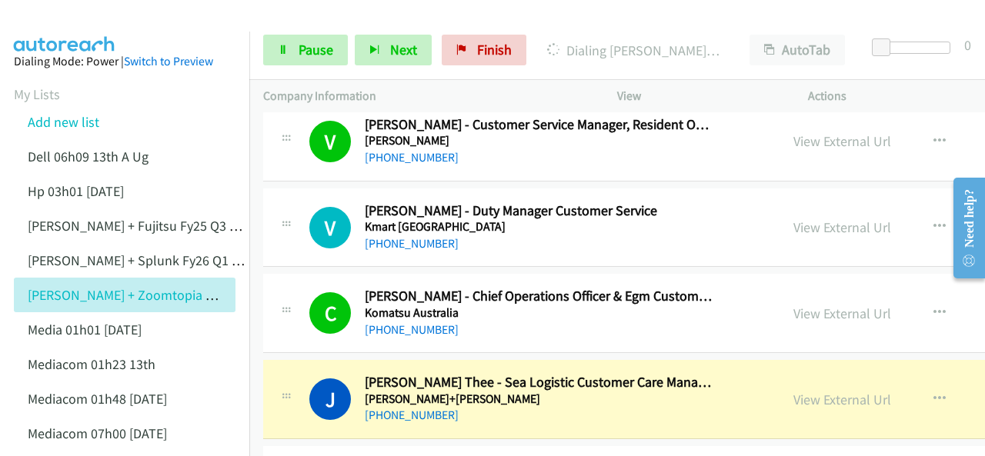
click at [69, 20] on img at bounding box center [64, 27] width 115 height 54
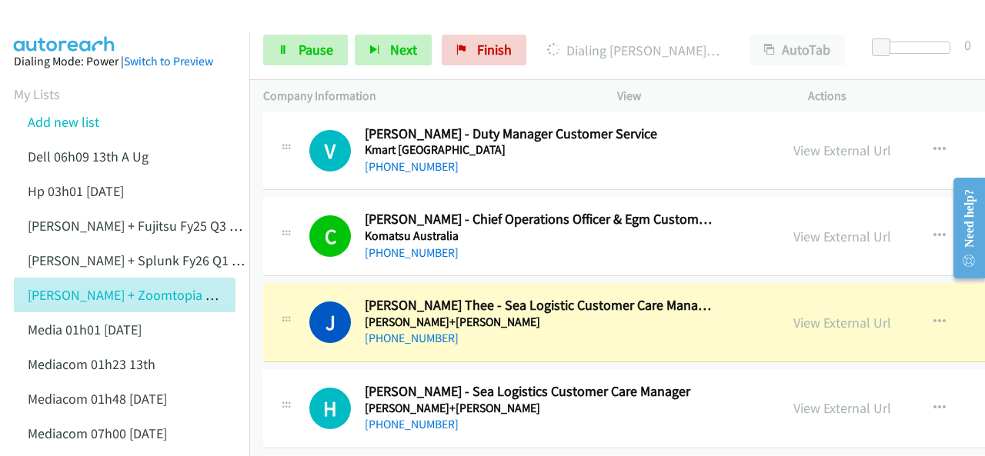
scroll to position [12000, 0]
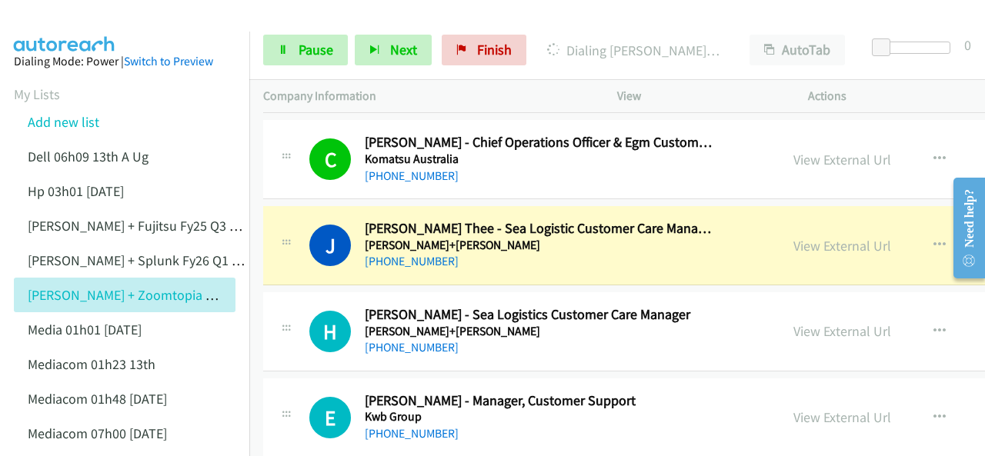
click at [74, 18] on img at bounding box center [64, 27] width 115 height 54
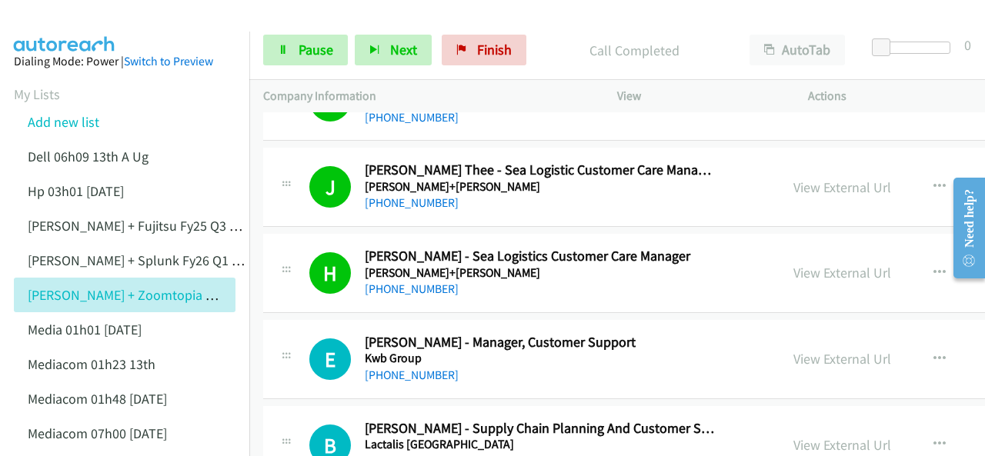
scroll to position [12077, 0]
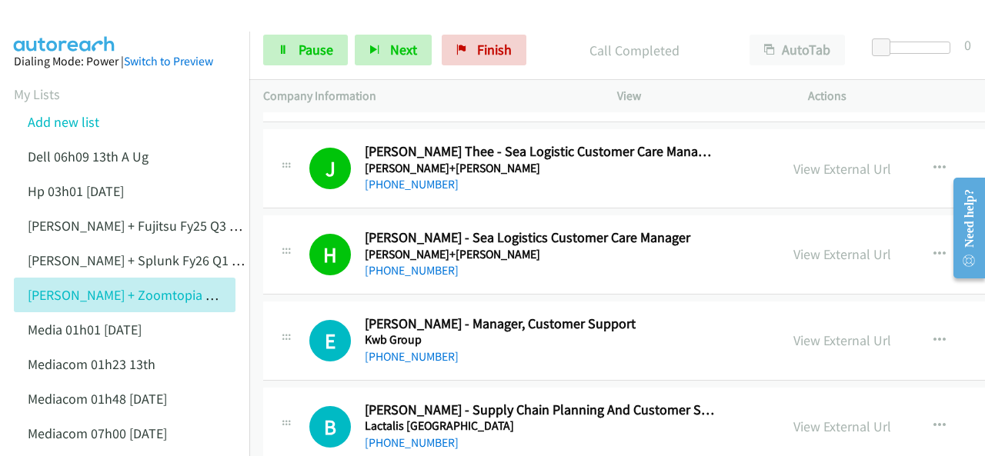
click at [85, 21] on img at bounding box center [64, 27] width 115 height 54
click at [299, 54] on span "Pause" at bounding box center [315, 50] width 35 height 18
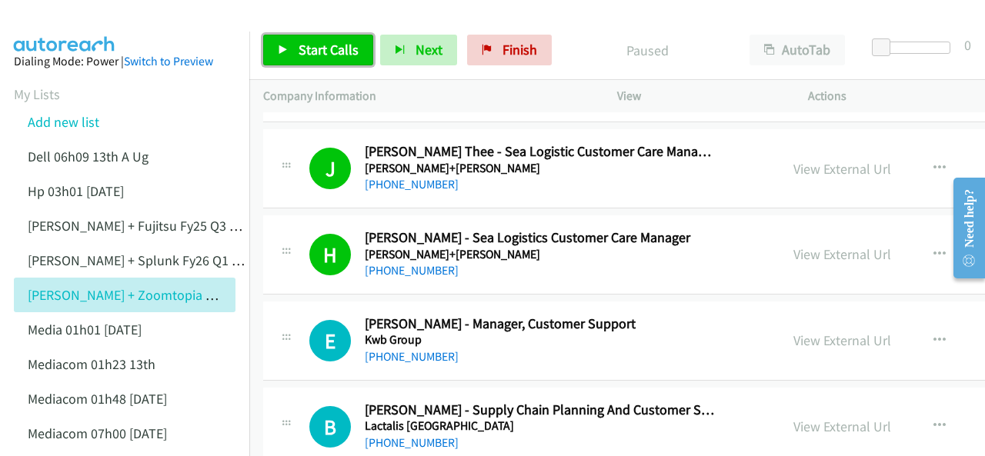
click at [302, 45] on span "Start Calls" at bounding box center [328, 50] width 60 height 18
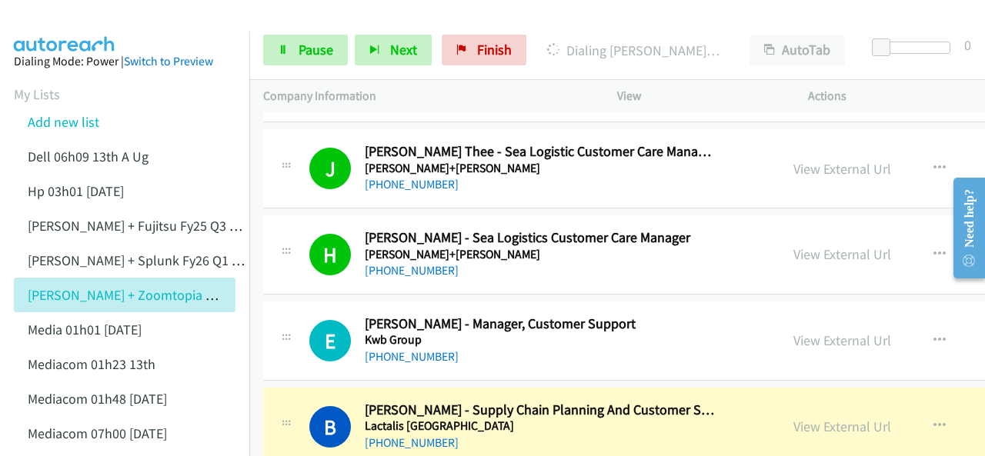
click at [56, 28] on img at bounding box center [64, 27] width 115 height 54
click at [793, 418] on link "View External Url" at bounding box center [842, 427] width 98 height 18
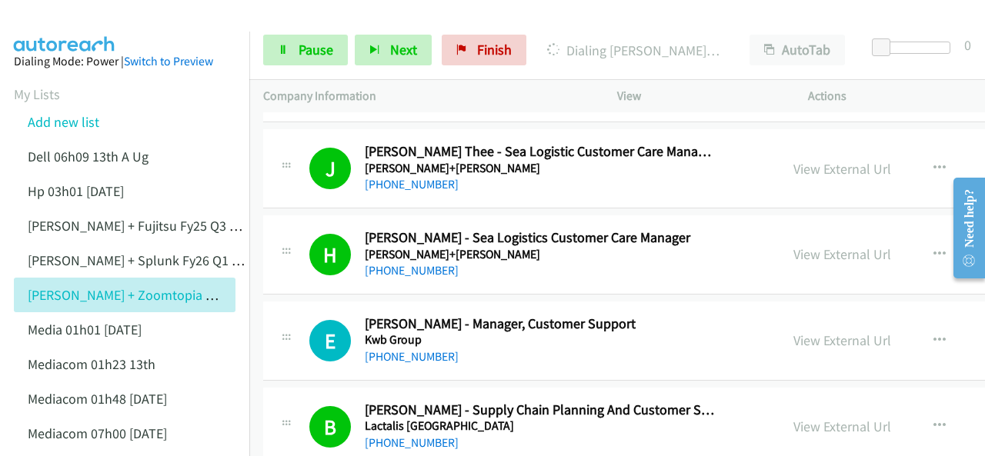
click at [76, 15] on img at bounding box center [64, 27] width 115 height 54
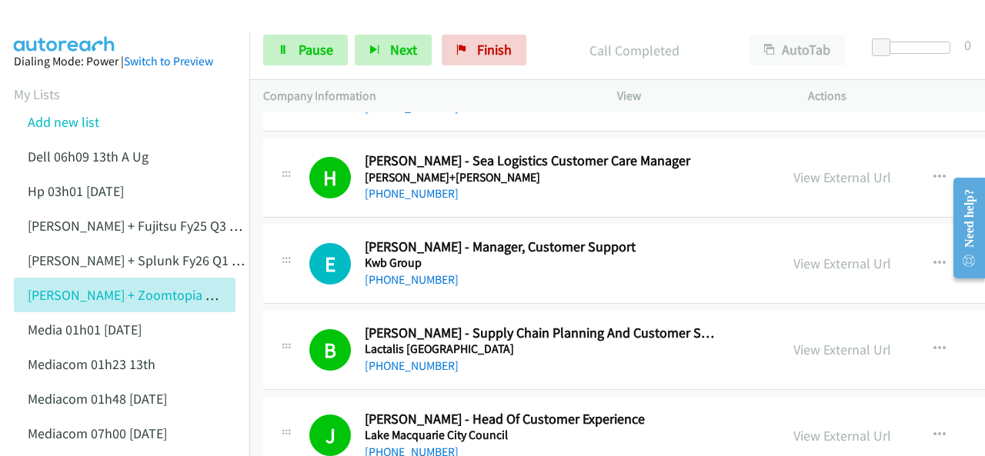
scroll to position [12230, 0]
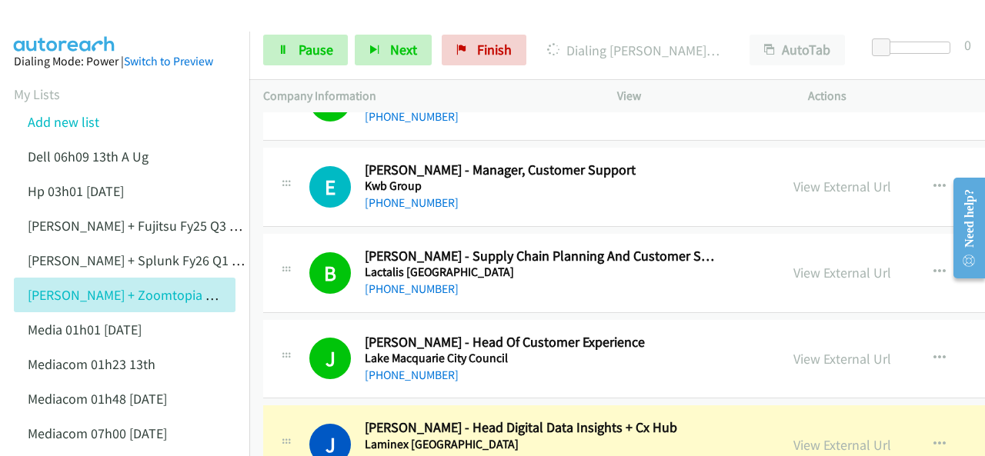
click at [72, 16] on img at bounding box center [64, 27] width 115 height 54
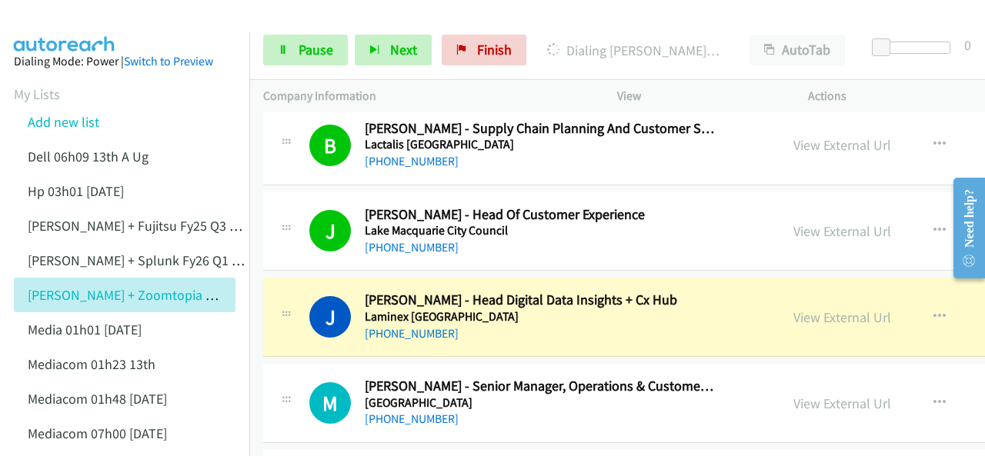
scroll to position [12384, 0]
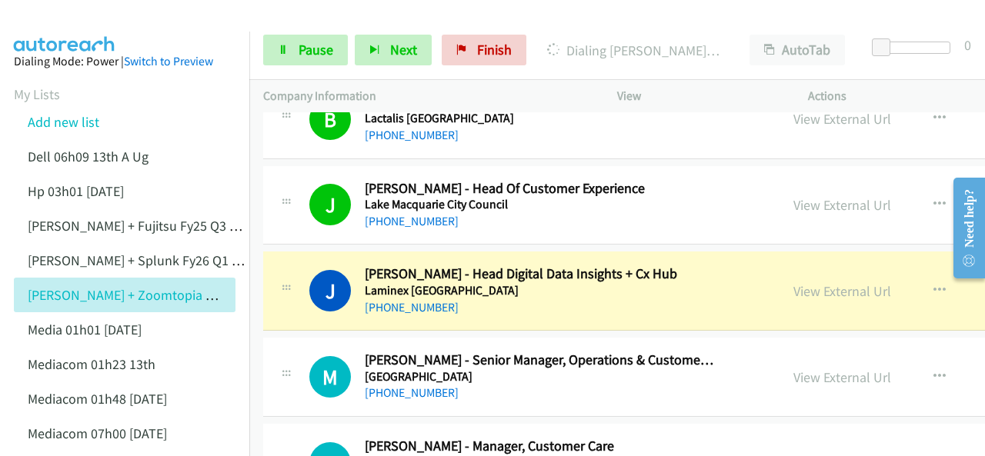
click at [72, 25] on img at bounding box center [64, 27] width 115 height 54
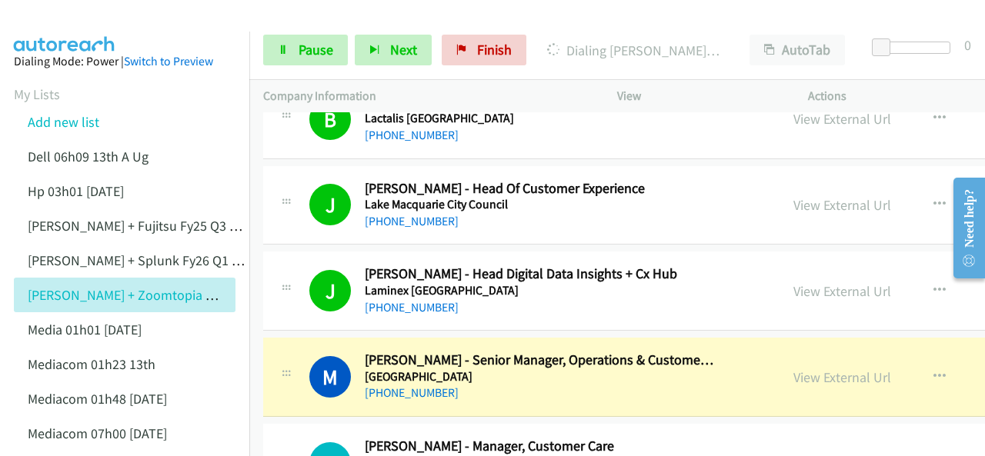
click at [89, 28] on img at bounding box center [64, 27] width 115 height 54
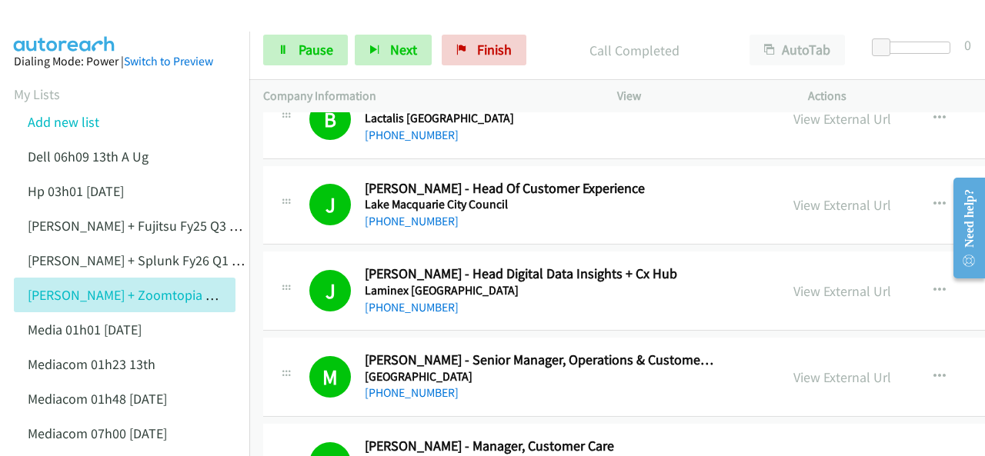
click at [77, 19] on img at bounding box center [64, 27] width 115 height 54
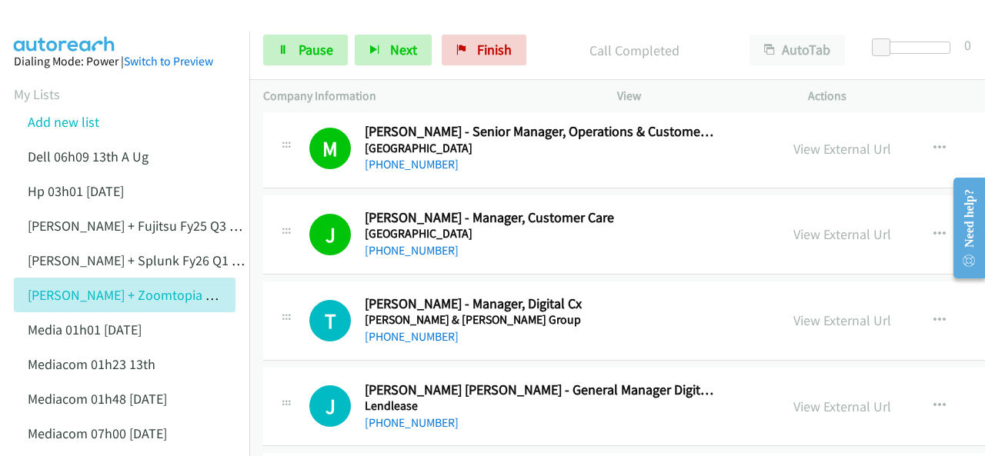
scroll to position [12615, 0]
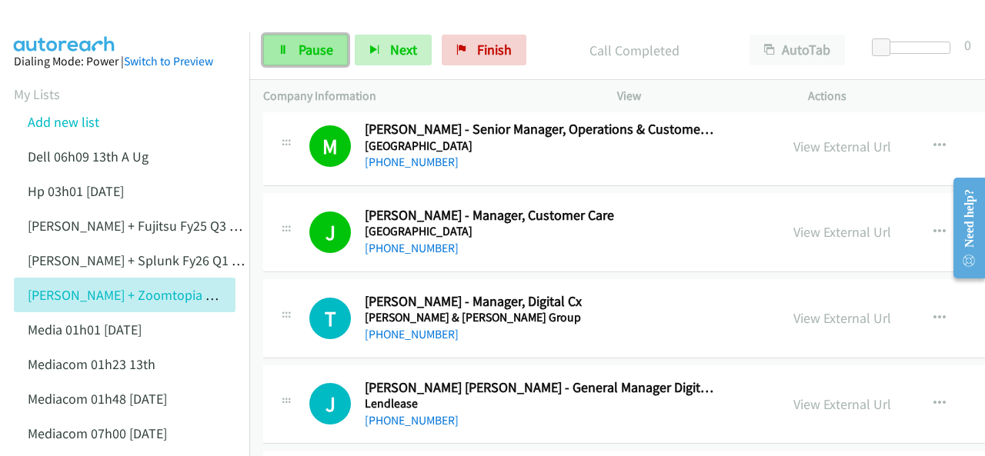
click at [307, 43] on span "Pause" at bounding box center [315, 50] width 35 height 18
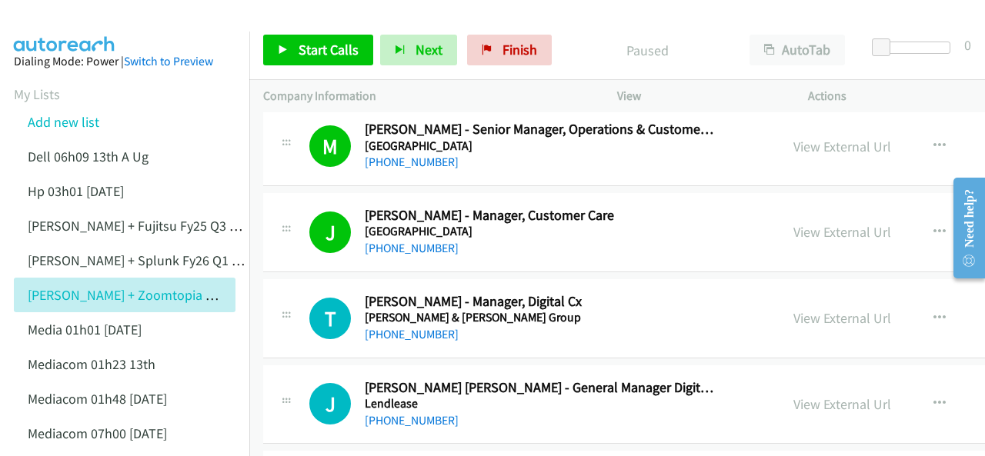
click at [315, 46] on span "Start Calls" at bounding box center [328, 50] width 60 height 18
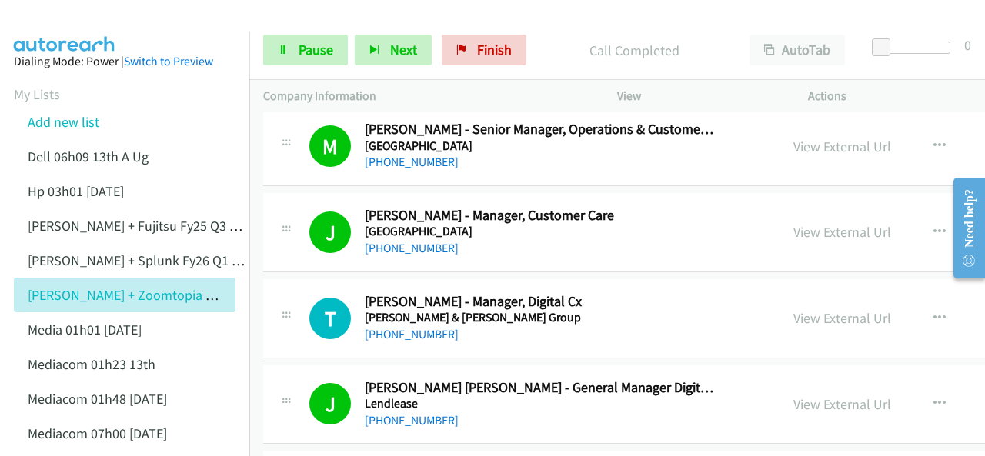
click at [53, 25] on img at bounding box center [64, 27] width 115 height 54
click at [69, 25] on img at bounding box center [64, 27] width 115 height 54
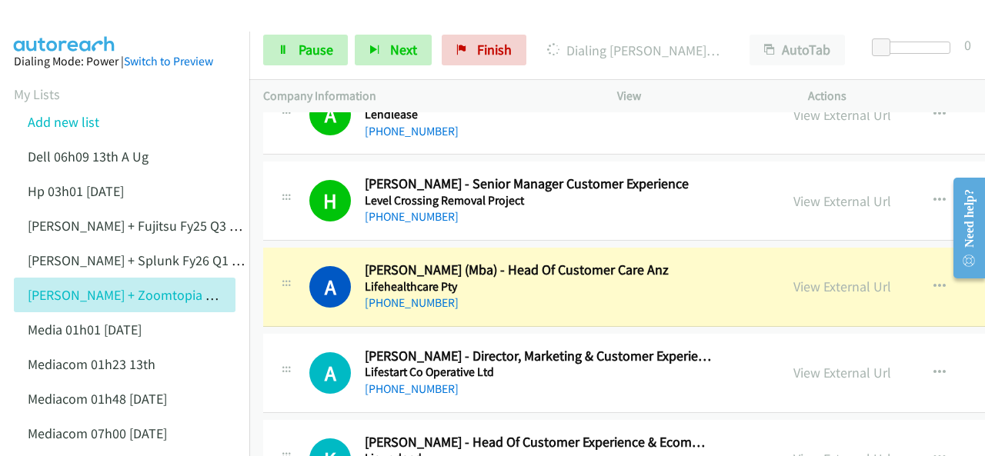
scroll to position [13000, 0]
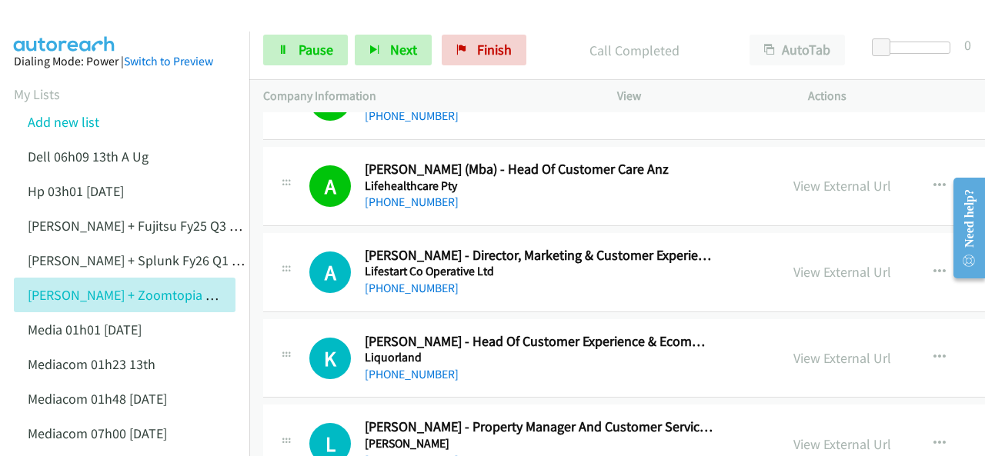
scroll to position [13077, 0]
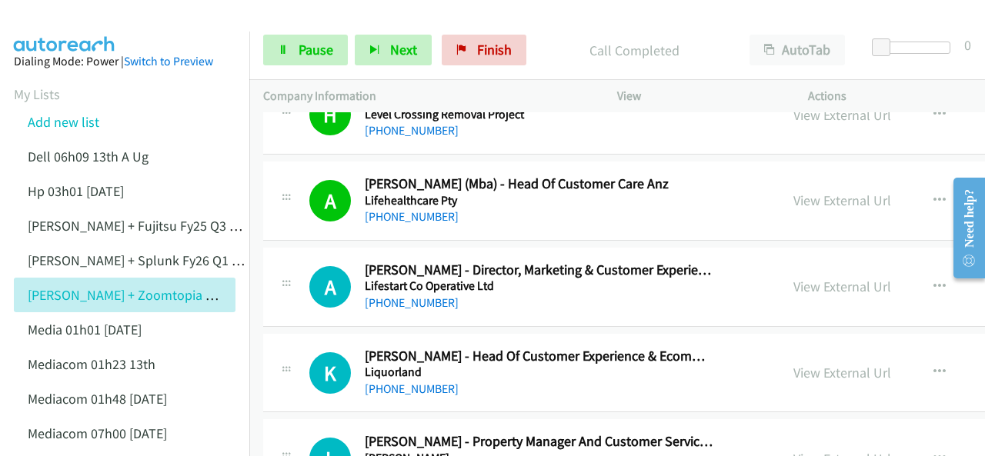
click at [72, 16] on img at bounding box center [64, 27] width 115 height 54
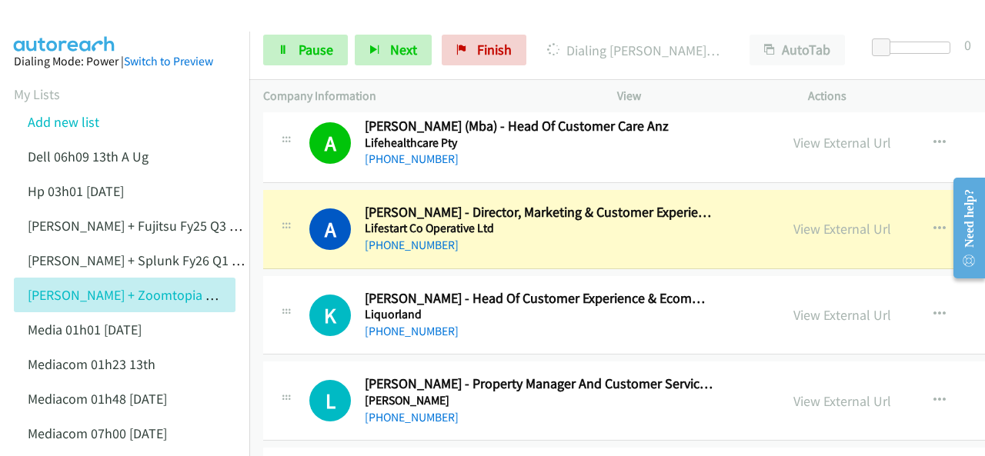
scroll to position [13154, 0]
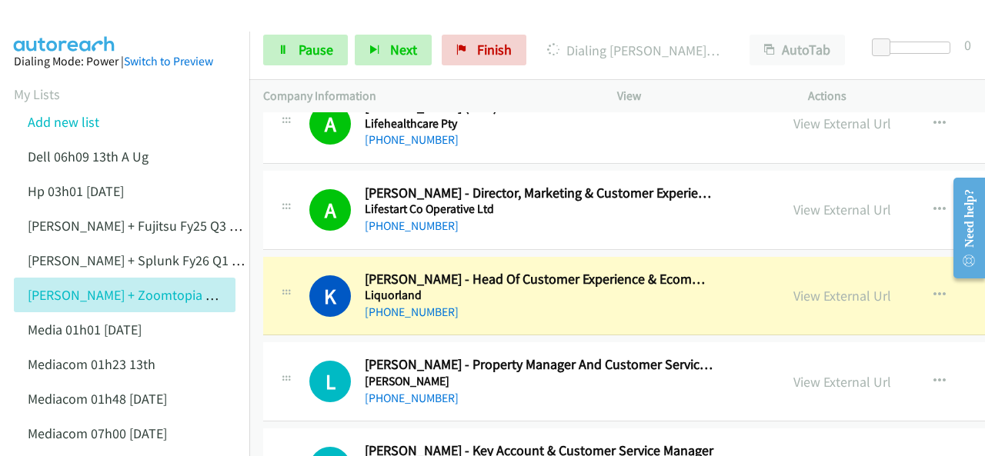
click at [57, 26] on img at bounding box center [64, 27] width 115 height 54
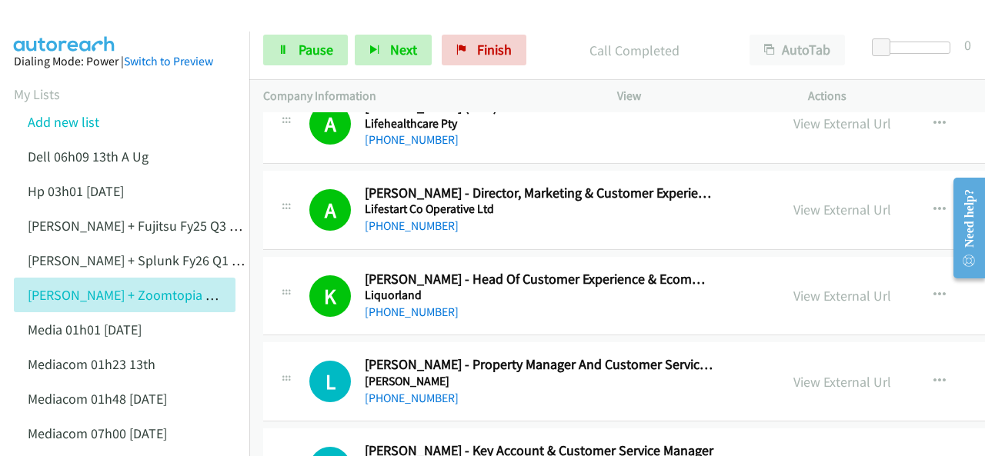
click at [85, 21] on img at bounding box center [64, 27] width 115 height 54
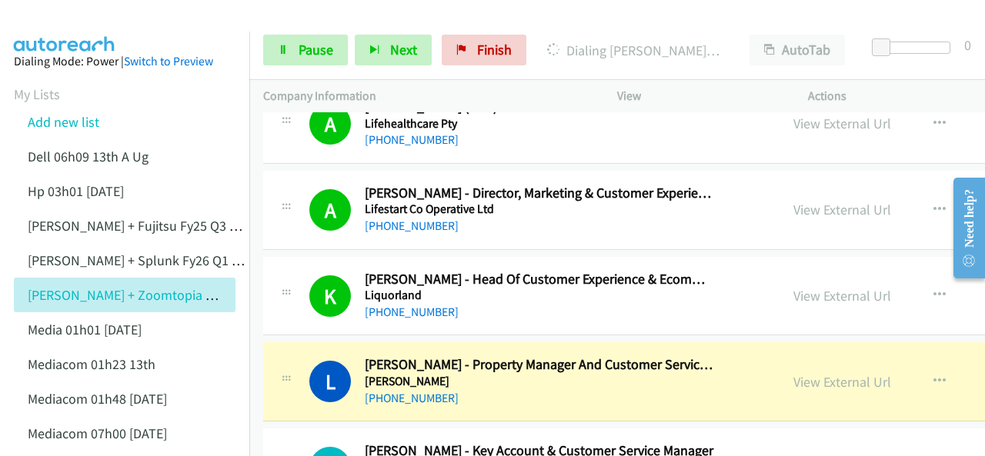
click at [85, 18] on img at bounding box center [64, 27] width 115 height 54
click at [793, 373] on link "View External Url" at bounding box center [842, 382] width 98 height 18
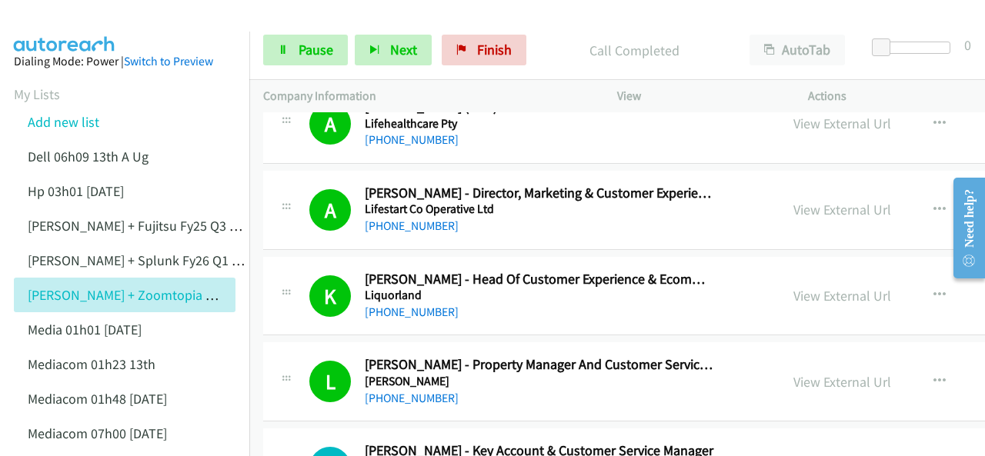
click at [72, 12] on img at bounding box center [64, 27] width 115 height 54
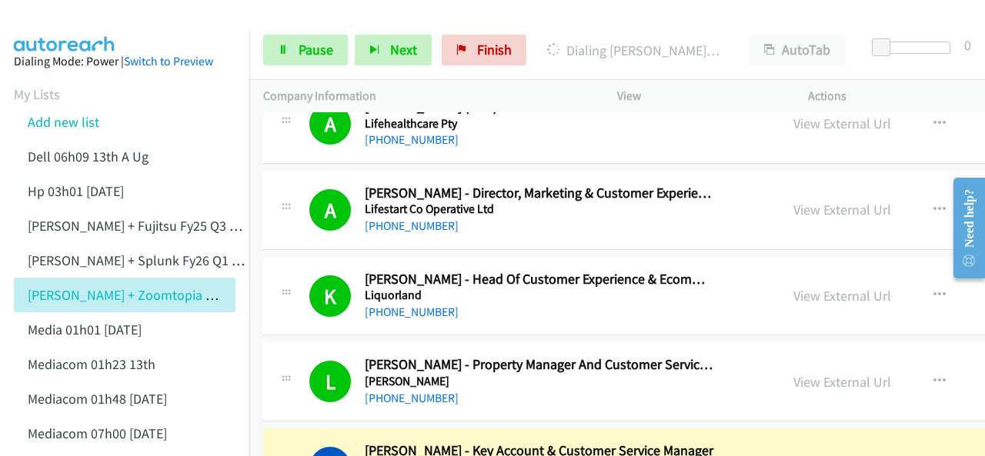
scroll to position [13307, 0]
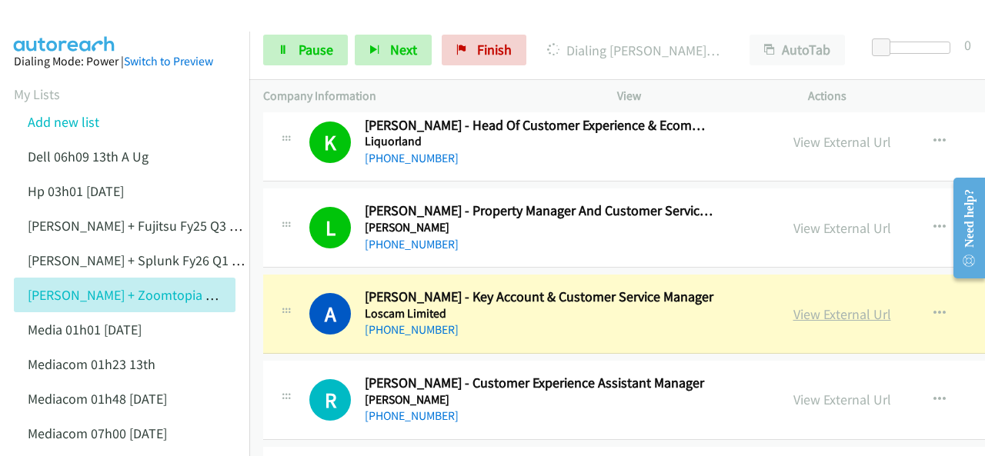
click at [793, 305] on link "View External Url" at bounding box center [842, 314] width 98 height 18
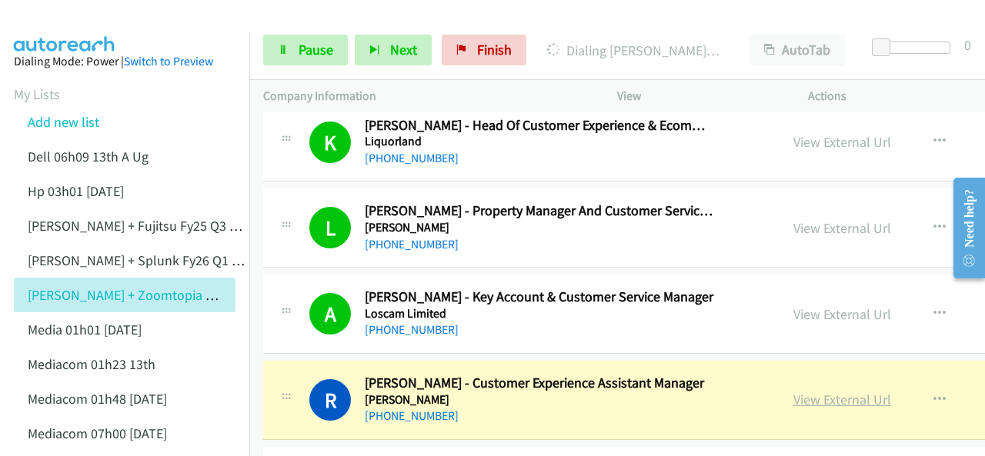
click at [793, 391] on link "View External Url" at bounding box center [842, 400] width 98 height 18
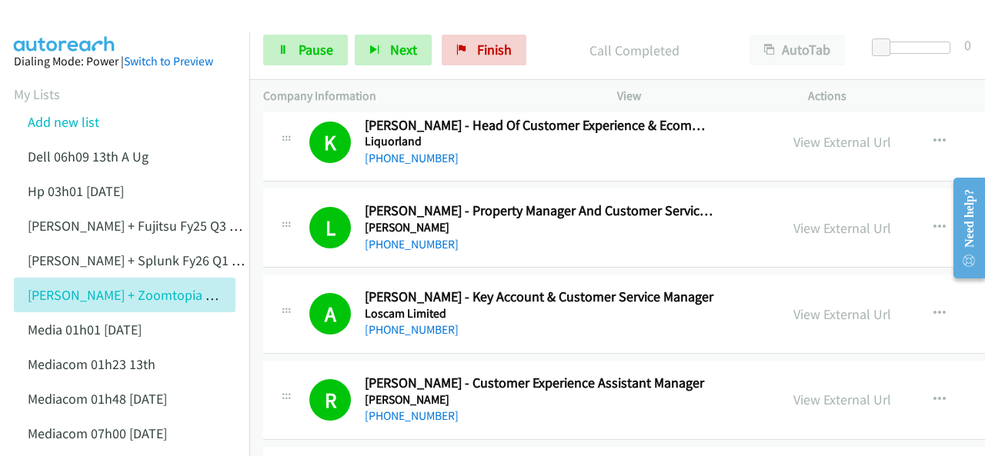
click at [61, 21] on img at bounding box center [64, 27] width 115 height 54
click at [37, 27] on img at bounding box center [64, 27] width 115 height 54
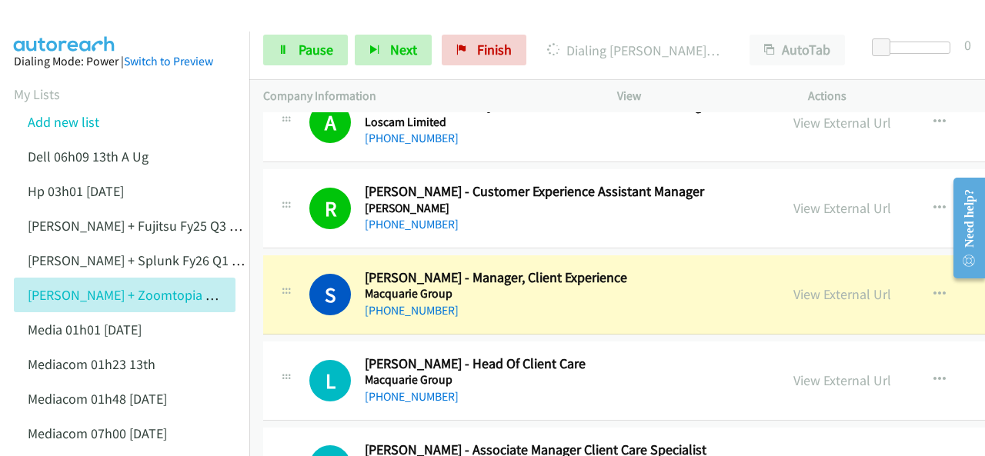
scroll to position [13538, 0]
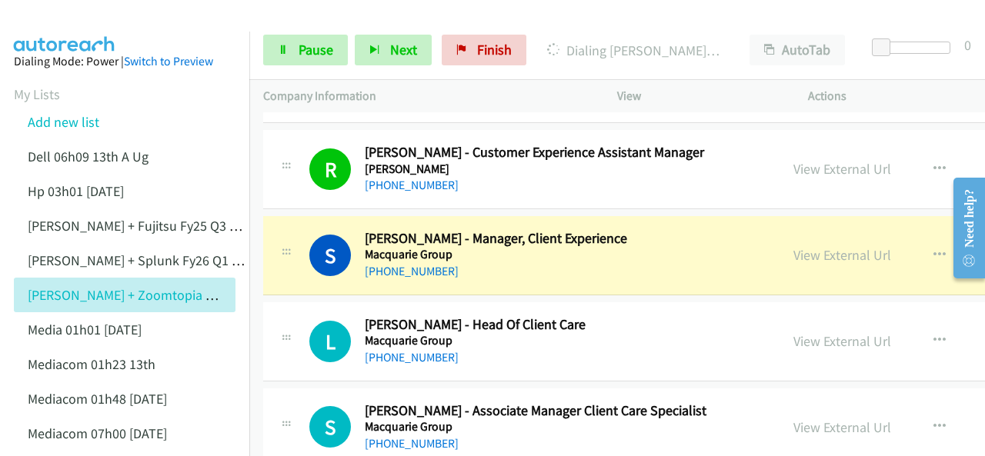
click at [63, 12] on img at bounding box center [64, 27] width 115 height 54
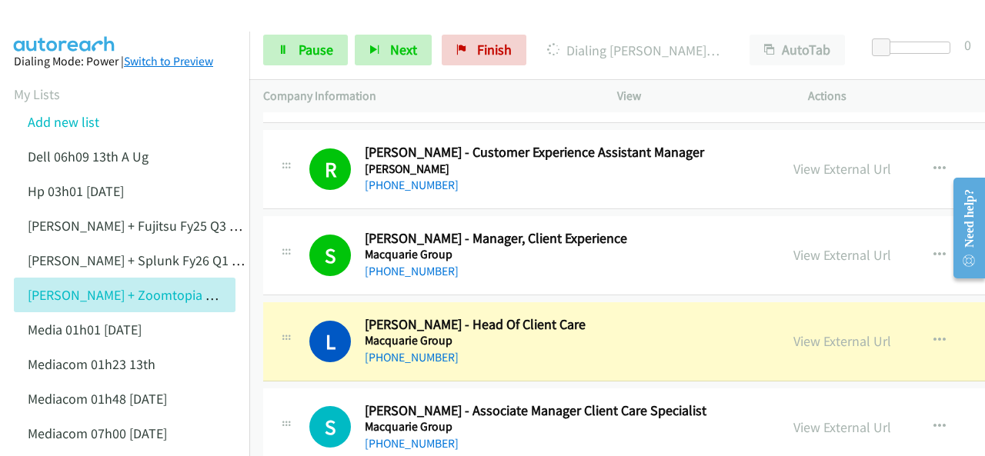
click at [57, 26] on img at bounding box center [64, 27] width 115 height 54
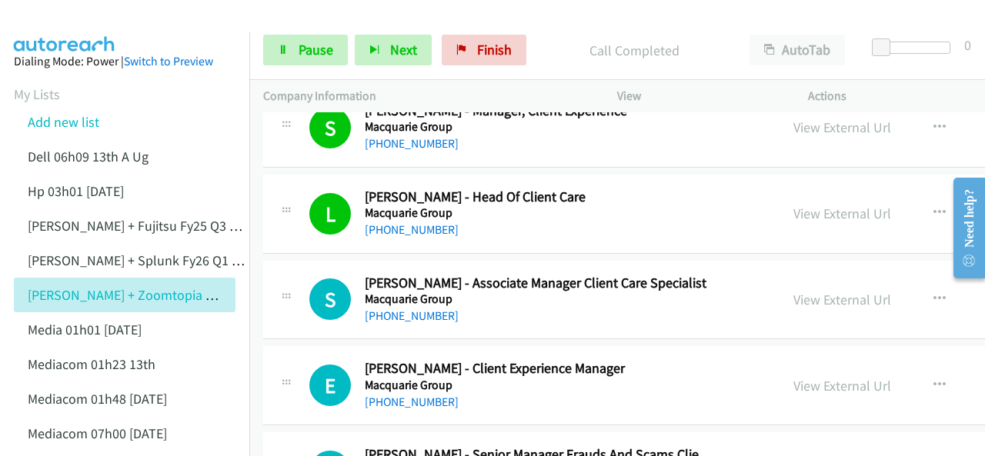
scroll to position [13692, 0]
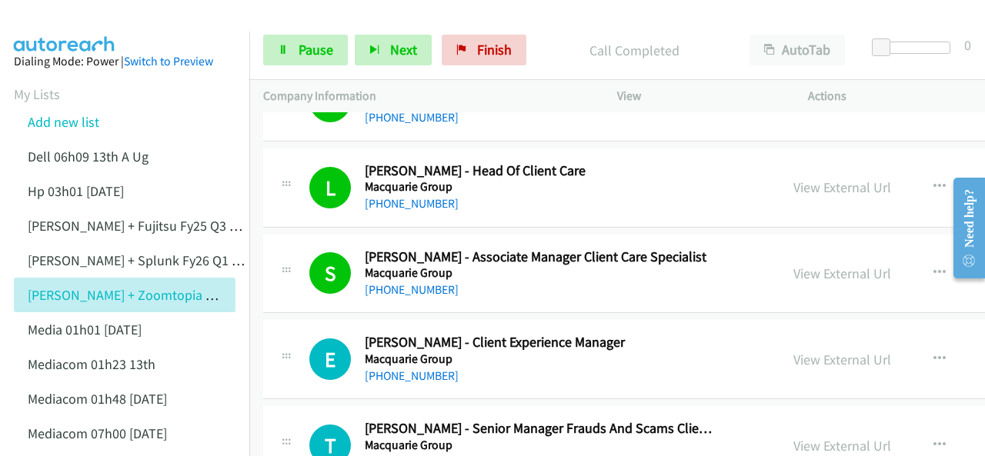
click at [54, 18] on img at bounding box center [64, 27] width 115 height 54
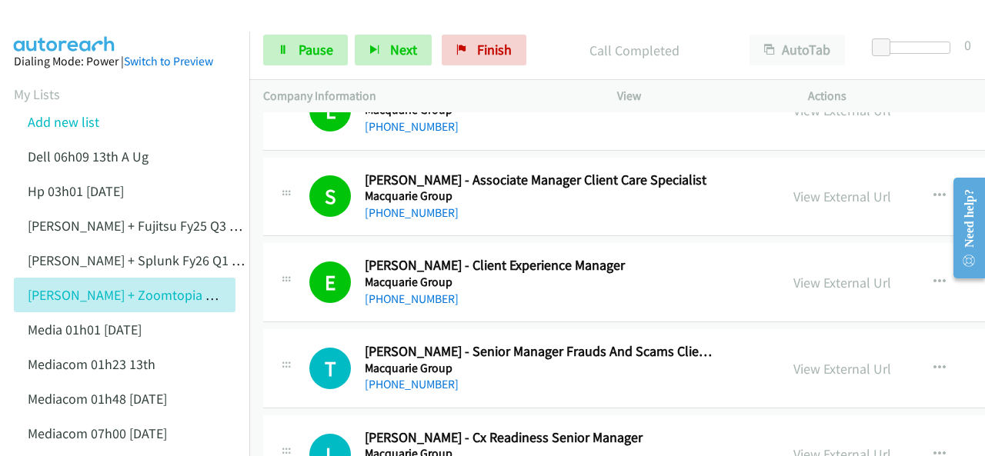
click at [37, 29] on img at bounding box center [64, 27] width 115 height 54
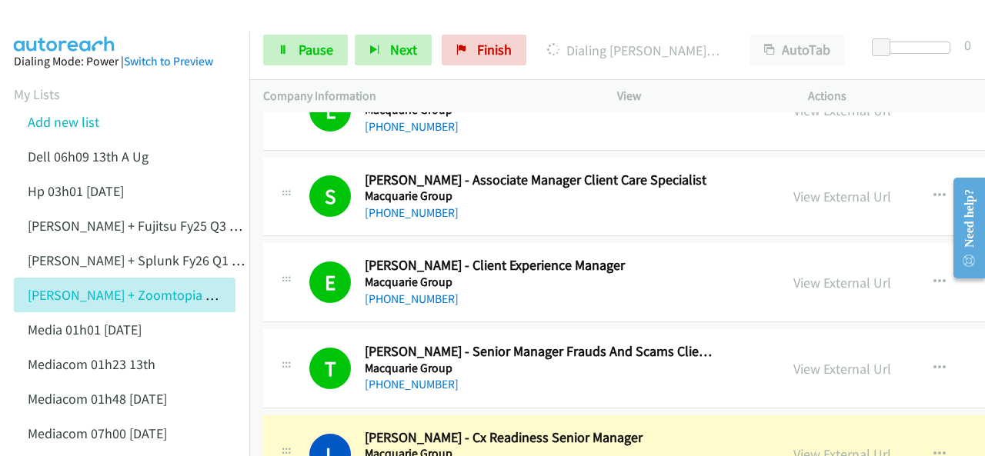
click at [81, 19] on img at bounding box center [64, 27] width 115 height 54
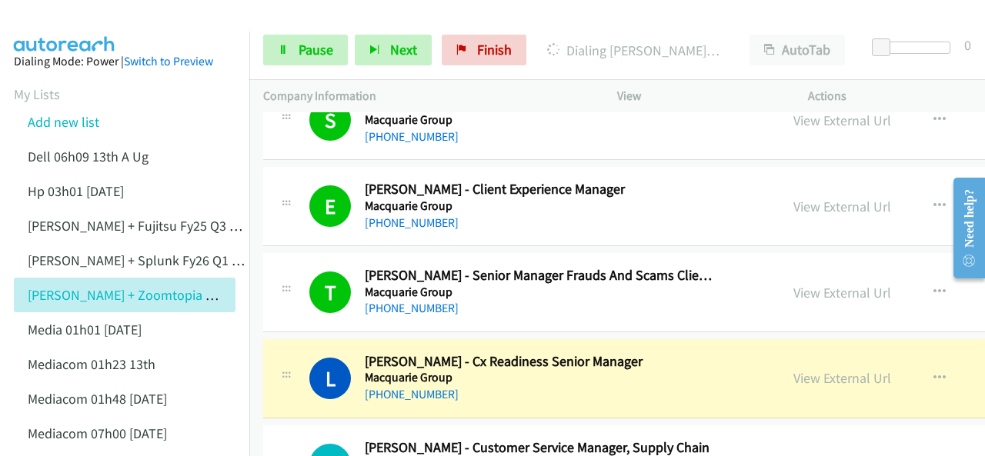
scroll to position [13846, 0]
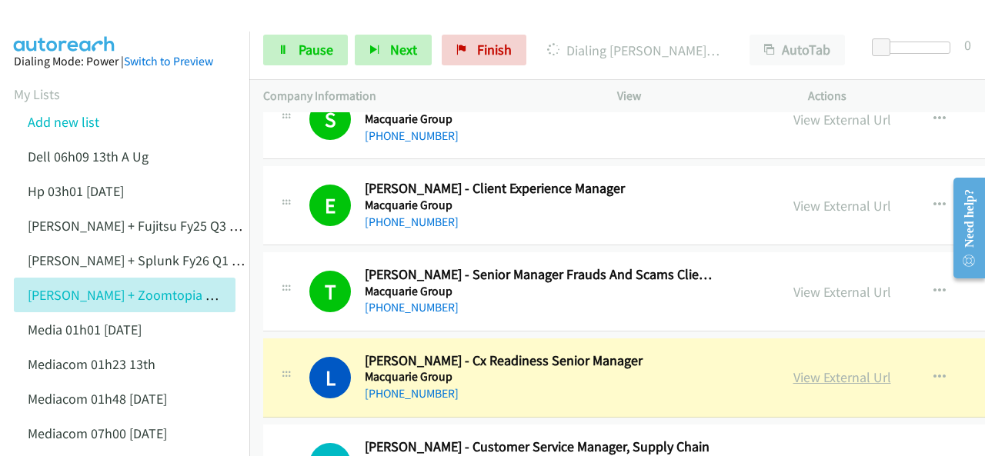
click at [793, 368] on link "View External Url" at bounding box center [842, 377] width 98 height 18
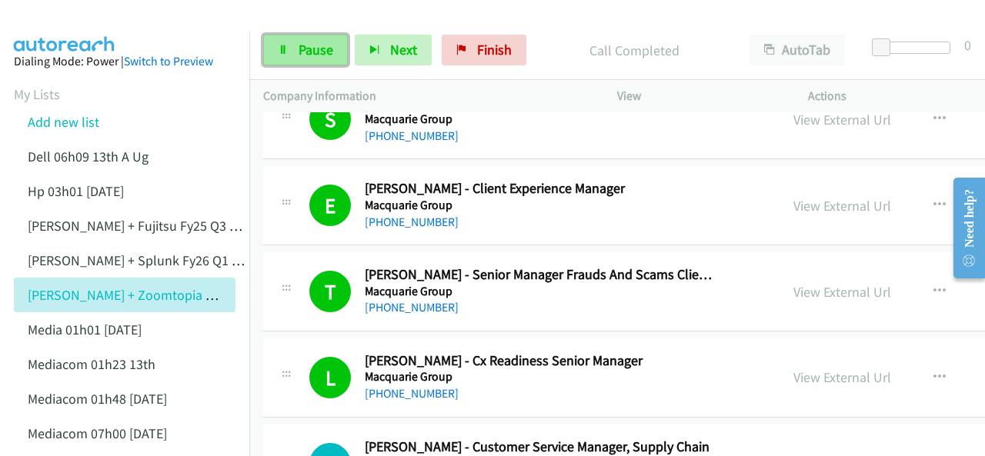
click at [309, 48] on span "Pause" at bounding box center [315, 50] width 35 height 18
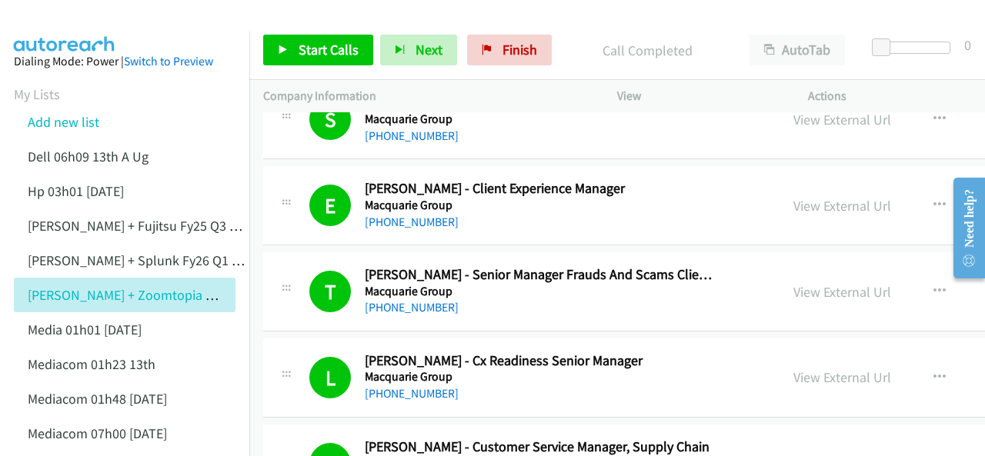
click at [55, 20] on img at bounding box center [64, 27] width 115 height 54
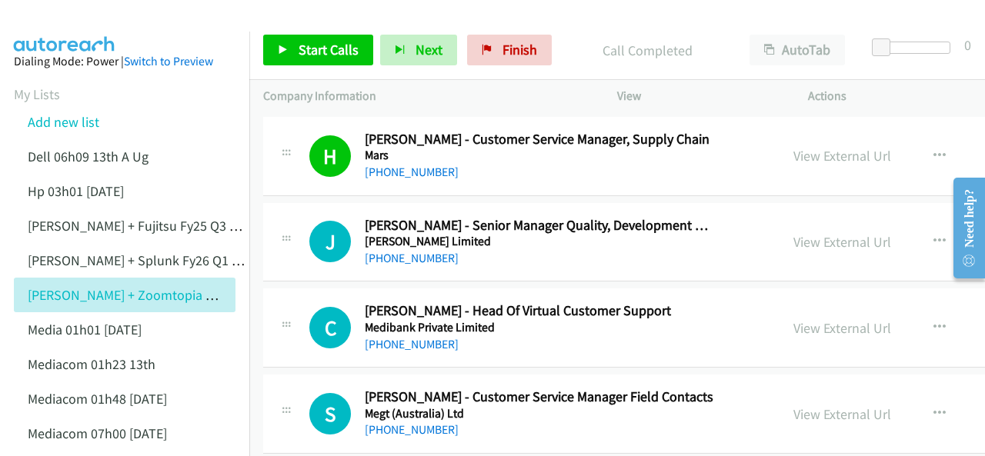
scroll to position [14077, 0]
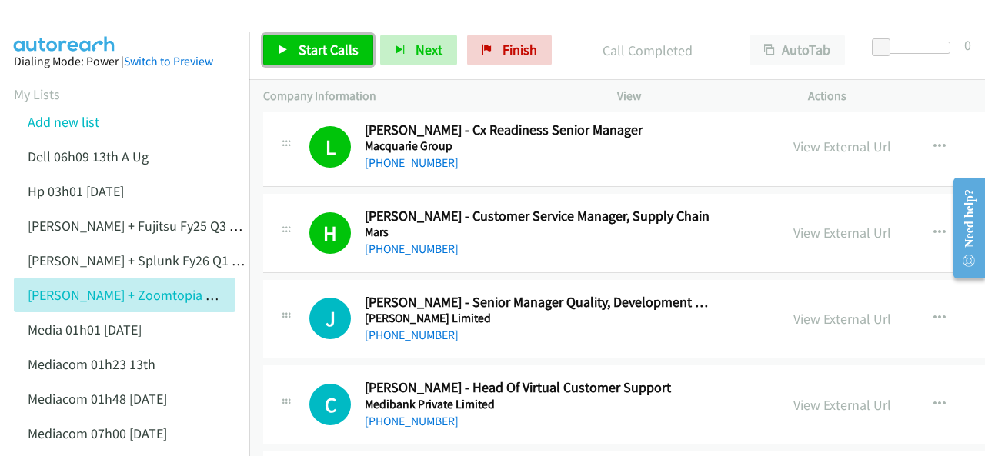
click at [337, 54] on span "Start Calls" at bounding box center [328, 50] width 60 height 18
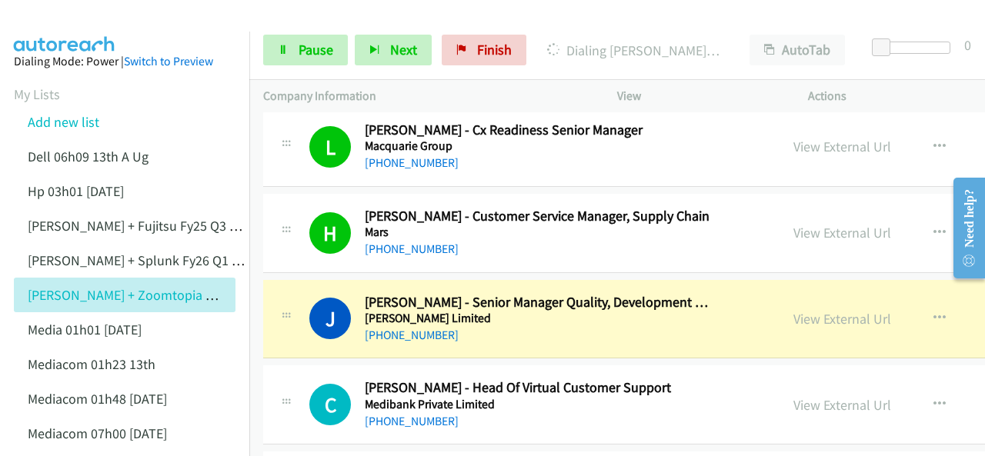
drag, startPoint x: 72, startPoint y: 21, endPoint x: 105, endPoint y: 30, distance: 33.6
click at [72, 21] on img at bounding box center [64, 27] width 115 height 54
click at [793, 310] on link "View External Url" at bounding box center [842, 319] width 98 height 18
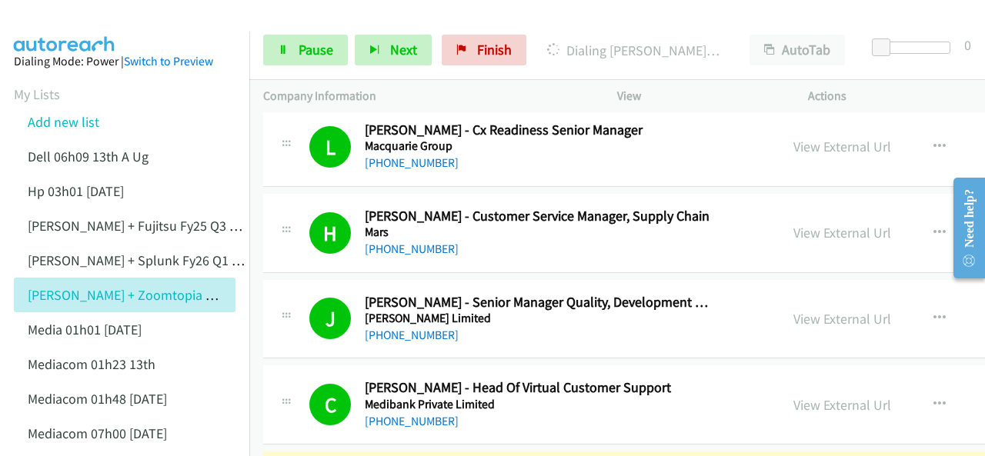
click at [75, 26] on img at bounding box center [64, 27] width 115 height 54
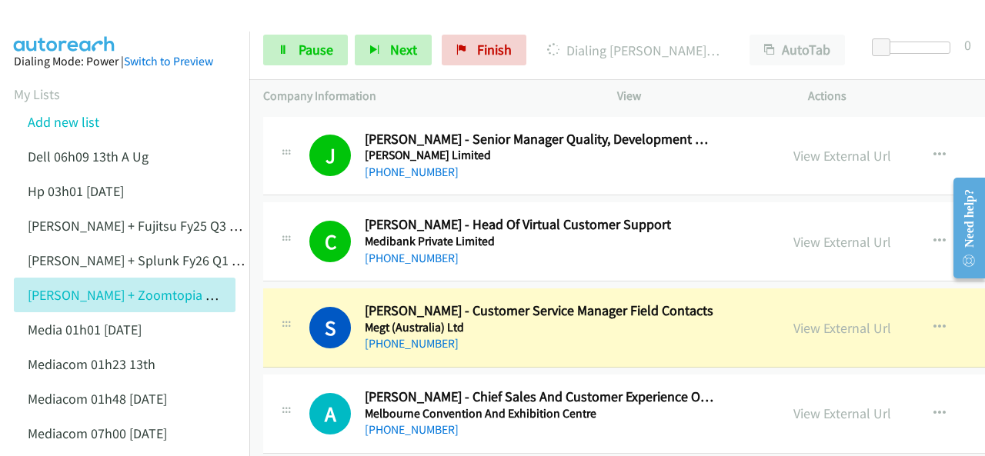
scroll to position [14307, 0]
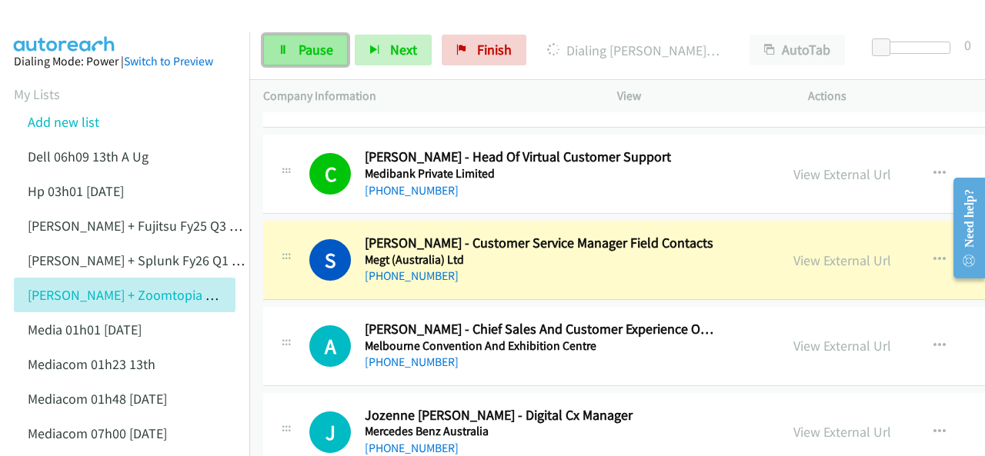
click at [292, 45] on link "Pause" at bounding box center [305, 50] width 85 height 31
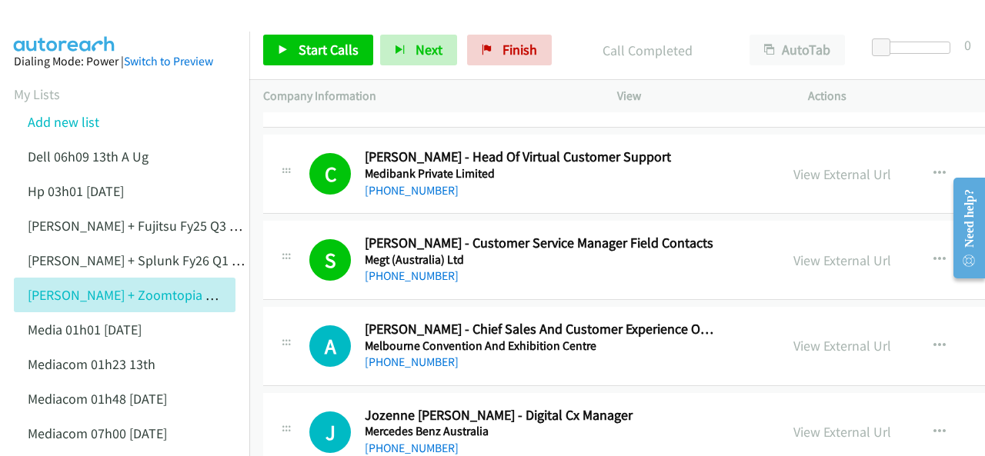
click at [71, 26] on img at bounding box center [64, 27] width 115 height 54
click at [132, 16] on div at bounding box center [485, 29] width 971 height 59
click at [302, 45] on span "Start Calls" at bounding box center [328, 50] width 60 height 18
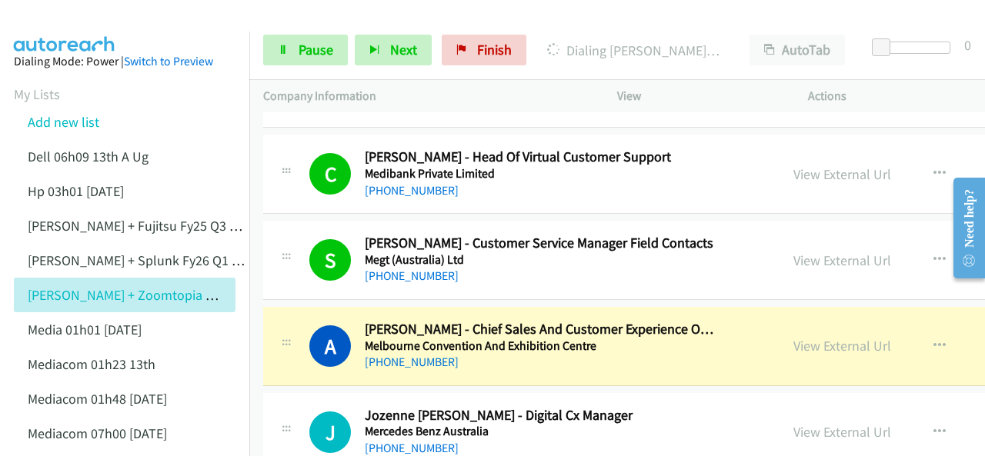
click at [81, 10] on main "Start Calls Pause Next Finish [PERSON_NAME] - Chief Sales And Customer Experien…" at bounding box center [492, 36] width 985 height 73
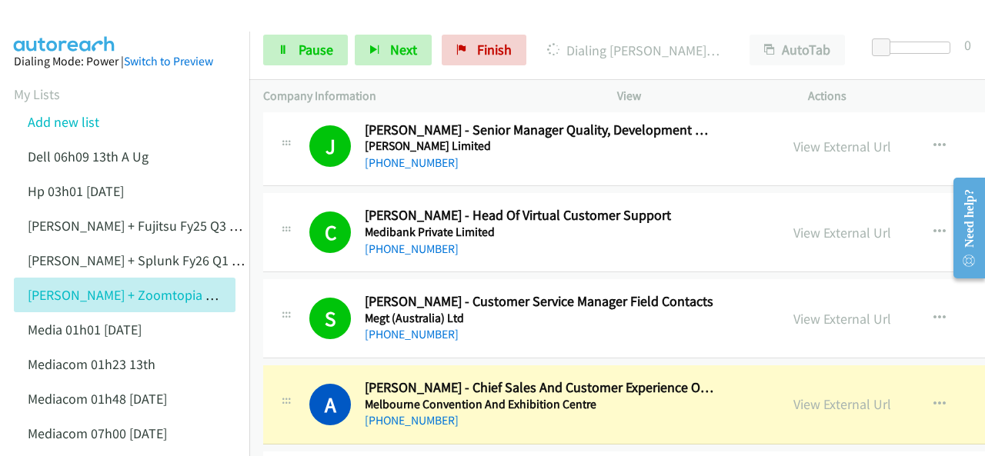
scroll to position [14230, 0]
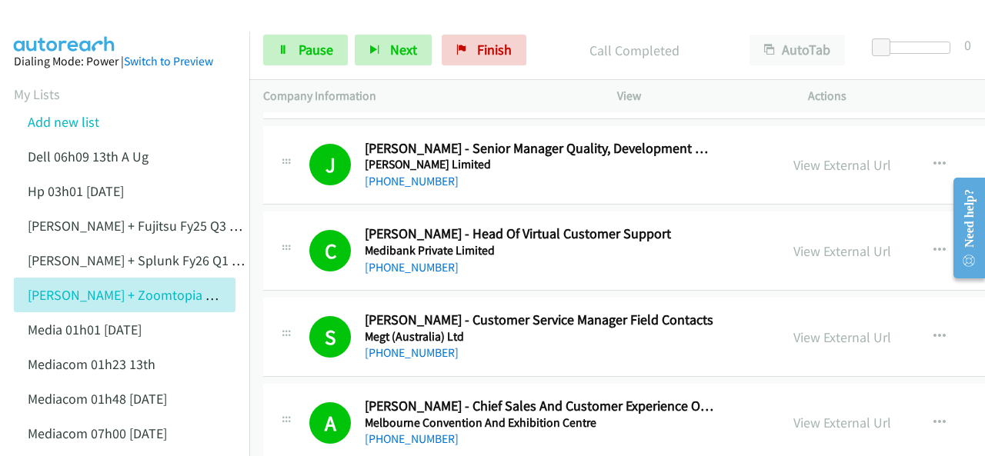
drag, startPoint x: 50, startPoint y: 16, endPoint x: 69, endPoint y: 21, distance: 19.8
click at [51, 15] on img at bounding box center [64, 27] width 115 height 54
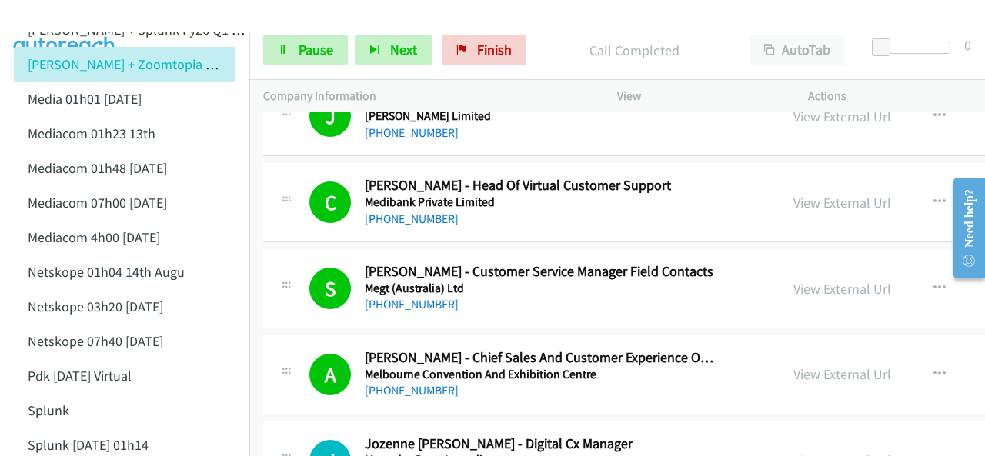
scroll to position [14307, 0]
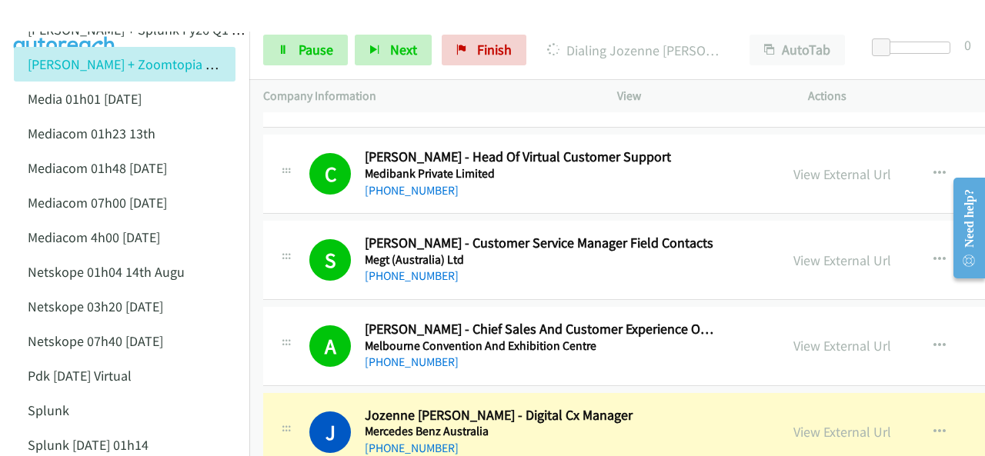
click at [83, 19] on img at bounding box center [64, 27] width 115 height 54
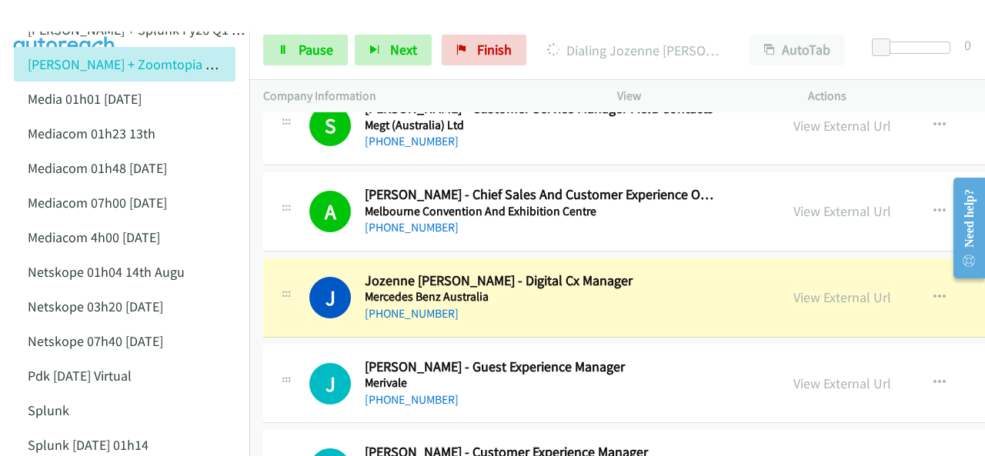
scroll to position [14461, 0]
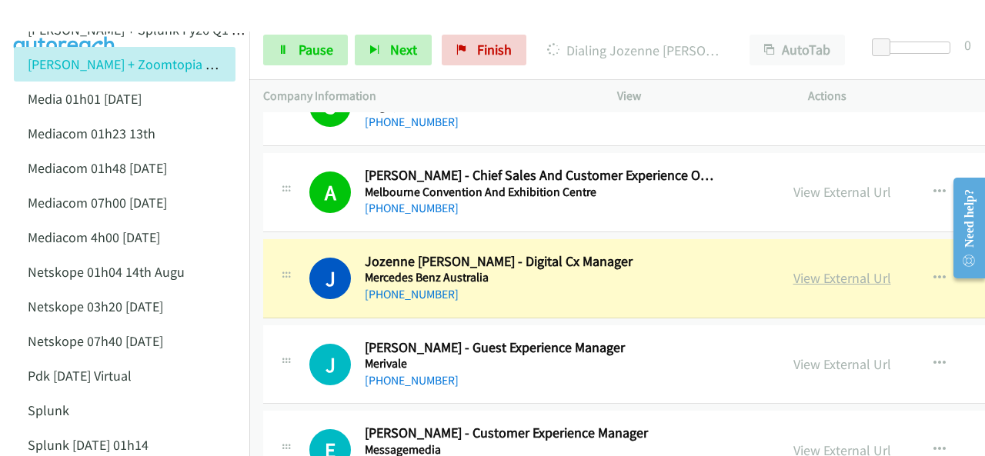
click at [793, 269] on link "View External Url" at bounding box center [842, 278] width 98 height 18
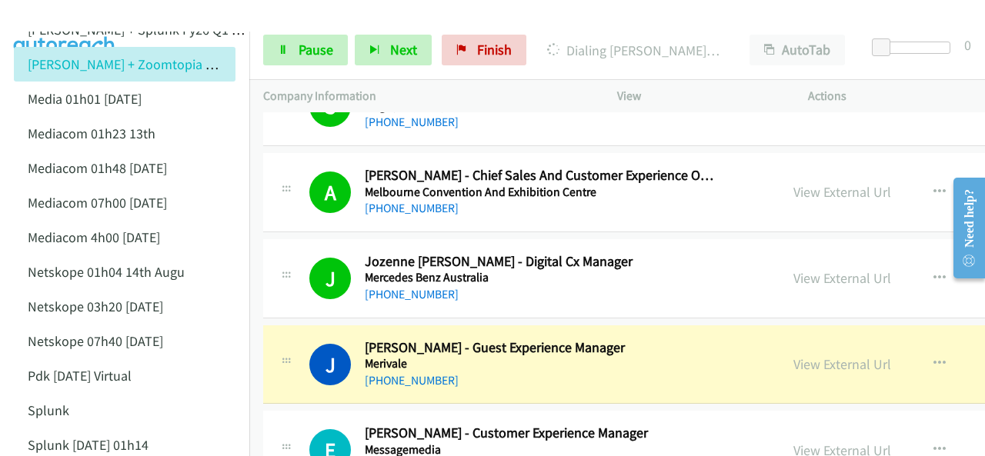
click at [63, 12] on img at bounding box center [64, 27] width 115 height 54
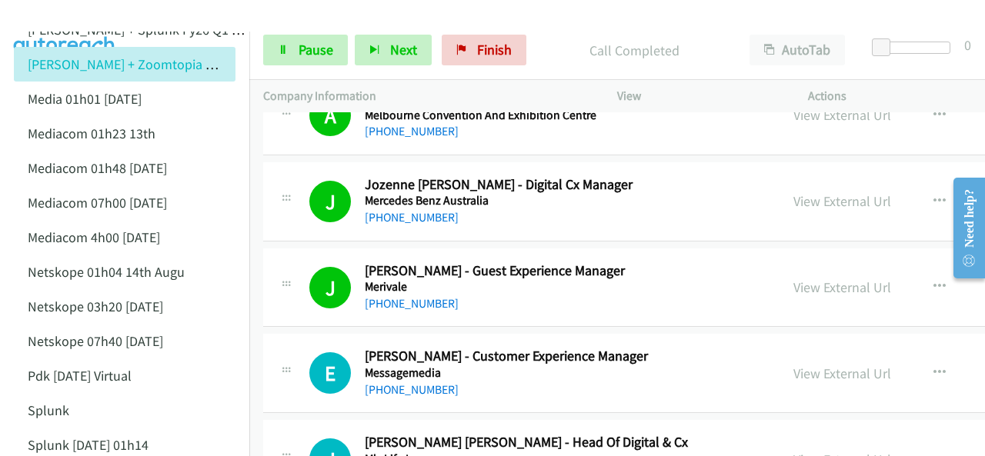
click at [69, 16] on img at bounding box center [64, 27] width 115 height 54
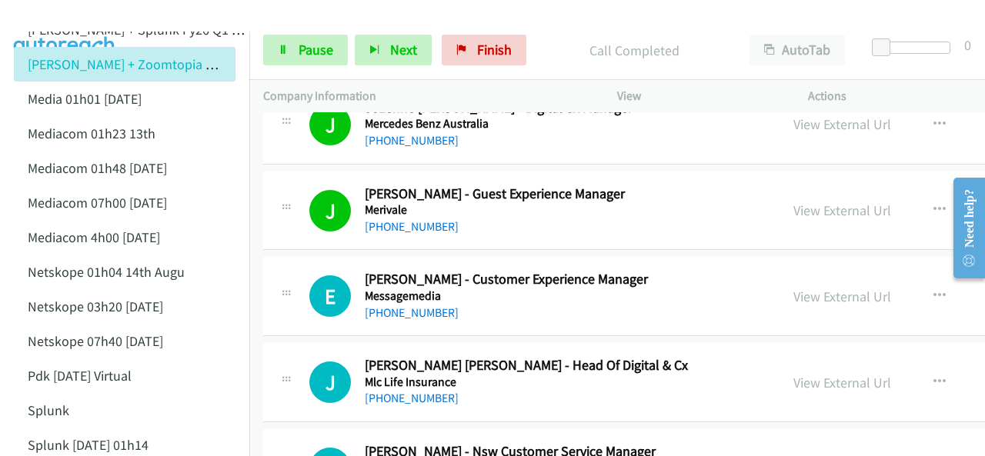
scroll to position [14692, 0]
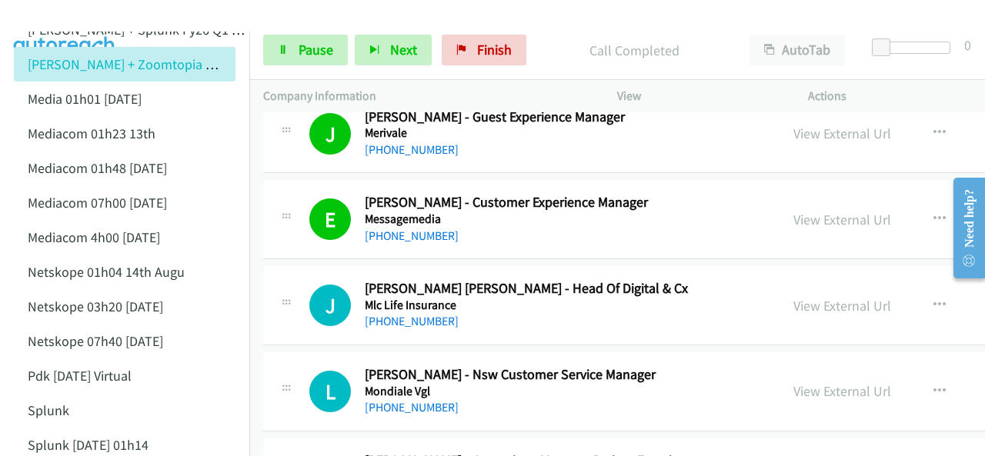
click at [47, 13] on img at bounding box center [64, 27] width 115 height 54
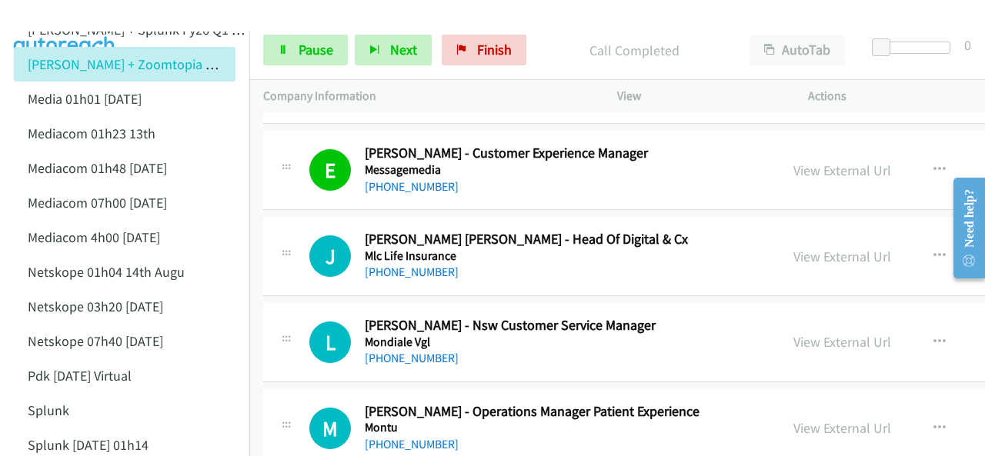
scroll to position [14769, 0]
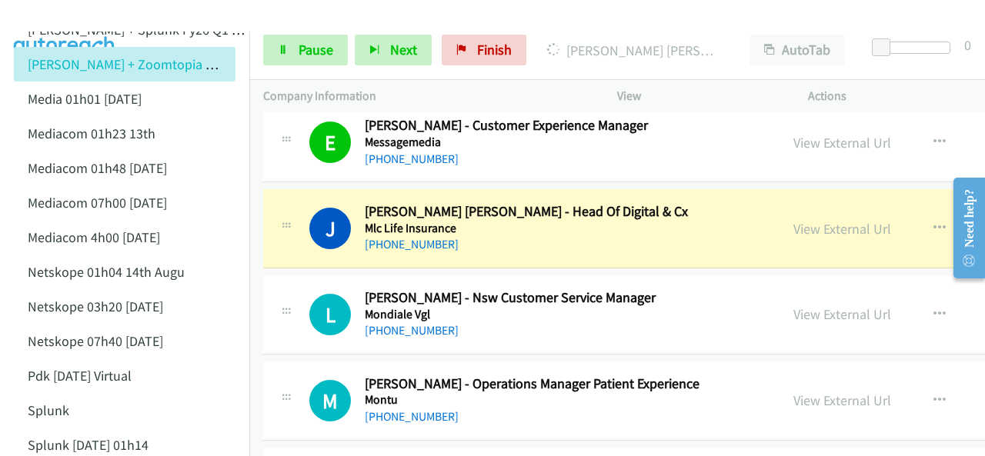
click at [83, 16] on img at bounding box center [64, 27] width 115 height 54
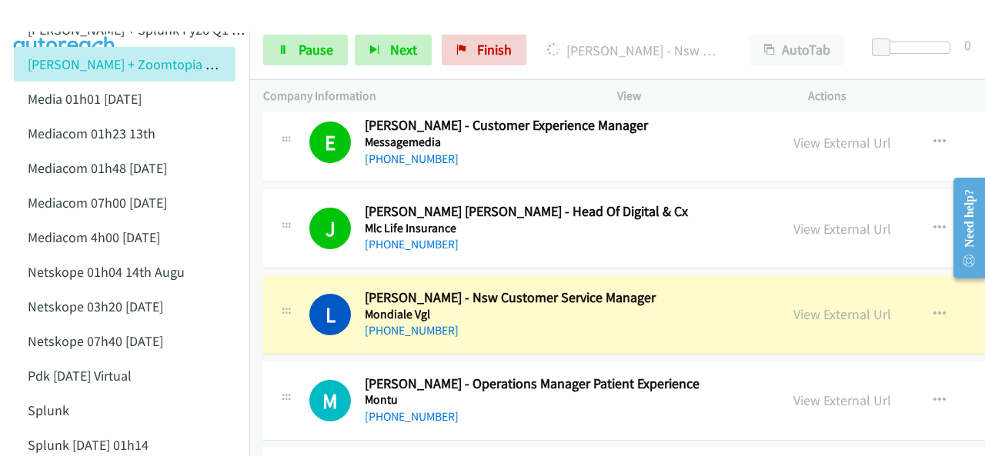
click at [68, 17] on img at bounding box center [64, 27] width 115 height 54
click at [793, 305] on link "View External Url" at bounding box center [842, 314] width 98 height 18
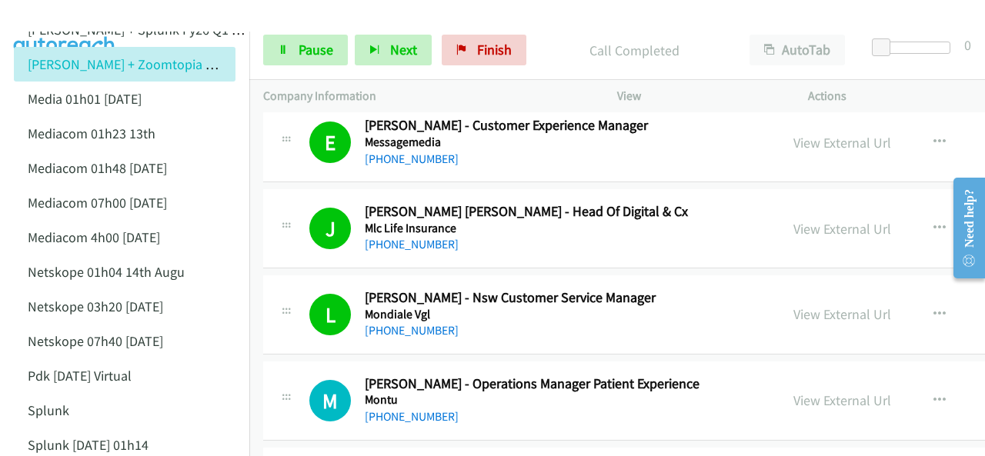
scroll to position [14846, 0]
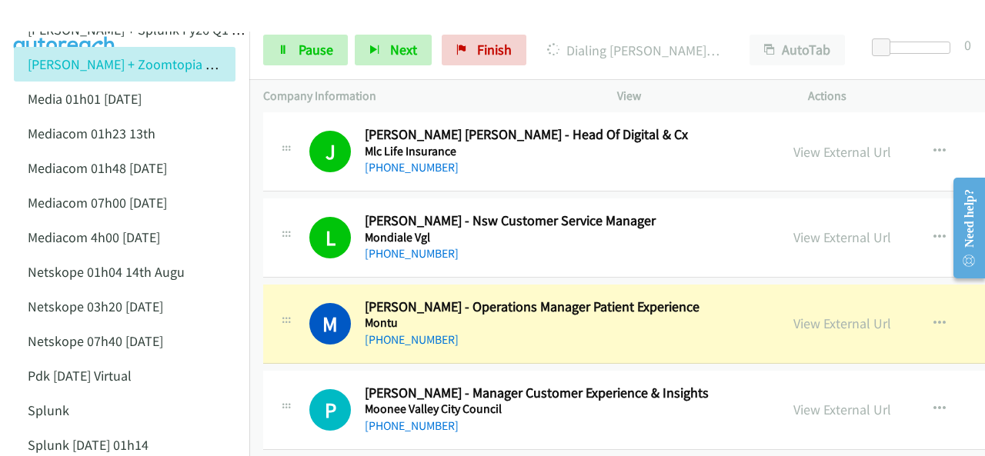
click at [79, 15] on img at bounding box center [64, 27] width 115 height 54
click at [98, 15] on img at bounding box center [64, 27] width 115 height 54
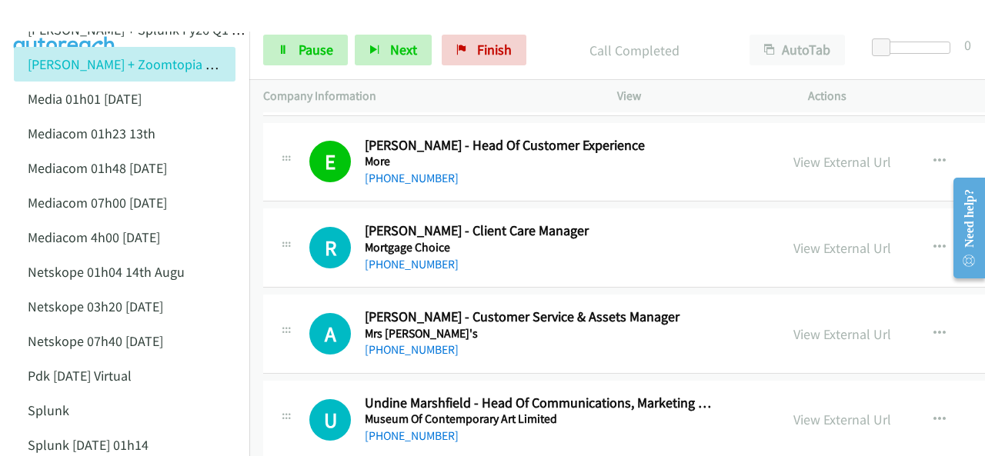
scroll to position [15153, 0]
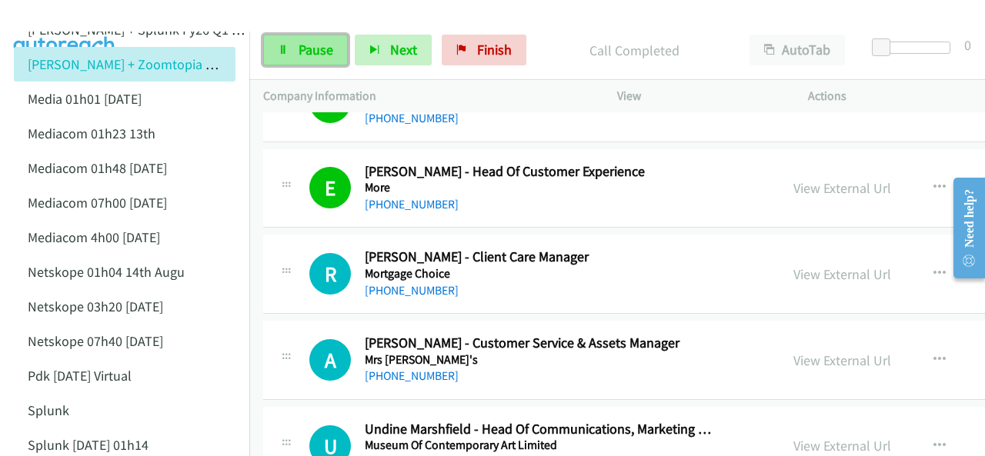
click at [291, 42] on link "Pause" at bounding box center [305, 50] width 85 height 31
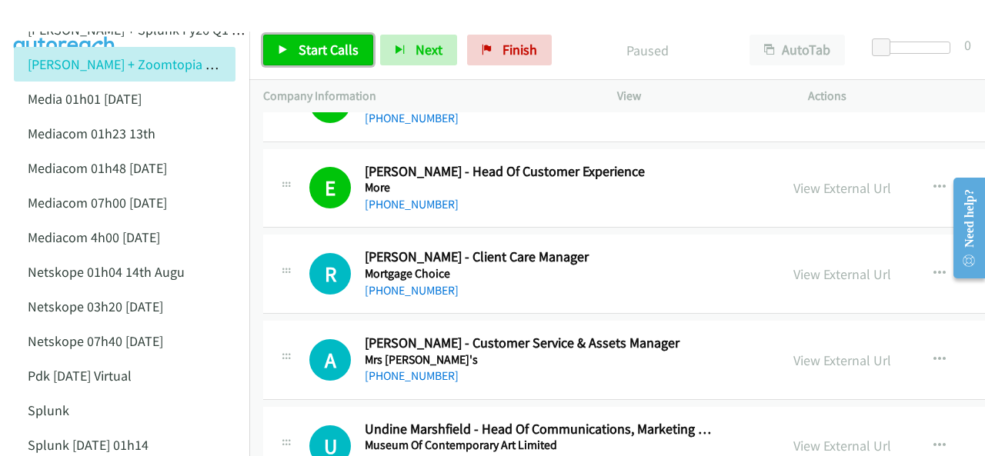
click at [302, 45] on span "Start Calls" at bounding box center [328, 50] width 60 height 18
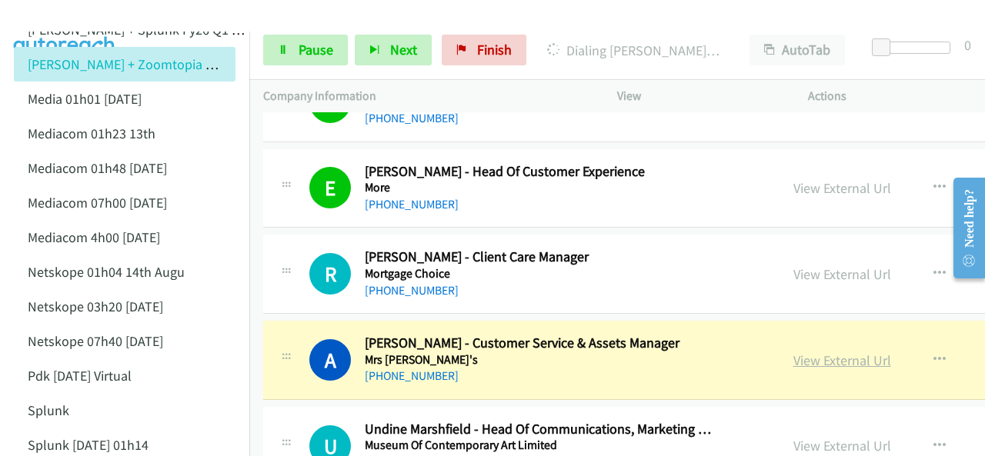
click at [793, 352] on link "View External Url" at bounding box center [842, 361] width 98 height 18
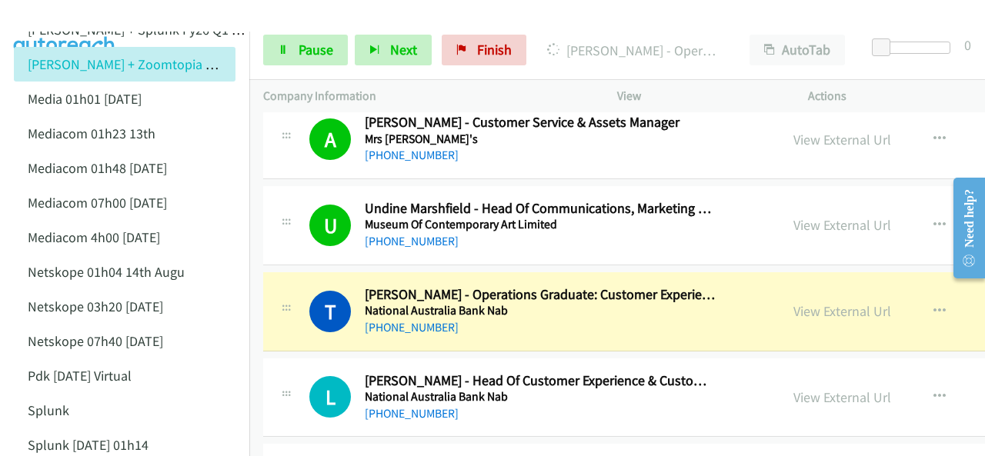
scroll to position [15384, 0]
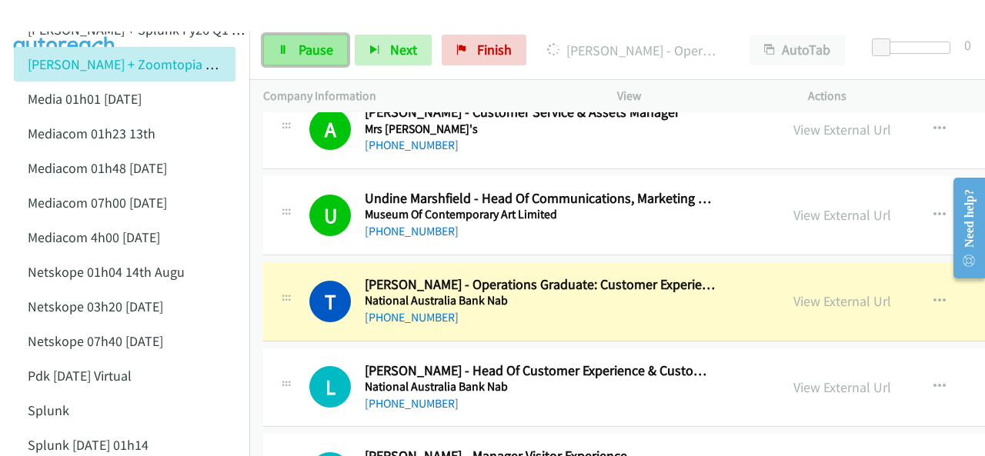
click at [283, 40] on link "Pause" at bounding box center [305, 50] width 85 height 31
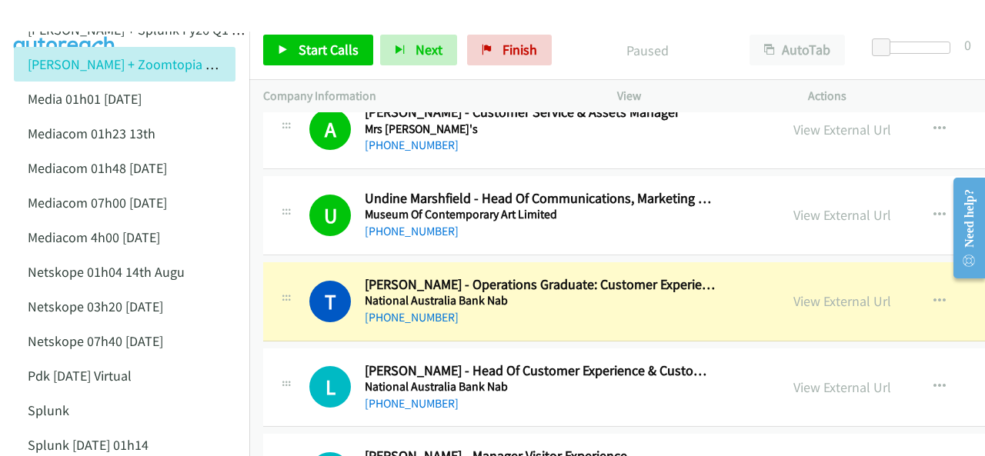
drag, startPoint x: 774, startPoint y: 258, endPoint x: 498, endPoint y: 27, distance: 359.3
click at [794, 292] on link "View External Url" at bounding box center [842, 301] width 98 height 18
